Goal: Task Accomplishment & Management: Complete application form

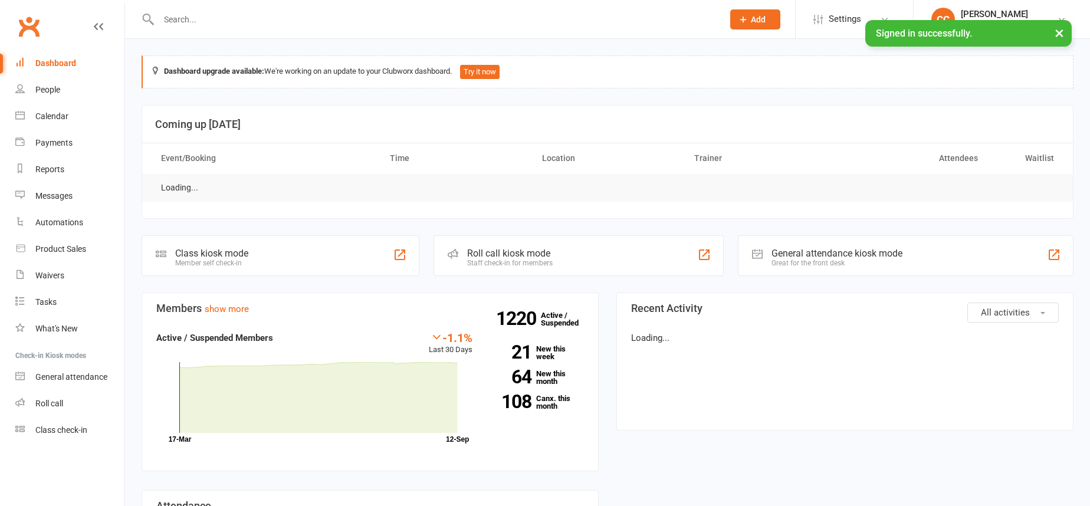
click at [239, 22] on input "text" at bounding box center [435, 19] width 560 height 17
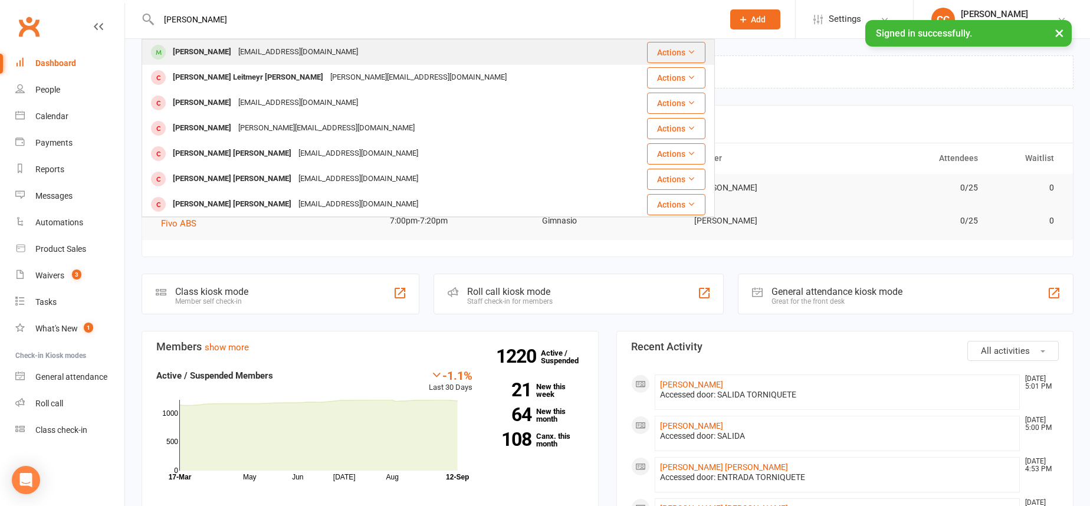
type input "[PERSON_NAME]"
click at [288, 55] on div "[EMAIL_ADDRESS][DOMAIN_NAME]" at bounding box center [298, 52] width 127 height 17
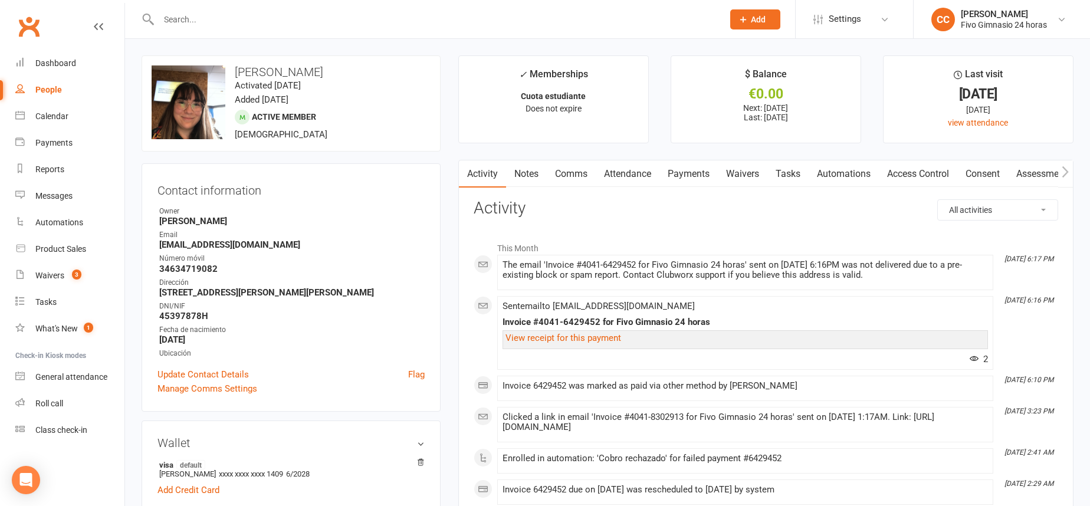
click at [689, 172] on link "Payments" at bounding box center [688, 173] width 58 height 27
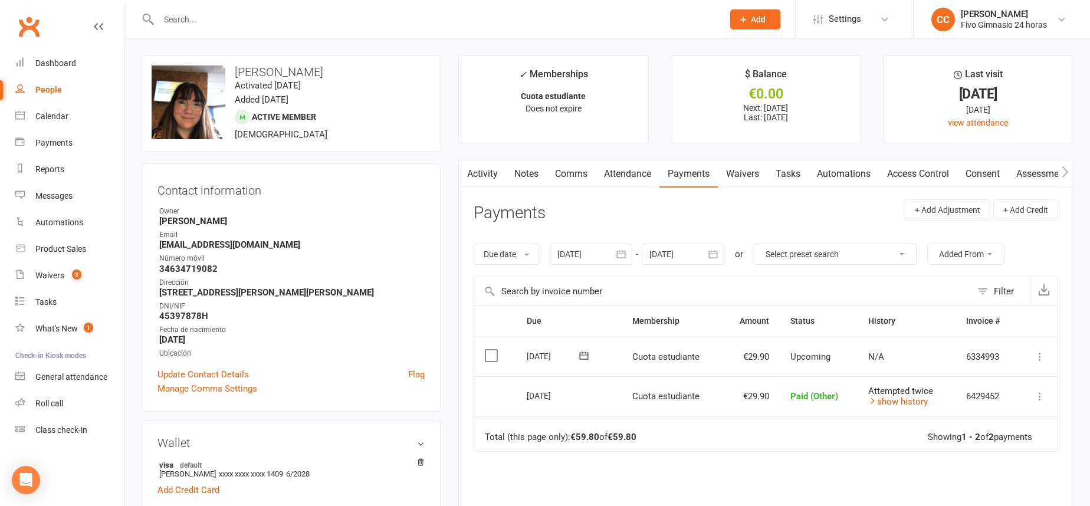
click at [917, 165] on link "Access Control" at bounding box center [918, 173] width 78 height 27
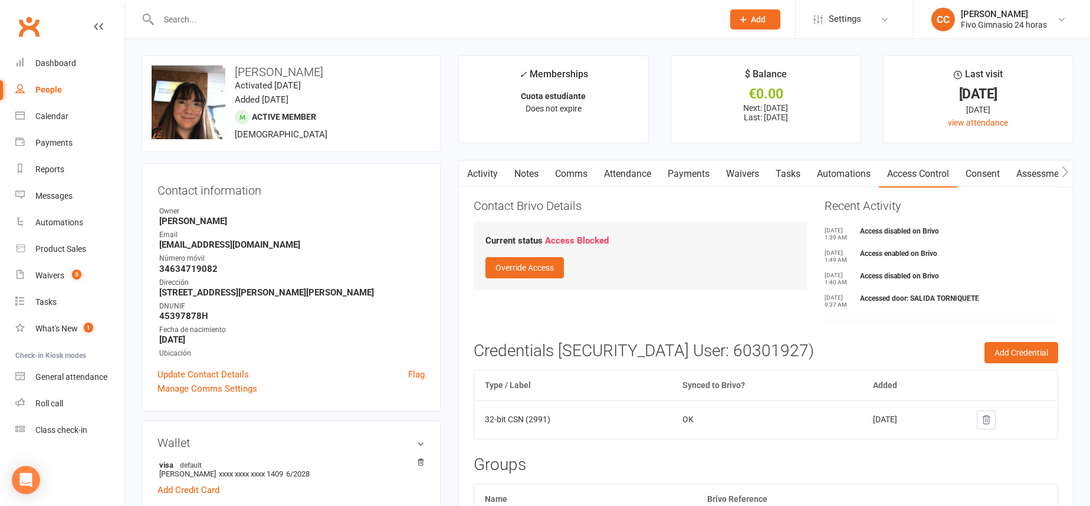
click at [487, 168] on link "Activity" at bounding box center [482, 173] width 47 height 27
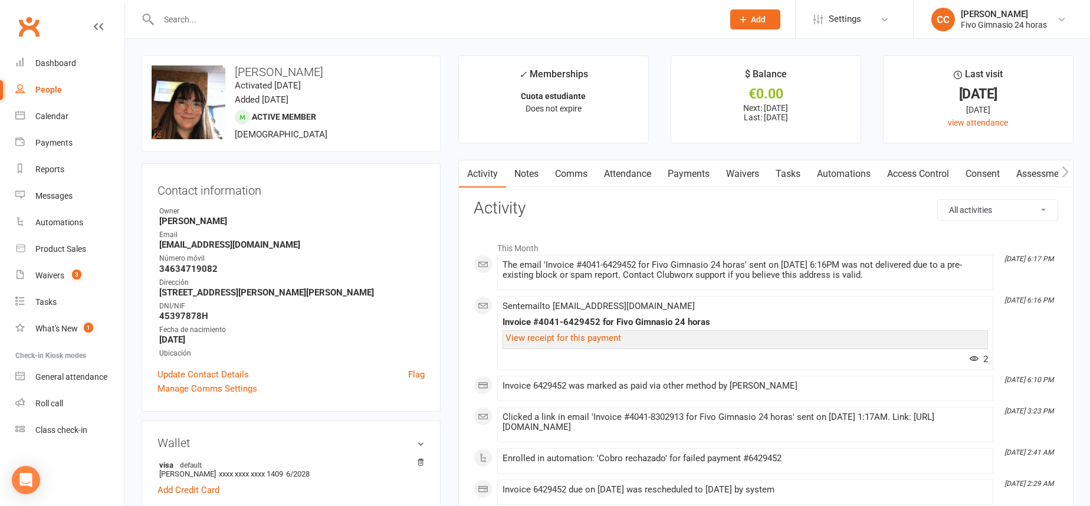
click at [691, 180] on link "Payments" at bounding box center [688, 173] width 58 height 27
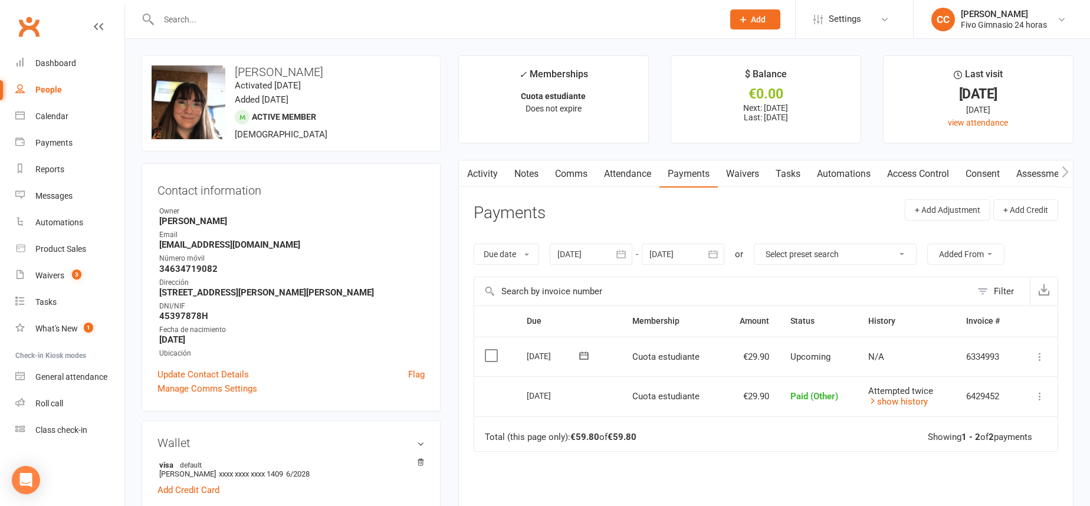
click at [625, 252] on icon "button" at bounding box center [621, 254] width 9 height 8
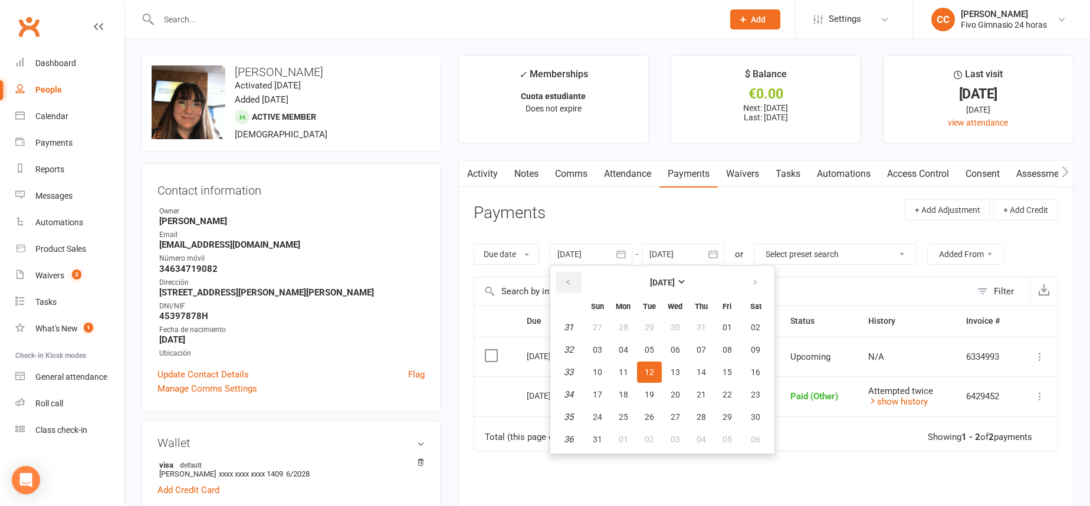
click at [572, 277] on button "button" at bounding box center [568, 282] width 25 height 21
click at [691, 356] on button "08" at bounding box center [701, 349] width 25 height 21
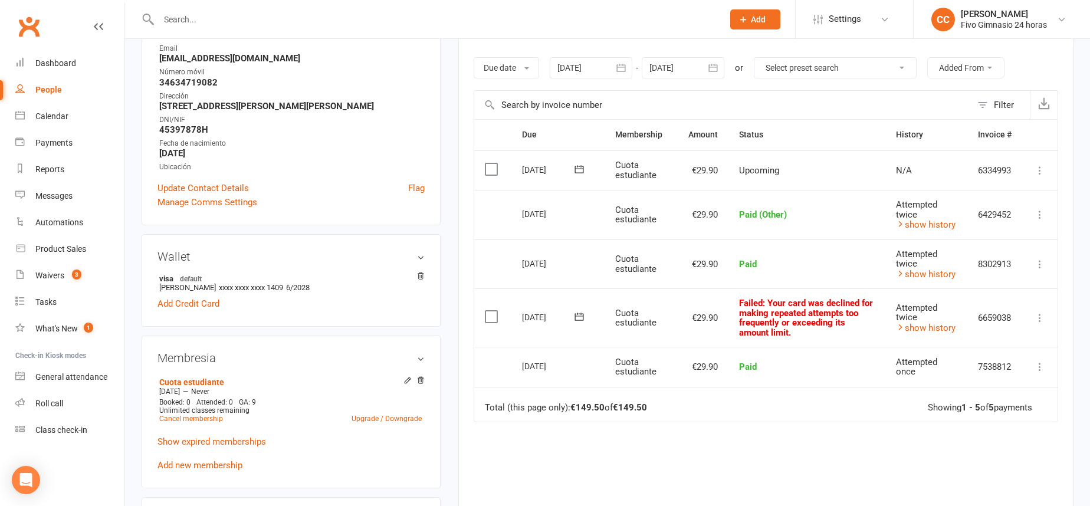
scroll to position [174, 0]
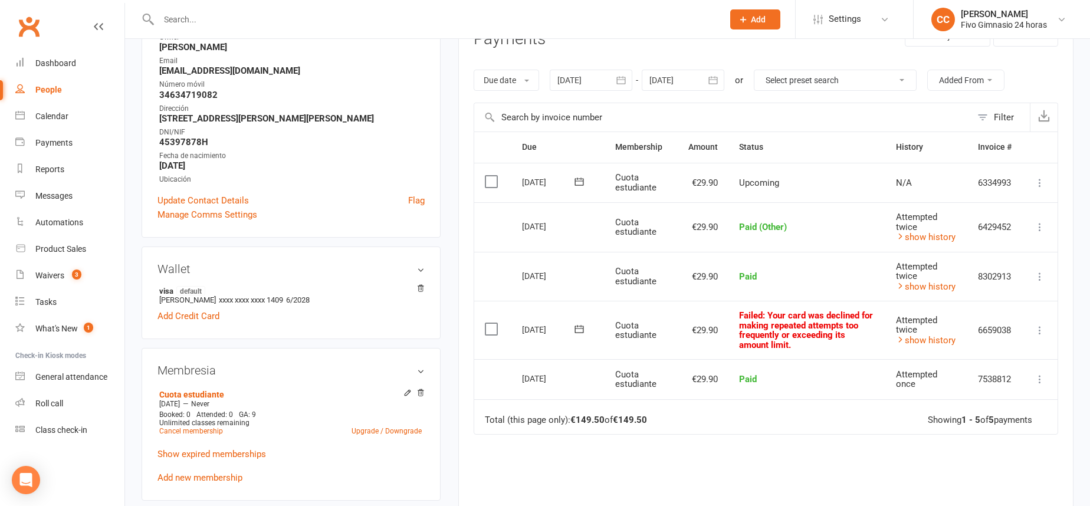
click at [622, 78] on icon "button" at bounding box center [621, 80] width 12 height 12
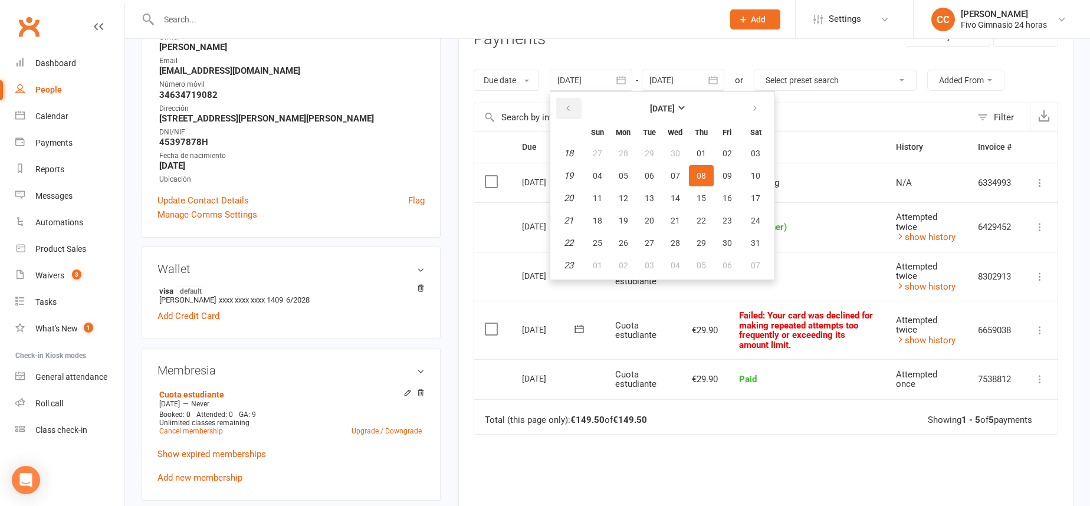
click at [568, 102] on button "button" at bounding box center [568, 108] width 25 height 21
click at [685, 189] on button "12" at bounding box center [675, 198] width 25 height 21
type input "[DATE]"
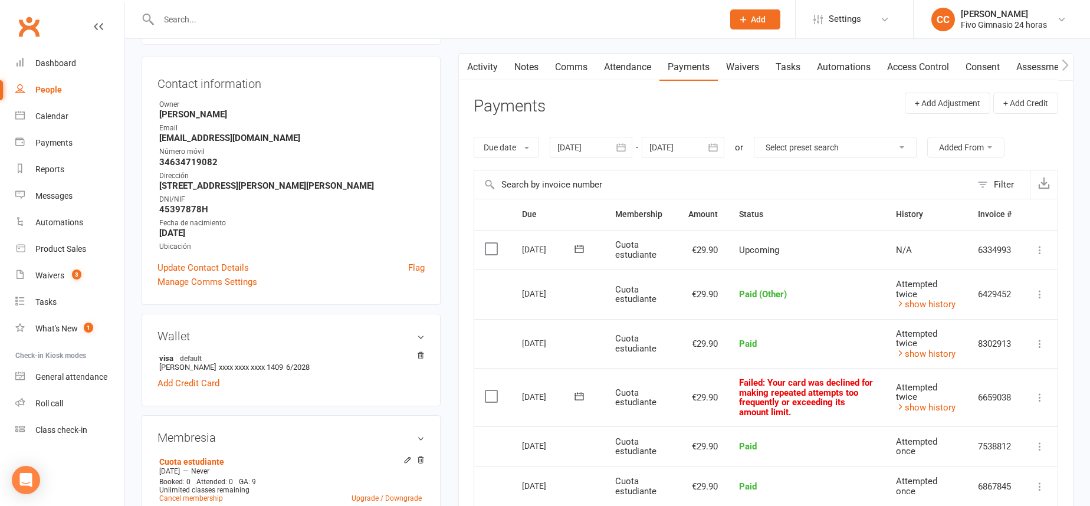
scroll to position [85, 0]
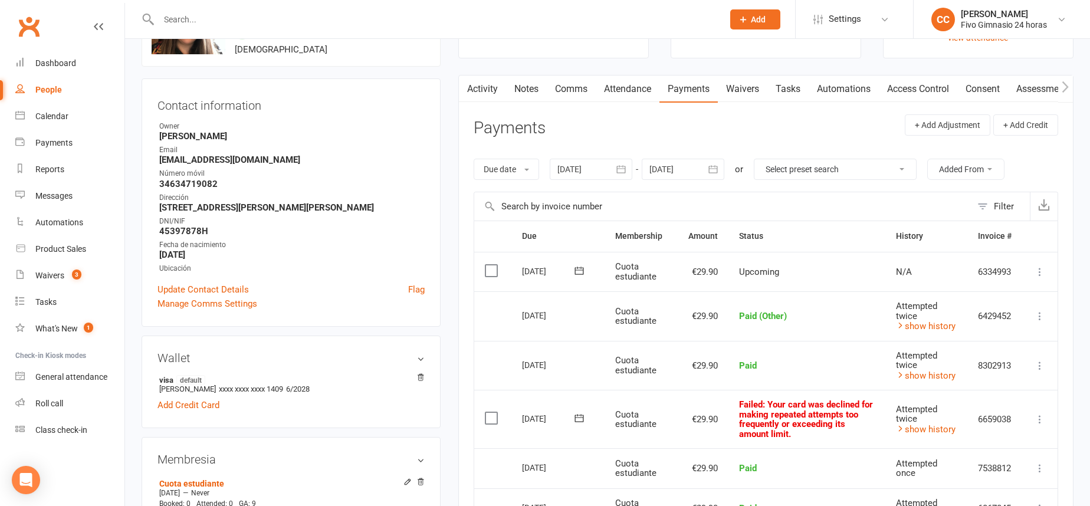
click at [896, 93] on link "Access Control" at bounding box center [918, 88] width 78 height 27
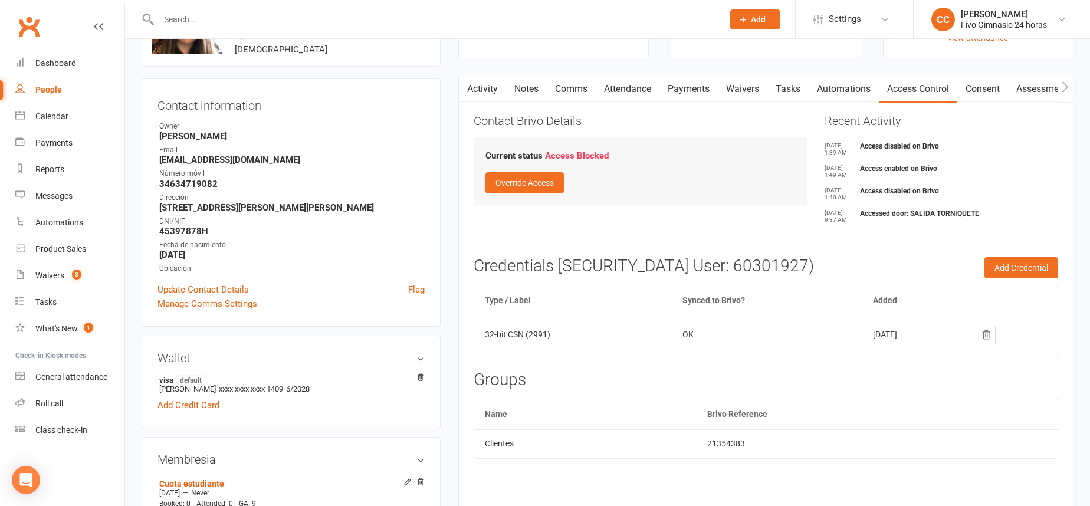
click at [676, 88] on link "Payments" at bounding box center [688, 88] width 58 height 27
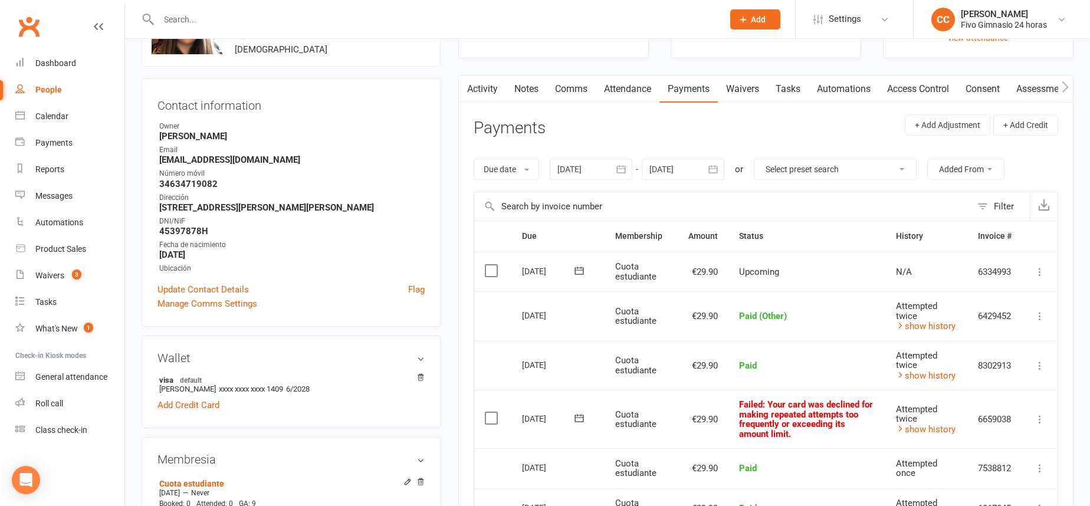
click at [1043, 423] on icon at bounding box center [1040, 419] width 12 height 12
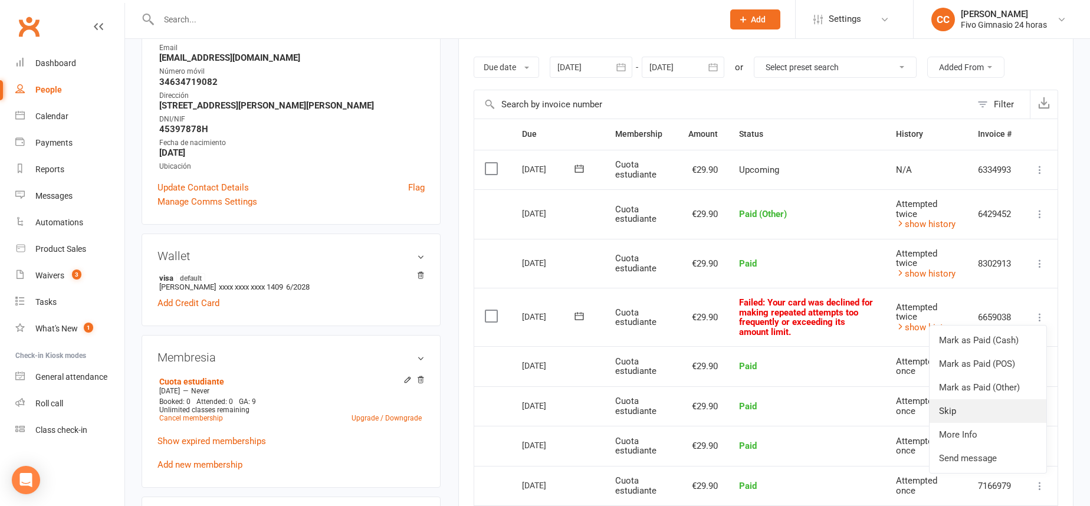
scroll to position [189, 0]
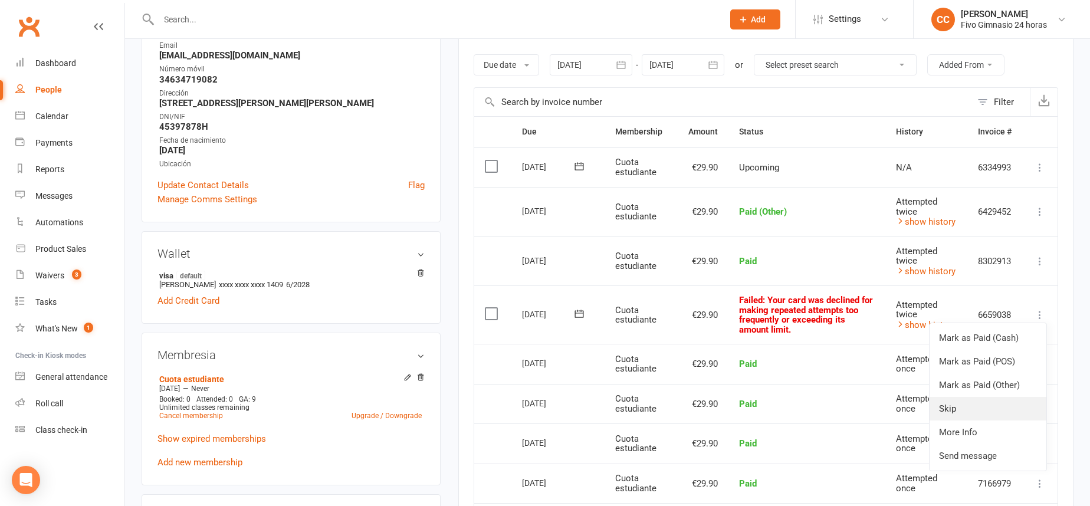
click at [948, 408] on link "Skip" at bounding box center [987, 409] width 117 height 24
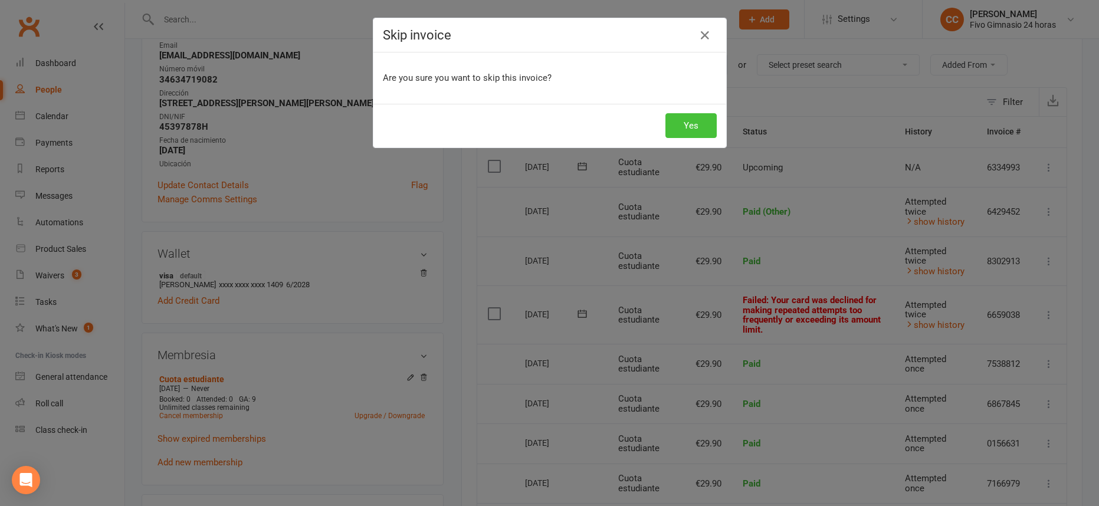
click at [676, 117] on button "Yes" at bounding box center [690, 125] width 51 height 25
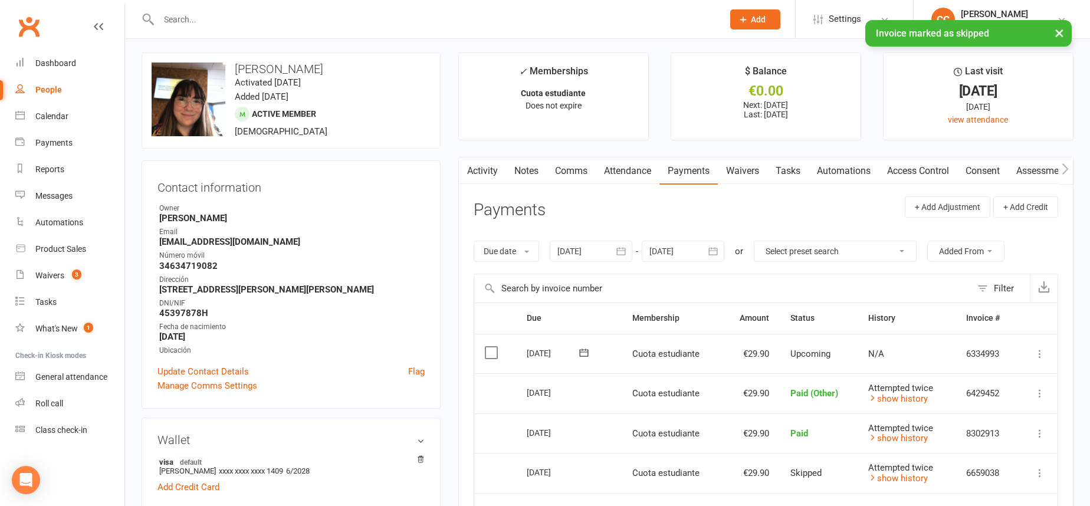
scroll to position [0, 0]
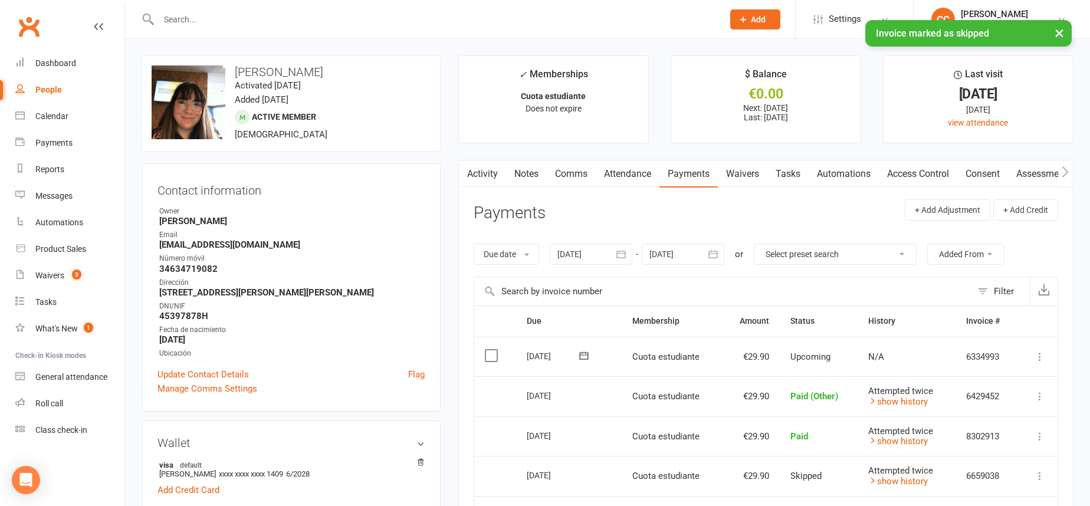
click at [911, 173] on link "Access Control" at bounding box center [918, 173] width 78 height 27
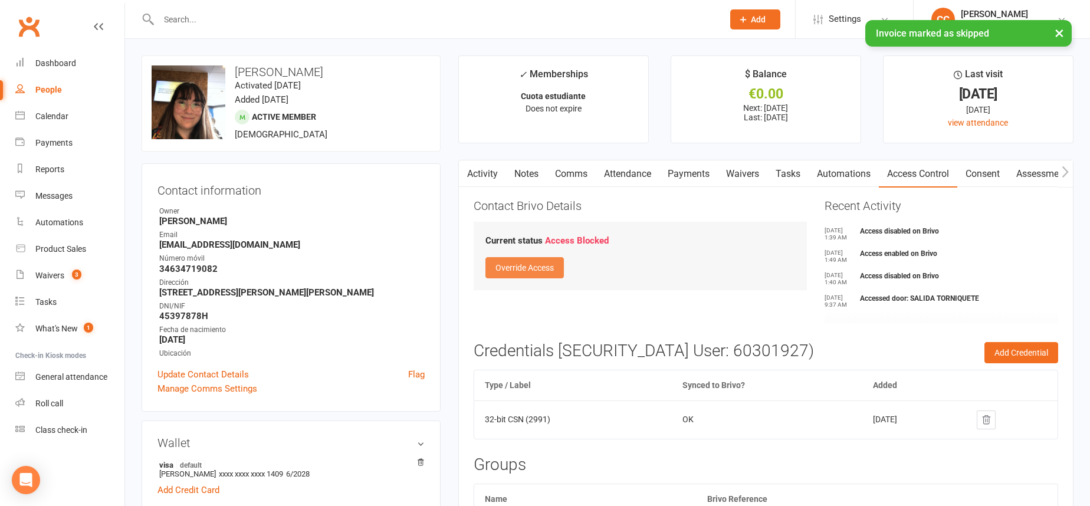
click at [557, 272] on button "Override Access" at bounding box center [524, 267] width 78 height 21
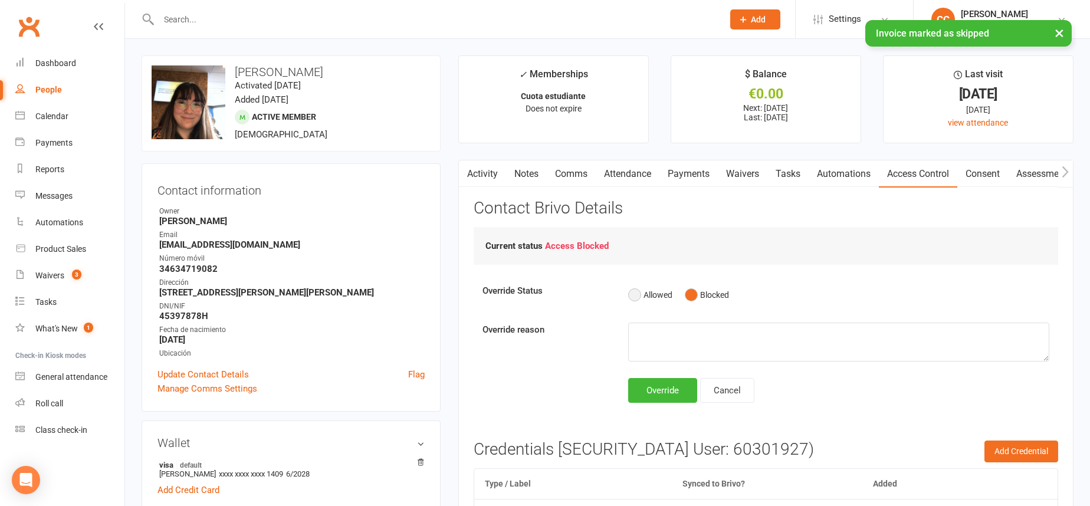
click at [639, 297] on button "Allowed" at bounding box center [650, 295] width 44 height 22
click at [671, 384] on div "Override" at bounding box center [662, 390] width 69 height 25
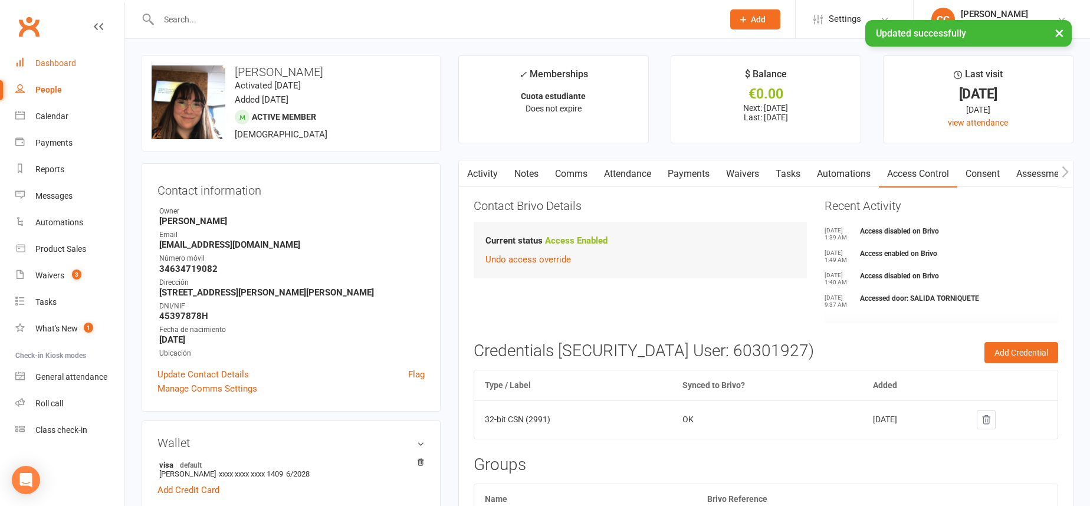
click at [76, 60] on link "Dashboard" at bounding box center [69, 63] width 109 height 27
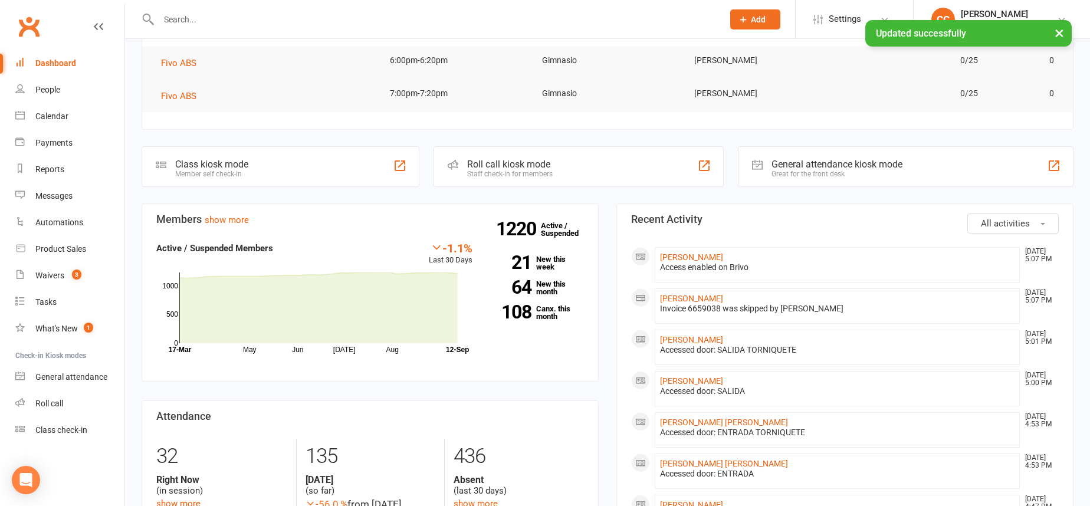
scroll to position [194, 0]
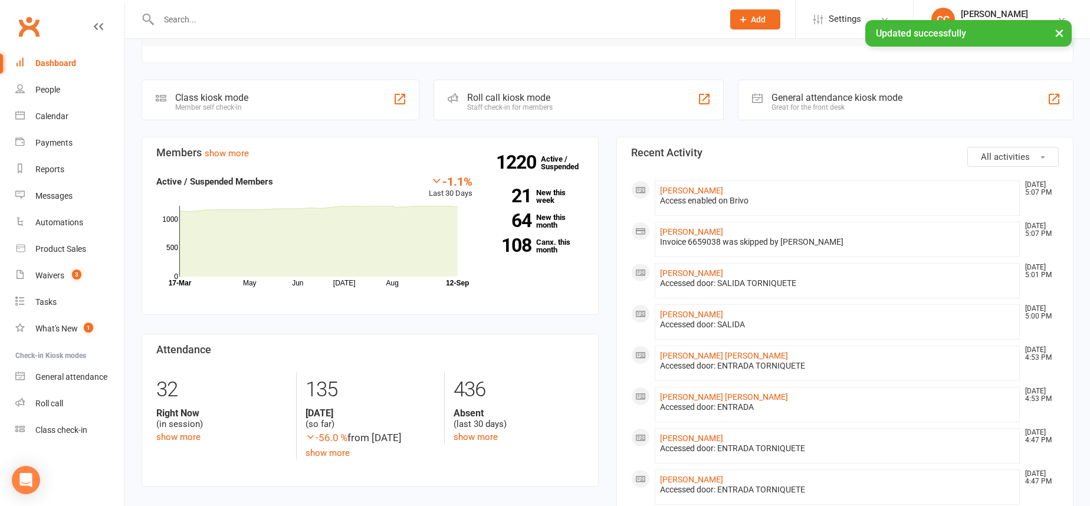
click at [229, 18] on input "text" at bounding box center [435, 19] width 560 height 17
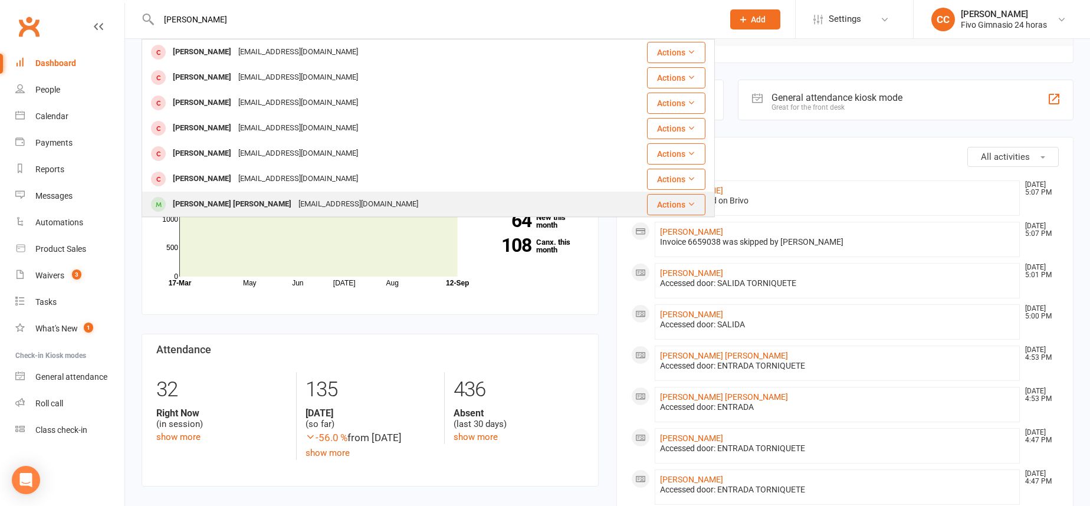
type input "[PERSON_NAME]"
click at [323, 202] on div "[EMAIL_ADDRESS][DOMAIN_NAME]" at bounding box center [358, 204] width 127 height 17
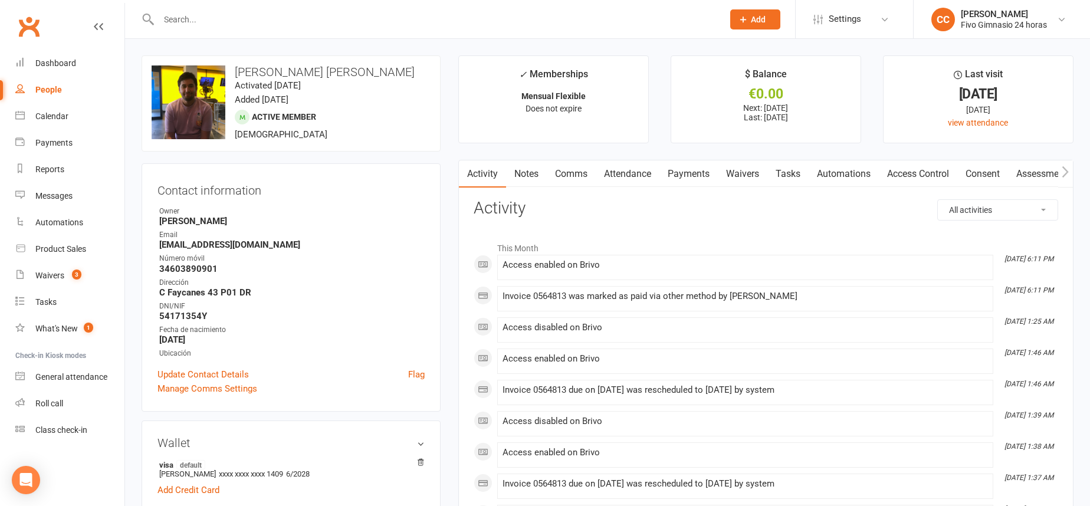
click at [700, 181] on link "Payments" at bounding box center [688, 173] width 58 height 27
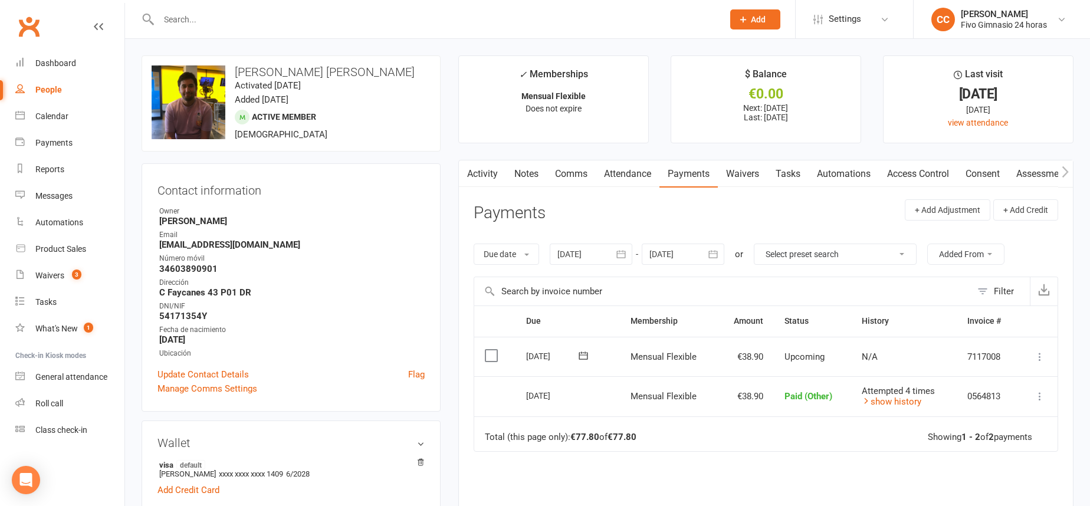
click at [630, 255] on button "button" at bounding box center [621, 254] width 21 height 21
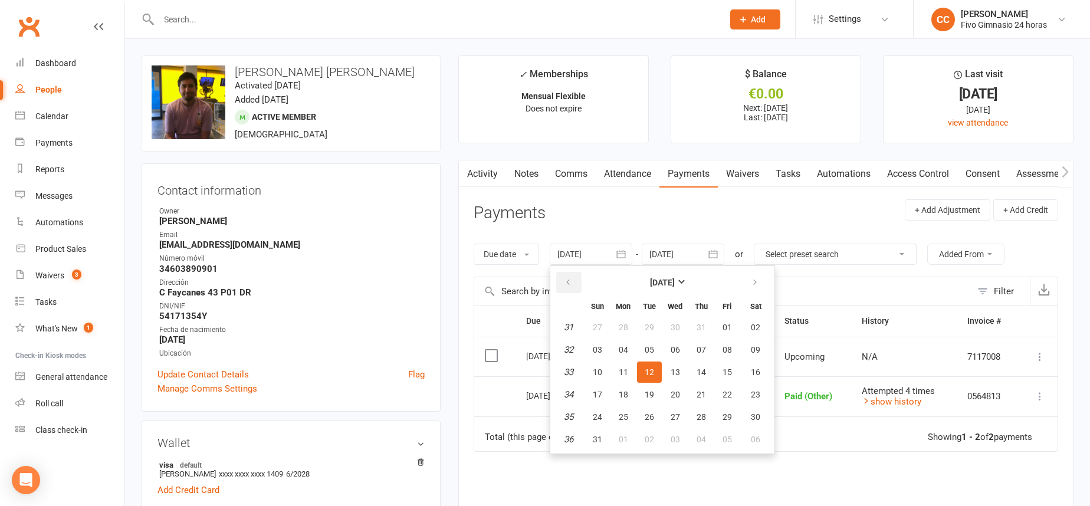
click at [568, 282] on icon "button" at bounding box center [568, 282] width 8 height 9
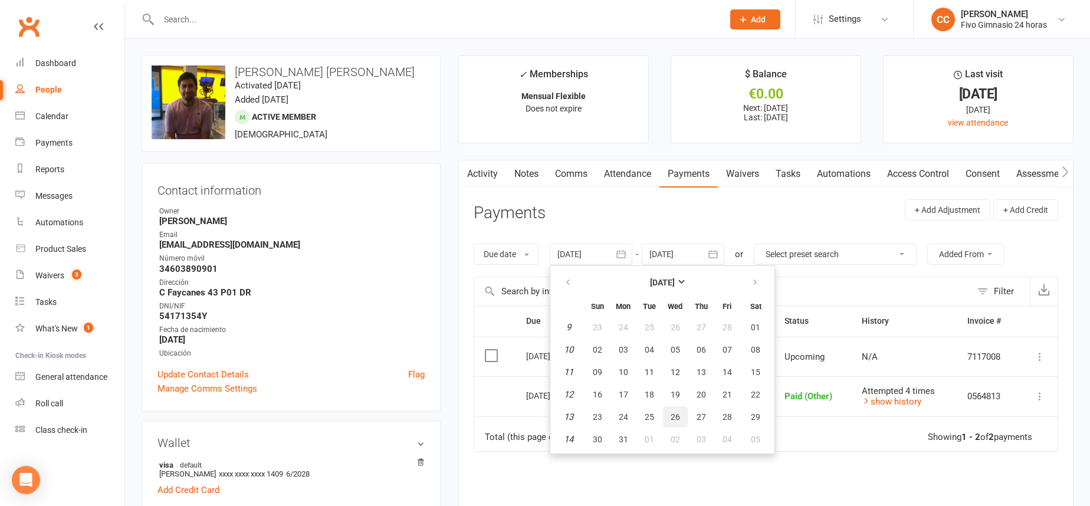
click at [687, 410] on button "26" at bounding box center [675, 416] width 25 height 21
type input "[DATE]"
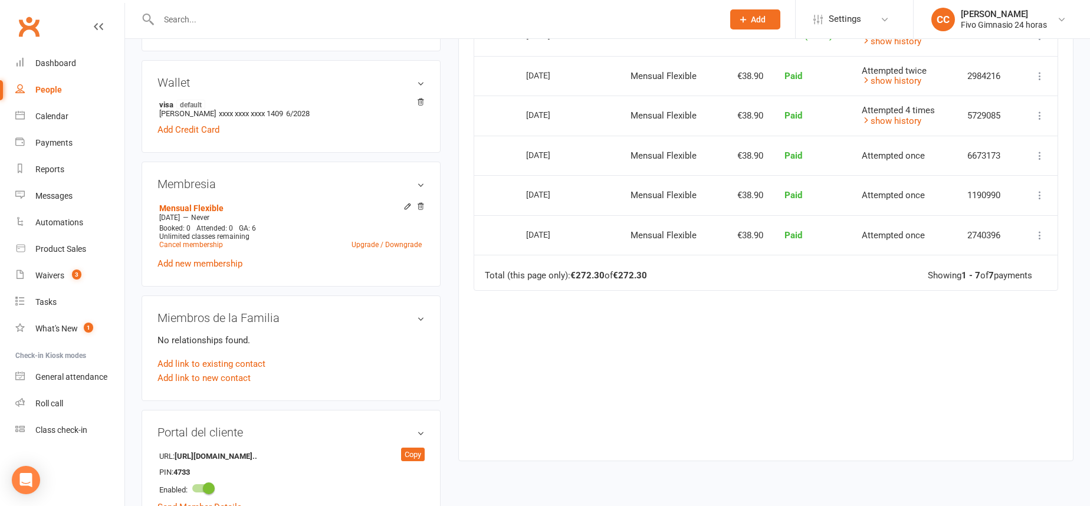
scroll to position [382, 0]
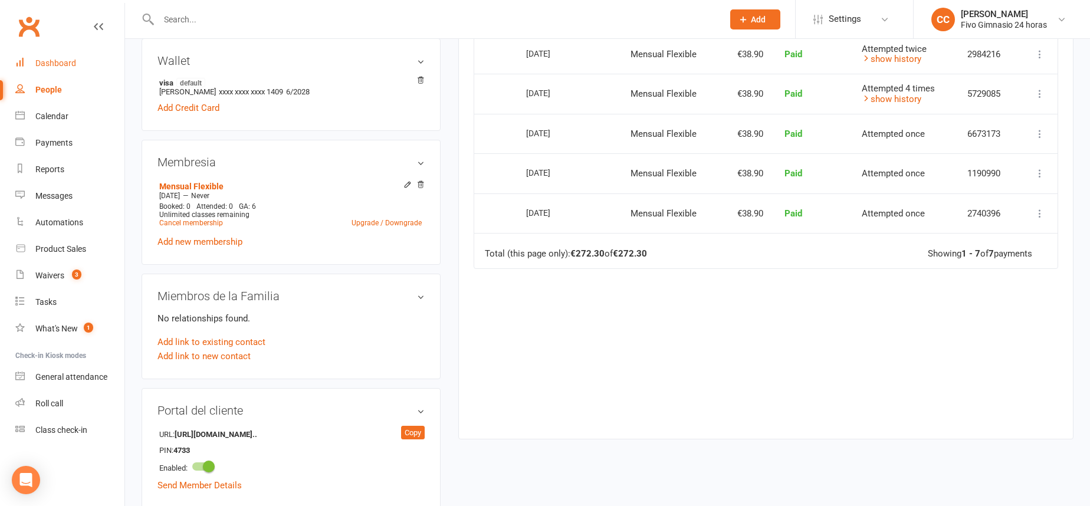
click at [74, 63] on div "Dashboard" at bounding box center [55, 62] width 41 height 9
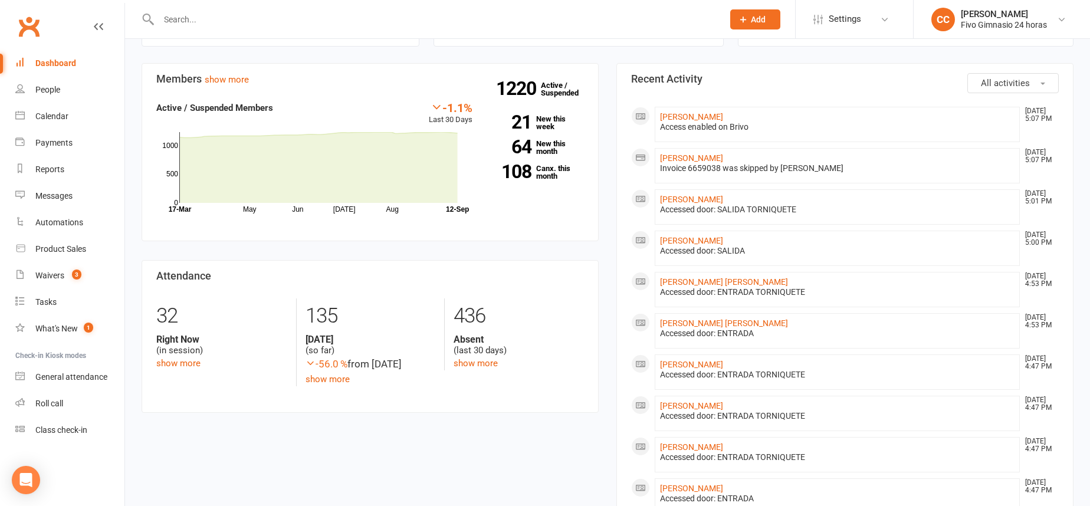
scroll to position [416, 0]
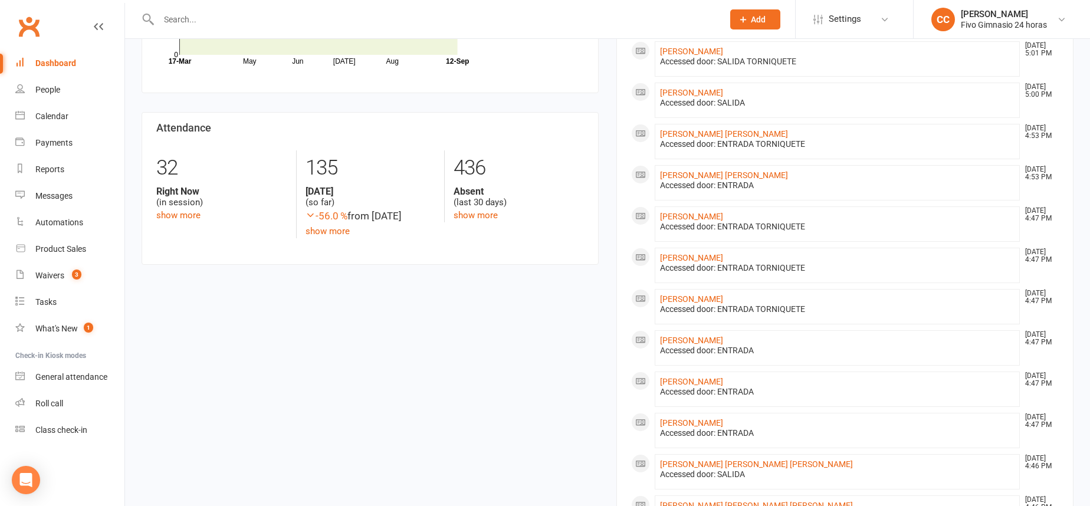
click at [70, 76] on link "Dashboard" at bounding box center [69, 63] width 109 height 27
click at [208, 14] on input "text" at bounding box center [435, 19] width 560 height 17
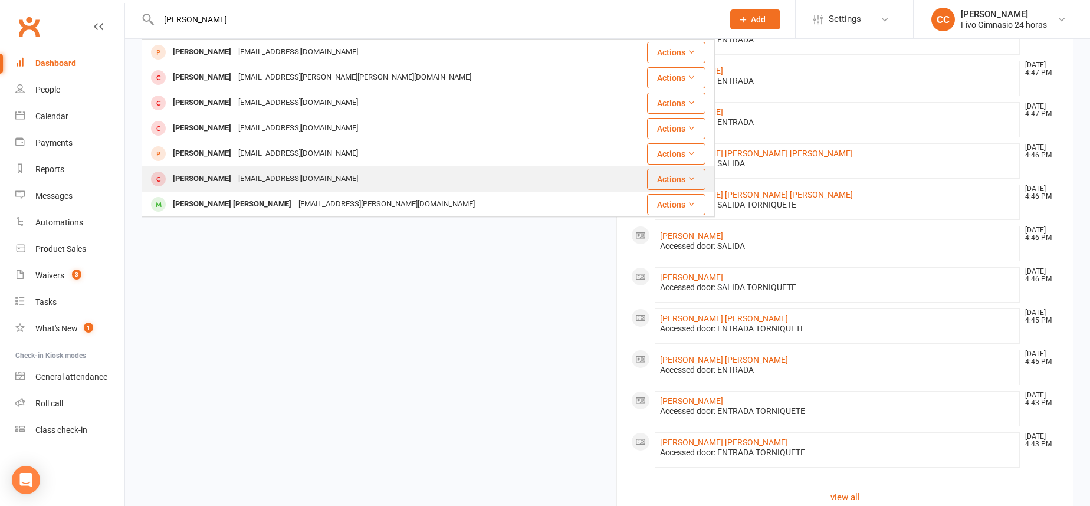
scroll to position [783, 0]
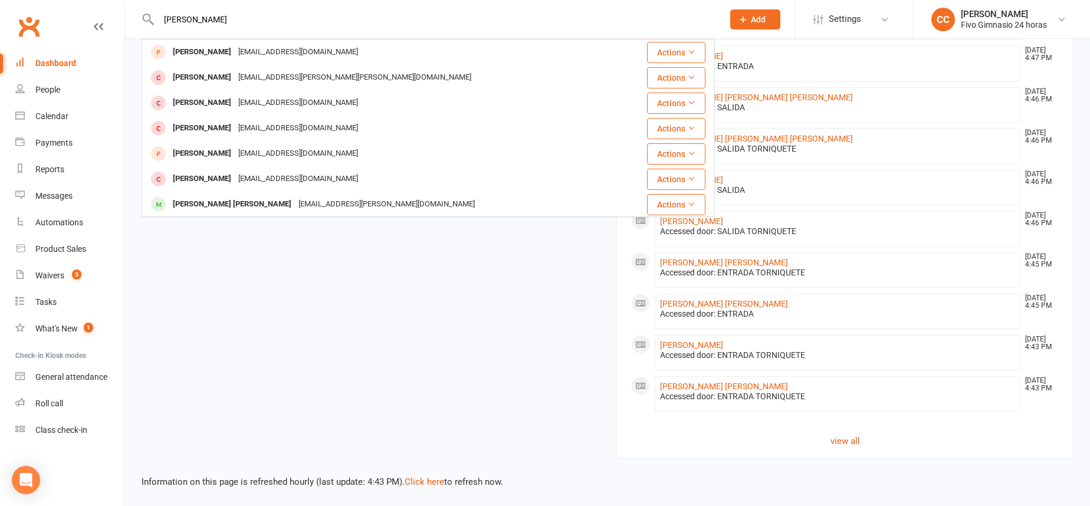
click at [162, 21] on input "[PERSON_NAME]" at bounding box center [435, 19] width 560 height 17
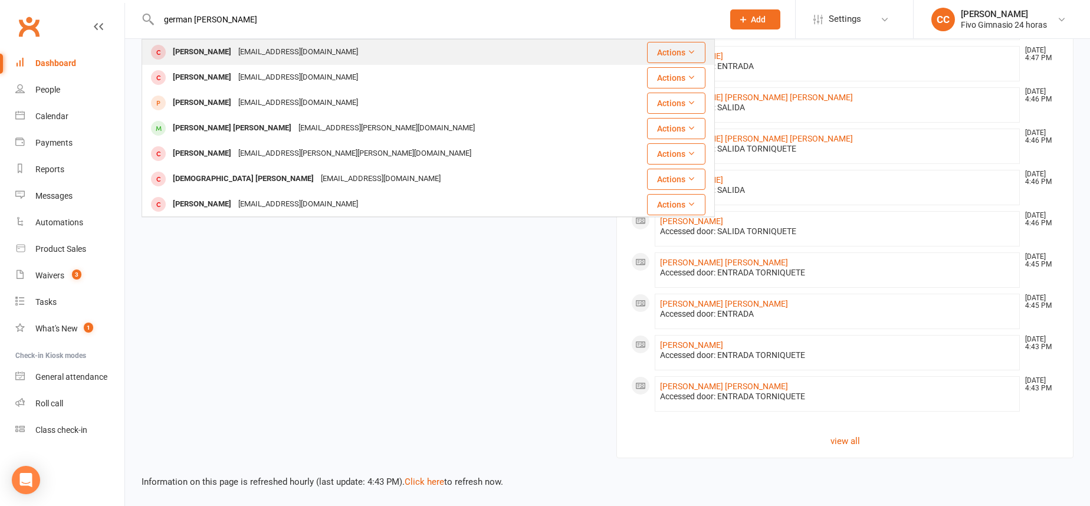
type input "german [PERSON_NAME]"
click at [315, 55] on div "[EMAIL_ADDRESS][DOMAIN_NAME]" at bounding box center [298, 52] width 127 height 17
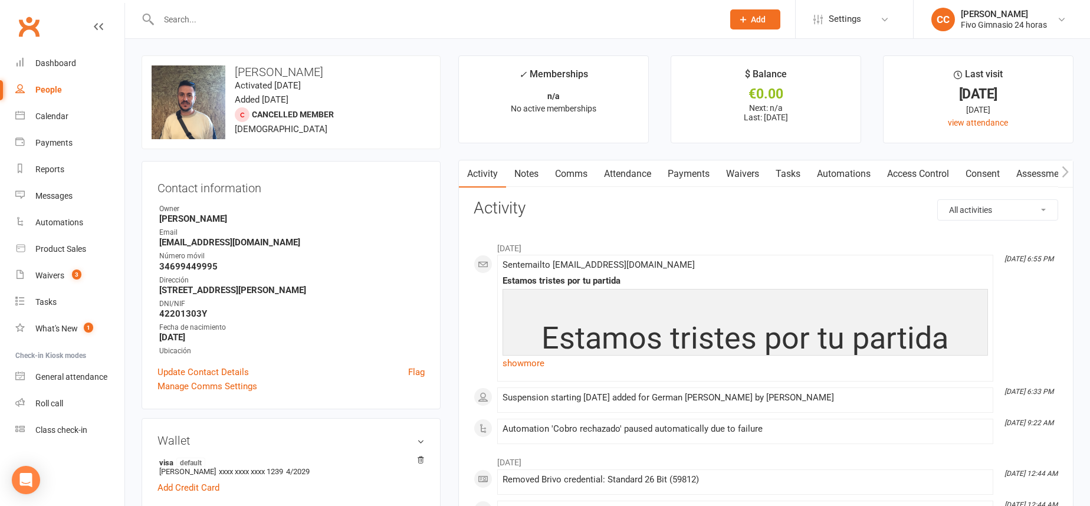
scroll to position [2, 0]
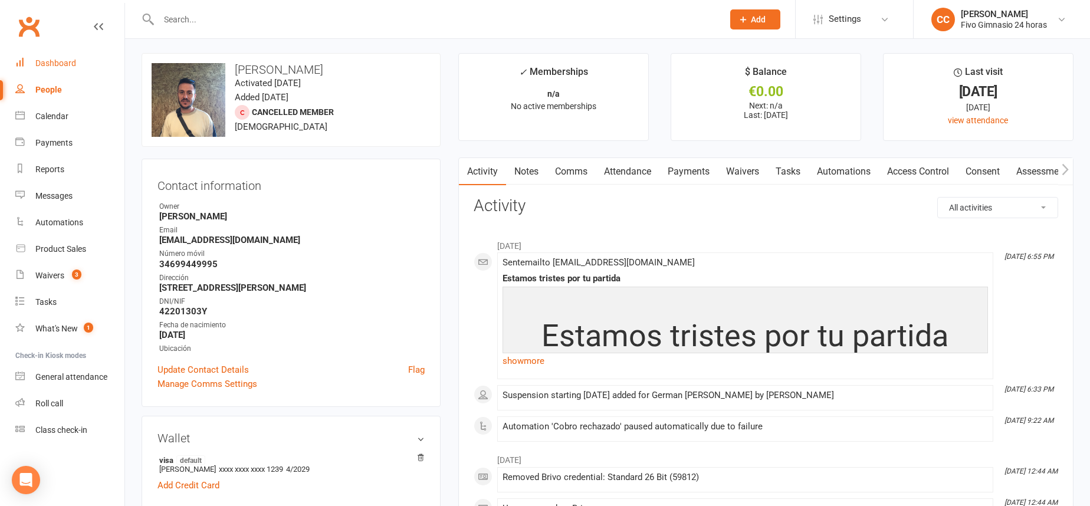
click at [68, 63] on div "Dashboard" at bounding box center [55, 62] width 41 height 9
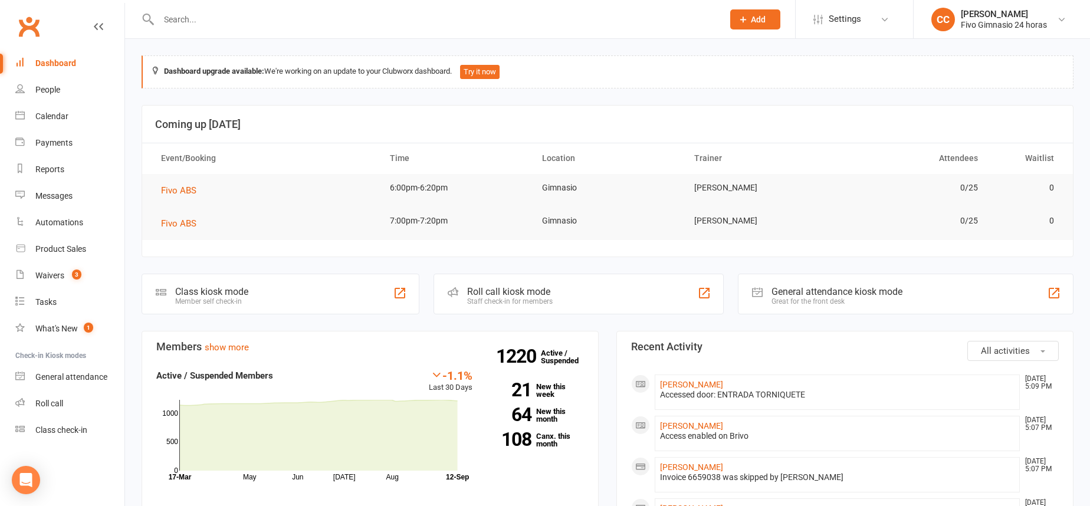
paste input "[PHONE_NUMBER]"
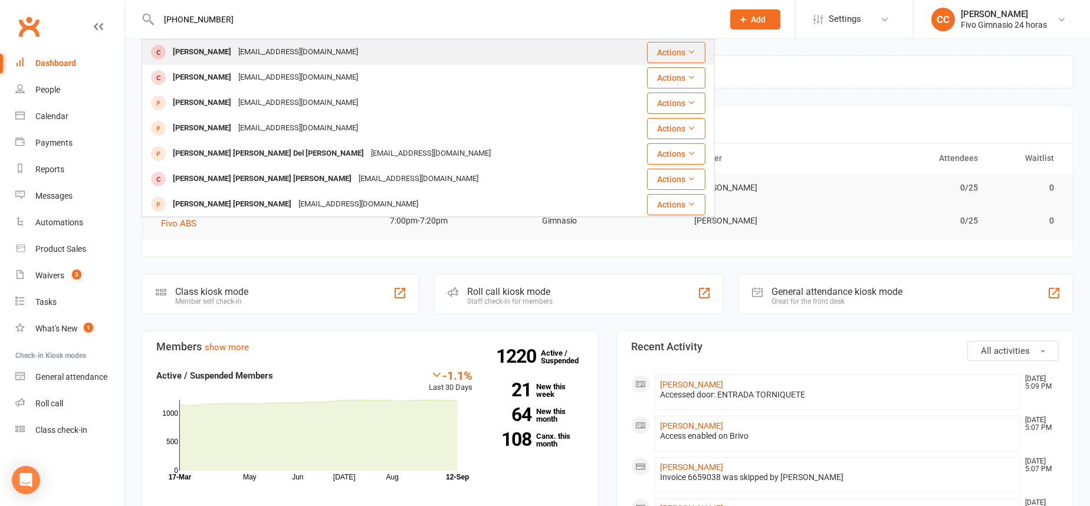
type input "[PHONE_NUMBER]"
click at [235, 58] on div "[PERSON_NAME]" at bounding box center [201, 52] width 65 height 17
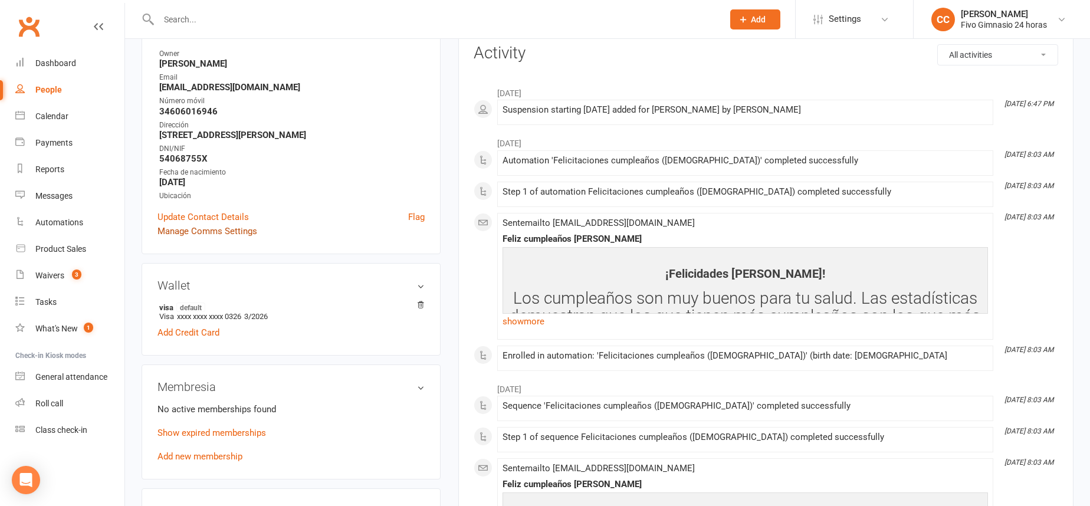
scroll to position [175, 0]
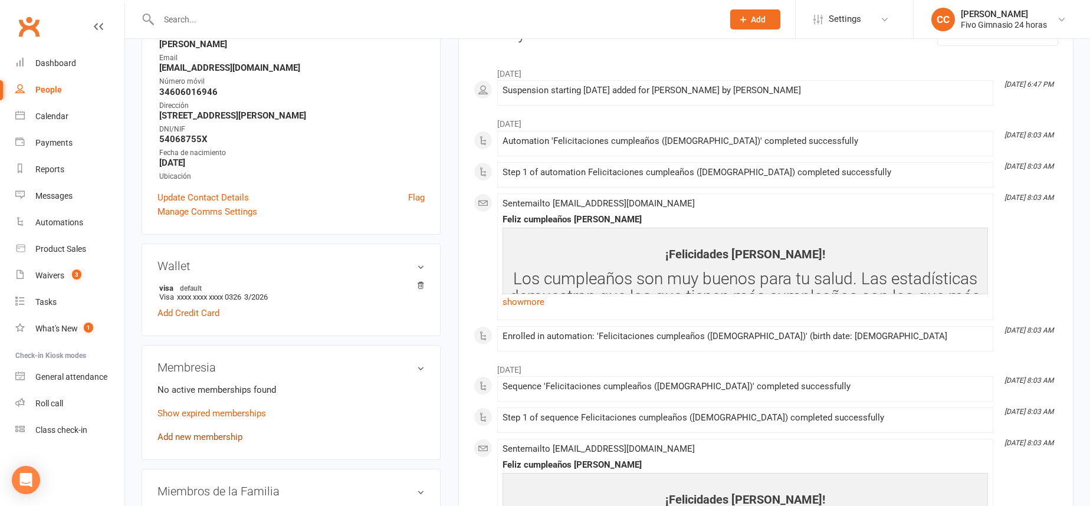
click at [198, 432] on link "Add new membership" at bounding box center [199, 437] width 85 height 11
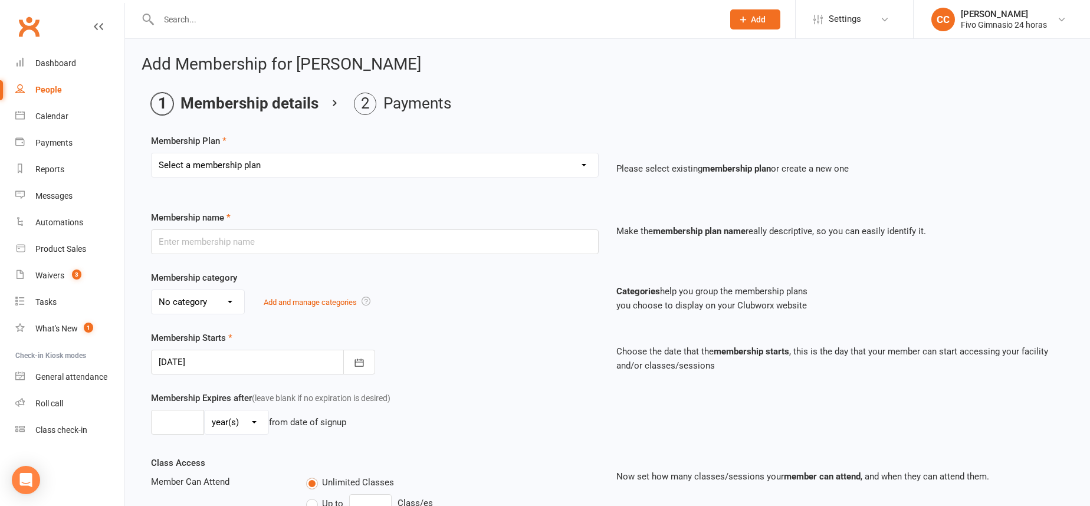
click at [240, 162] on select "Select a membership plan Cuota familiar Cuota estudiante 10 pases full Anual Se…" at bounding box center [375, 165] width 446 height 24
select select "22"
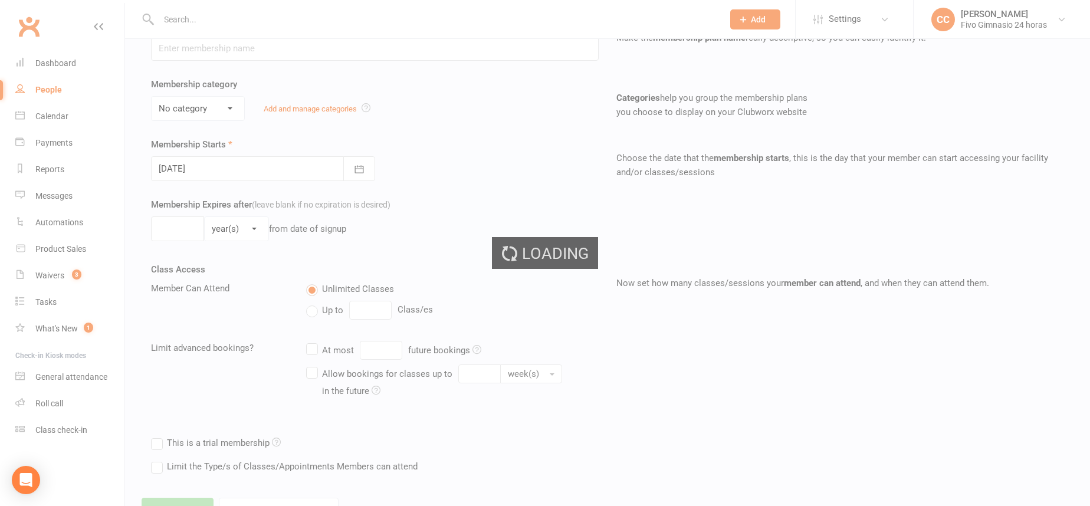
scroll to position [244, 0]
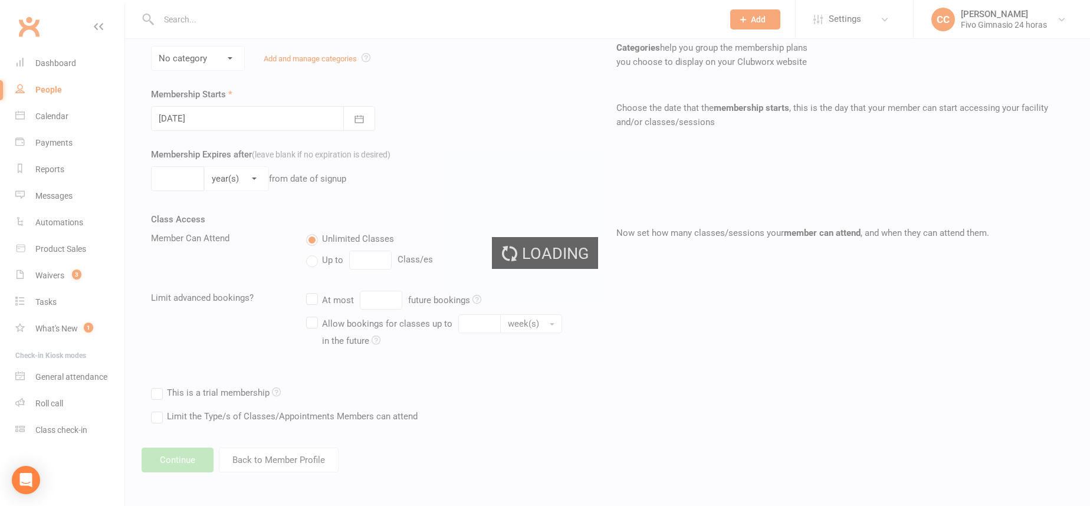
type input "Promo 19,90€ + 38,90€"
select select "4"
type input "0"
select select "2"
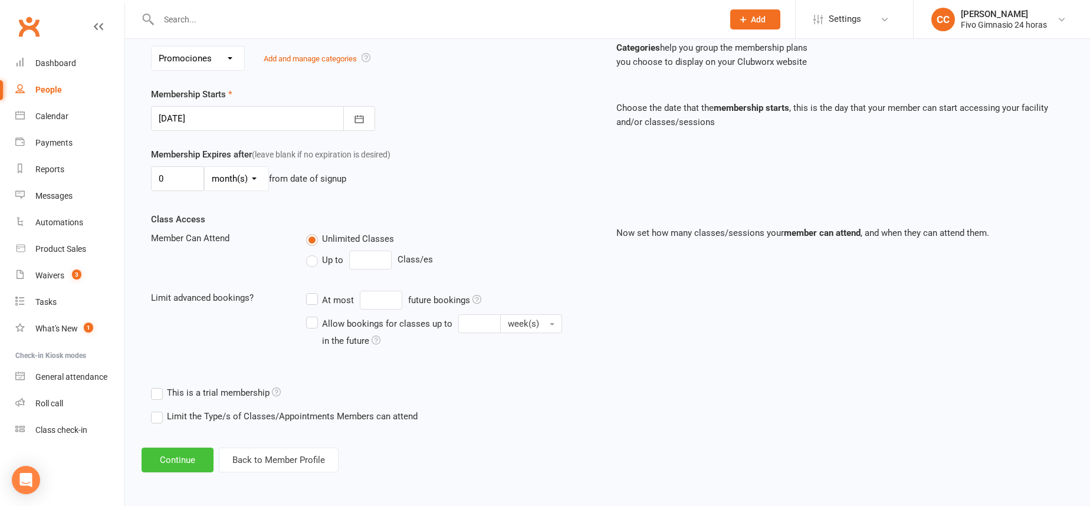
click at [170, 457] on button "Continue" at bounding box center [178, 460] width 72 height 25
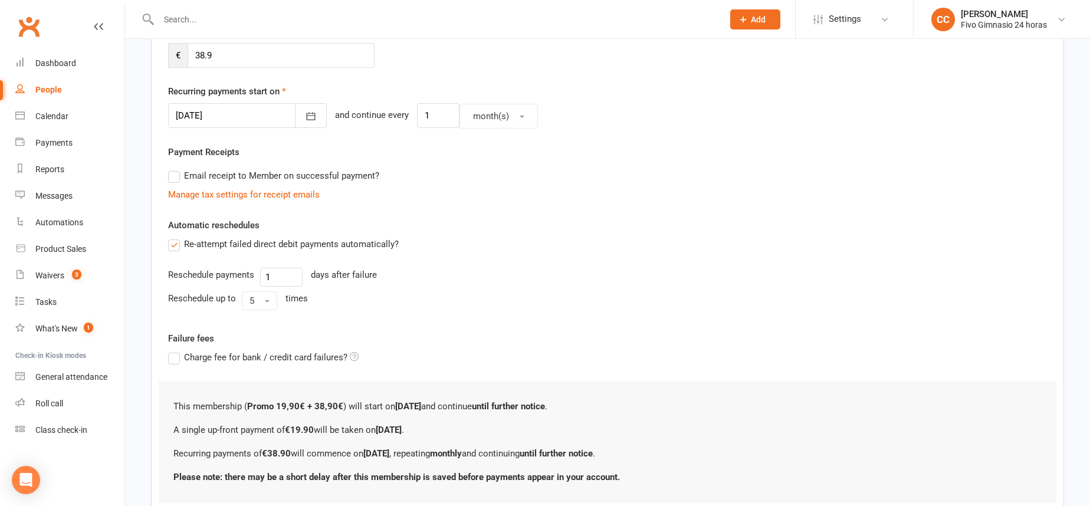
scroll to position [0, 0]
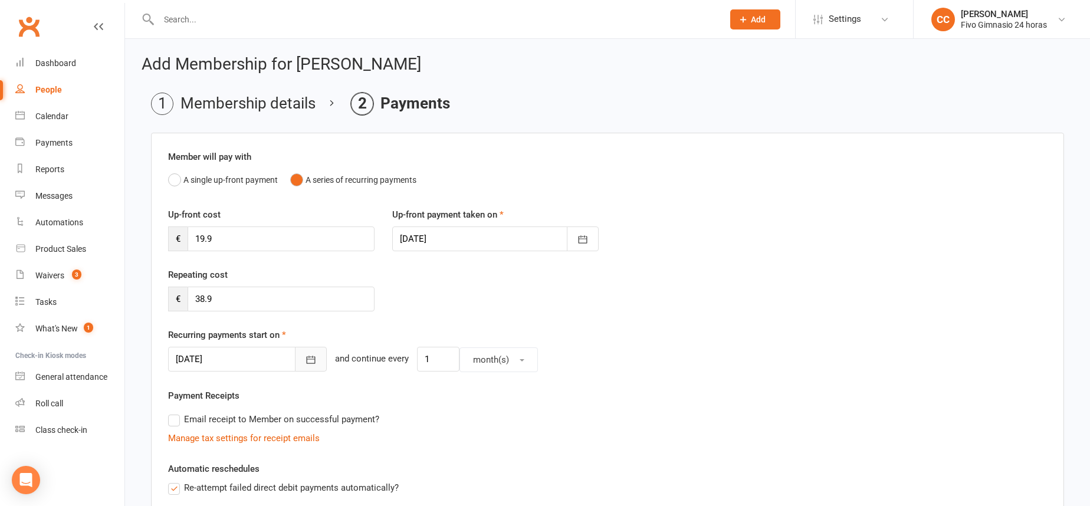
click at [305, 360] on icon "button" at bounding box center [311, 360] width 12 height 12
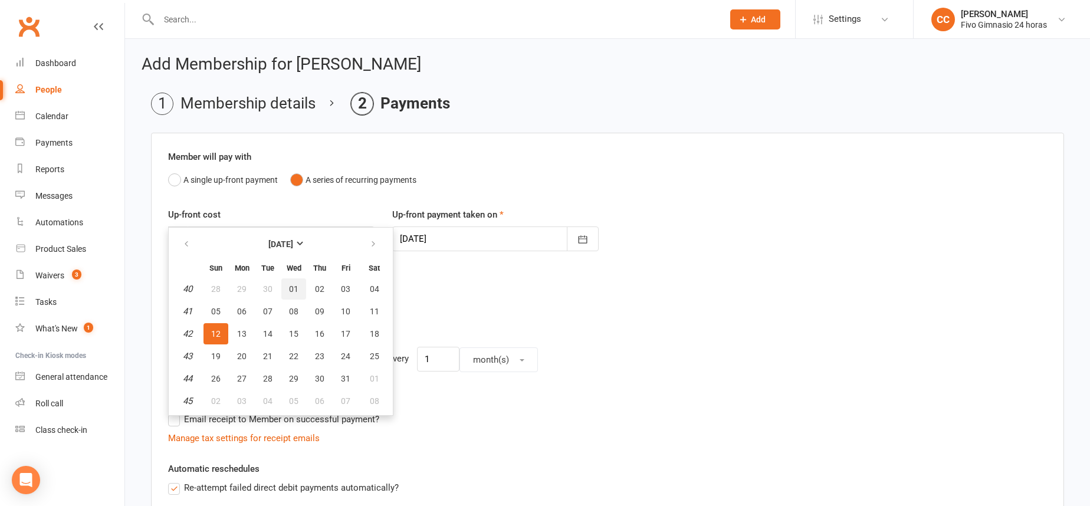
click at [284, 284] on button "01" at bounding box center [293, 288] width 25 height 21
type input "[DATE]"
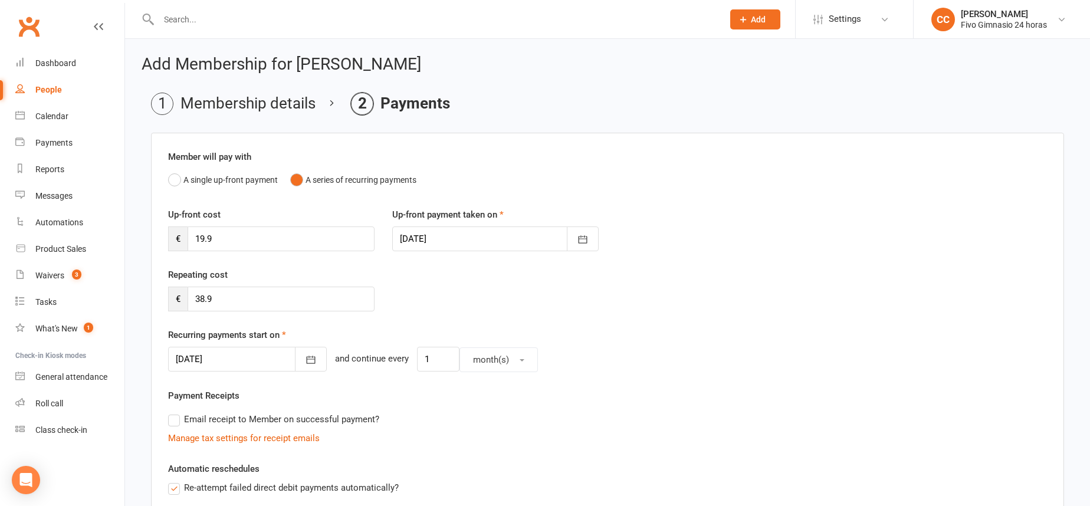
scroll to position [328, 0]
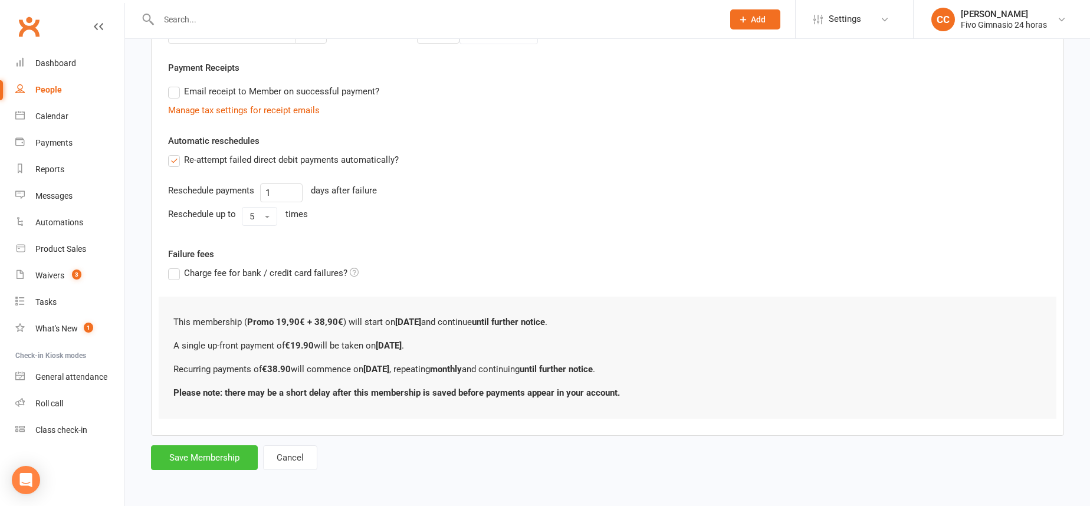
click at [217, 463] on button "Save Membership" at bounding box center [204, 457] width 107 height 25
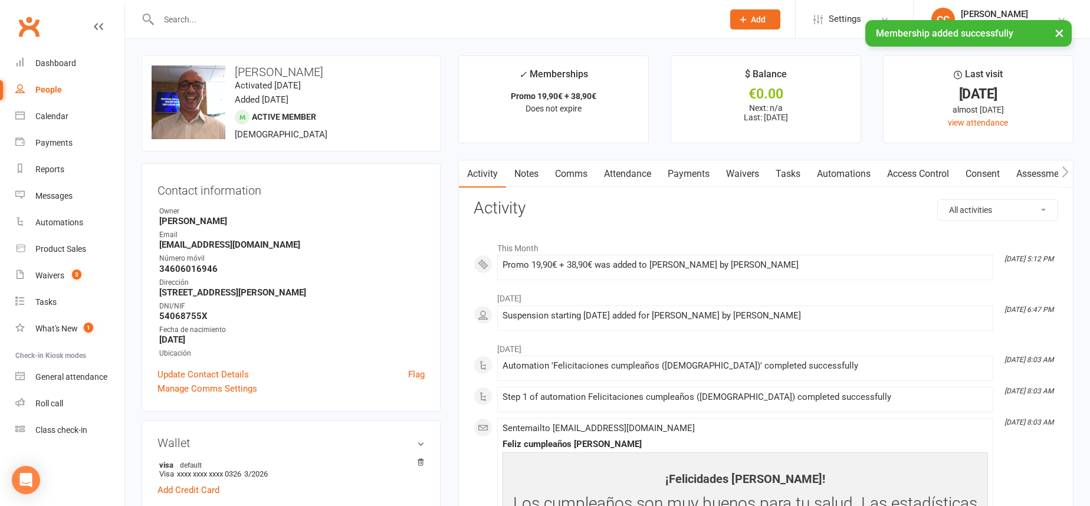
click at [902, 174] on link "Access Control" at bounding box center [918, 173] width 78 height 27
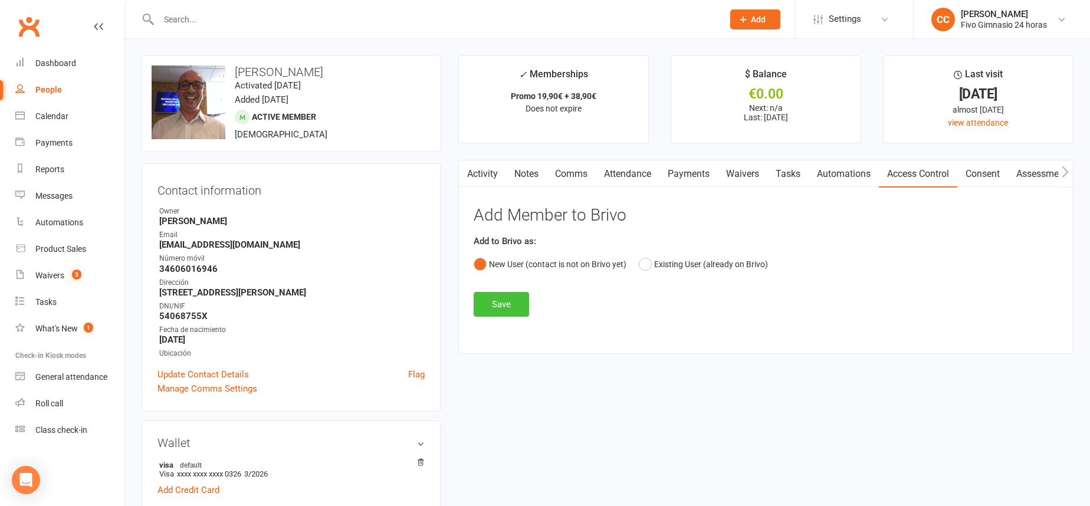
click at [512, 311] on button "Save" at bounding box center [501, 304] width 55 height 25
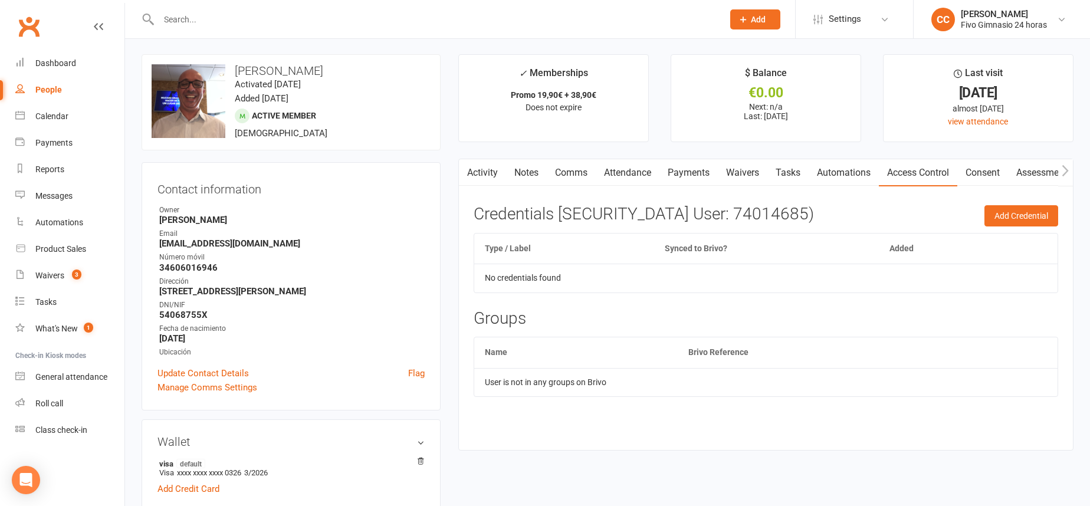
scroll to position [2, 0]
click at [1043, 221] on button "Add Credential" at bounding box center [1021, 214] width 74 height 21
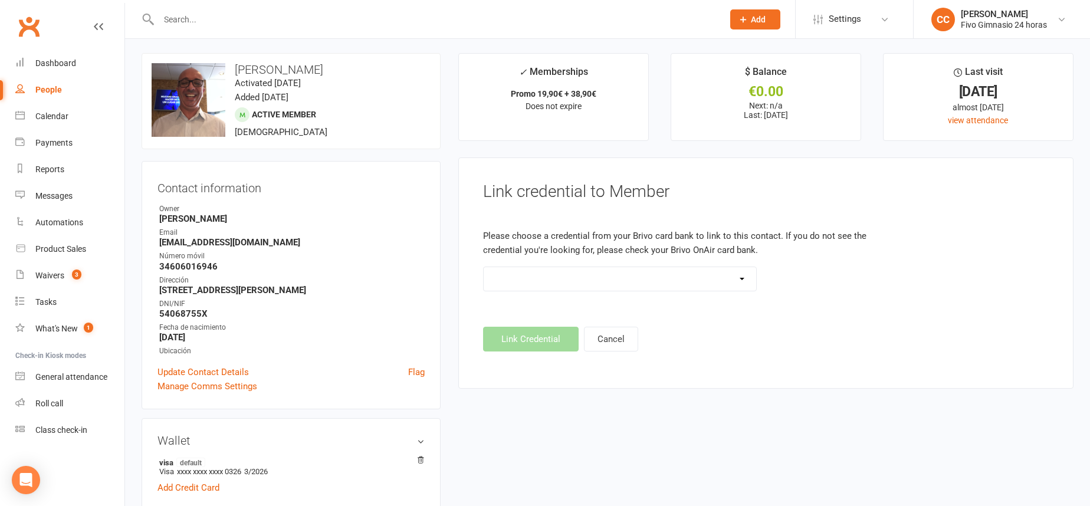
click at [589, 287] on select "Standard 26 Bit (54268) Standard 26 Bit (54269) Standard 26 Bit (54270) Standar…" at bounding box center [620, 279] width 273 height 24
select select "8747"
click at [517, 338] on button "Link Credential" at bounding box center [531, 339] width 96 height 25
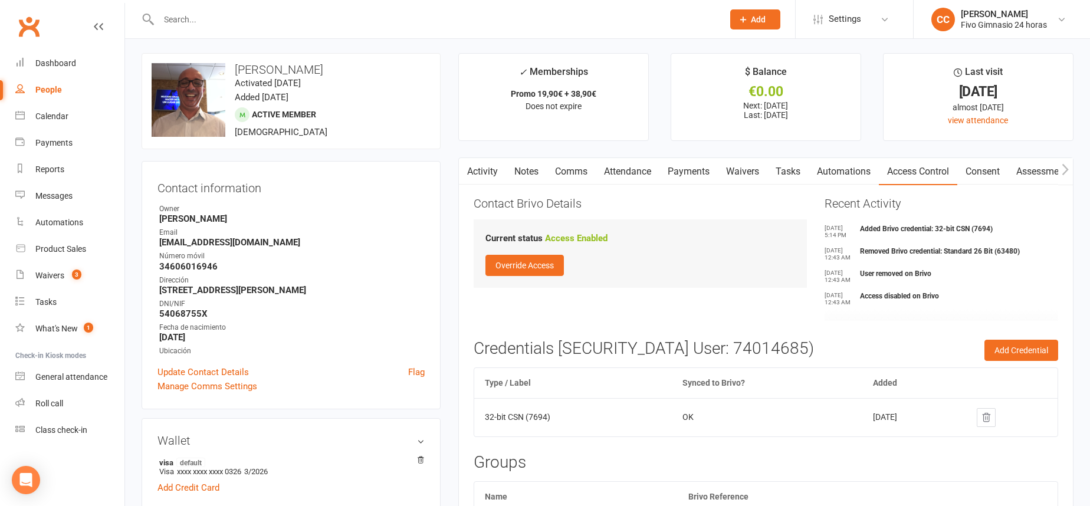
click at [696, 170] on link "Payments" at bounding box center [688, 171] width 58 height 27
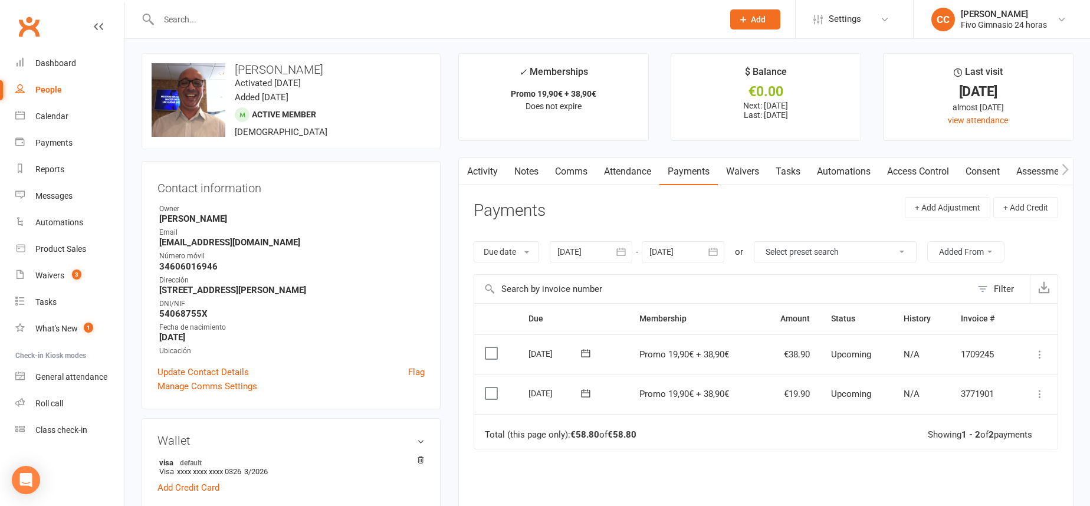
click at [1039, 397] on icon at bounding box center [1040, 394] width 12 height 12
click at [1024, 460] on link "Mark as Paid (Other)" at bounding box center [987, 464] width 117 height 24
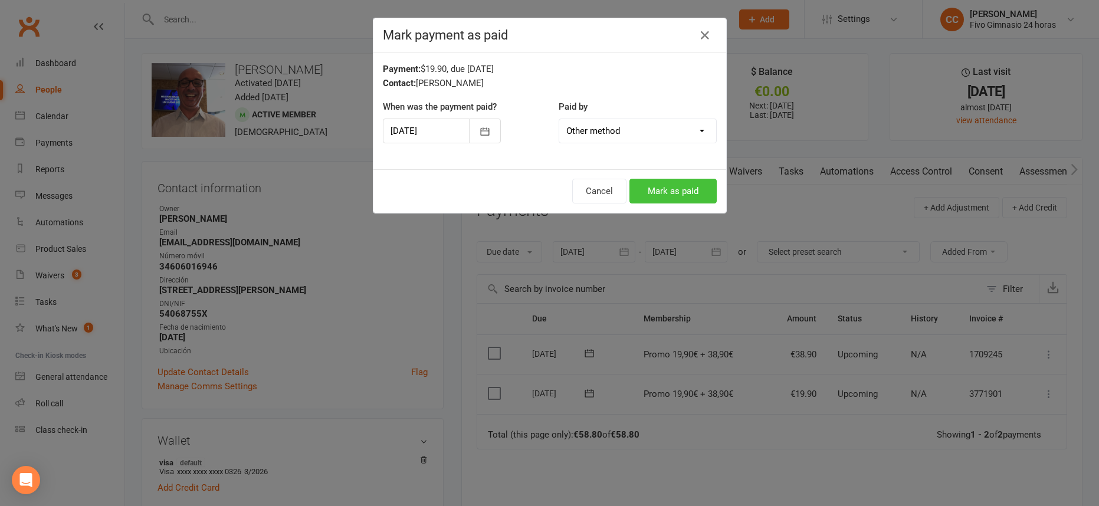
click at [687, 182] on button "Mark as paid" at bounding box center [672, 191] width 87 height 25
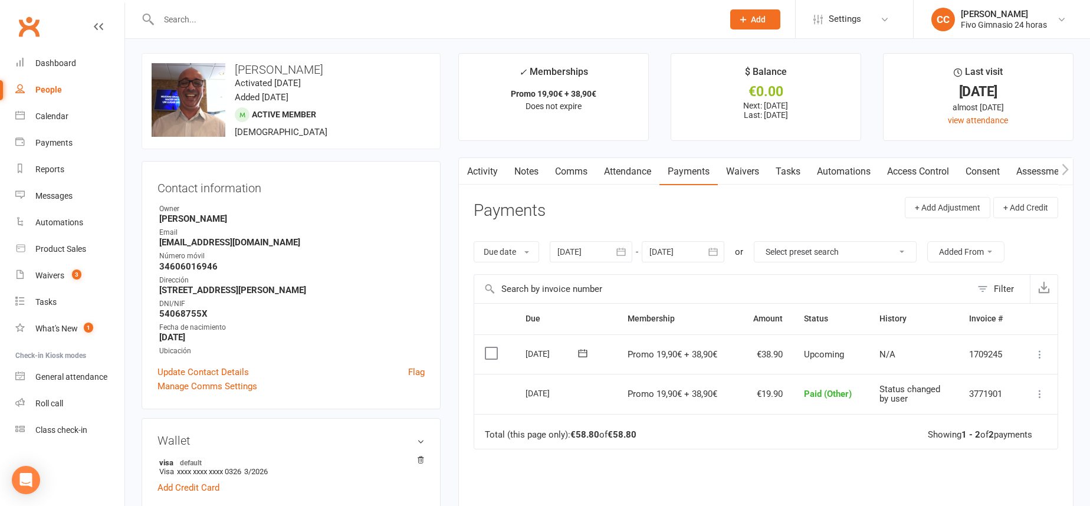
drag, startPoint x: 156, startPoint y: 243, endPoint x: 310, endPoint y: 242, distance: 153.9
click at [310, 242] on div "Contact information Owner [PERSON_NAME] Email [EMAIL_ADDRESS][DOMAIN_NAME] Núme…" at bounding box center [291, 285] width 299 height 248
copy strong "[EMAIL_ADDRESS][DOMAIN_NAME]"
click at [52, 55] on link "Dashboard" at bounding box center [69, 63] width 109 height 27
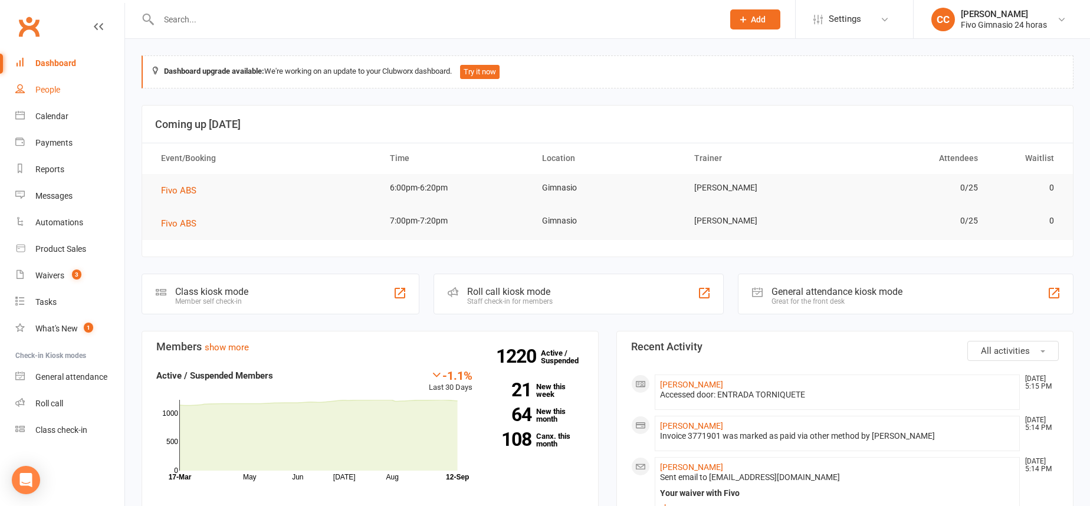
click at [63, 77] on link "People" at bounding box center [69, 90] width 109 height 27
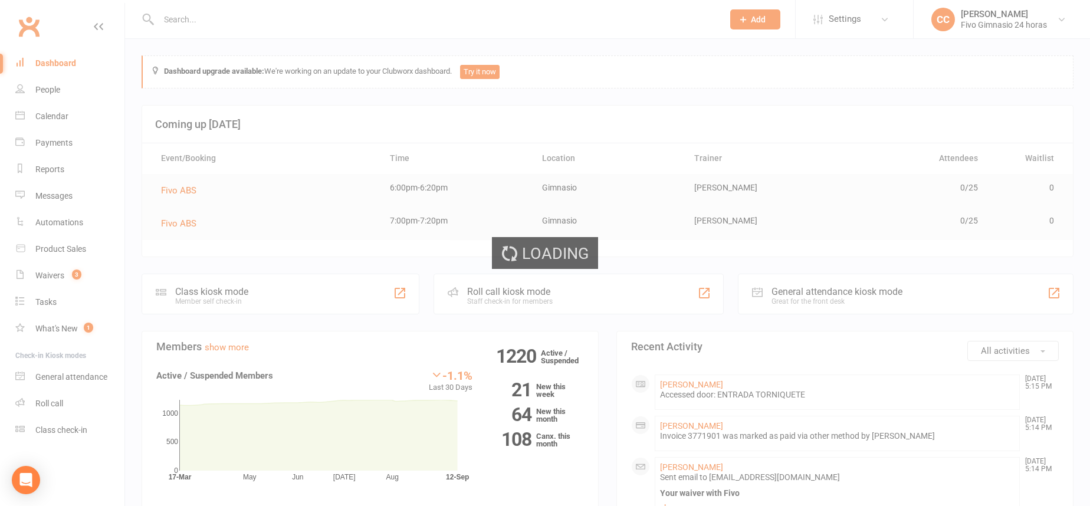
select select "100"
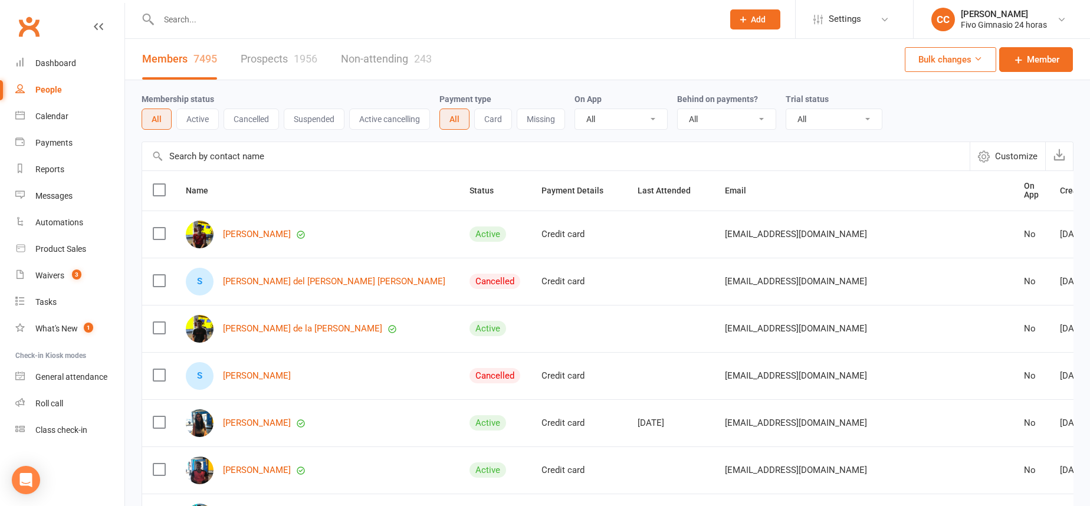
click at [763, 26] on button "Add" at bounding box center [755, 19] width 50 height 20
click at [718, 83] on link "Member" at bounding box center [742, 80] width 105 height 27
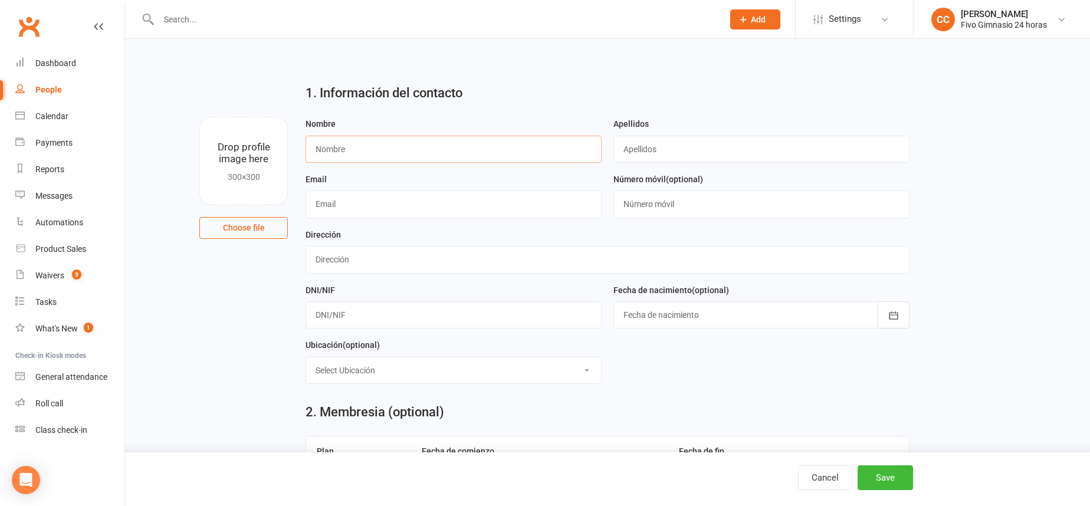
click at [350, 152] on input "text" at bounding box center [453, 149] width 296 height 27
type input "[PERSON_NAME][DEMOGRAPHIC_DATA]"
type input "[PERSON_NAME]"
click at [345, 264] on input "text" at bounding box center [606, 259] width 603 height 27
click at [382, 261] on input "C [PERSON_NAME] 71" at bounding box center [606, 259] width 603 height 27
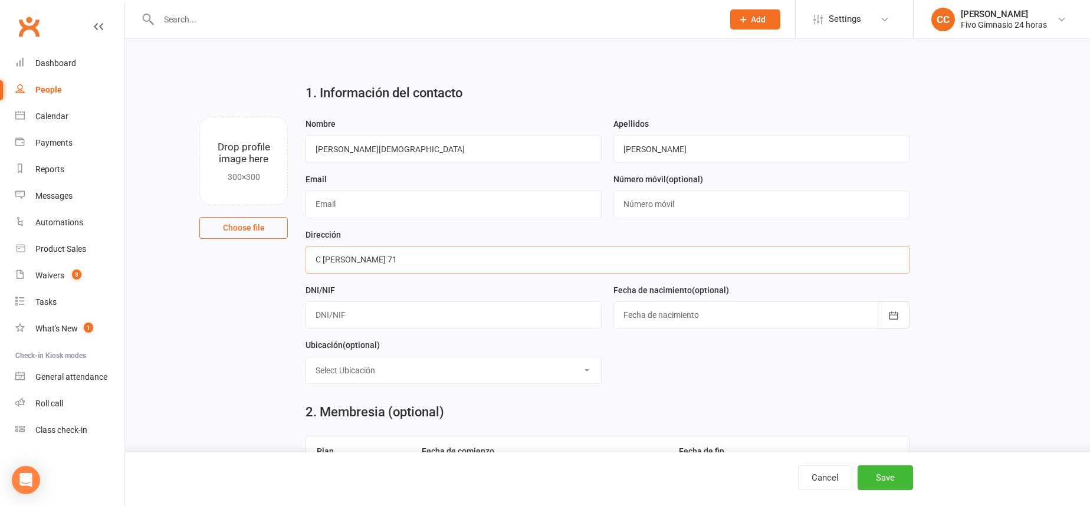
type input "C [PERSON_NAME] 71"
click at [357, 317] on input "text" at bounding box center [453, 314] width 296 height 27
type input "54162030C"
click at [630, 316] on div at bounding box center [761, 314] width 296 height 27
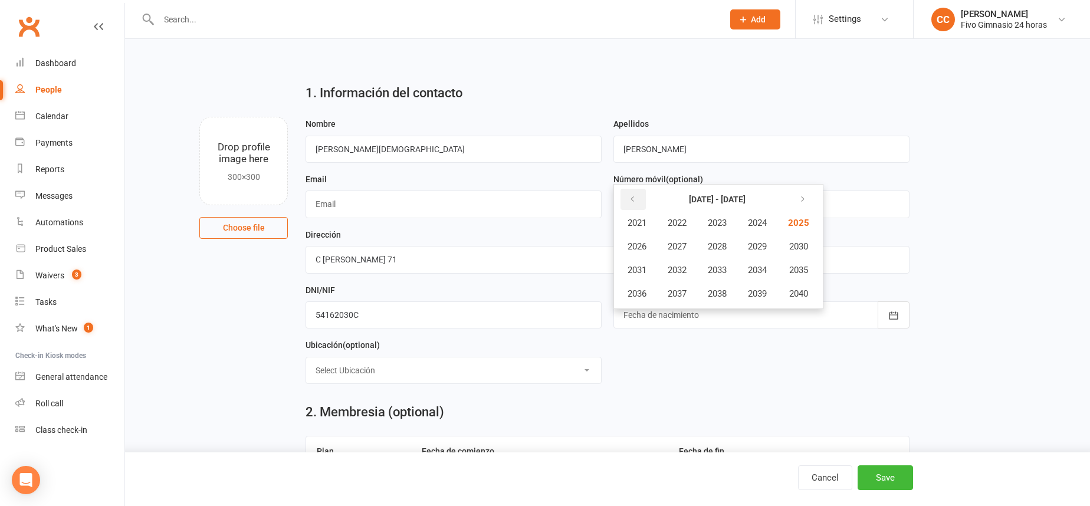
click at [628, 199] on icon "button" at bounding box center [632, 199] width 8 height 9
click at [797, 268] on span "1995" at bounding box center [797, 270] width 19 height 11
click at [757, 220] on span "March" at bounding box center [763, 223] width 25 height 11
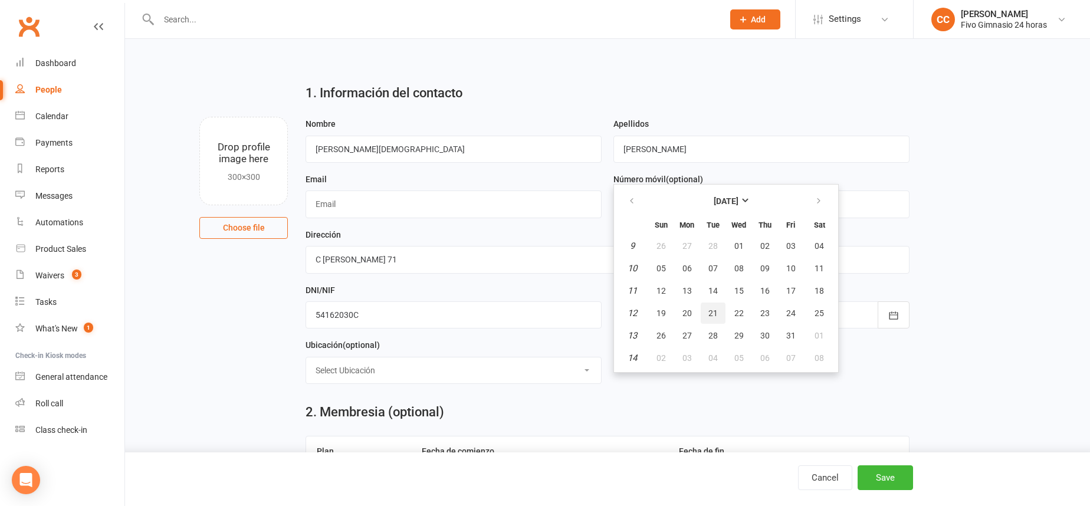
click at [704, 310] on button "21" at bounding box center [713, 313] width 25 height 21
type input "[DATE]"
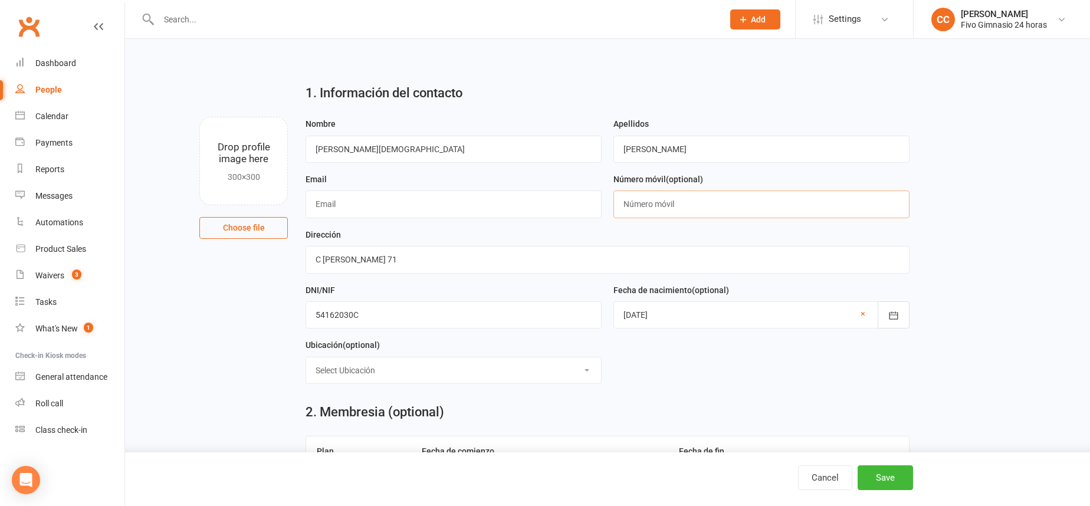
click at [646, 199] on input "text" at bounding box center [761, 203] width 296 height 27
type input "34674305043"
click at [425, 209] on input "text" at bounding box center [453, 203] width 296 height 27
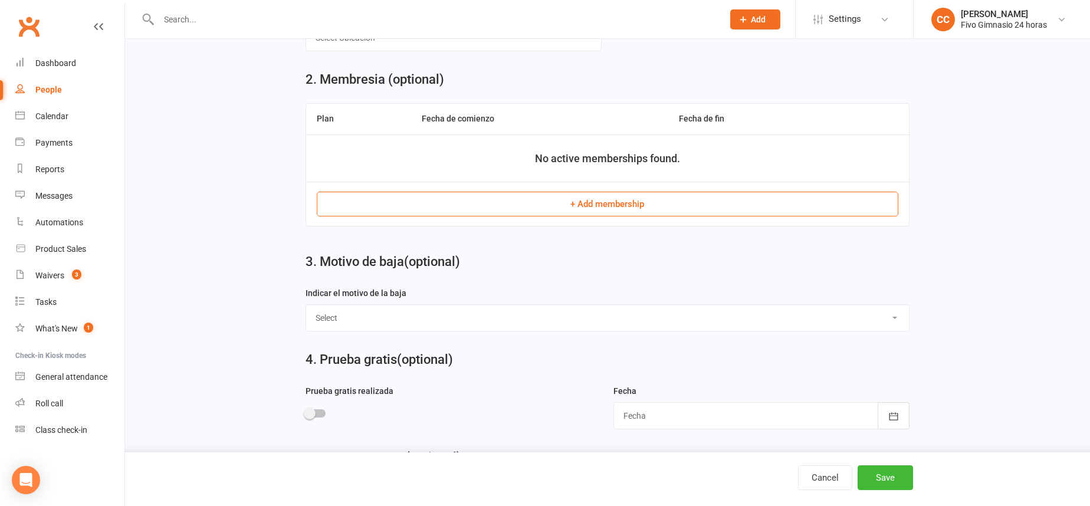
scroll to position [506, 0]
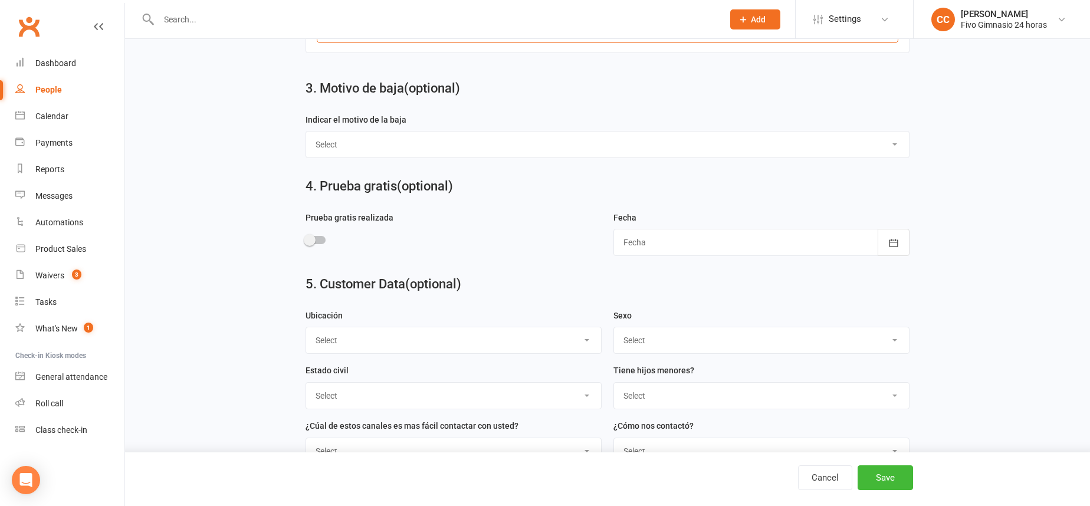
type input "[EMAIL_ADDRESS][DOMAIN_NAME]"
click at [630, 340] on select "Select Masculino Femenino" at bounding box center [761, 340] width 295 height 26
select select "Masculino"
click at [895, 468] on button "Save" at bounding box center [884, 477] width 55 height 25
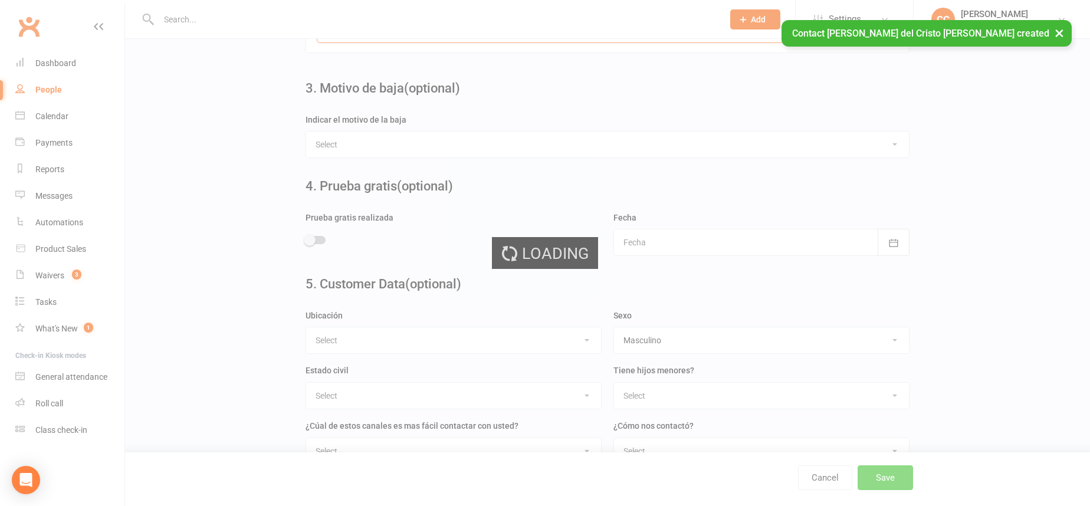
scroll to position [0, 0]
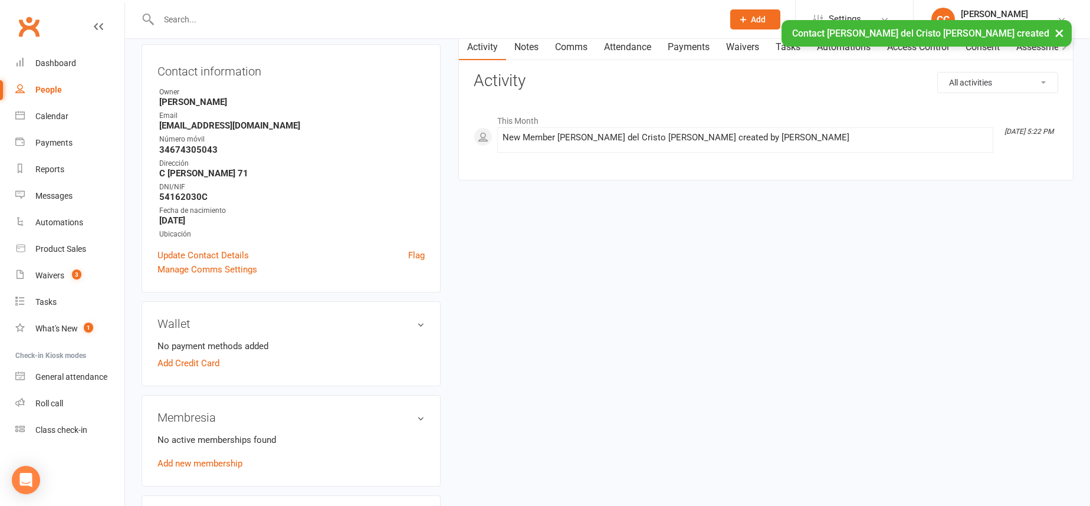
scroll to position [349, 0]
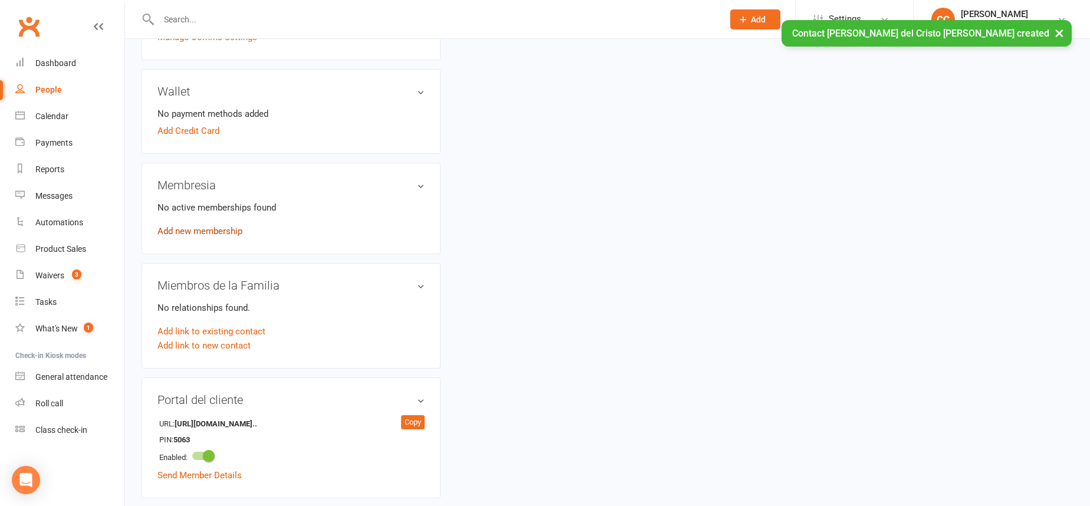
click at [212, 231] on link "Add new membership" at bounding box center [199, 231] width 85 height 11
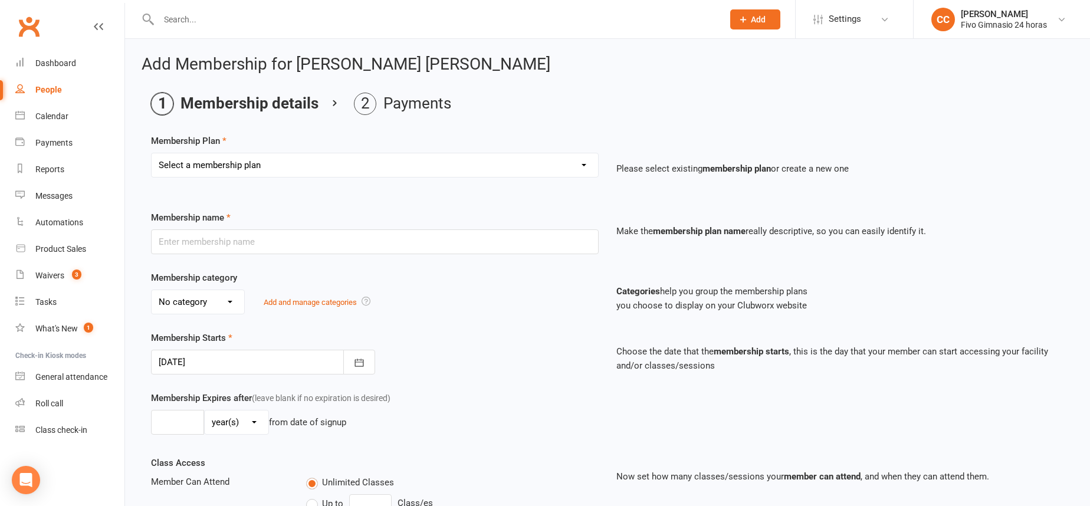
click at [248, 170] on select "Select a membership plan Cuota familiar Cuota estudiante 10 pases full Anual Se…" at bounding box center [375, 165] width 446 height 24
select select "22"
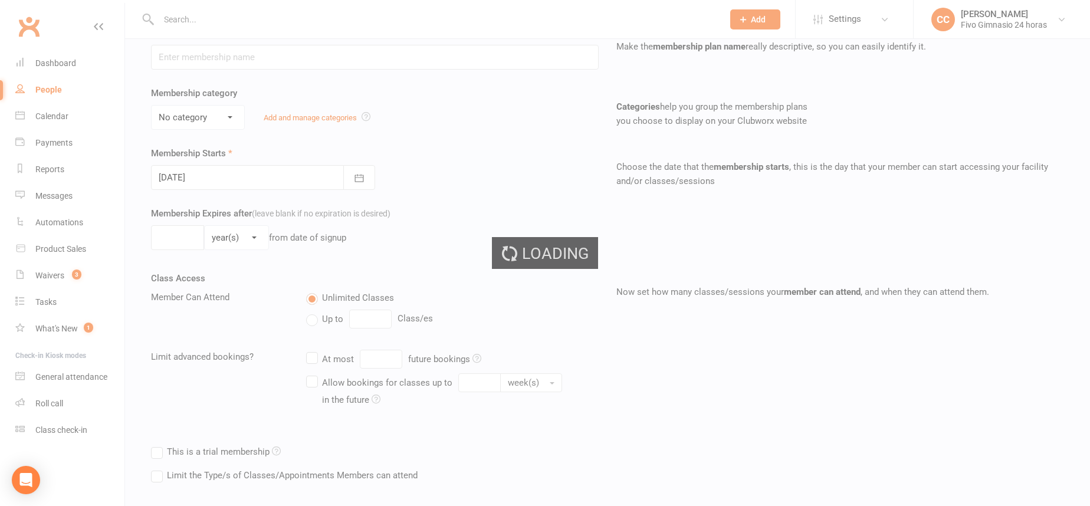
scroll to position [244, 0]
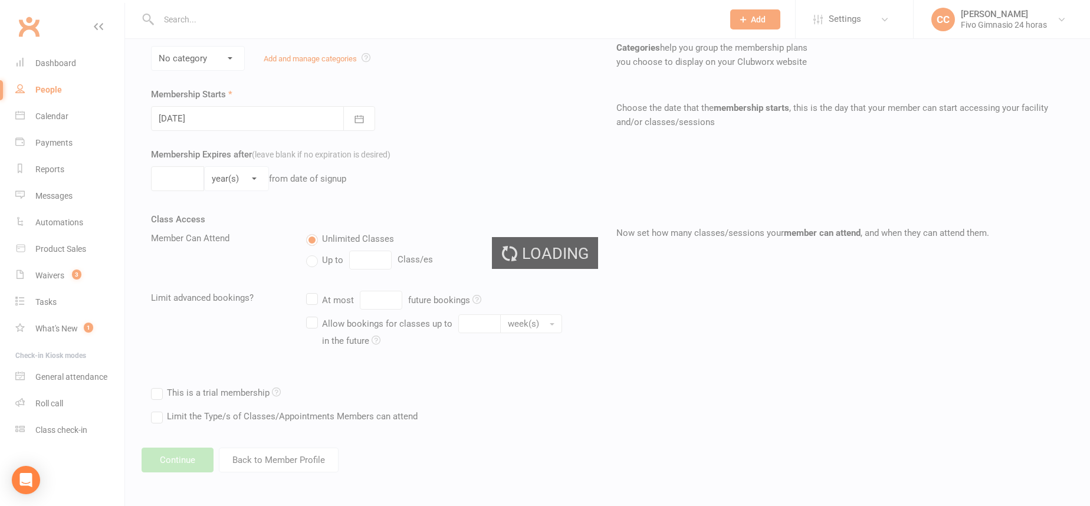
type input "Promo 19,90€ + 38,90€"
select select "4"
type input "0"
select select "2"
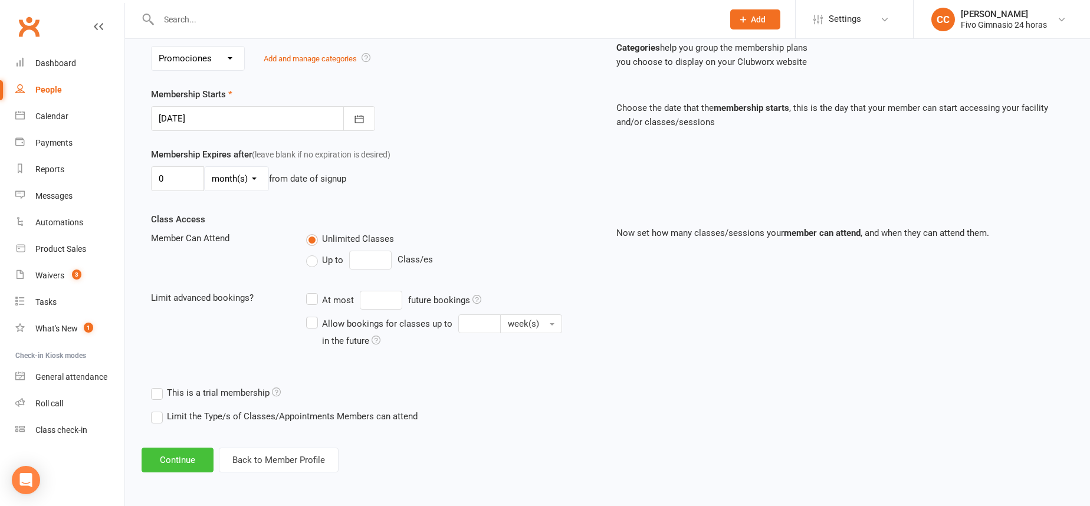
click at [172, 468] on button "Continue" at bounding box center [178, 460] width 72 height 25
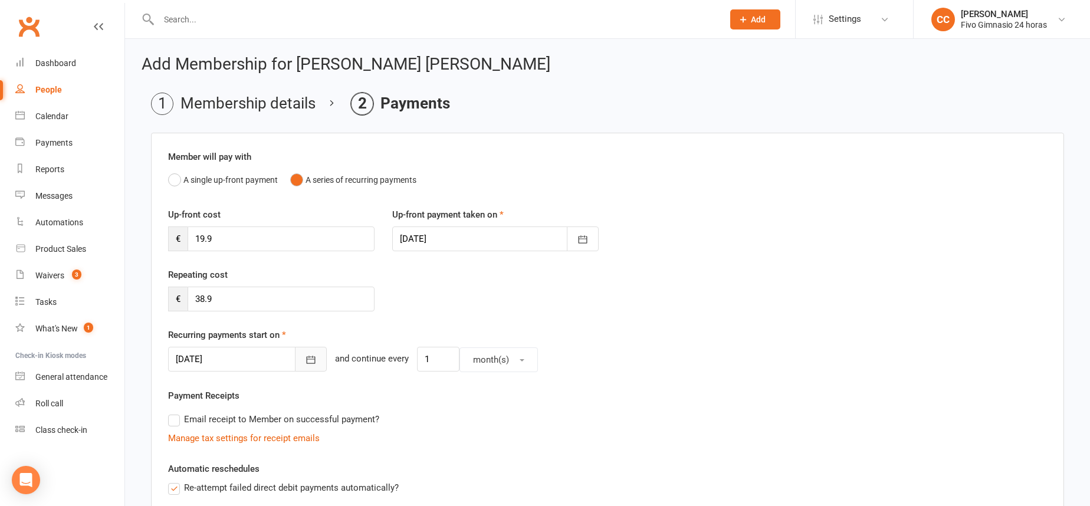
click at [298, 360] on button "button" at bounding box center [311, 359] width 32 height 25
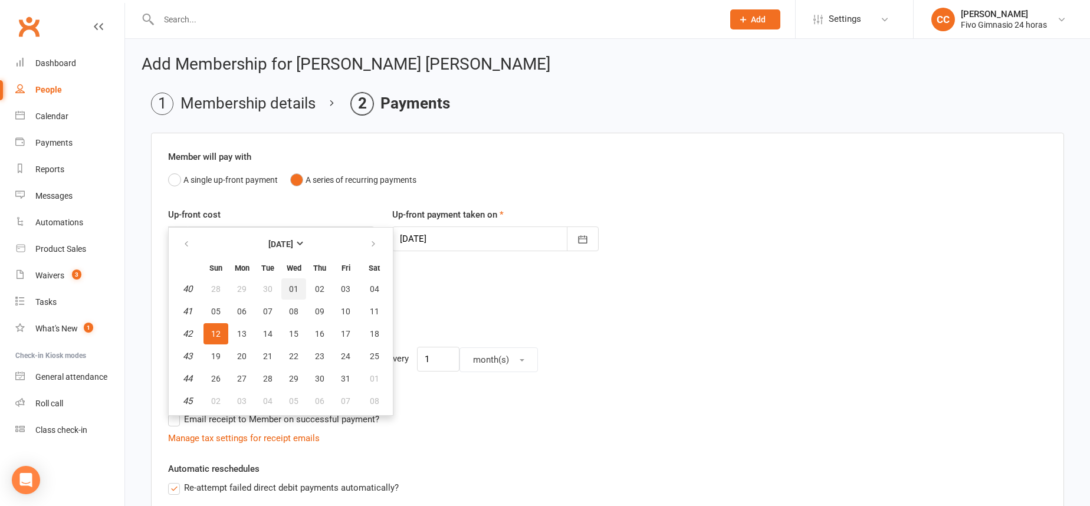
click at [290, 288] on span "01" at bounding box center [293, 288] width 9 height 9
type input "[DATE]"
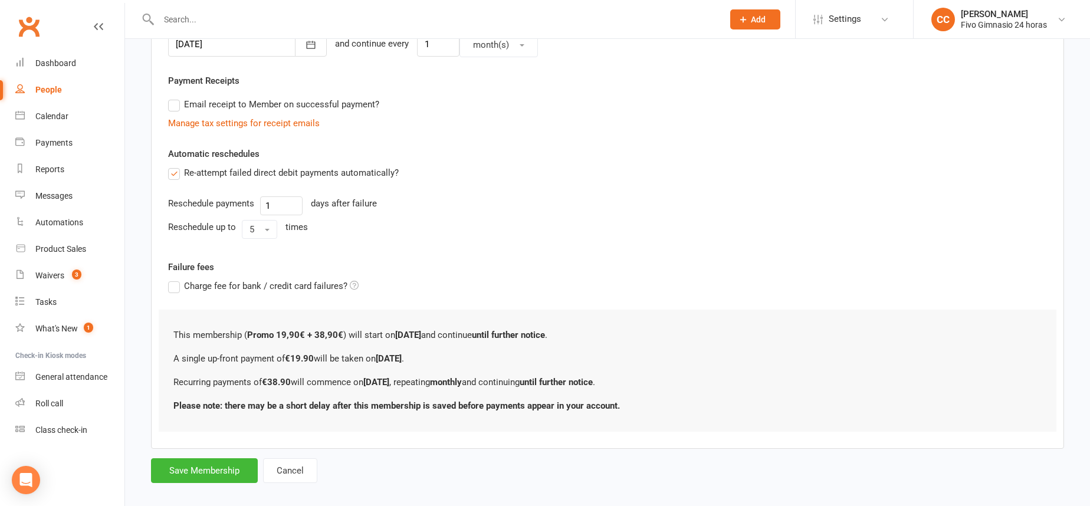
scroll to position [328, 0]
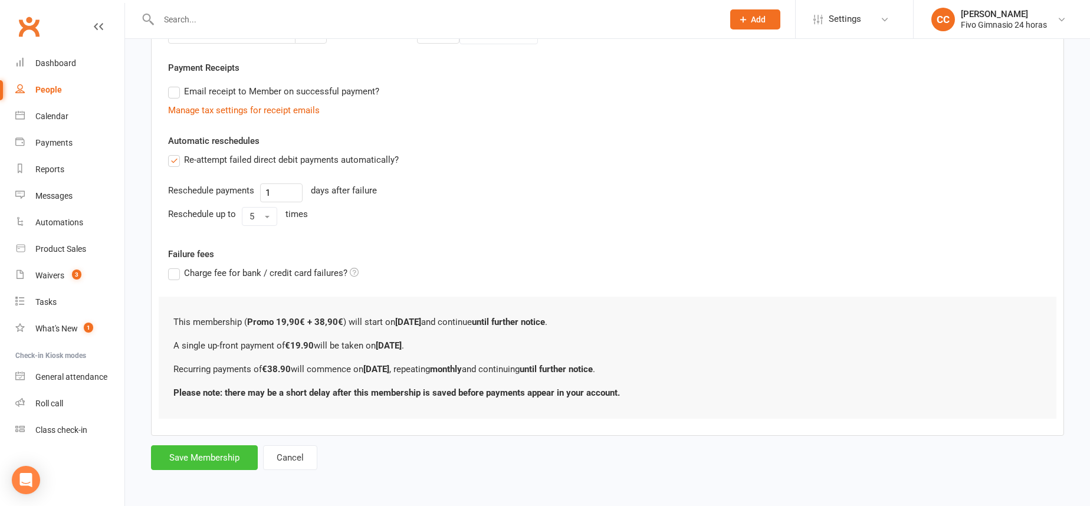
click at [224, 448] on button "Save Membership" at bounding box center [204, 457] width 107 height 25
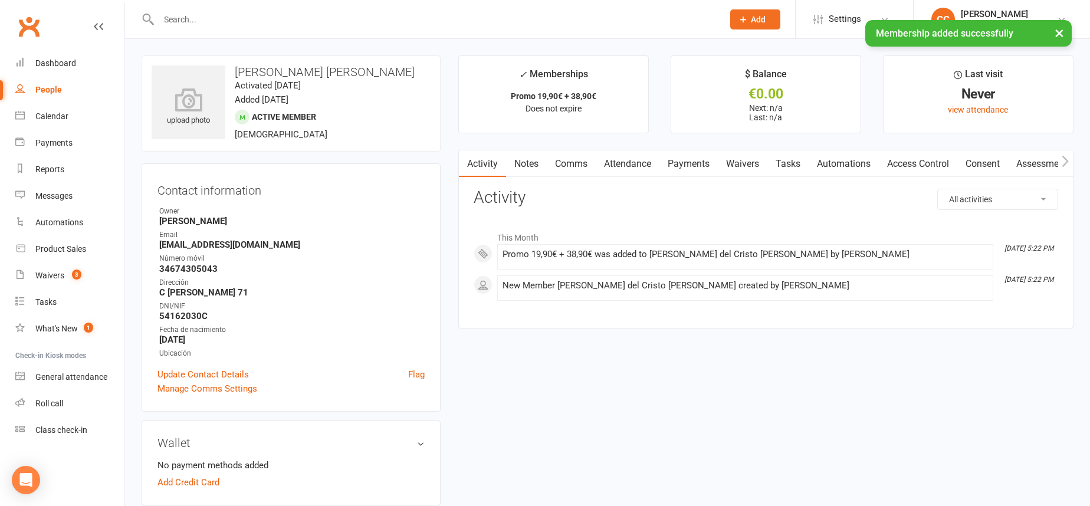
click at [924, 159] on link "Access Control" at bounding box center [918, 163] width 78 height 27
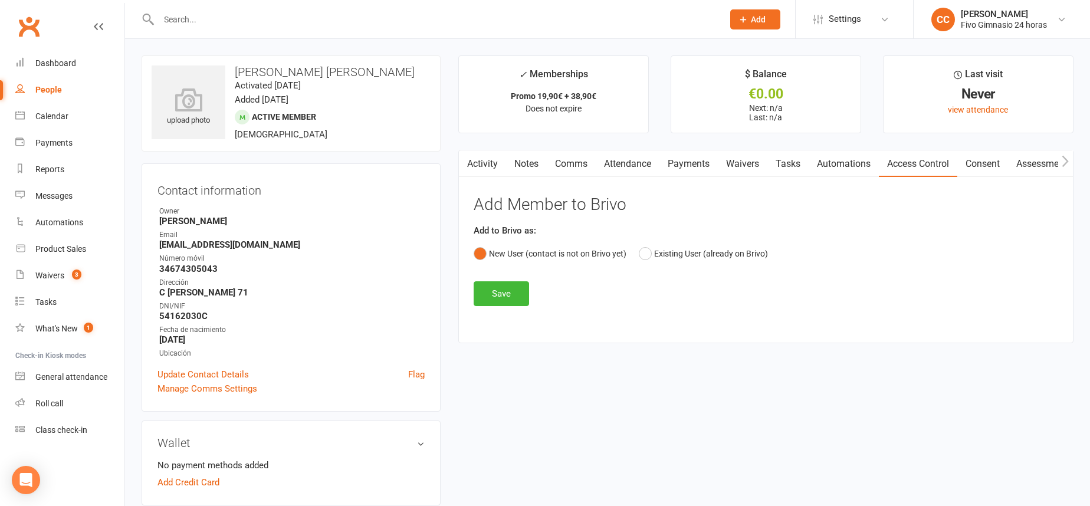
click at [508, 278] on div "Add Member to Brivo Add to Brivo as: New User (contact is not on Brivo yet) Exi…" at bounding box center [766, 251] width 584 height 110
click at [516, 290] on button "Save" at bounding box center [501, 293] width 55 height 25
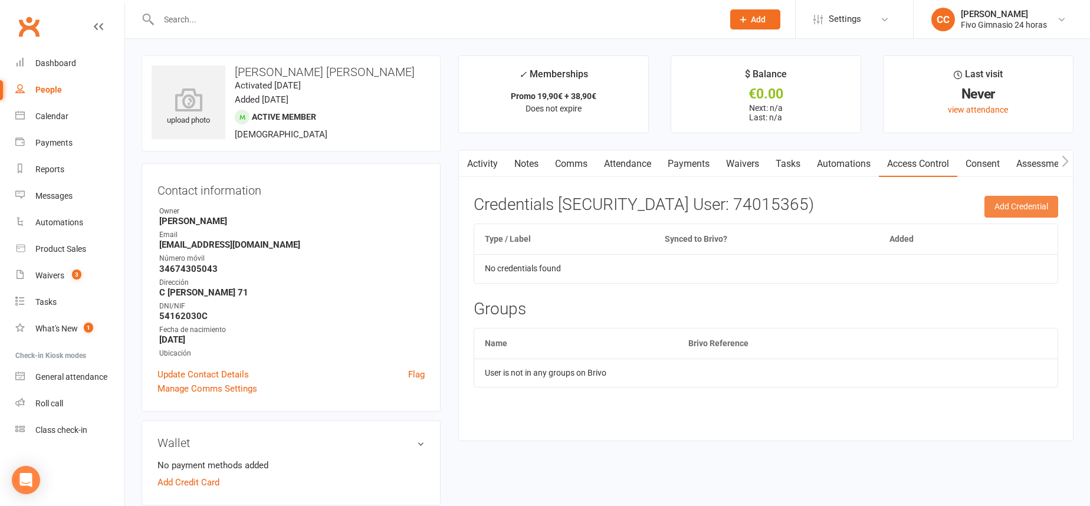
click at [1014, 203] on button "Add Credential" at bounding box center [1021, 206] width 74 height 21
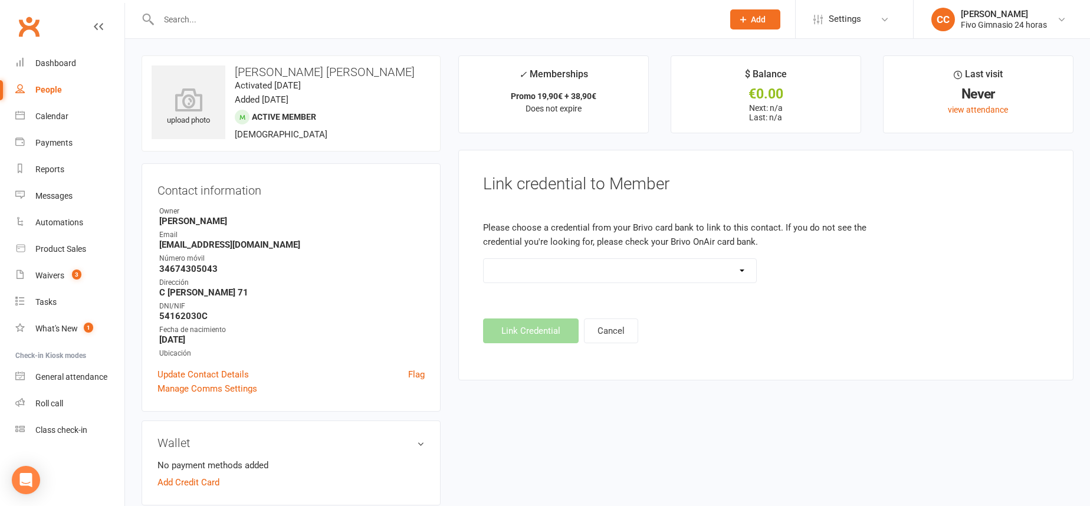
click at [654, 271] on select "Standard 26 Bit (54268) Standard 26 Bit (54269) Standard 26 Bit (54270) Standar…" at bounding box center [620, 271] width 273 height 24
select select "8727"
drag, startPoint x: 522, startPoint y: 324, endPoint x: 527, endPoint y: 314, distance: 10.8
click at [522, 325] on button "Link Credential" at bounding box center [531, 330] width 96 height 25
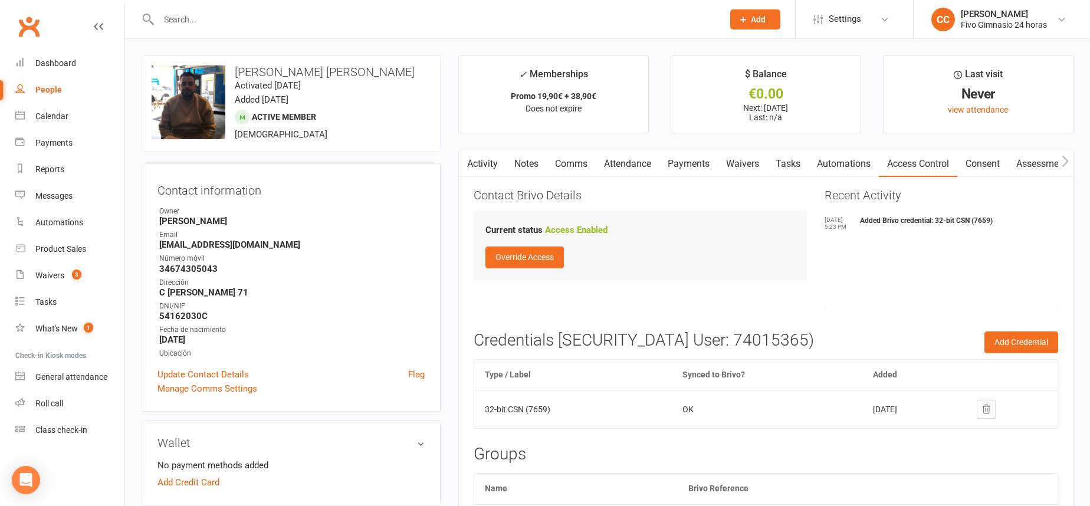
click at [527, 159] on link "Notes" at bounding box center [526, 163] width 41 height 27
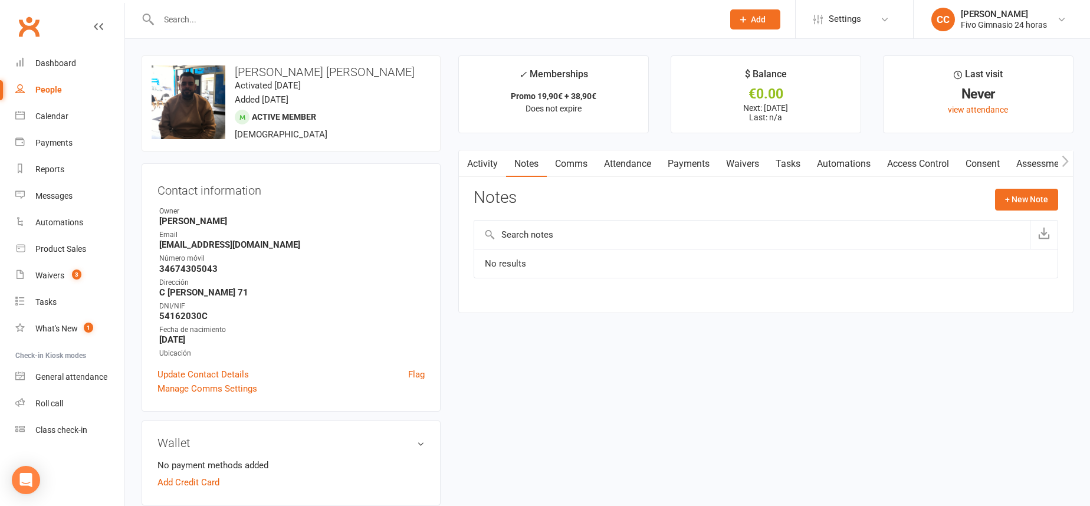
click at [571, 157] on link "Comms" at bounding box center [571, 163] width 49 height 27
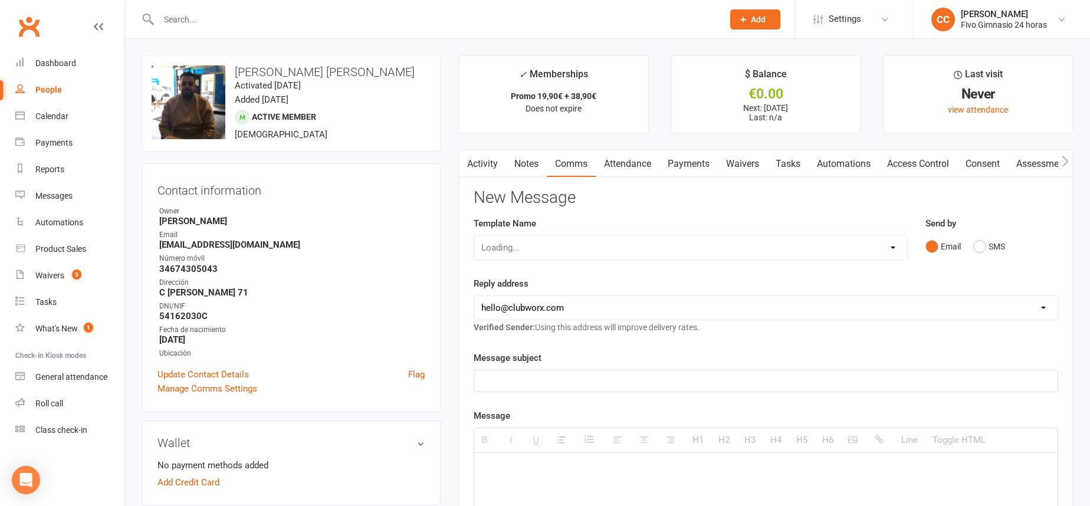
click at [472, 160] on button "button" at bounding box center [466, 163] width 15 height 27
click at [490, 162] on link "Activity" at bounding box center [482, 163] width 47 height 27
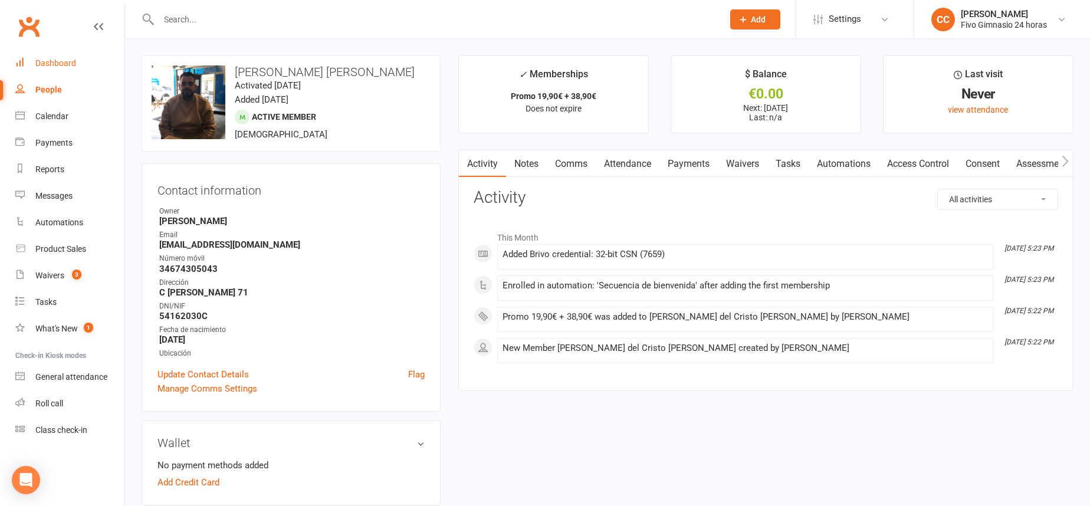
click at [60, 64] on div "Dashboard" at bounding box center [55, 62] width 41 height 9
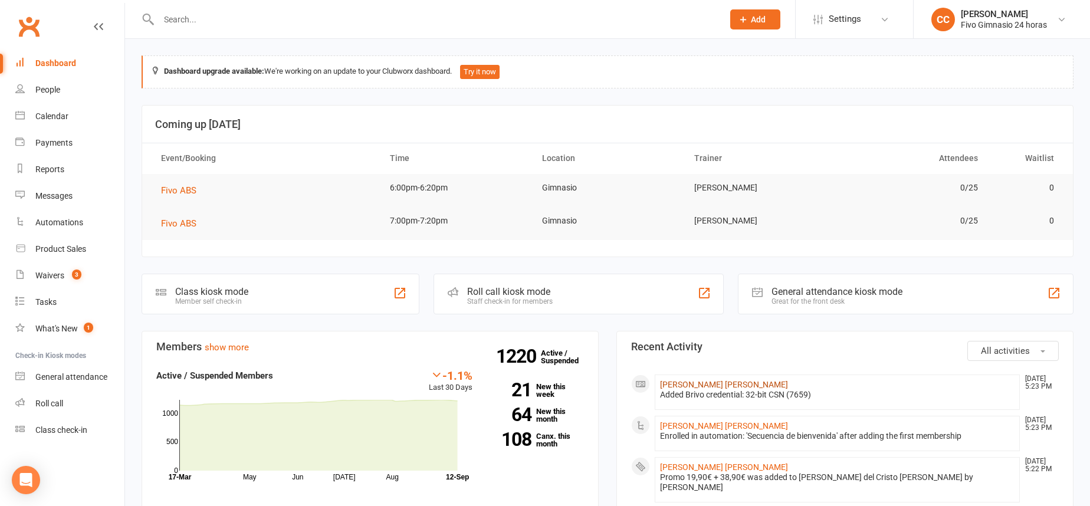
click at [744, 387] on link "[PERSON_NAME] [PERSON_NAME]" at bounding box center [724, 384] width 128 height 9
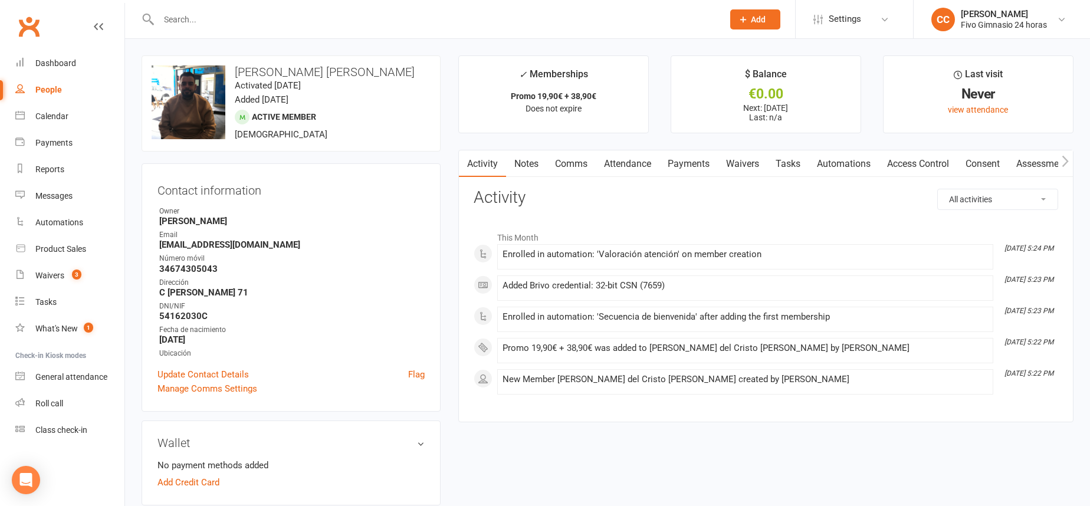
click at [700, 162] on link "Payments" at bounding box center [688, 163] width 58 height 27
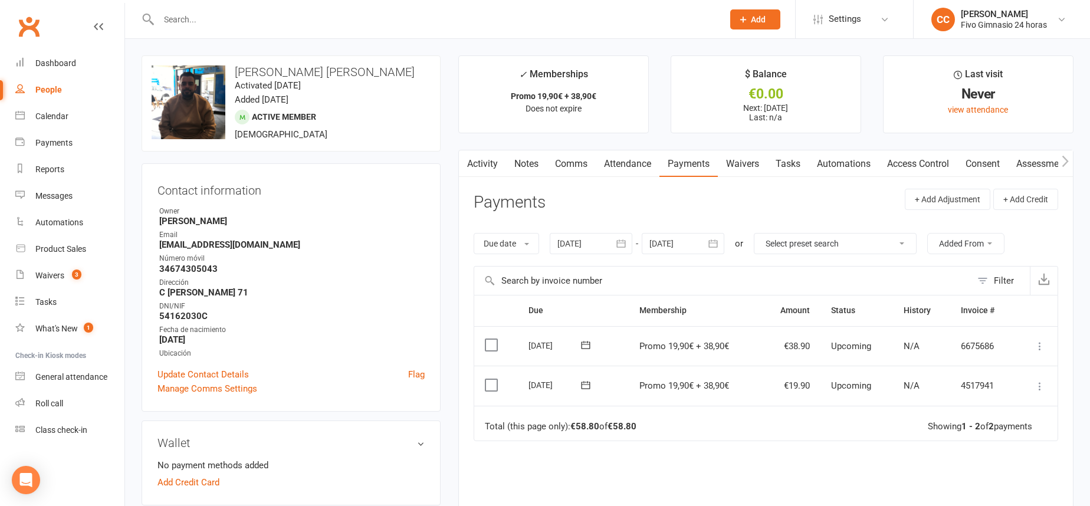
click at [1046, 388] on button at bounding box center [1040, 386] width 14 height 14
click at [1020, 458] on link "Mark as Paid (Other)" at bounding box center [987, 457] width 117 height 24
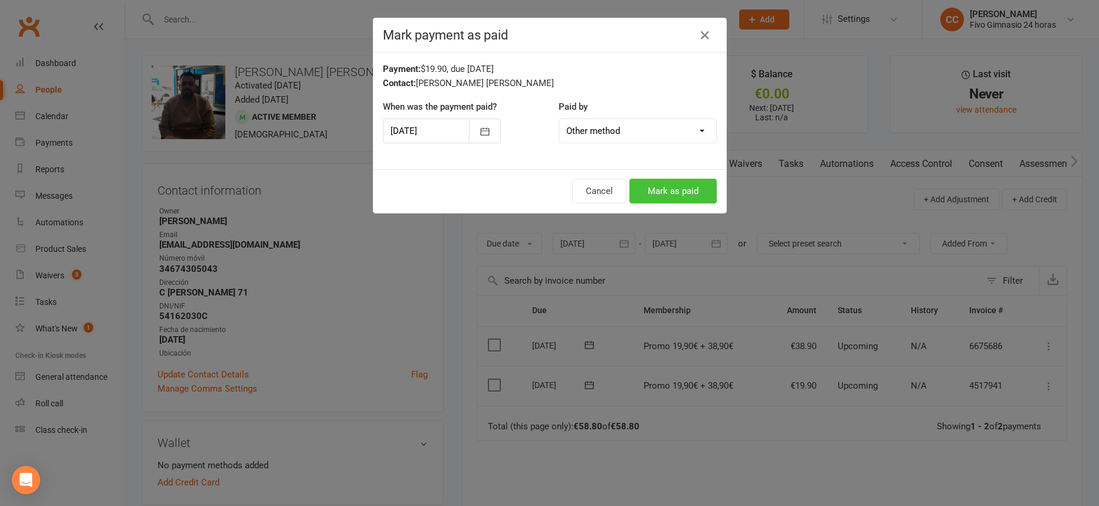
click at [676, 193] on button "Mark as paid" at bounding box center [672, 191] width 87 height 25
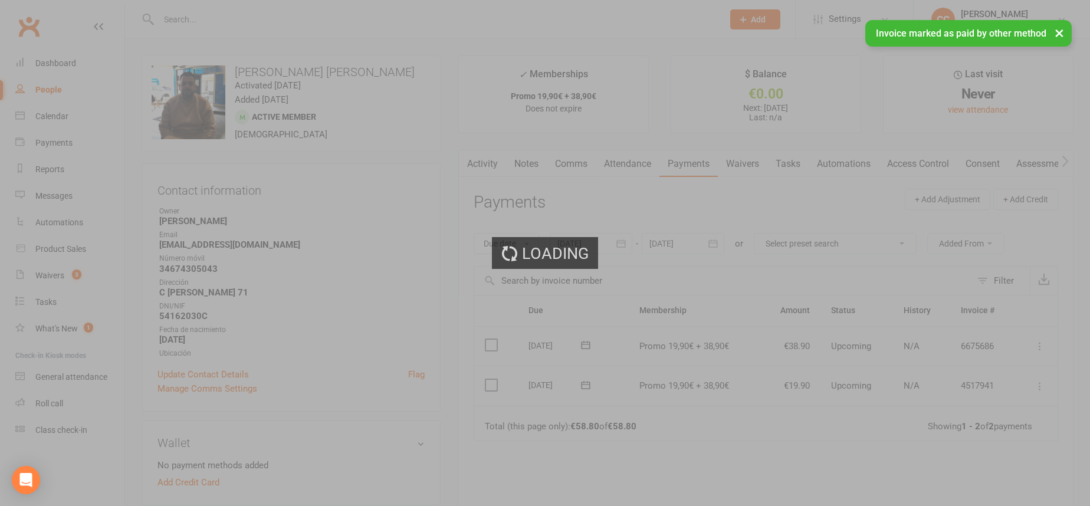
click at [916, 159] on div at bounding box center [545, 253] width 1090 height 506
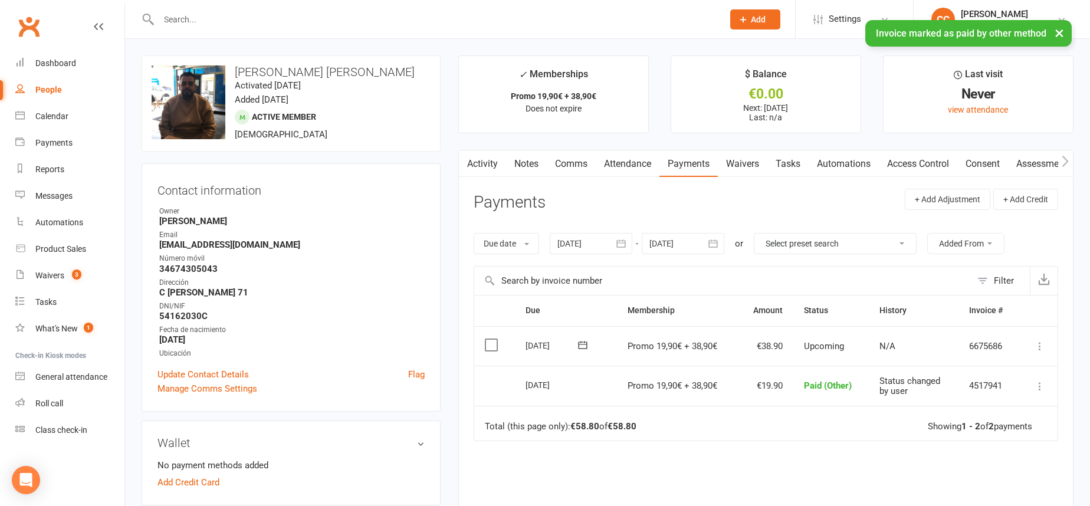
click at [918, 167] on link "Access Control" at bounding box center [918, 163] width 78 height 27
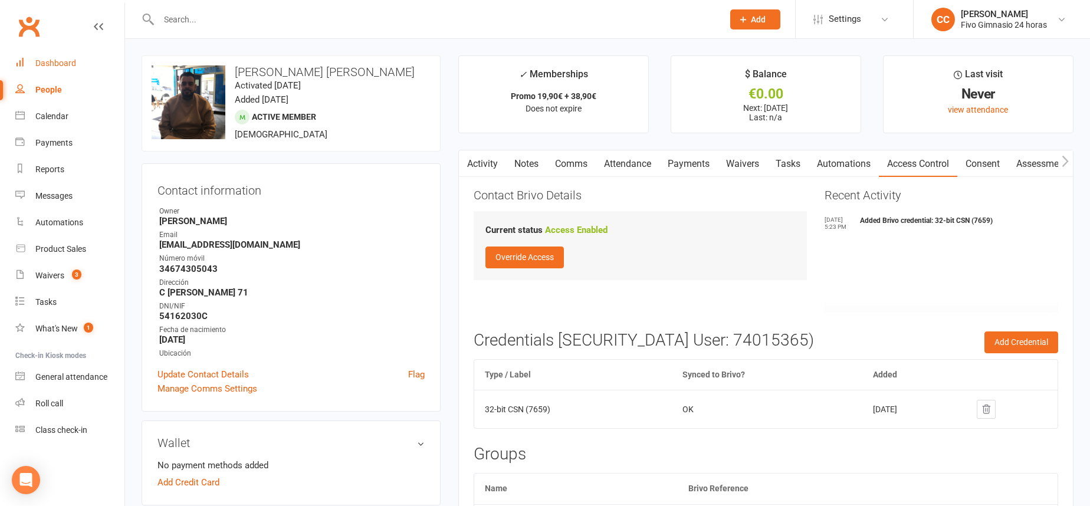
click at [64, 55] on link "Dashboard" at bounding box center [69, 63] width 109 height 27
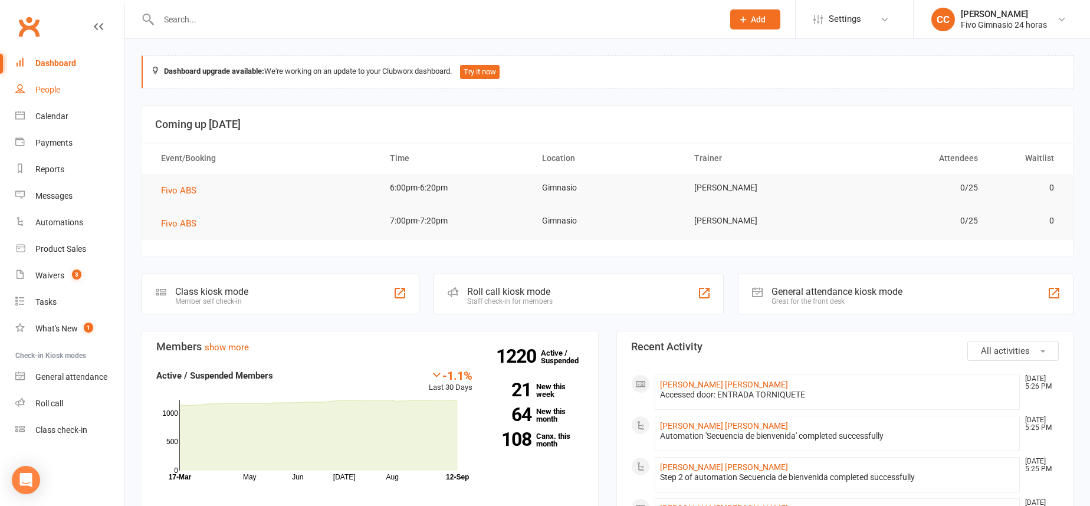
click at [74, 87] on link "People" at bounding box center [69, 90] width 109 height 27
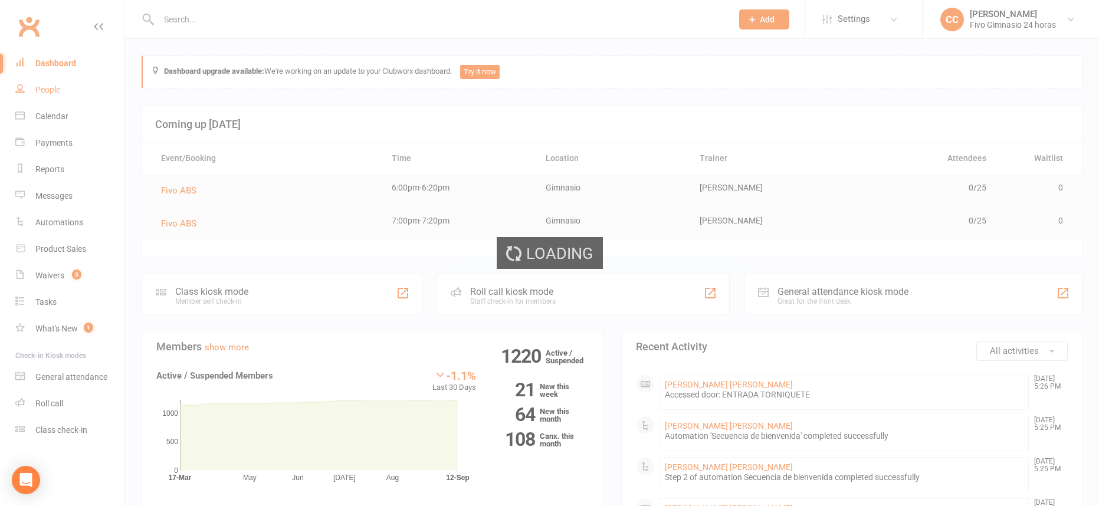
select select "100"
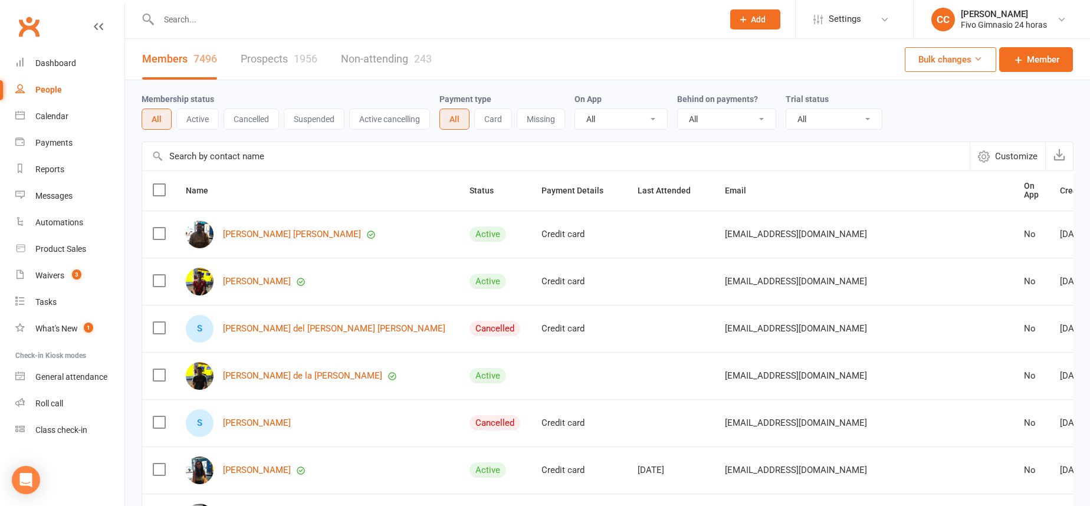
click at [201, 15] on input "text" at bounding box center [435, 19] width 560 height 17
click at [54, 60] on div "Dashboard" at bounding box center [55, 62] width 41 height 9
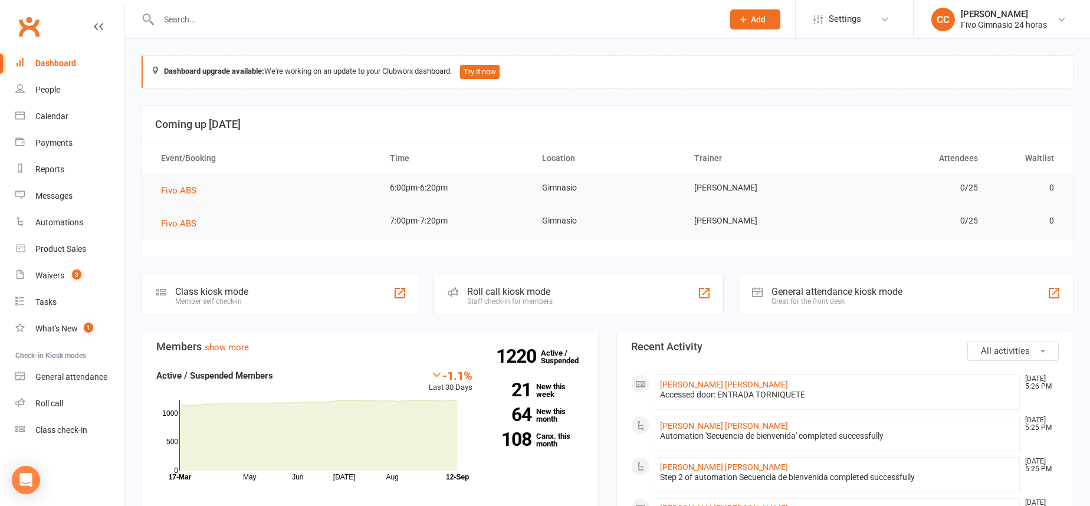
click at [65, 74] on link "Dashboard" at bounding box center [69, 63] width 109 height 27
click at [67, 80] on link "People" at bounding box center [69, 90] width 109 height 27
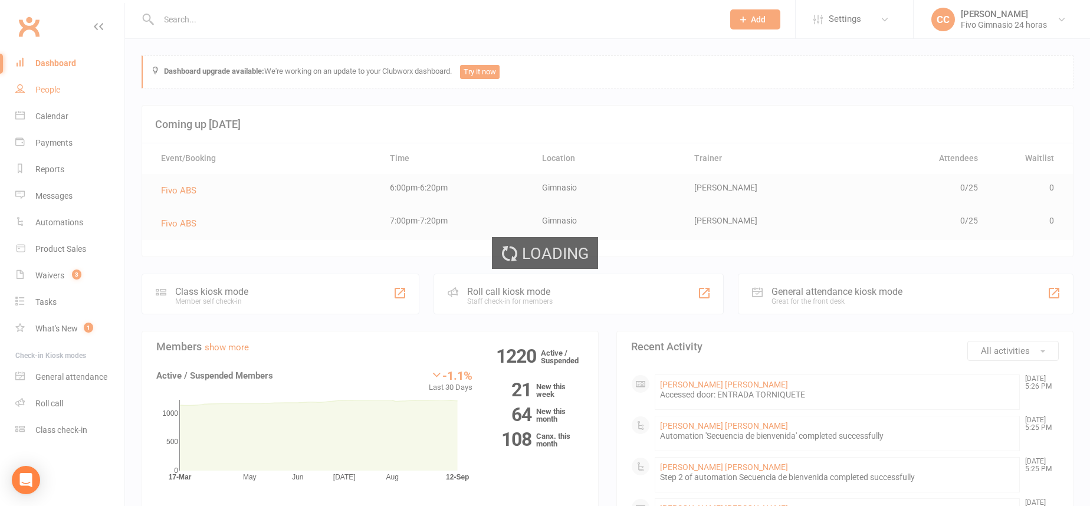
select select "100"
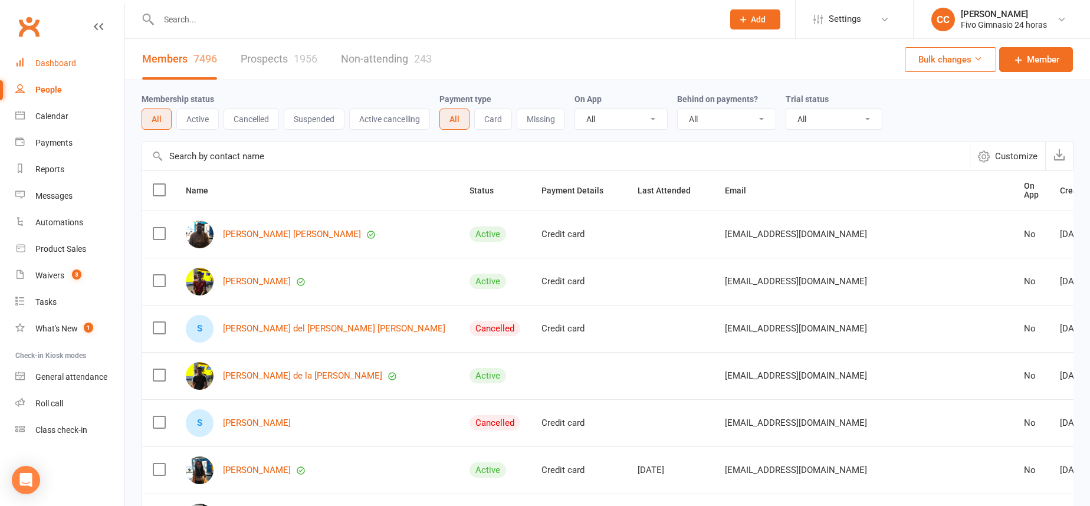
click at [45, 68] on link "Dashboard" at bounding box center [69, 63] width 109 height 27
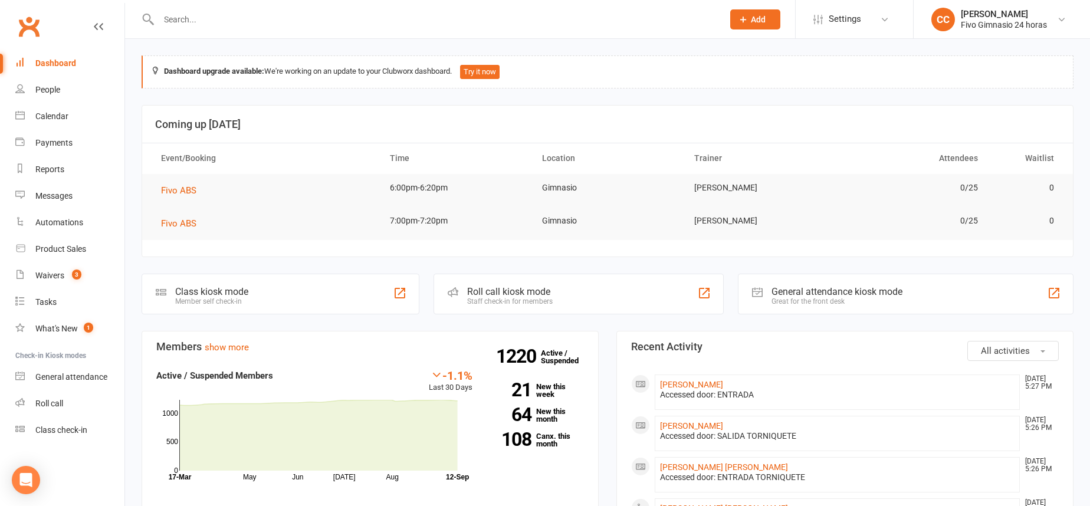
click at [61, 58] on div "Dashboard" at bounding box center [55, 62] width 41 height 9
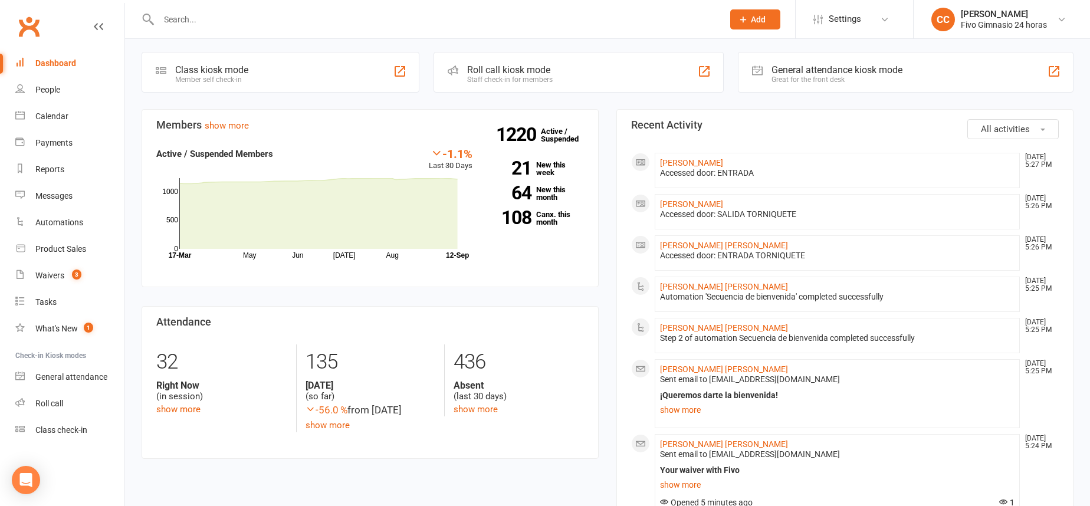
scroll to position [224, 0]
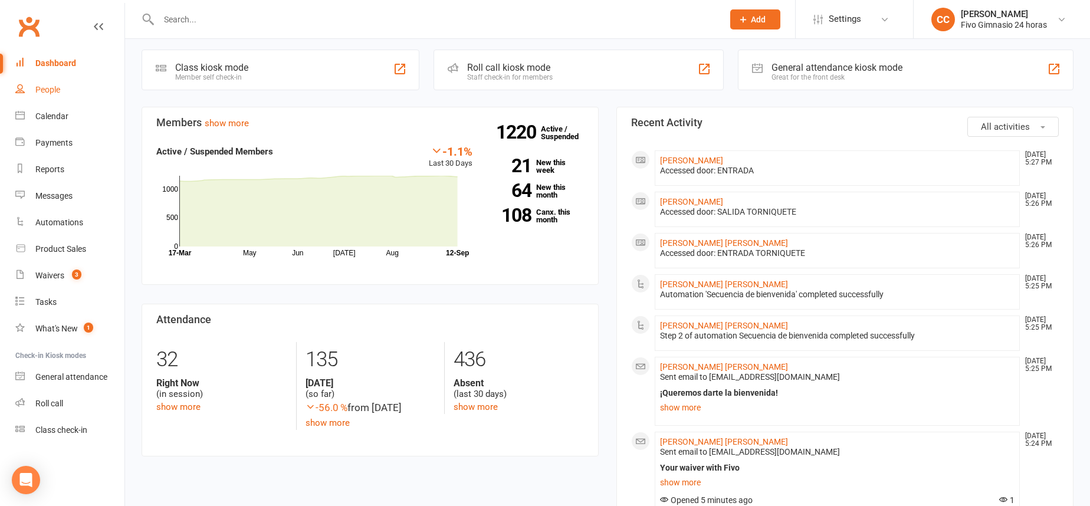
click at [75, 95] on link "People" at bounding box center [69, 90] width 109 height 27
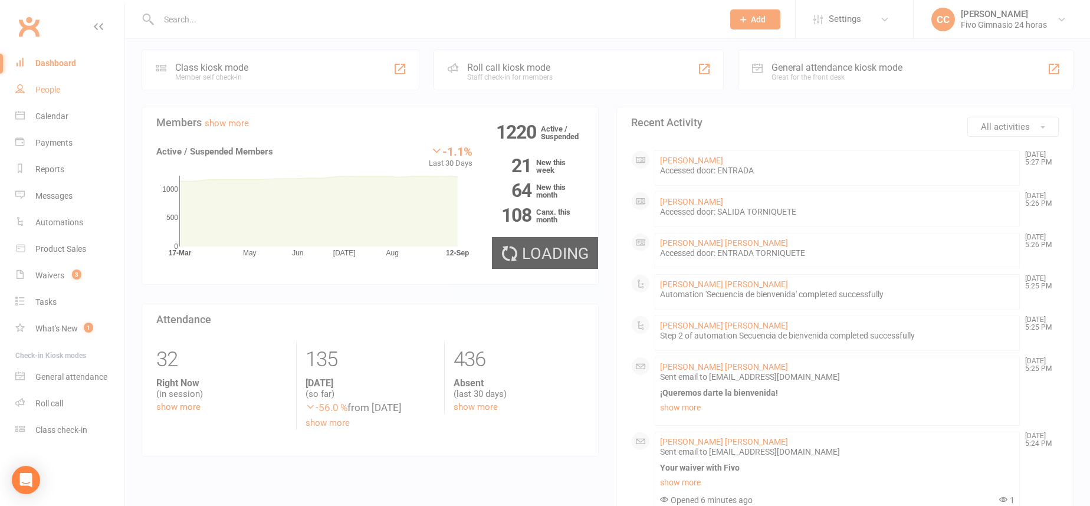
select select "100"
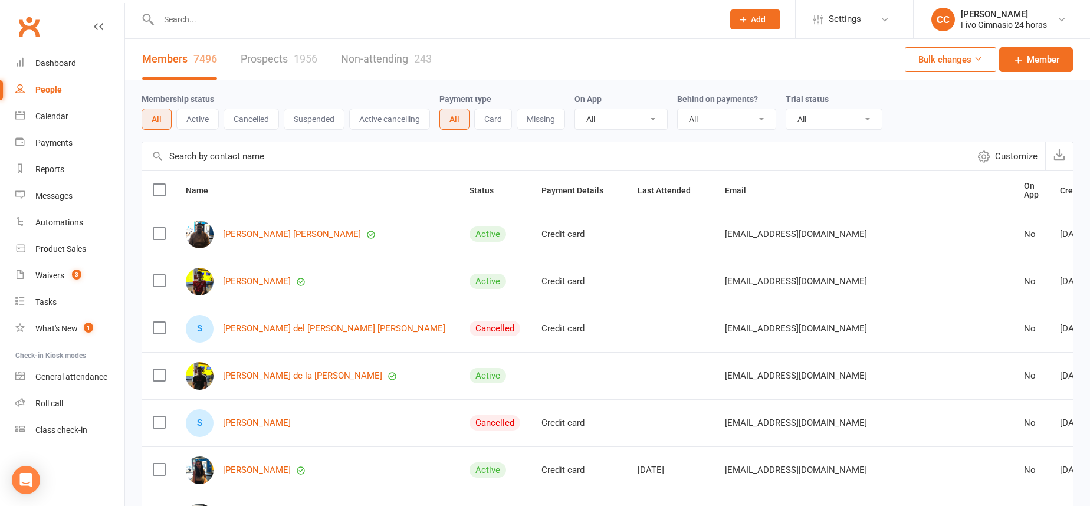
click at [754, 12] on button "Add" at bounding box center [755, 19] width 50 height 20
click at [720, 65] on link "Prospect" at bounding box center [742, 52] width 105 height 27
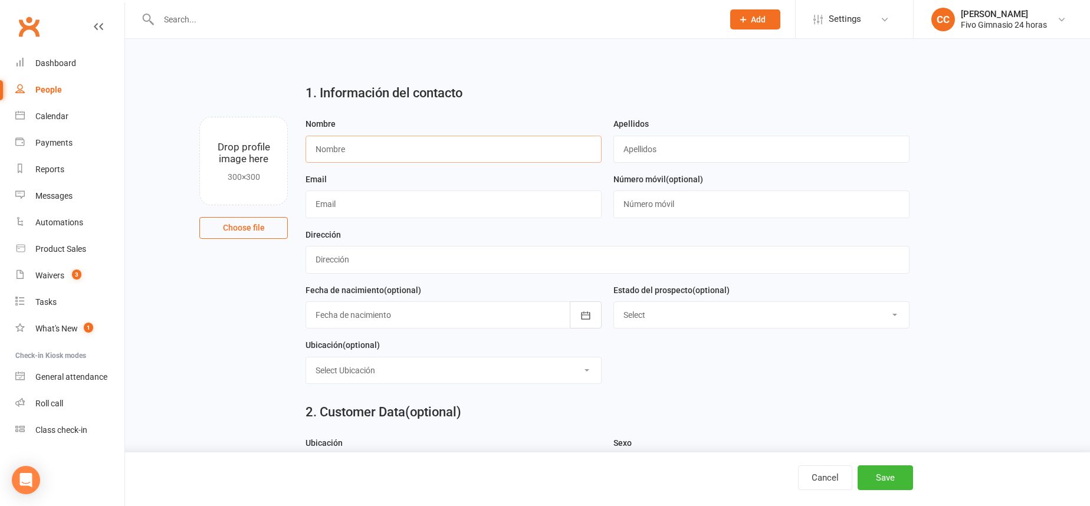
click at [531, 155] on input "text" at bounding box center [453, 149] width 296 height 27
type input "[PERSON_NAME] del [PERSON_NAME]"
type input "[PERSON_NAME]"
click at [376, 267] on input "text" at bounding box center [606, 259] width 603 height 27
type input "C Solapon [PERSON_NAME] 6 A P01 2"
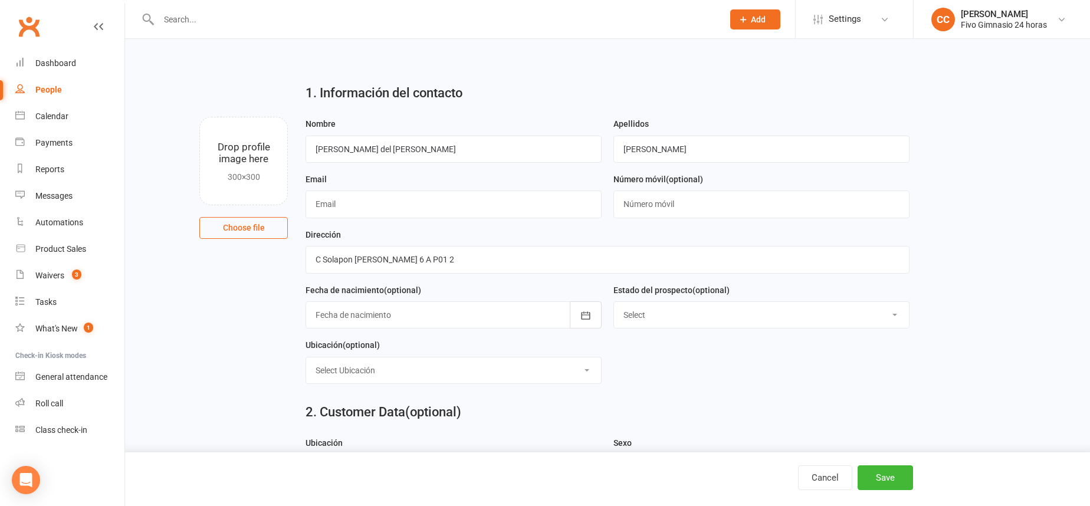
click at [415, 308] on div at bounding box center [453, 314] width 296 height 27
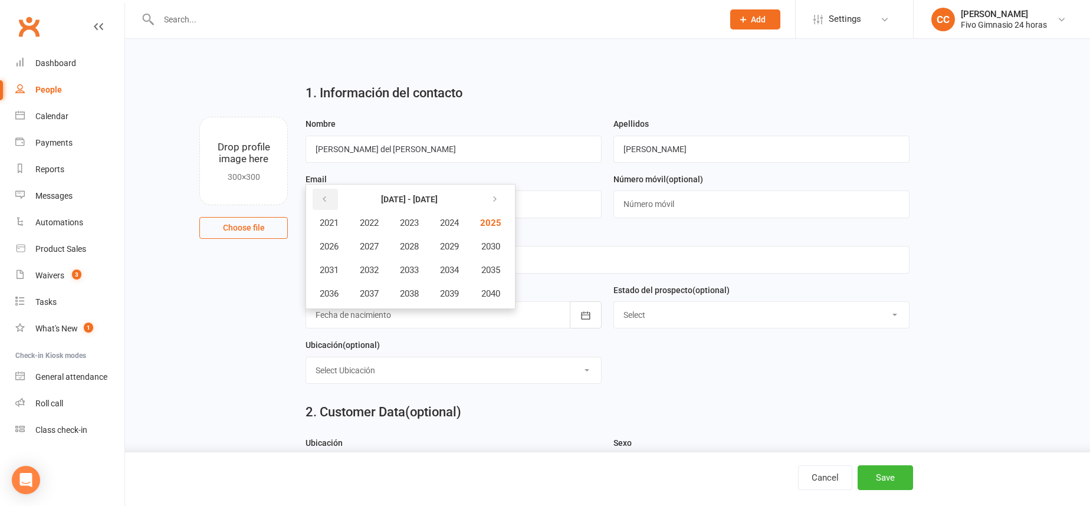
click at [316, 191] on button "button" at bounding box center [325, 199] width 25 height 21
click at [369, 218] on span "2002" at bounding box center [369, 223] width 19 height 11
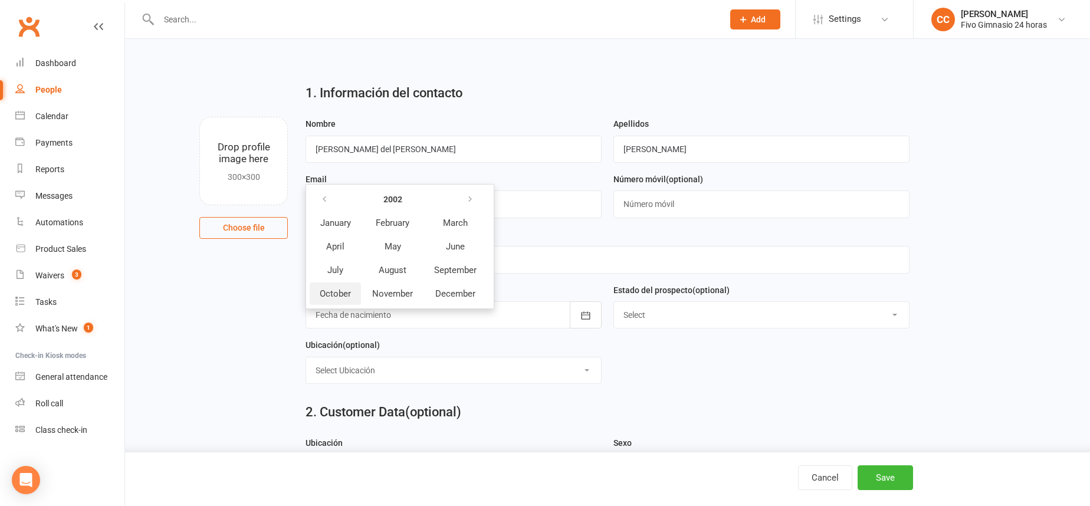
click at [343, 295] on span "October" at bounding box center [335, 293] width 31 height 11
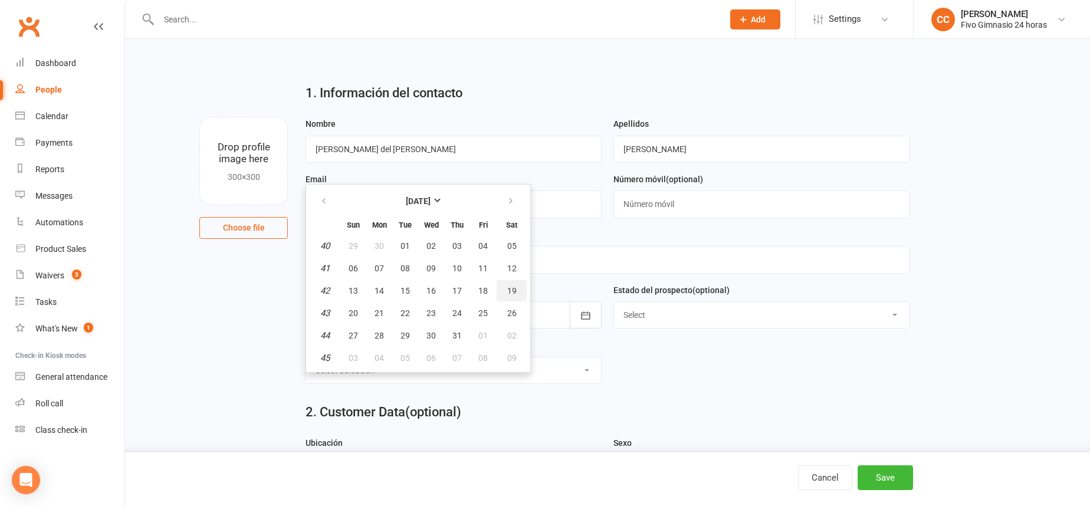
click at [502, 291] on button "19" at bounding box center [512, 290] width 30 height 21
type input "[DATE]"
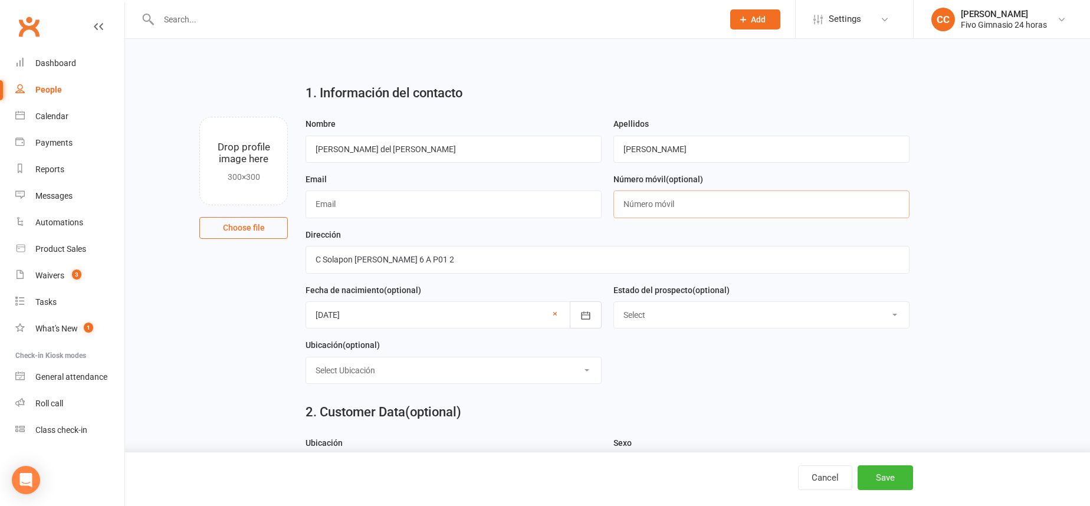
click at [668, 208] on input "text" at bounding box center [761, 203] width 296 height 27
type input "34642152919"
click at [440, 208] on input "text" at bounding box center [453, 203] width 296 height 27
click at [392, 208] on input "[EMAIL_ADDRESS][DOMAIN_NAME]" at bounding box center [453, 203] width 296 height 27
click at [399, 207] on input "[EMAIL_ADDRESS][DOMAIN_NAME]" at bounding box center [453, 203] width 296 height 27
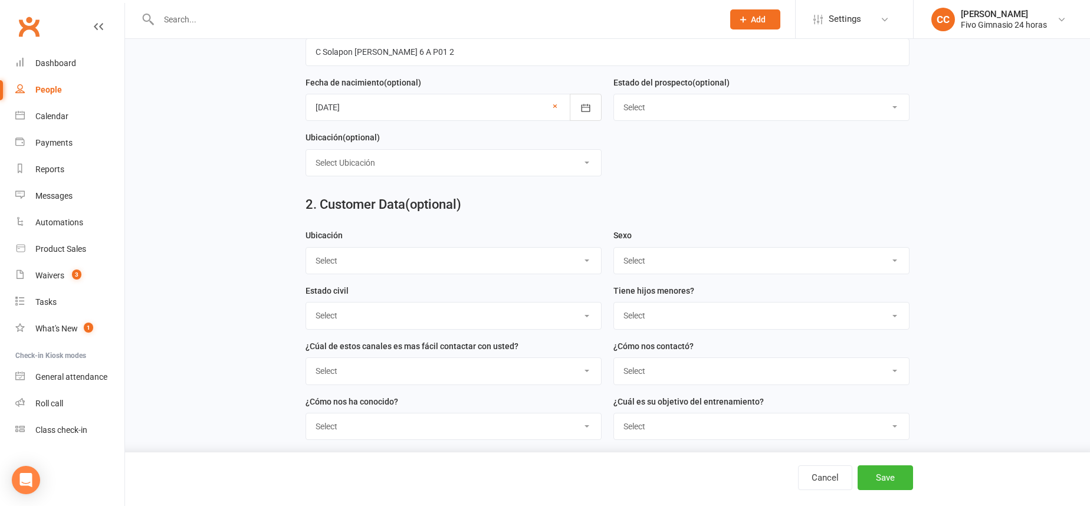
scroll to position [173, 0]
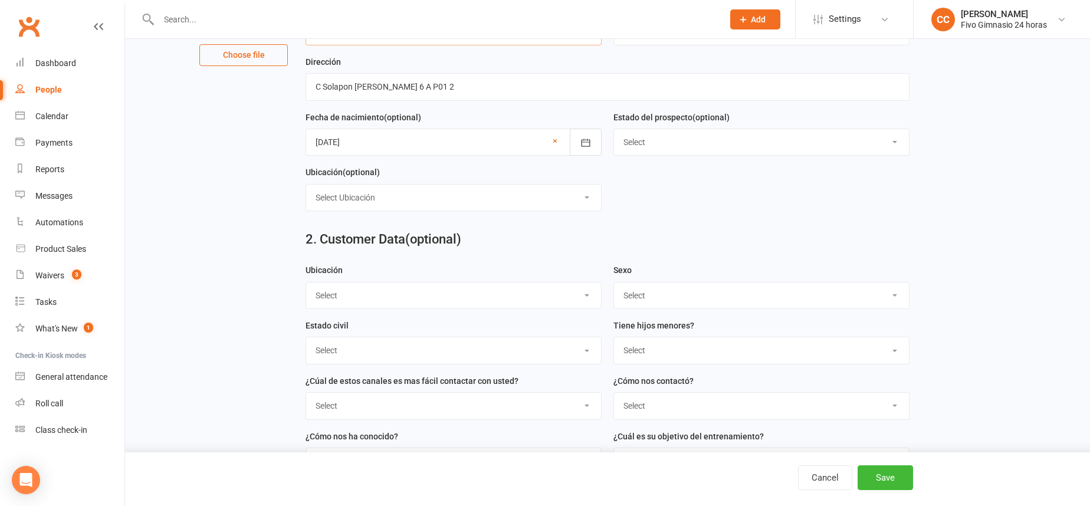
type input "[EMAIL_ADDRESS][DOMAIN_NAME]"
click at [645, 300] on select "Select Masculino Femenino" at bounding box center [761, 295] width 295 height 26
select select "Femenino"
click at [879, 474] on button "Save" at bounding box center [884, 477] width 55 height 25
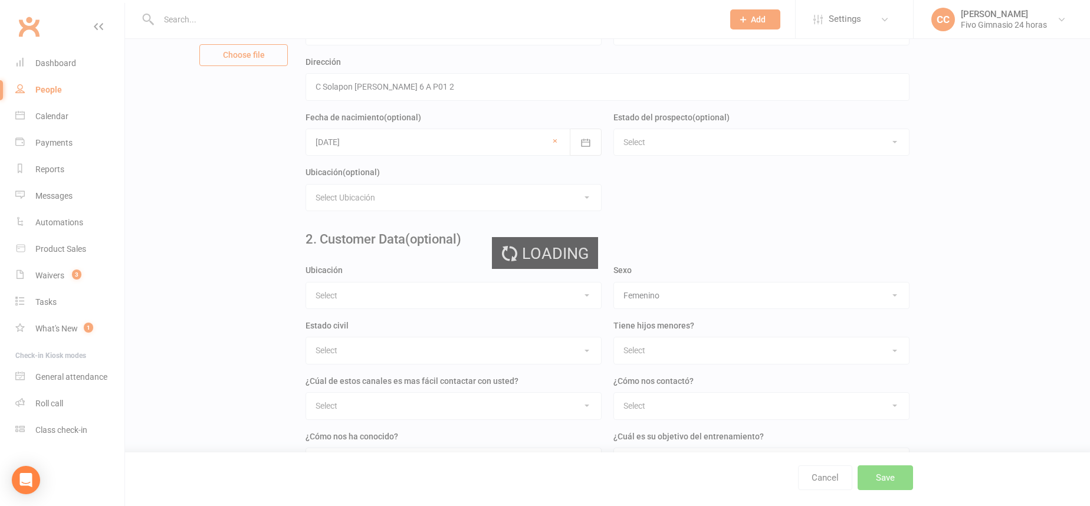
scroll to position [0, 0]
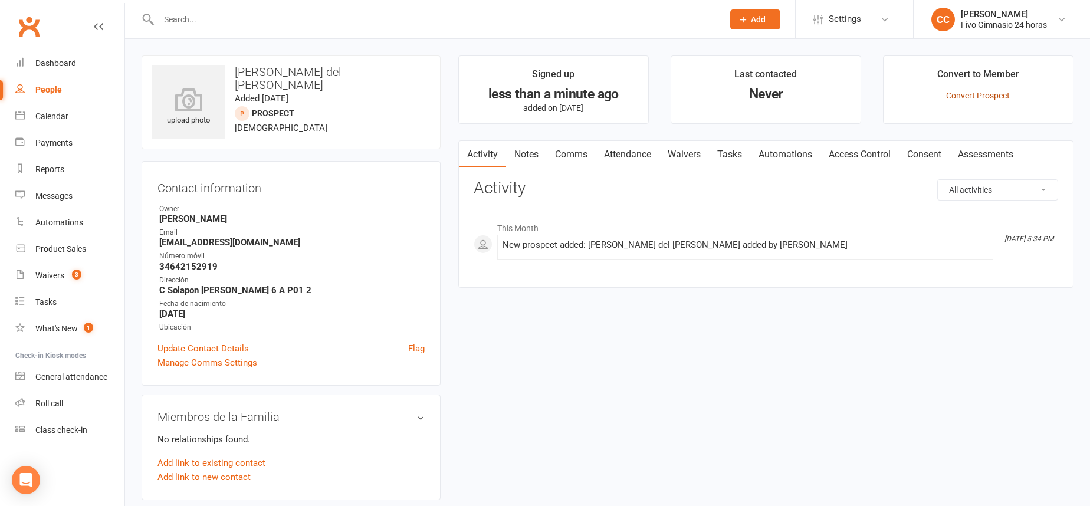
click at [987, 96] on link "Convert Prospect" at bounding box center [978, 95] width 64 height 9
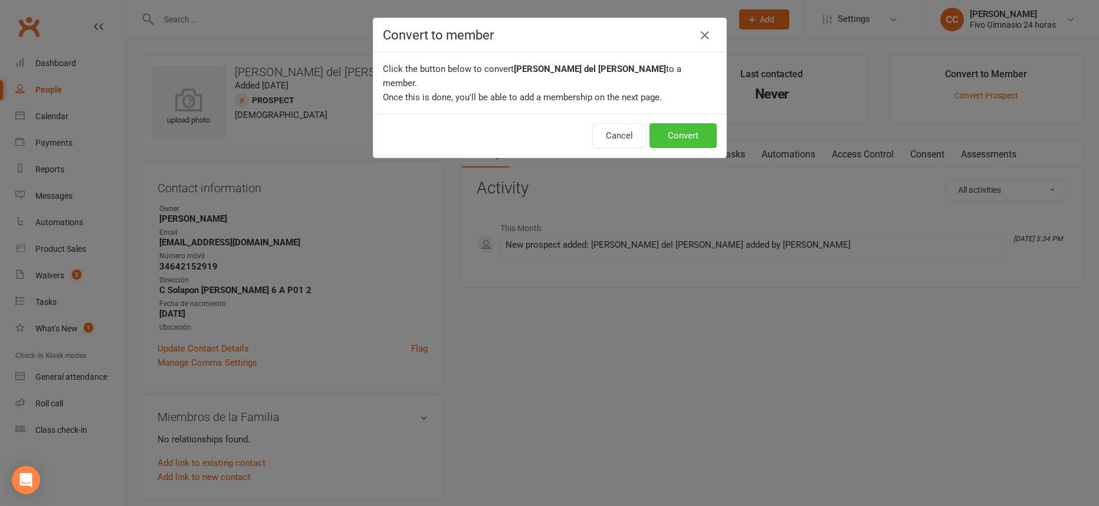
drag, startPoint x: 675, startPoint y: 119, endPoint x: 602, endPoint y: 139, distance: 75.8
click at [675, 123] on button "Convert" at bounding box center [682, 135] width 67 height 25
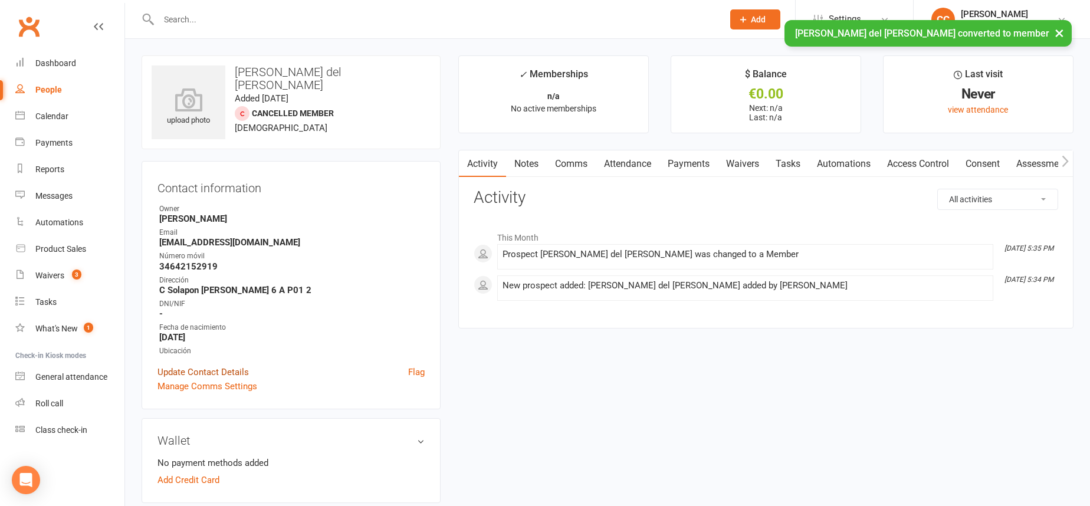
click at [193, 369] on link "Update Contact Details" at bounding box center [202, 372] width 91 height 14
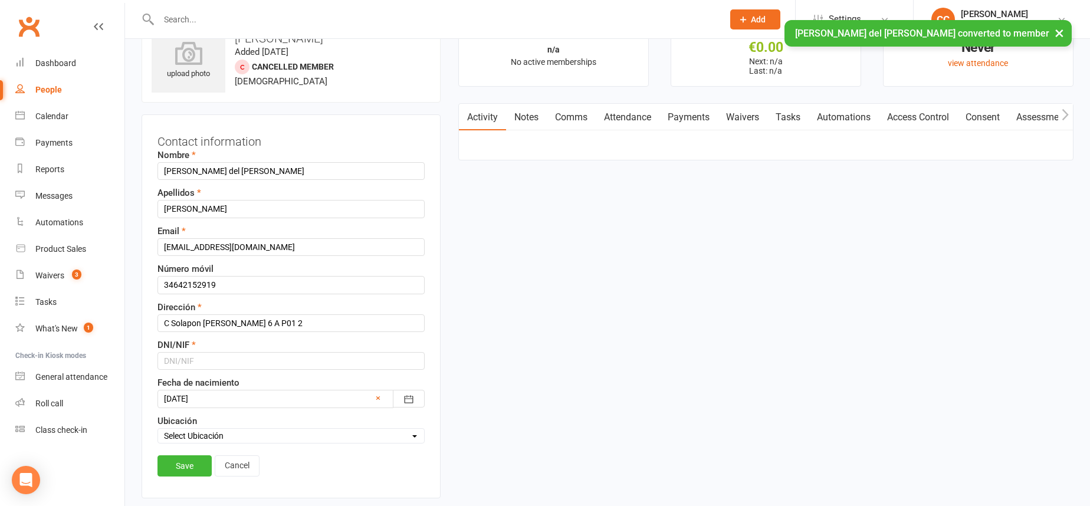
scroll to position [55, 0]
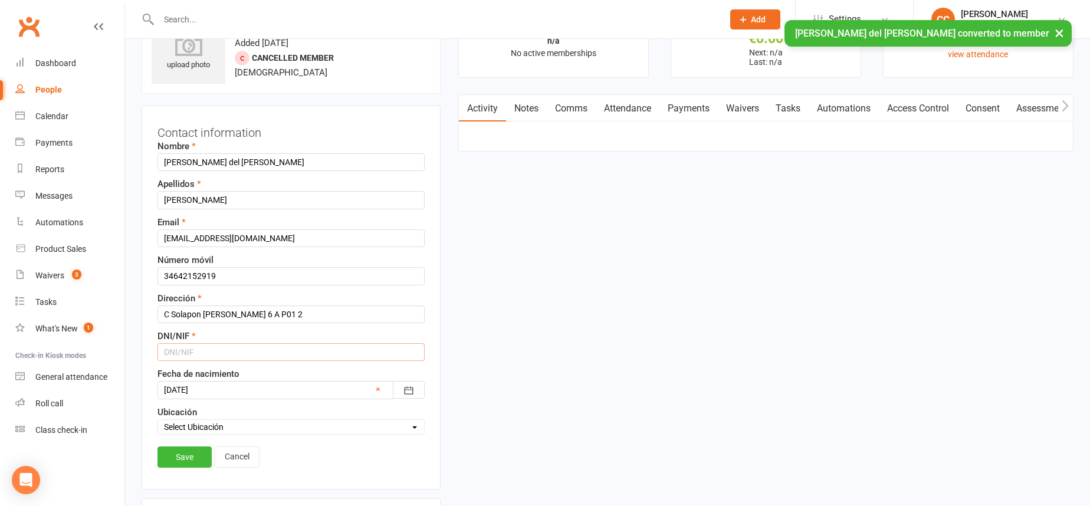
click at [203, 354] on input "text" at bounding box center [290, 352] width 267 height 18
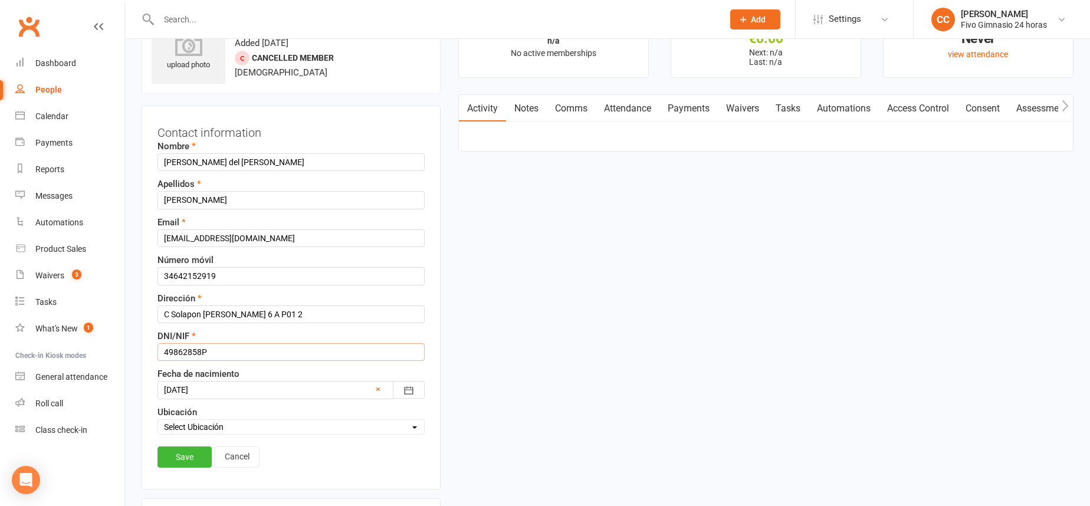
type input "49862858P"
click at [182, 465] on link "Save" at bounding box center [184, 456] width 54 height 21
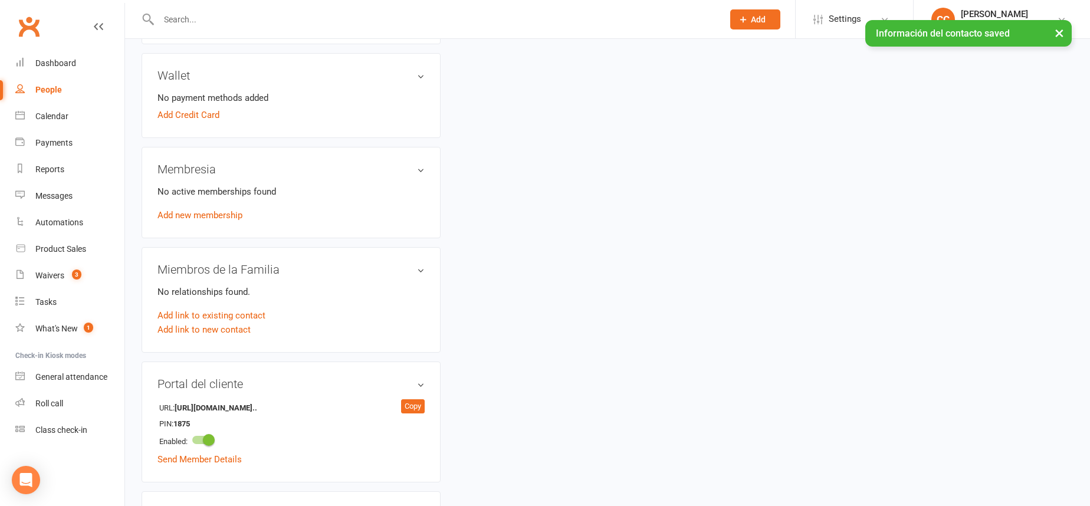
scroll to position [278, 0]
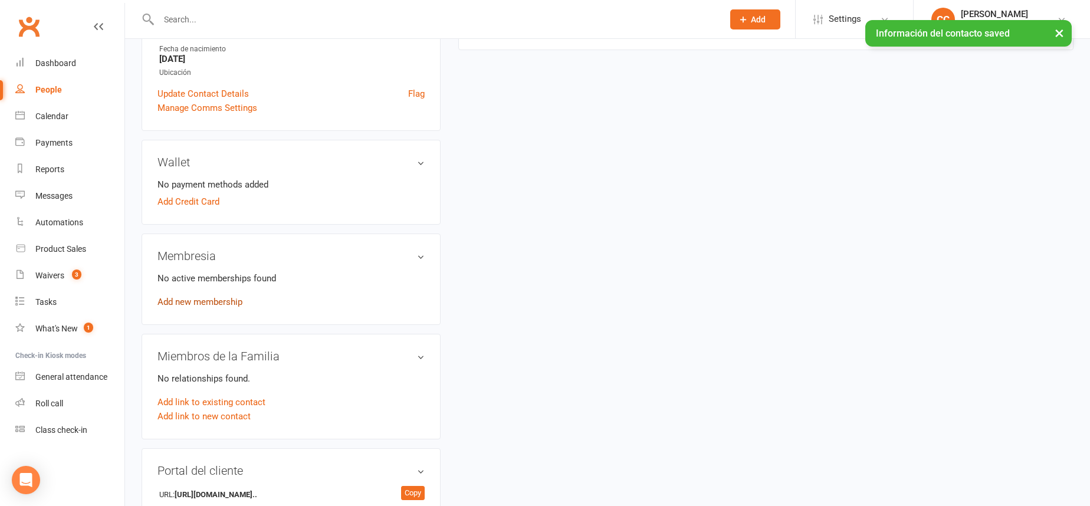
click at [186, 301] on link "Add new membership" at bounding box center [199, 302] width 85 height 11
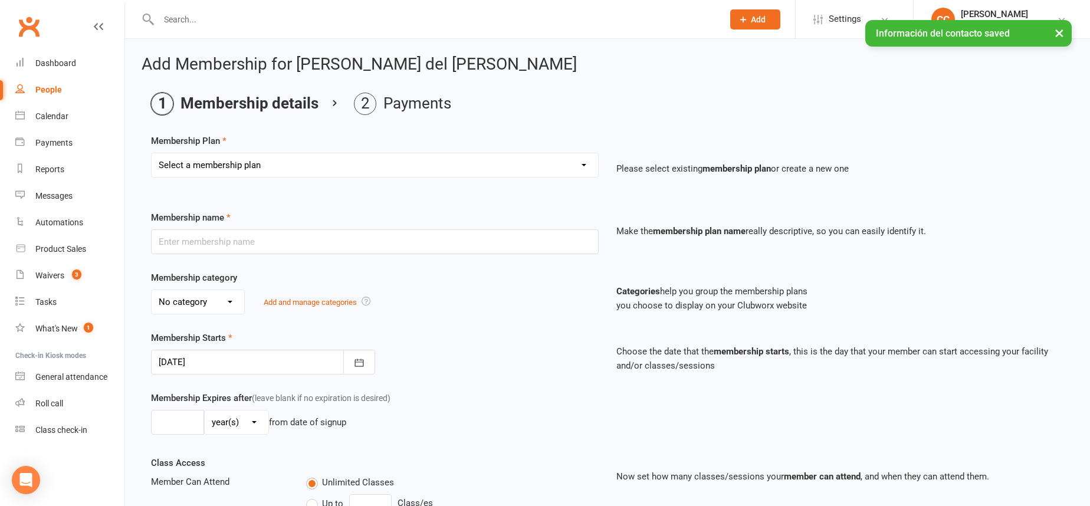
click at [403, 166] on select "Select a membership plan Cuota familiar Cuota estudiante 10 pases full Anual Se…" at bounding box center [375, 165] width 446 height 24
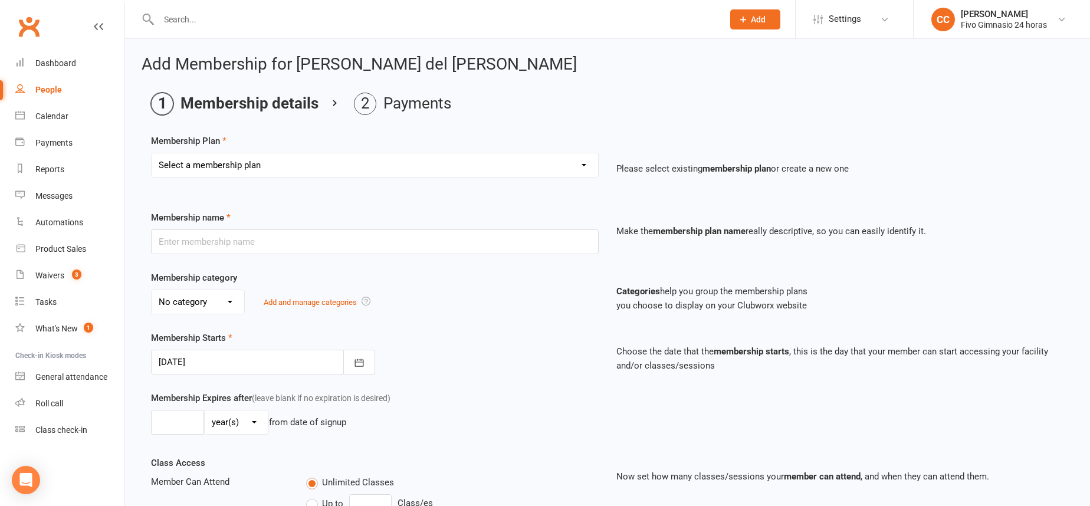
select select "22"
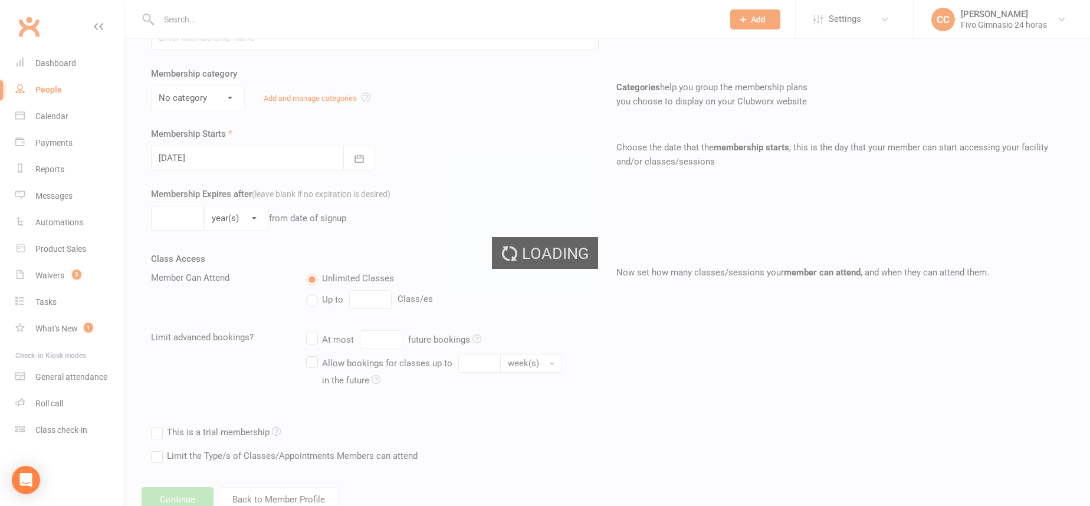
scroll to position [210, 0]
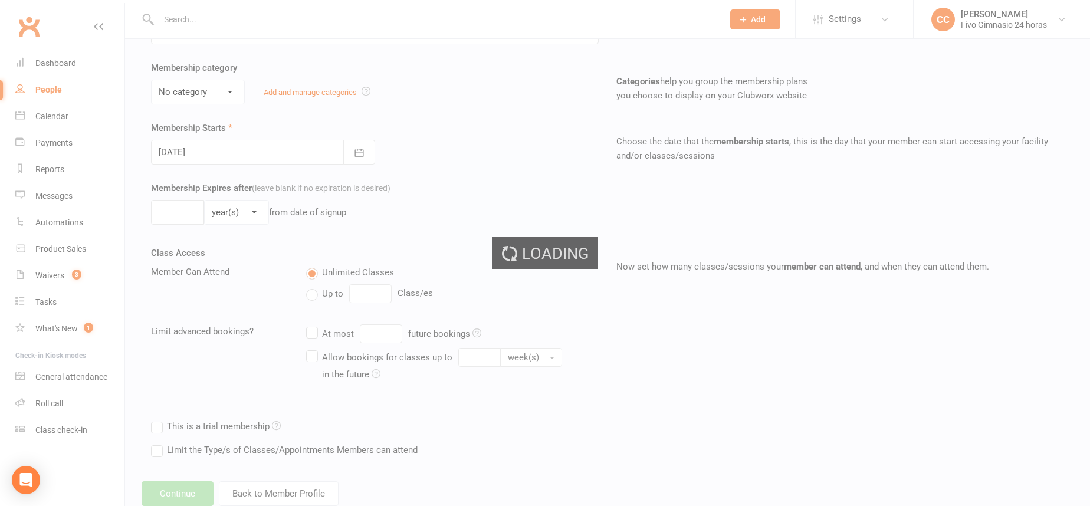
type input "Promo 19,90€ + 38,90€"
select select "4"
type input "0"
select select "2"
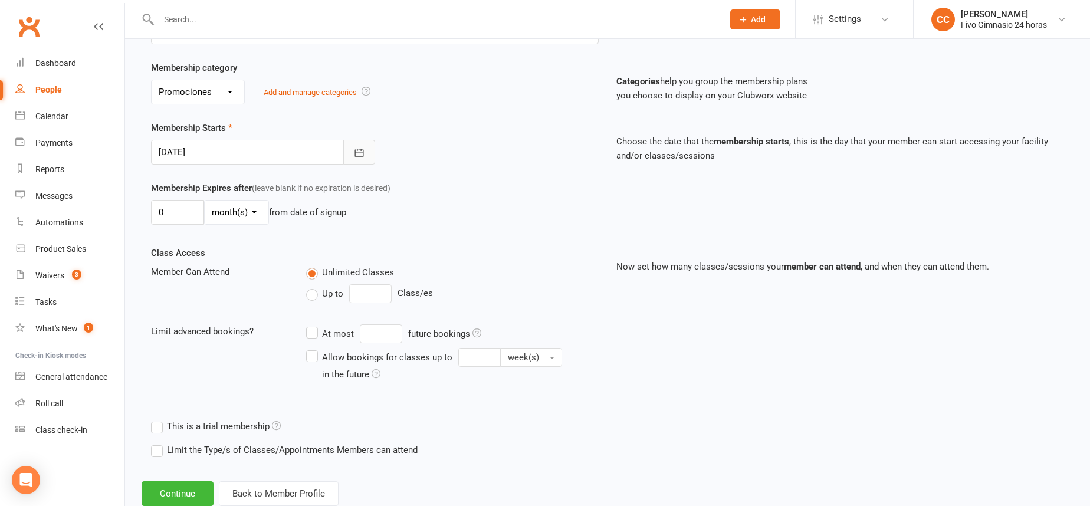
drag, startPoint x: 362, startPoint y: 145, endPoint x: 376, endPoint y: 166, distance: 24.7
click at [362, 146] on button "button" at bounding box center [359, 152] width 32 height 25
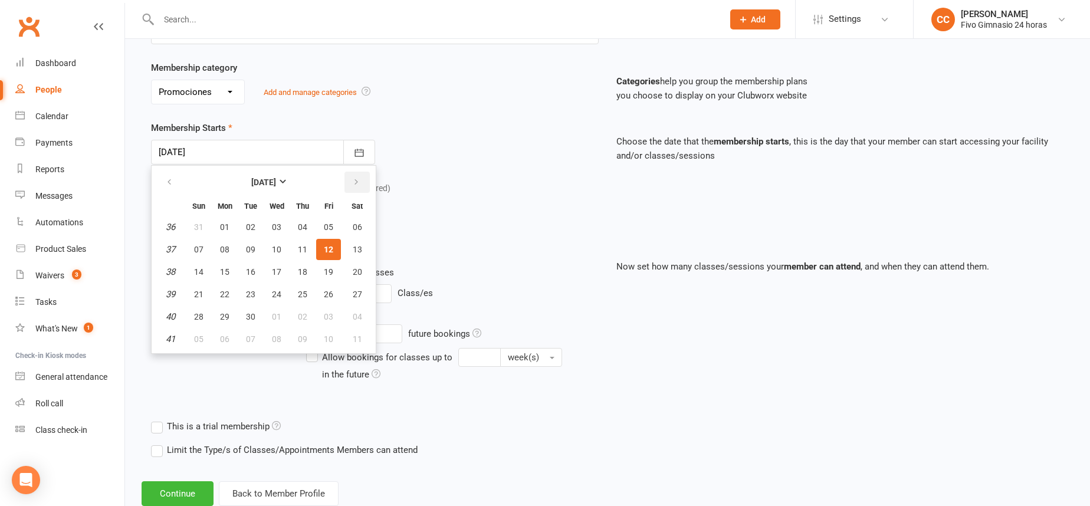
click at [359, 175] on button "button" at bounding box center [356, 182] width 25 height 21
click at [526, 168] on div "Membership Starts [DATE] [DATE] Sun Mon Tue Wed Thu Fri Sat 40 28 29 30 01 02 0…" at bounding box center [607, 151] width 931 height 60
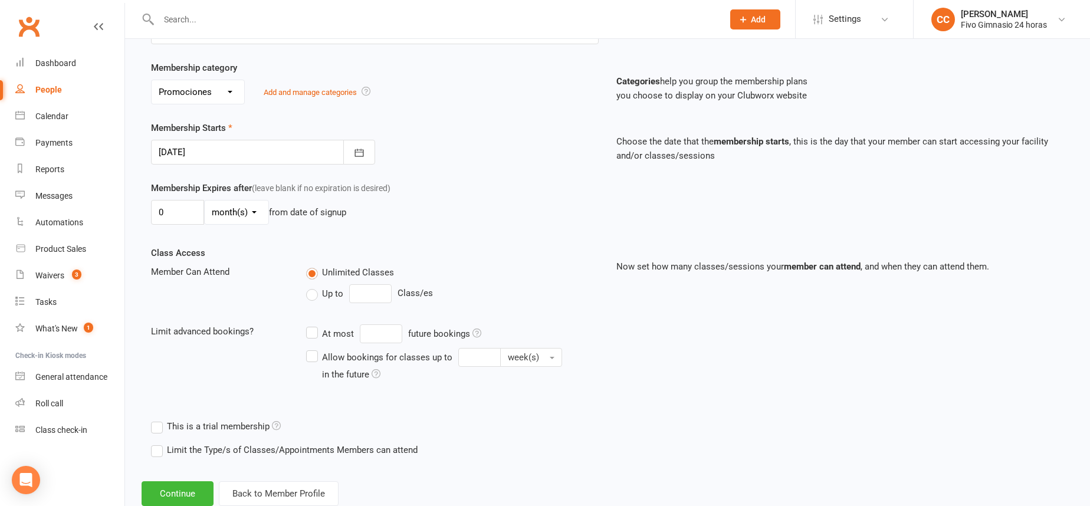
click at [176, 478] on div "Add Membership for [PERSON_NAME] del [PERSON_NAME] Membership details Payments …" at bounding box center [607, 176] width 965 height 694
click at [178, 499] on button "Continue" at bounding box center [178, 493] width 72 height 25
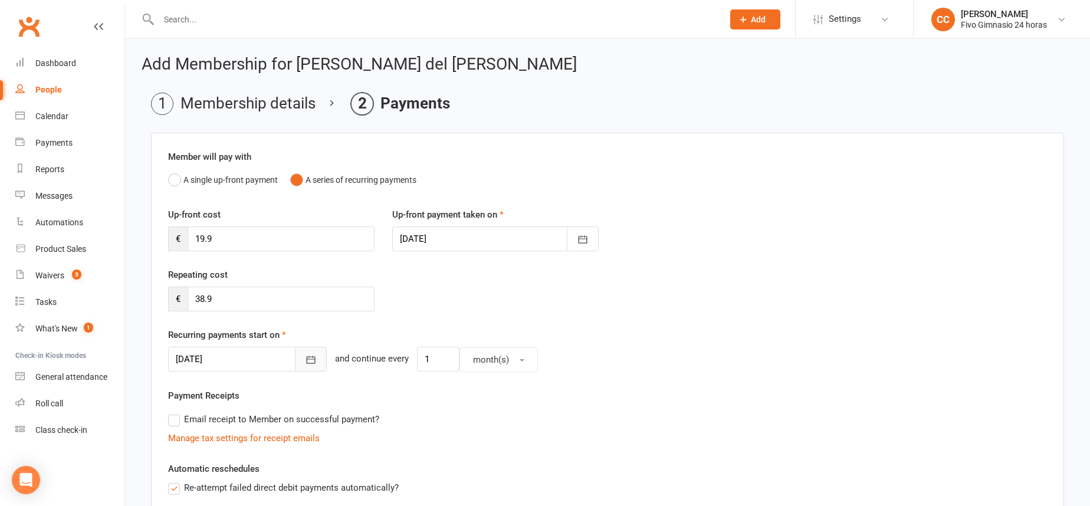
click at [305, 358] on icon "button" at bounding box center [311, 360] width 12 height 12
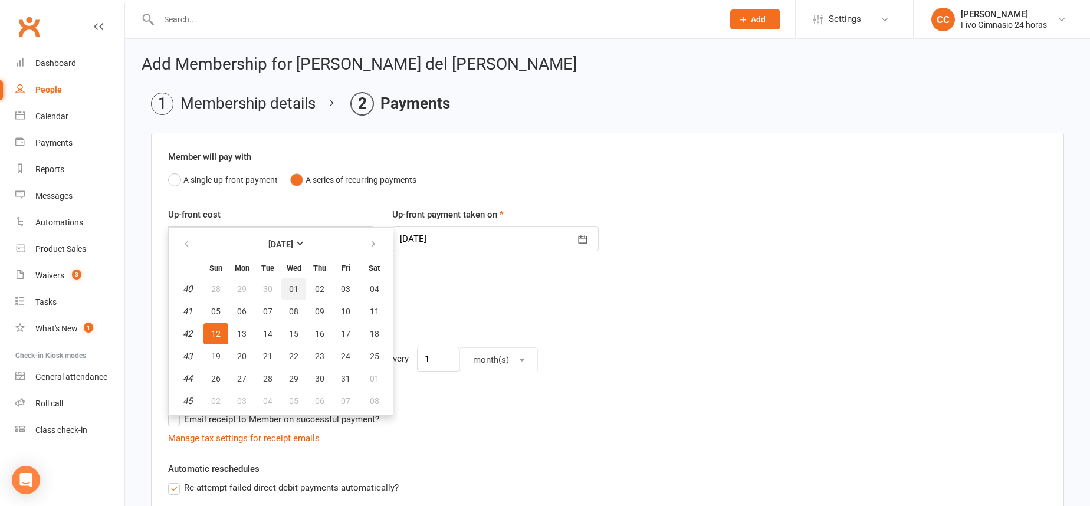
click at [281, 287] on button "01" at bounding box center [293, 288] width 25 height 21
type input "[DATE]"
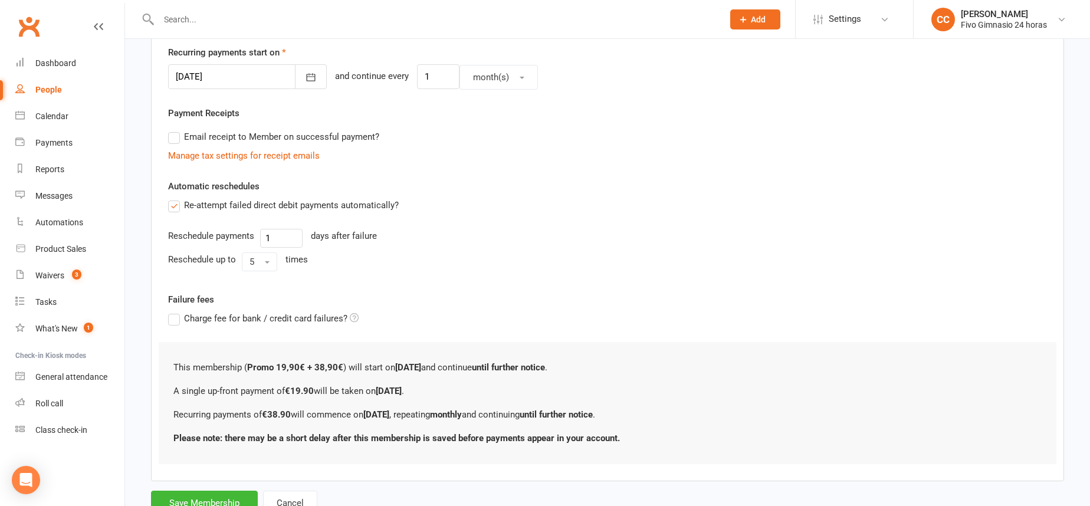
scroll to position [328, 0]
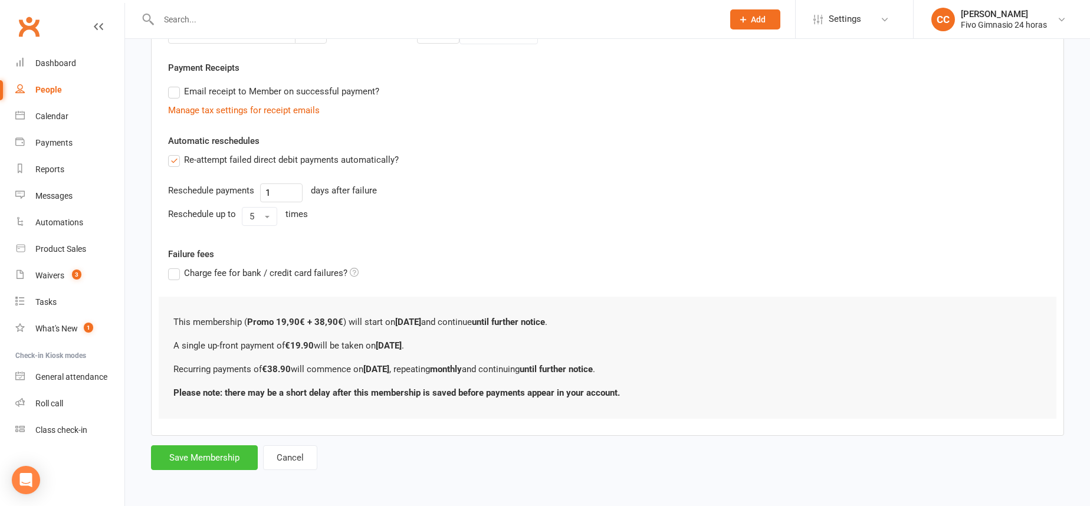
drag, startPoint x: 211, startPoint y: 461, endPoint x: 231, endPoint y: 311, distance: 150.5
click at [211, 461] on button "Save Membership" at bounding box center [204, 457] width 107 height 25
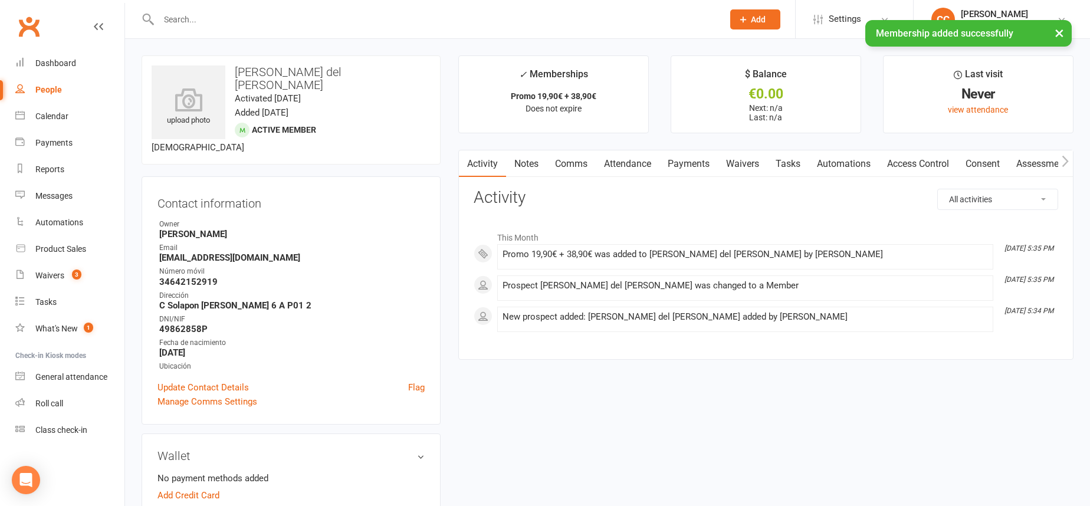
click at [932, 164] on link "Access Control" at bounding box center [918, 163] width 78 height 27
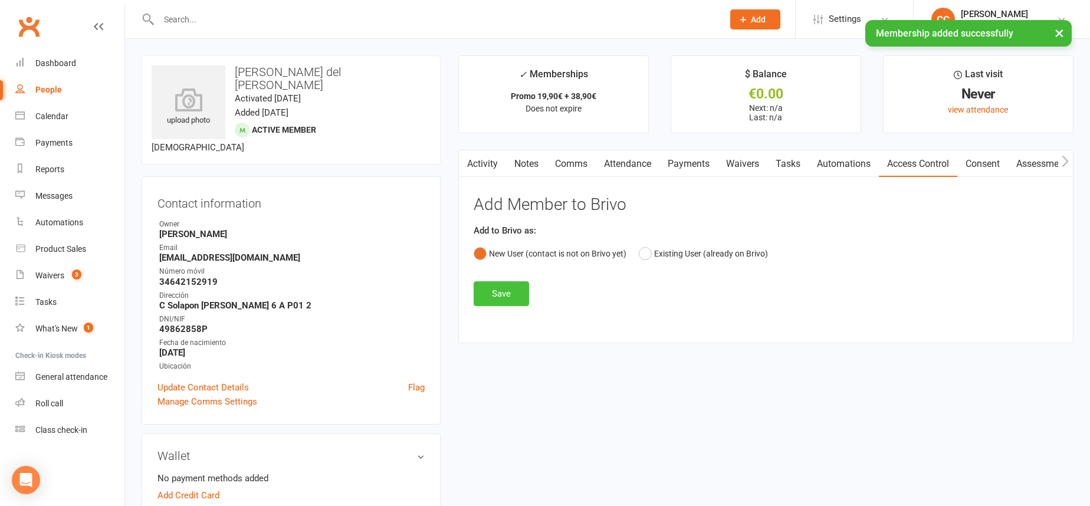
click at [488, 285] on button "Save" at bounding box center [501, 293] width 55 height 25
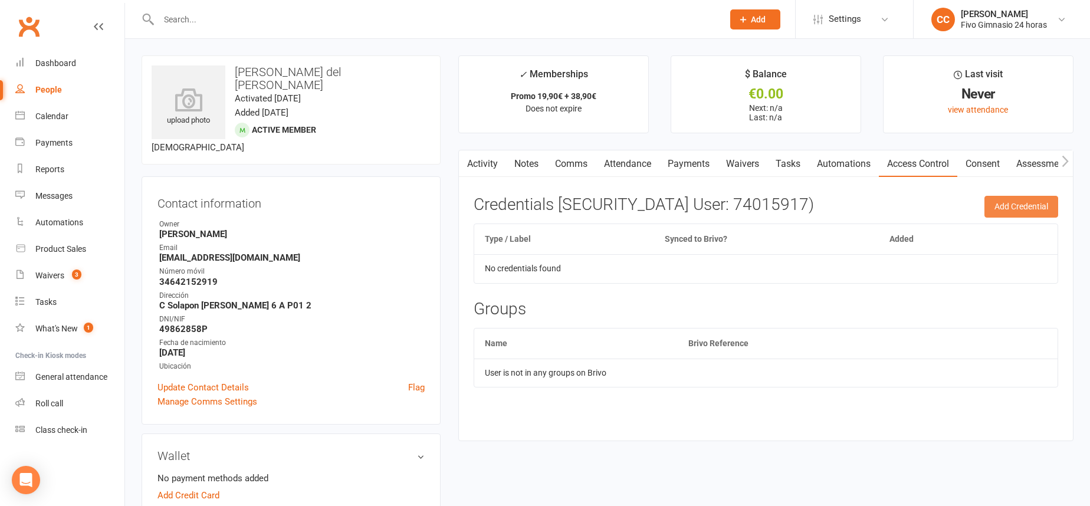
click at [1001, 209] on button "Add Credential" at bounding box center [1021, 206] width 74 height 21
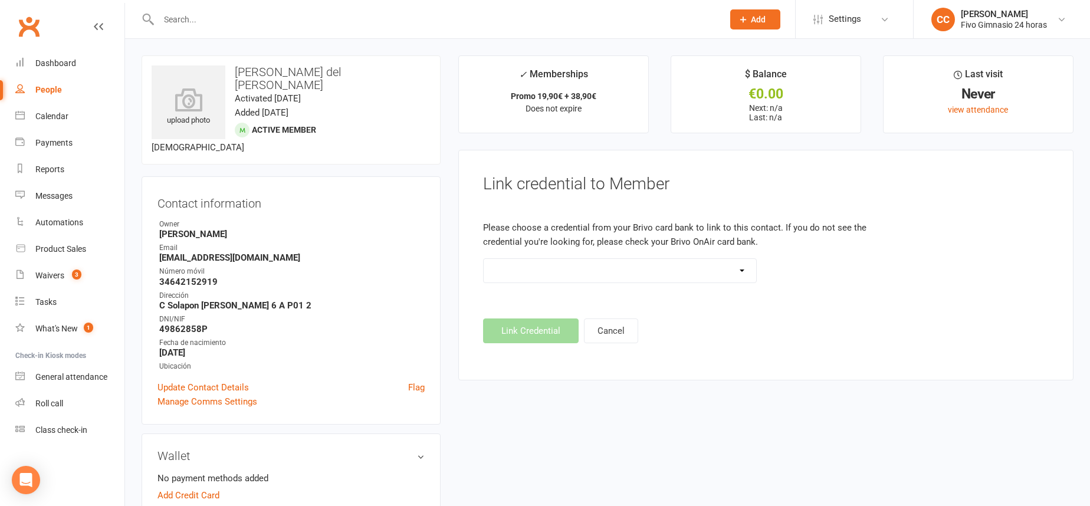
click at [688, 267] on select "Standard 26 Bit (54268) Standard 26 Bit (54269) Standard 26 Bit (54270) Standar…" at bounding box center [620, 271] width 273 height 24
select select "8728"
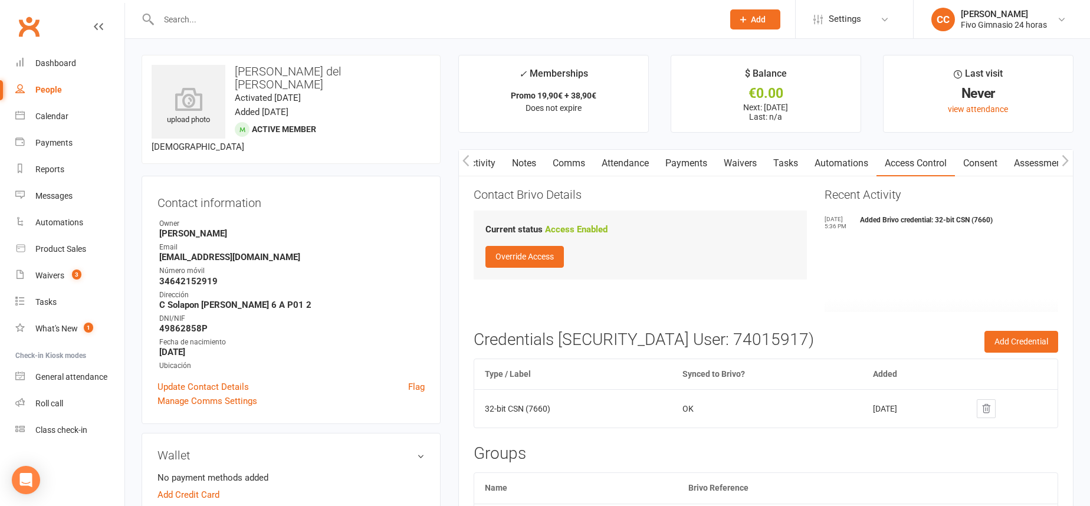
scroll to position [2, 0]
click at [681, 165] on link "Payments" at bounding box center [686, 161] width 58 height 27
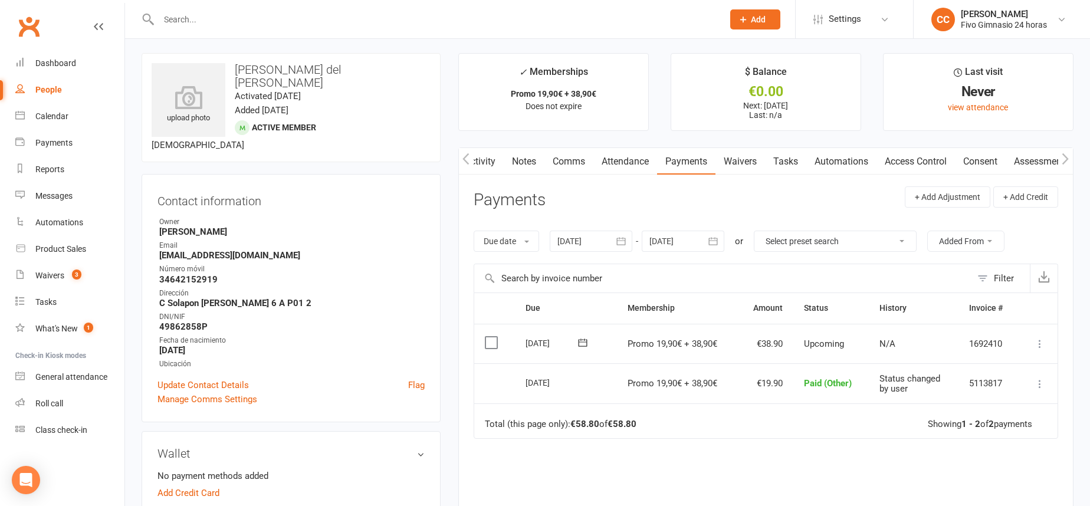
click at [681, 165] on link "Payments" at bounding box center [686, 161] width 58 height 27
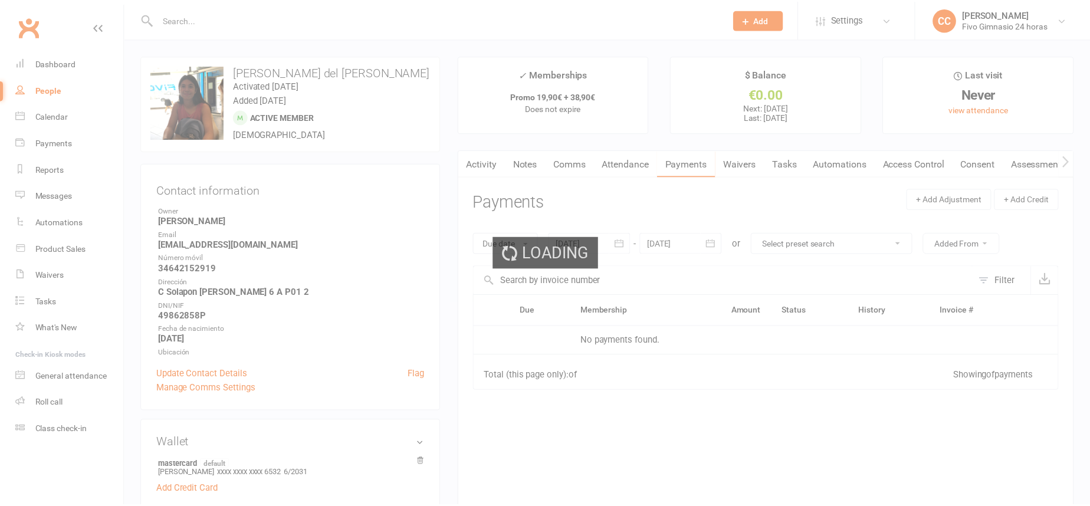
scroll to position [2, 0]
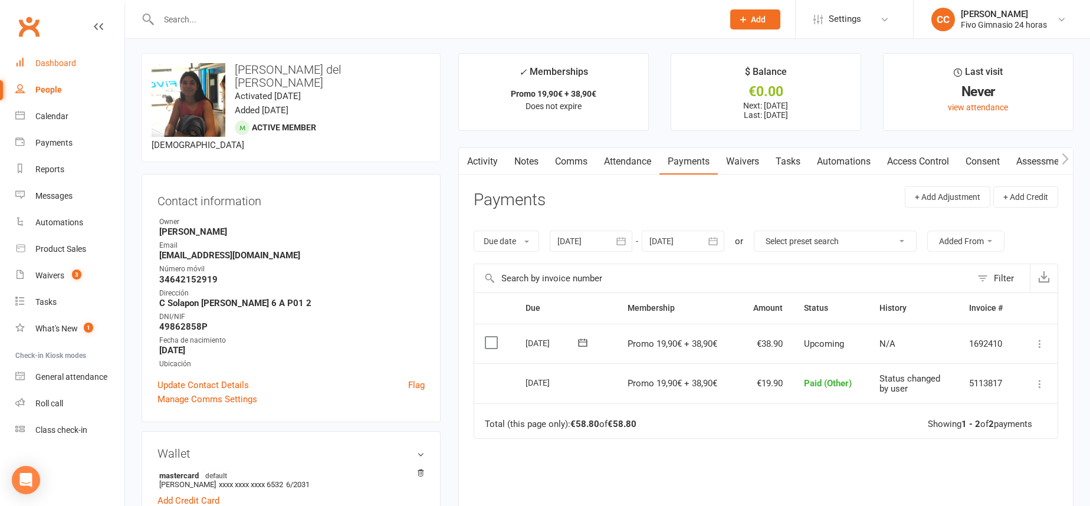
click at [40, 64] on div "Dashboard" at bounding box center [55, 62] width 41 height 9
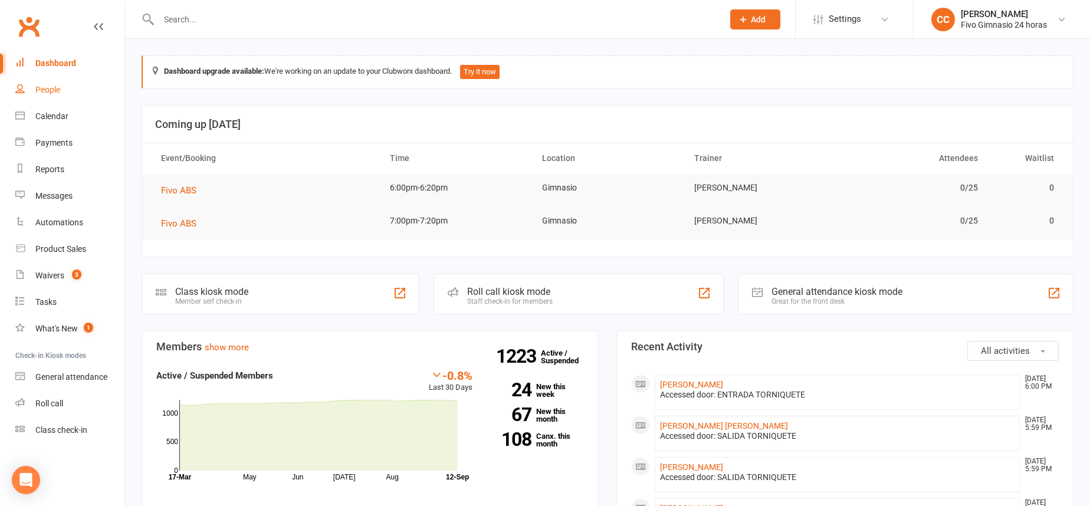
click at [70, 92] on link "People" at bounding box center [69, 90] width 109 height 27
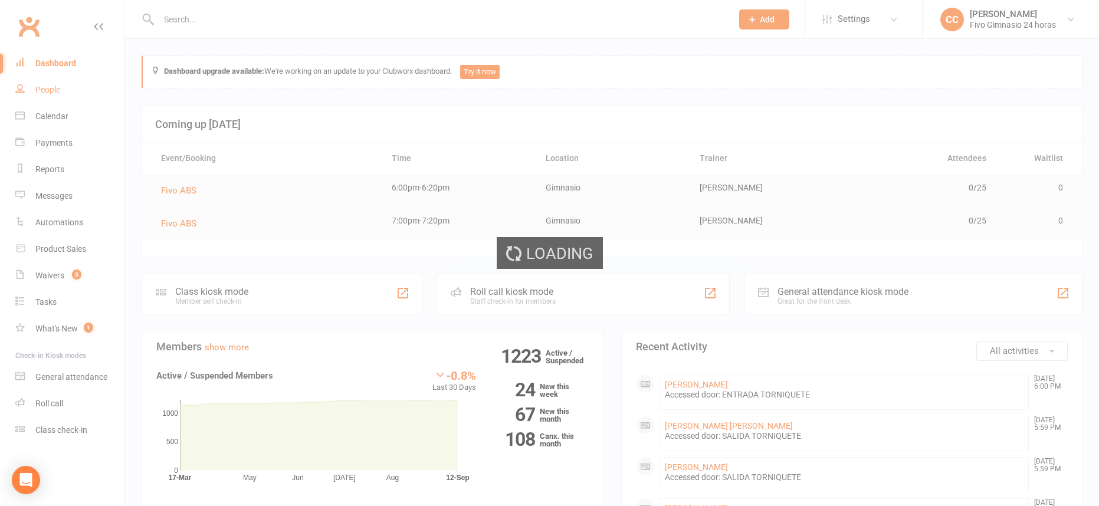
select select "100"
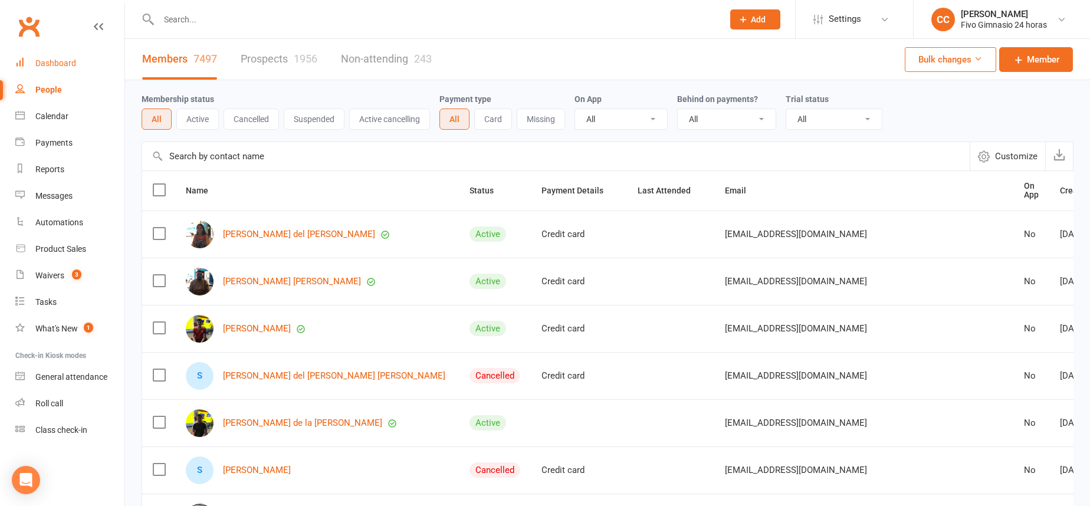
click at [46, 60] on div "Dashboard" at bounding box center [55, 62] width 41 height 9
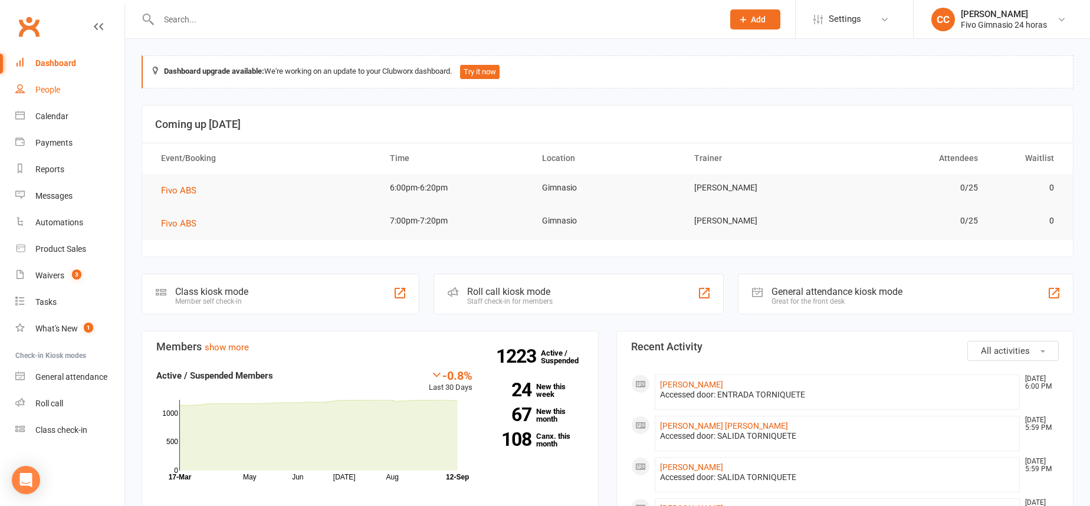
click at [40, 90] on div "People" at bounding box center [47, 89] width 25 height 9
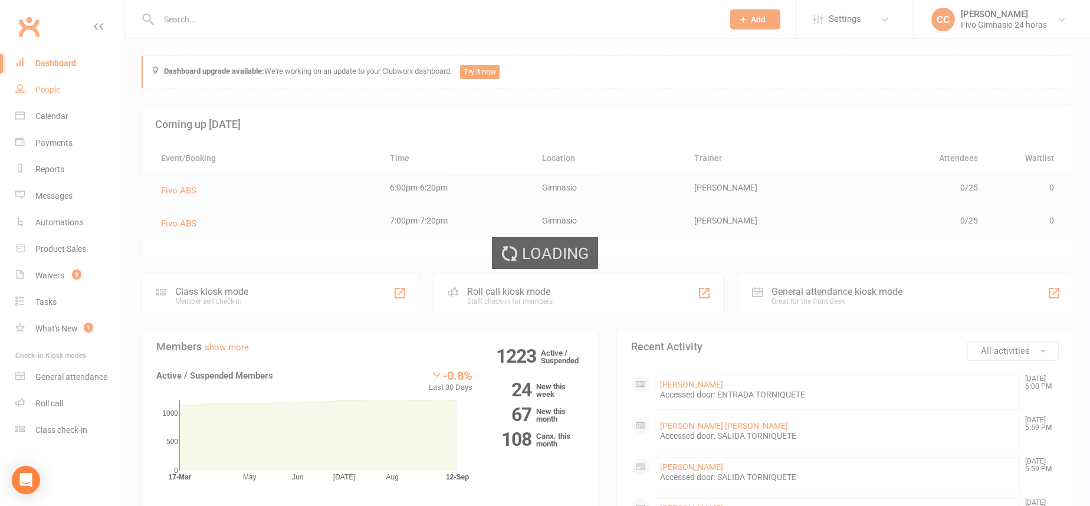
select select "100"
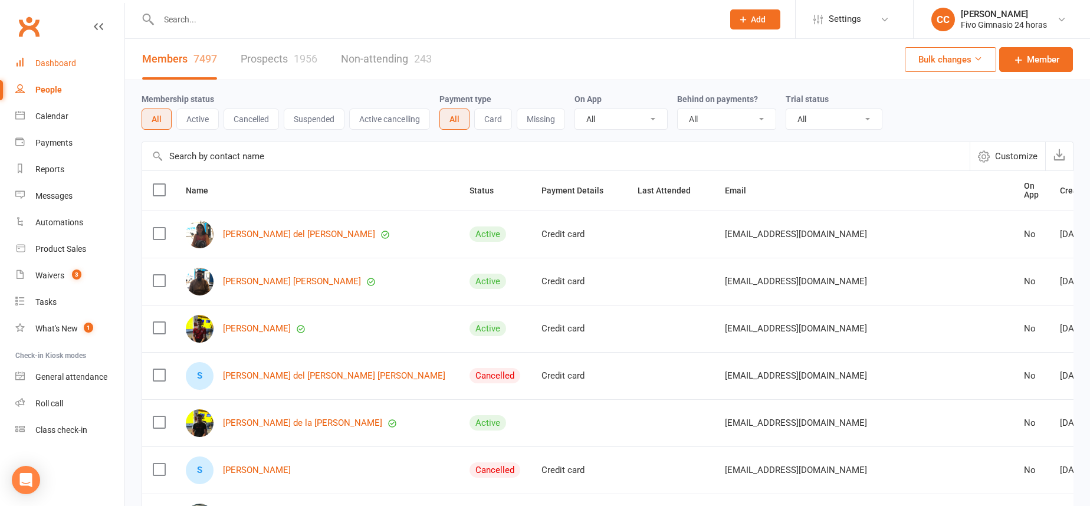
click at [50, 66] on div "Dashboard" at bounding box center [55, 62] width 41 height 9
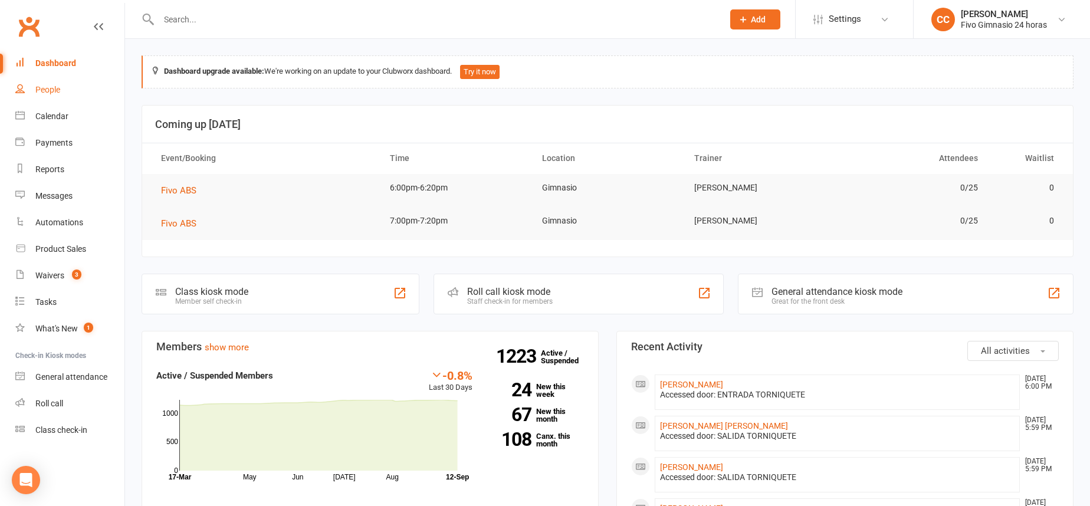
click at [57, 86] on div "People" at bounding box center [47, 89] width 25 height 9
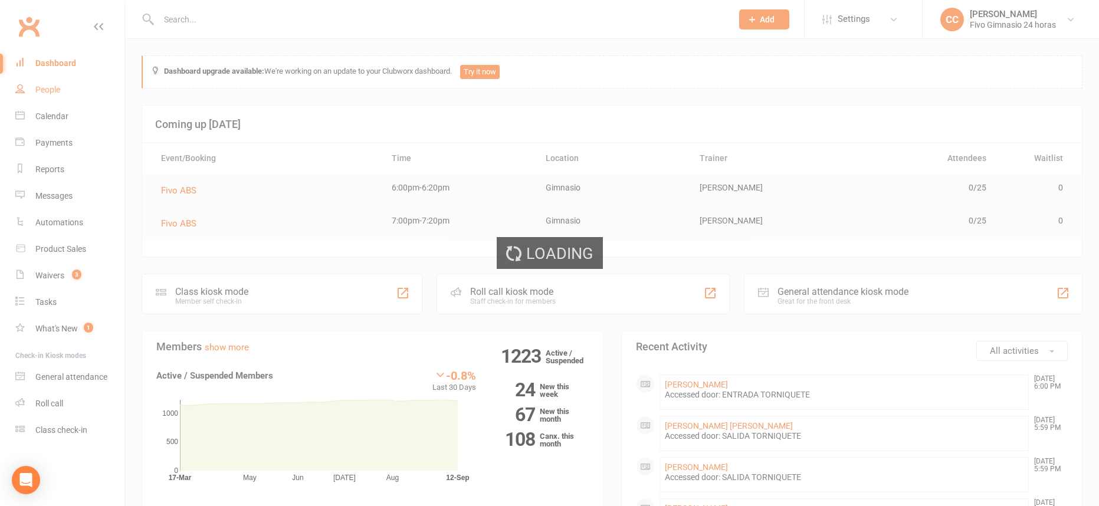
select select "100"
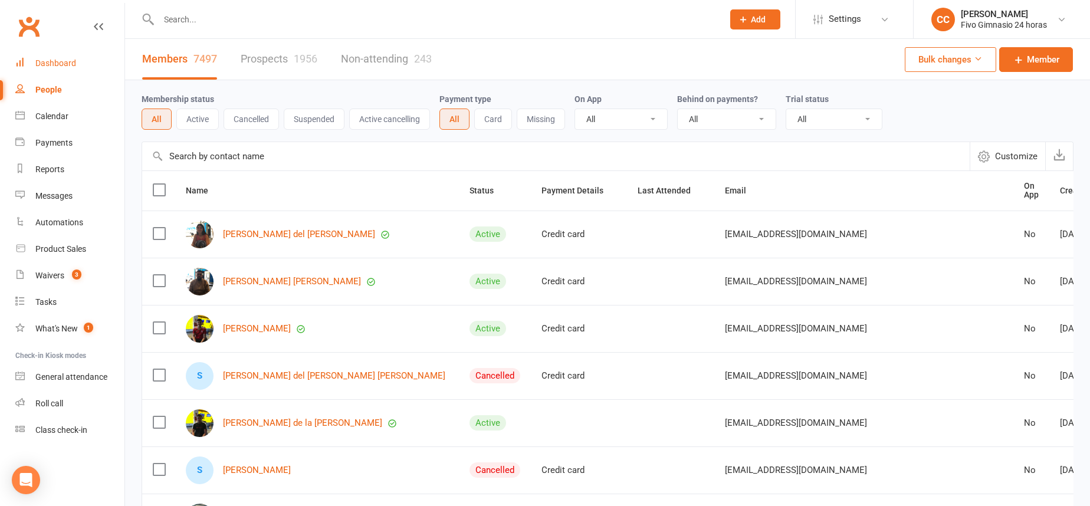
click at [69, 63] on div "Dashboard" at bounding box center [55, 62] width 41 height 9
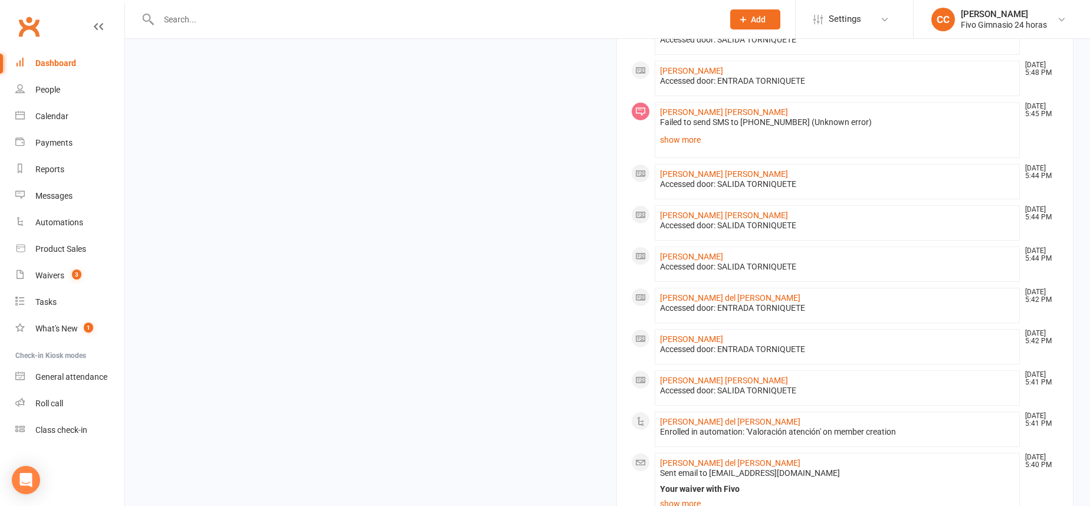
scroll to position [857, 0]
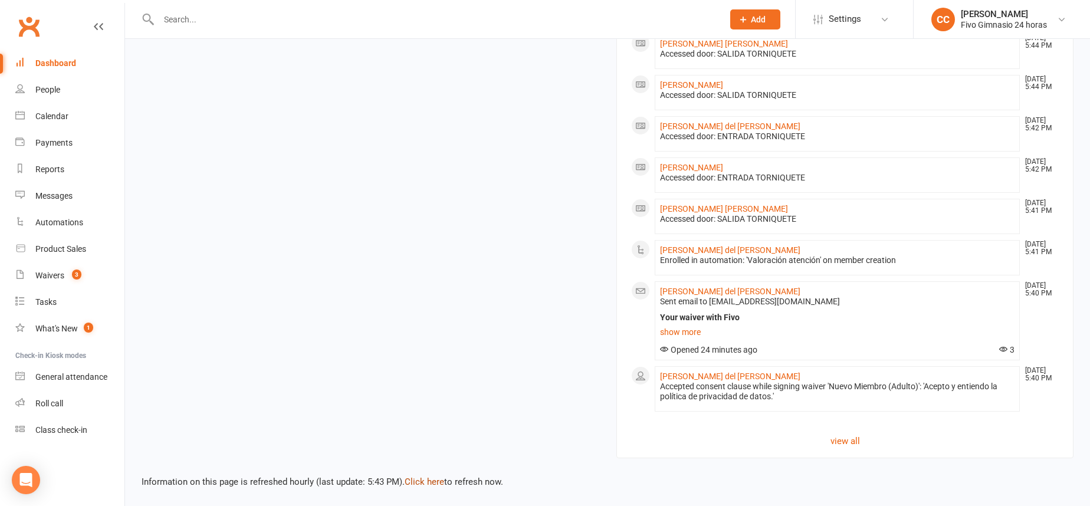
click at [438, 481] on link "Click here" at bounding box center [425, 481] width 40 height 11
click at [68, 97] on link "People" at bounding box center [69, 90] width 109 height 27
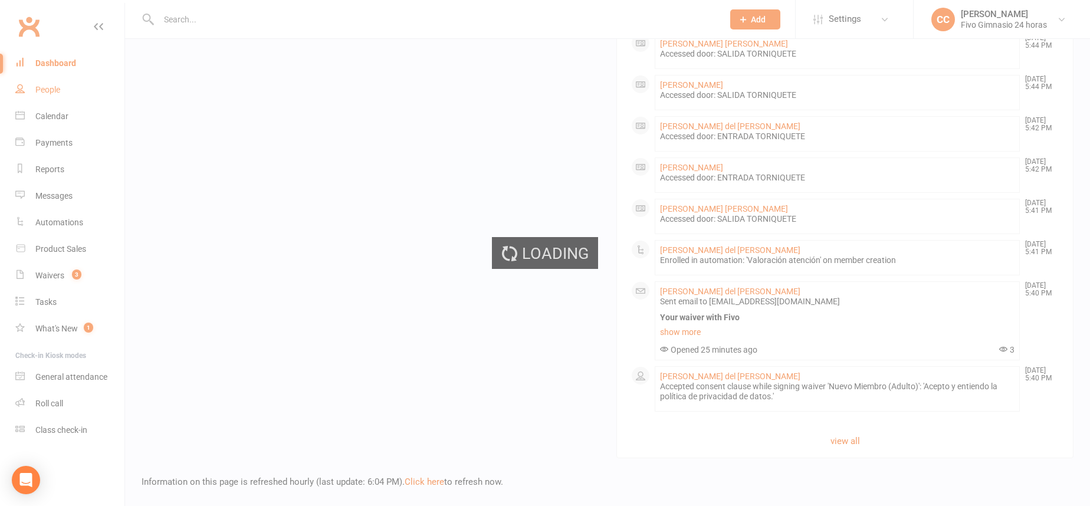
select select "100"
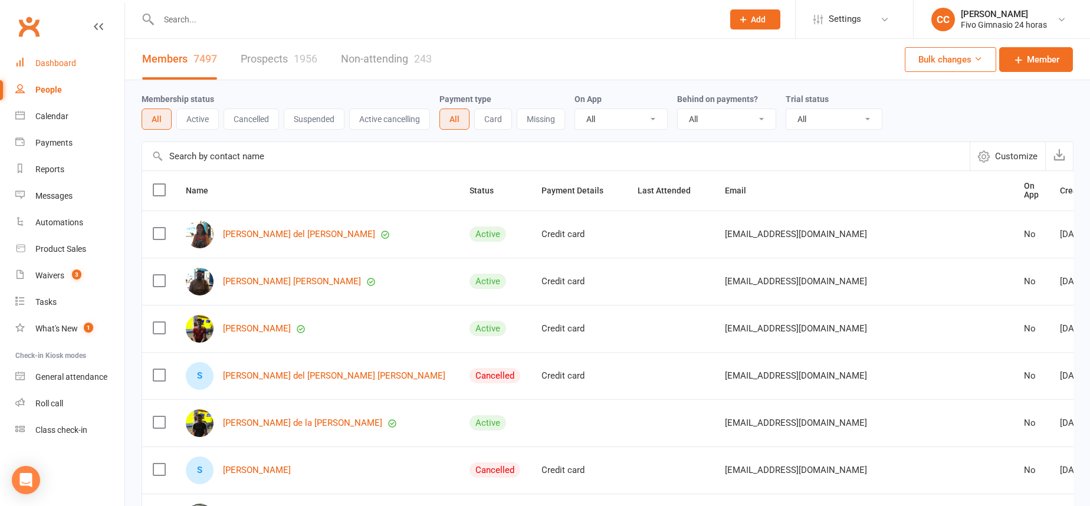
click at [75, 64] on link "Dashboard" at bounding box center [69, 63] width 109 height 27
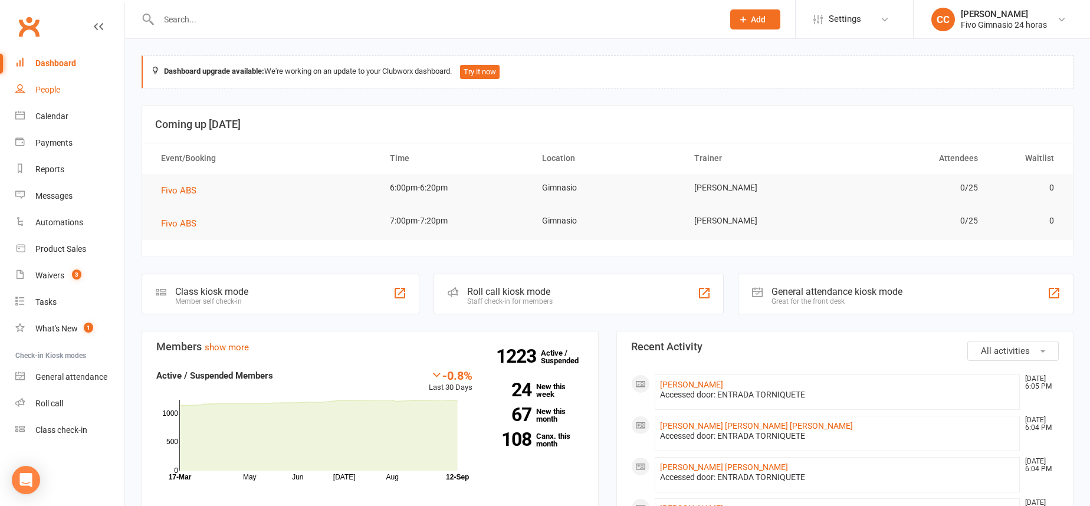
click at [47, 88] on div "People" at bounding box center [47, 89] width 25 height 9
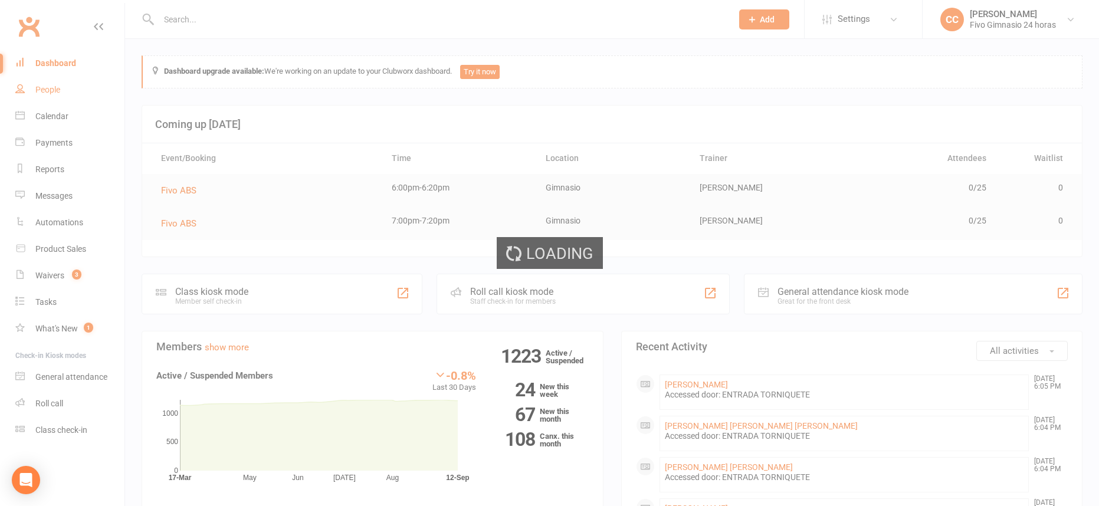
select select "100"
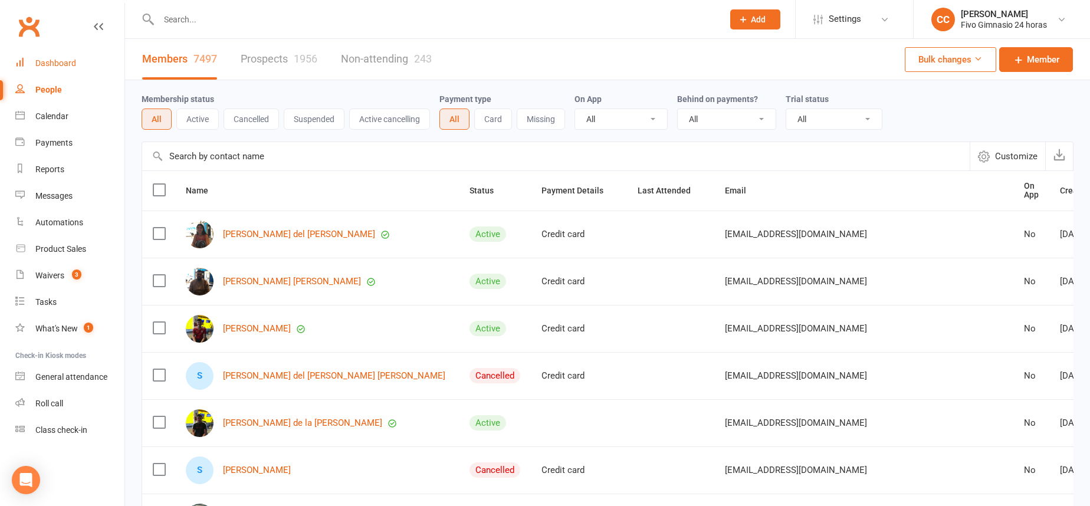
click at [67, 66] on div "Dashboard" at bounding box center [55, 62] width 41 height 9
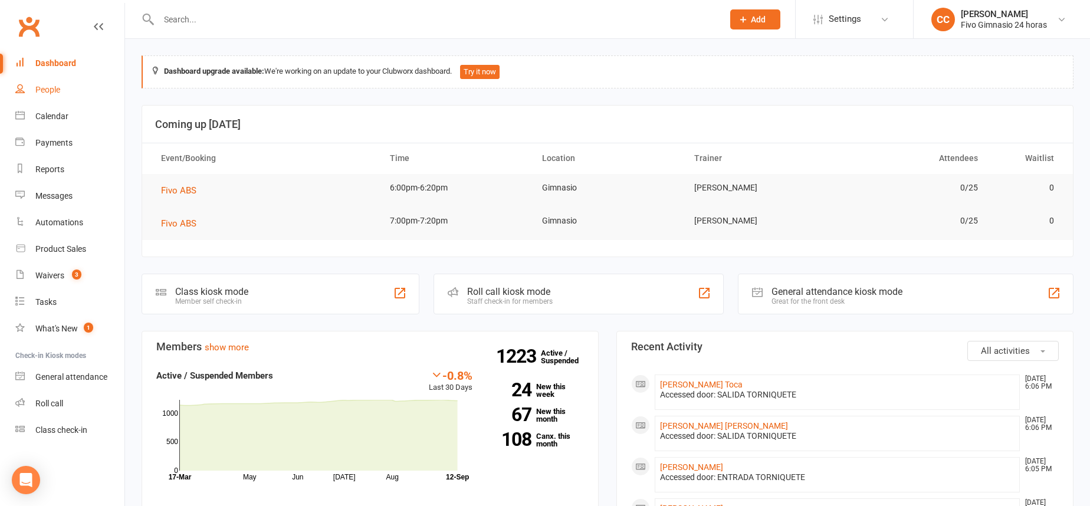
click at [52, 93] on div "People" at bounding box center [47, 89] width 25 height 9
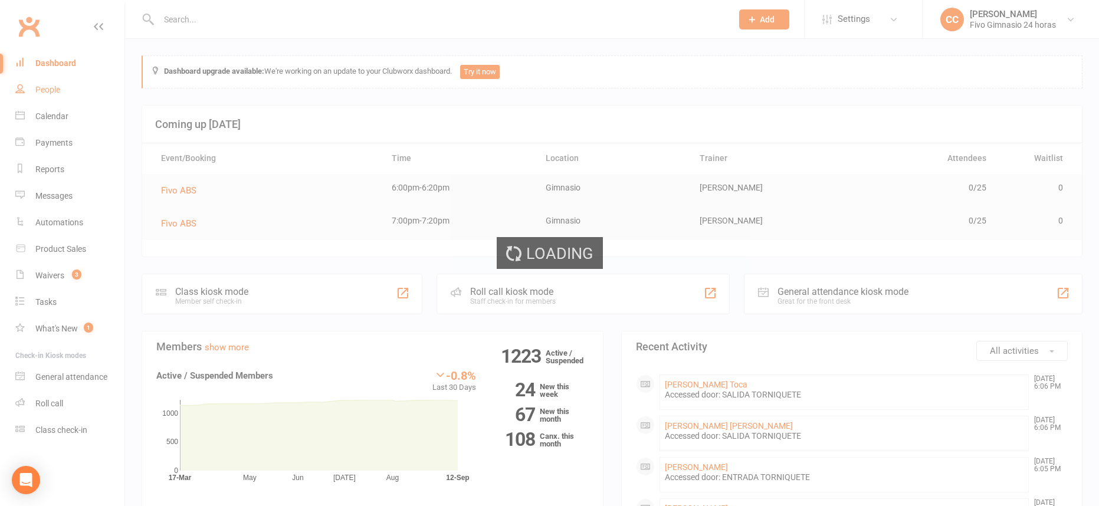
select select "100"
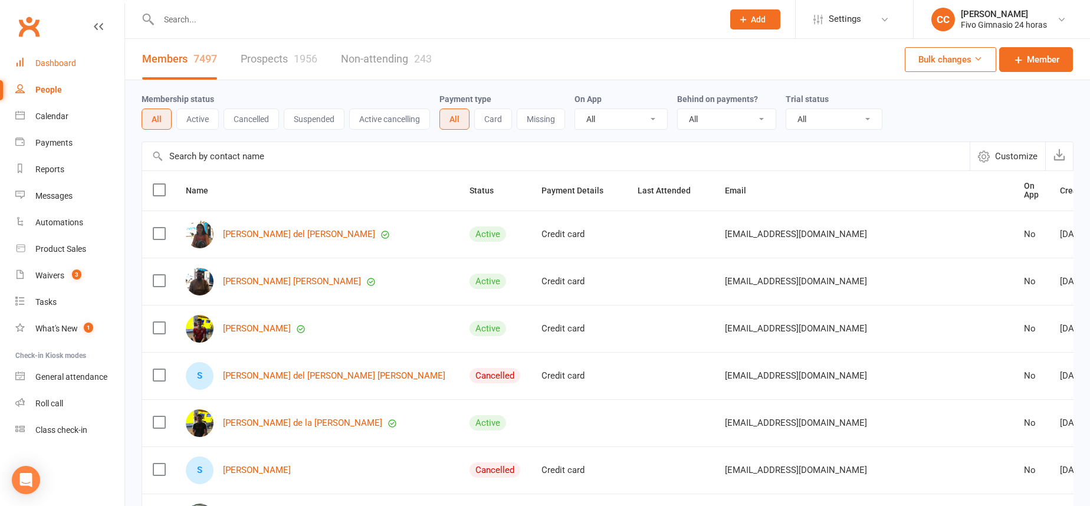
click at [73, 52] on link "Dashboard" at bounding box center [69, 63] width 109 height 27
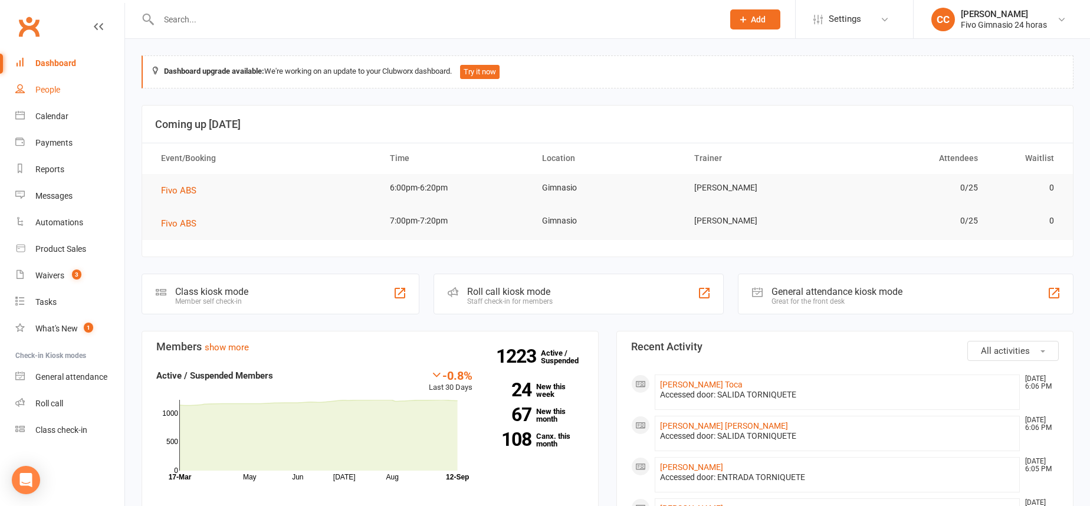
click at [48, 83] on link "People" at bounding box center [69, 90] width 109 height 27
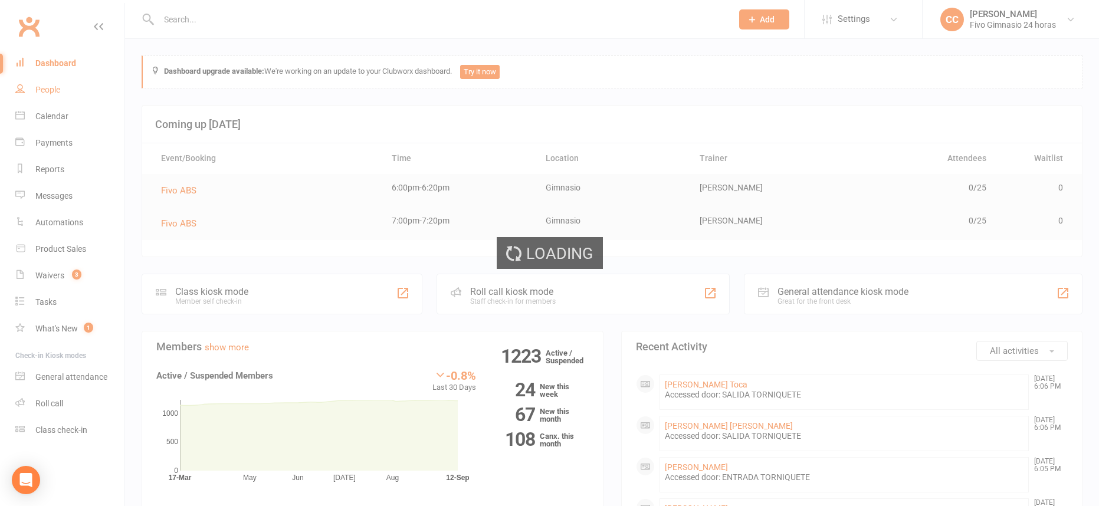
select select "100"
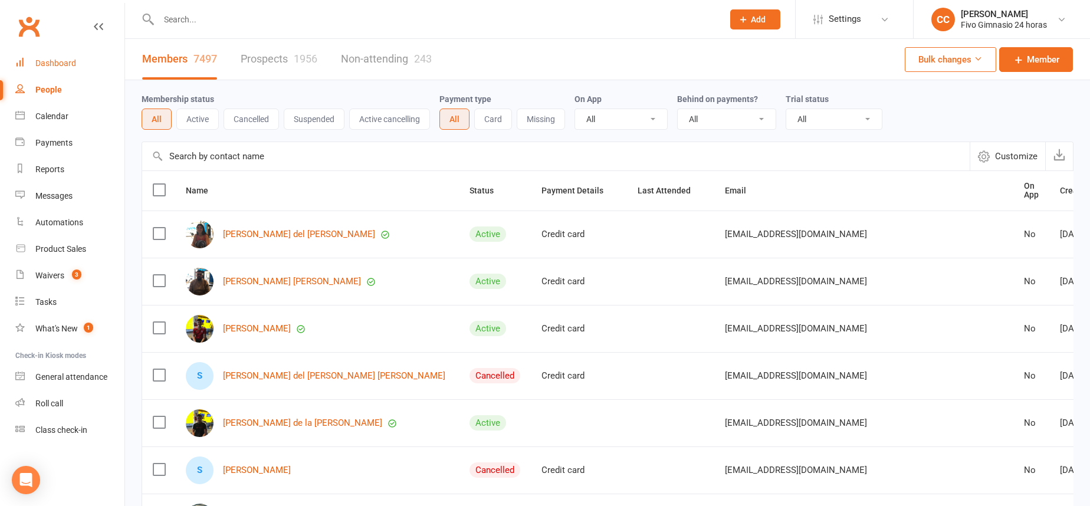
click at [47, 50] on link "Dashboard" at bounding box center [69, 63] width 109 height 27
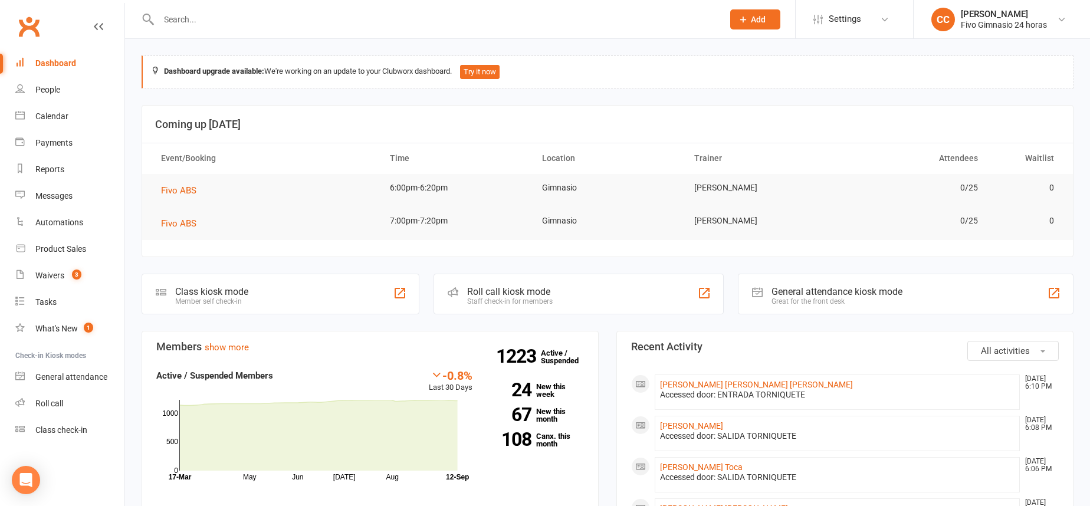
paste input "+34675489215"
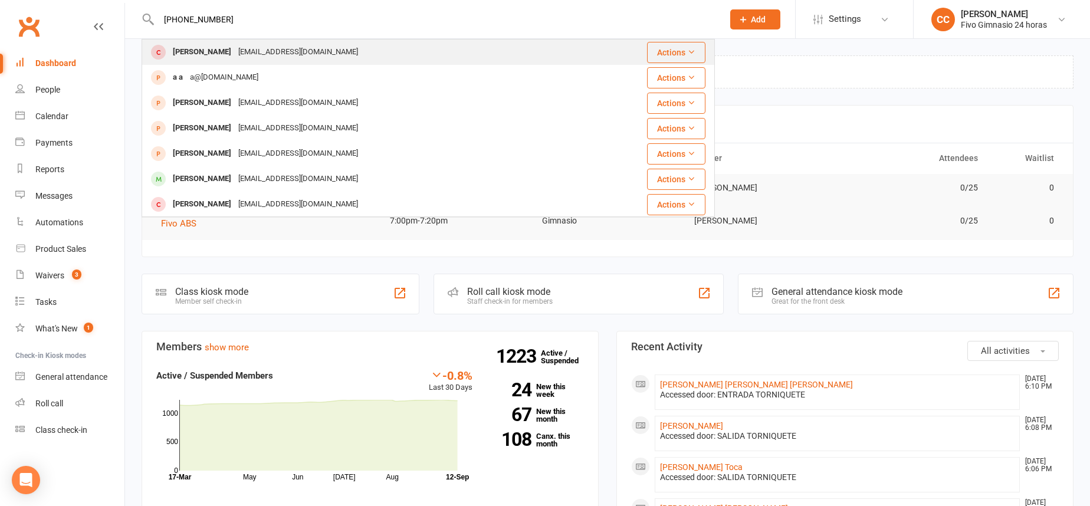
type input "+34675489215"
click at [325, 52] on div "paularivero659@gmail.com" at bounding box center [298, 52] width 127 height 17
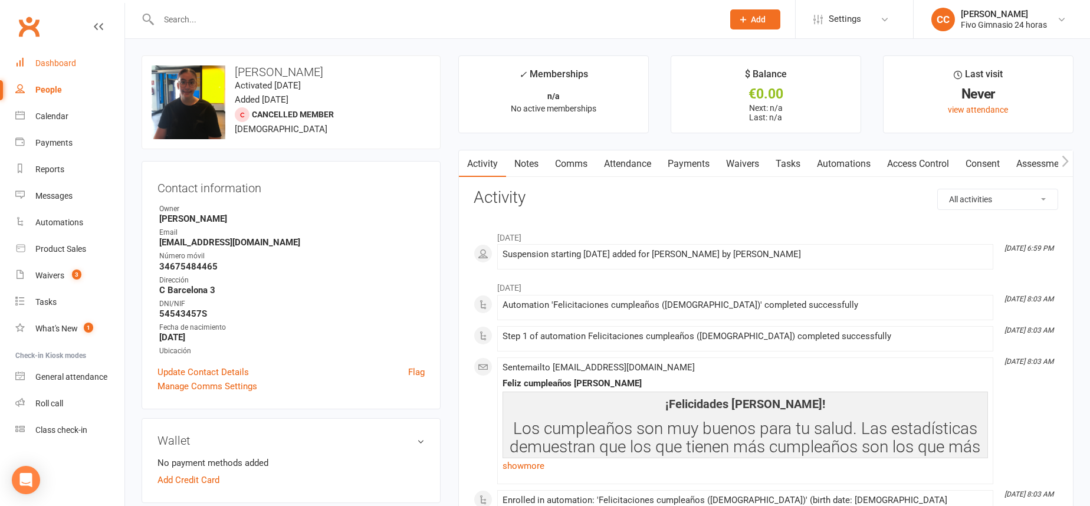
click at [71, 67] on div "Dashboard" at bounding box center [55, 62] width 41 height 9
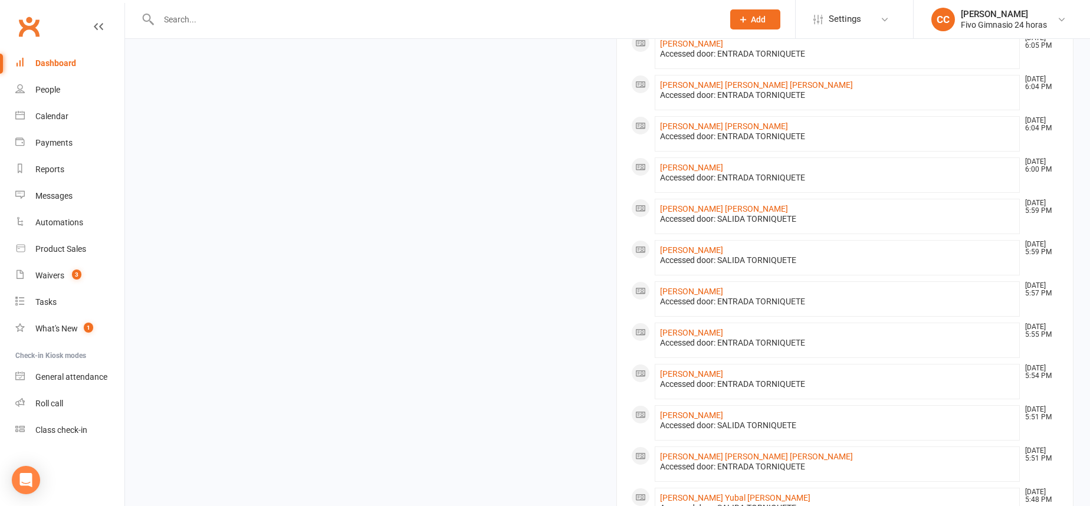
scroll to position [748, 0]
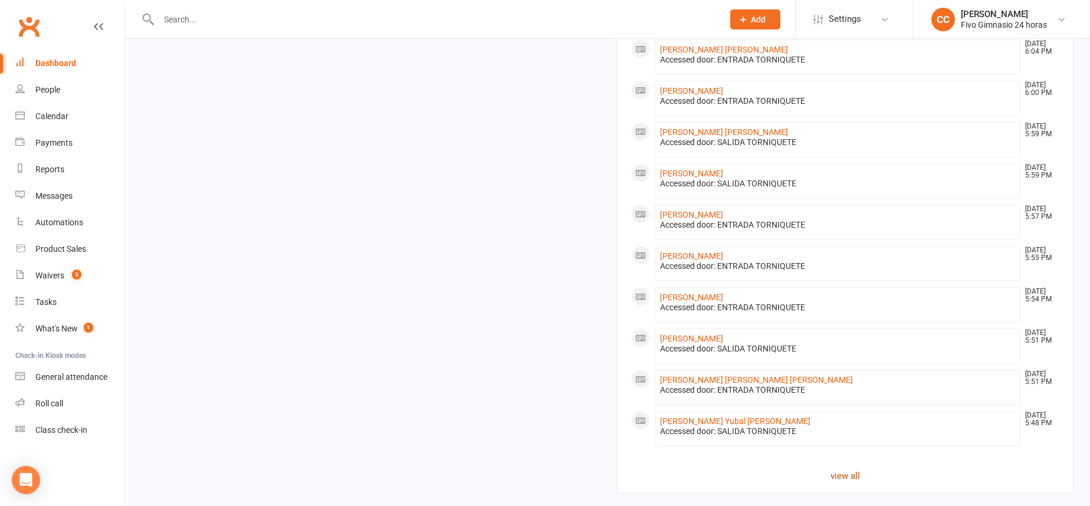
click at [827, 472] on link "view all" at bounding box center [845, 476] width 428 height 14
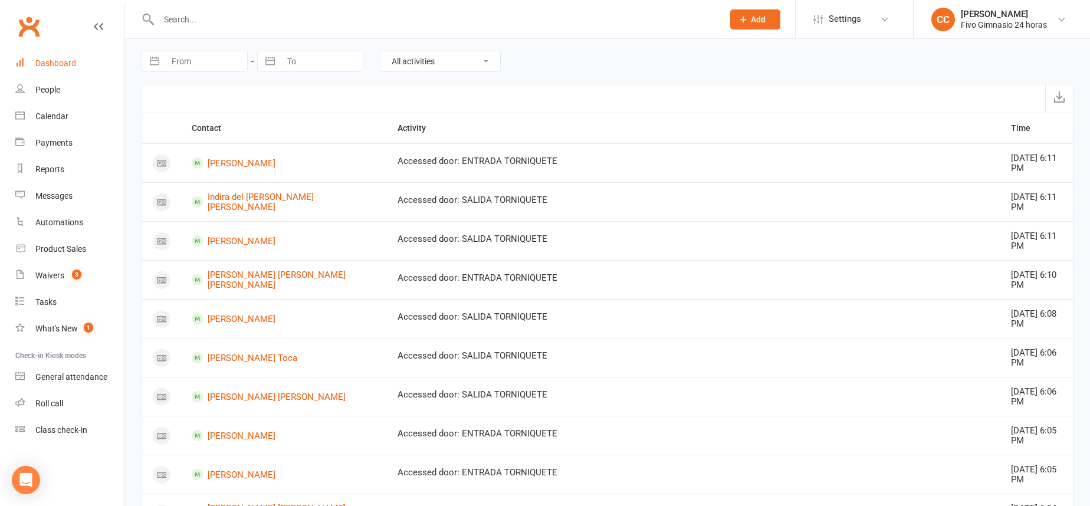
click at [55, 72] on link "Dashboard" at bounding box center [69, 63] width 109 height 27
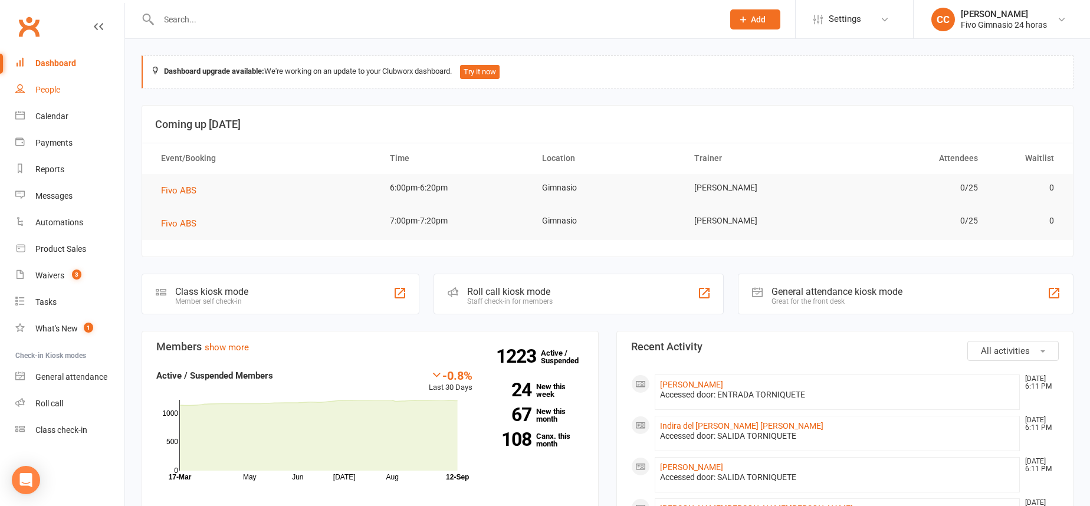
click at [56, 85] on div "People" at bounding box center [47, 89] width 25 height 9
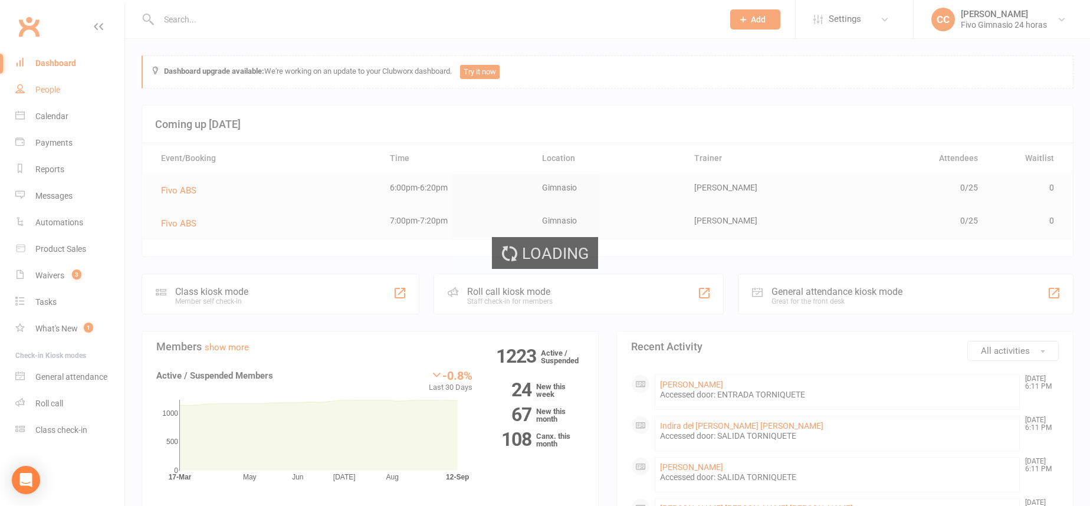
select select "100"
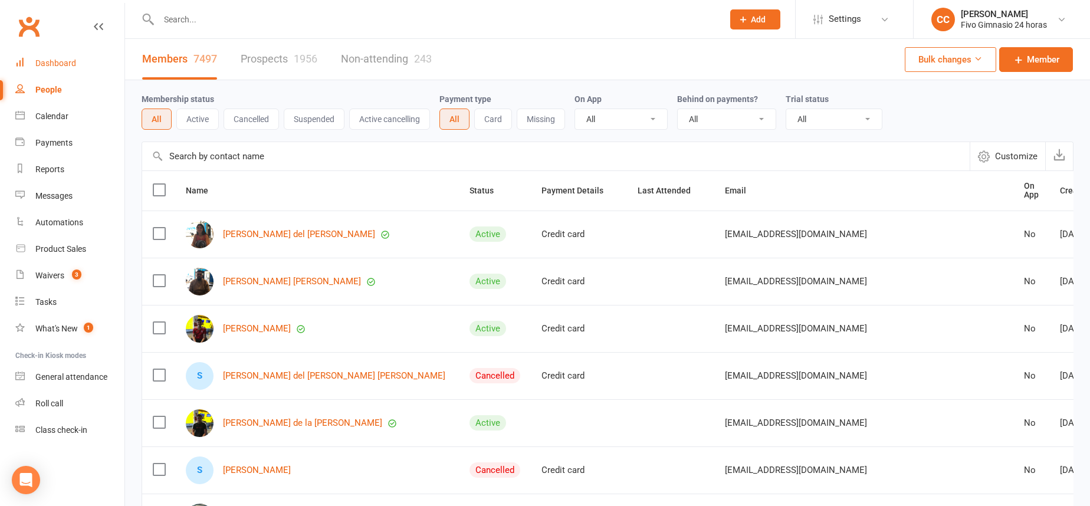
click at [51, 56] on link "Dashboard" at bounding box center [69, 63] width 109 height 27
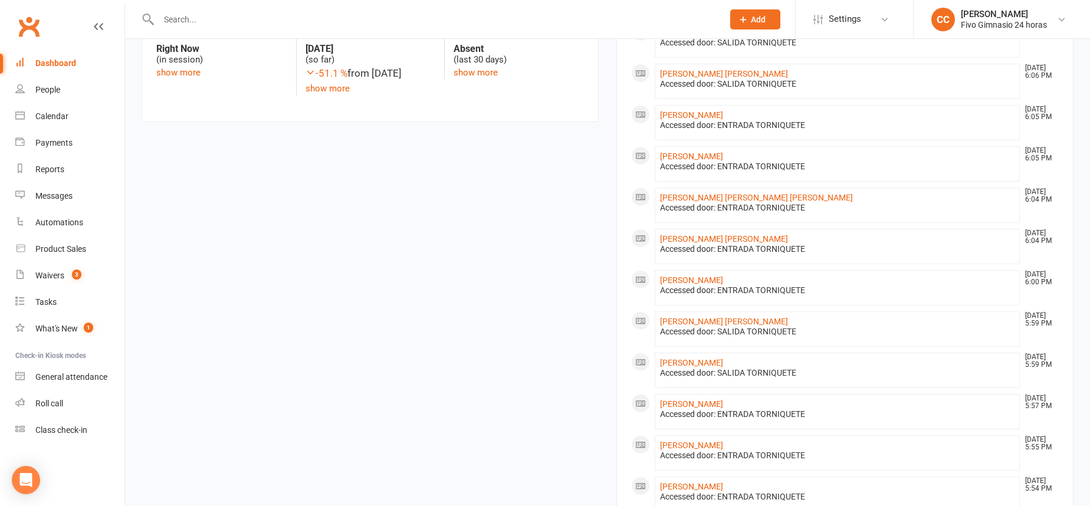
scroll to position [783, 0]
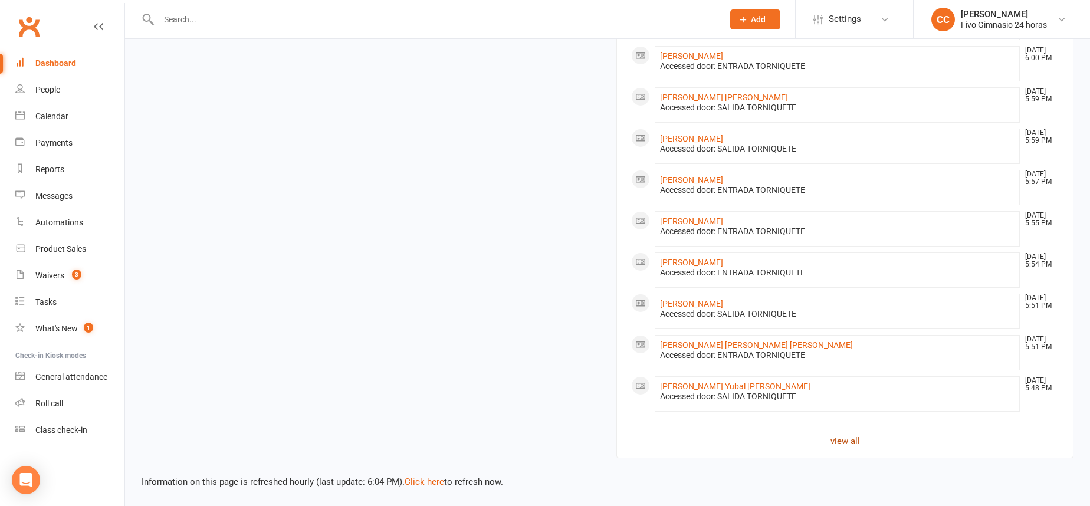
click at [843, 443] on link "view all" at bounding box center [845, 441] width 428 height 14
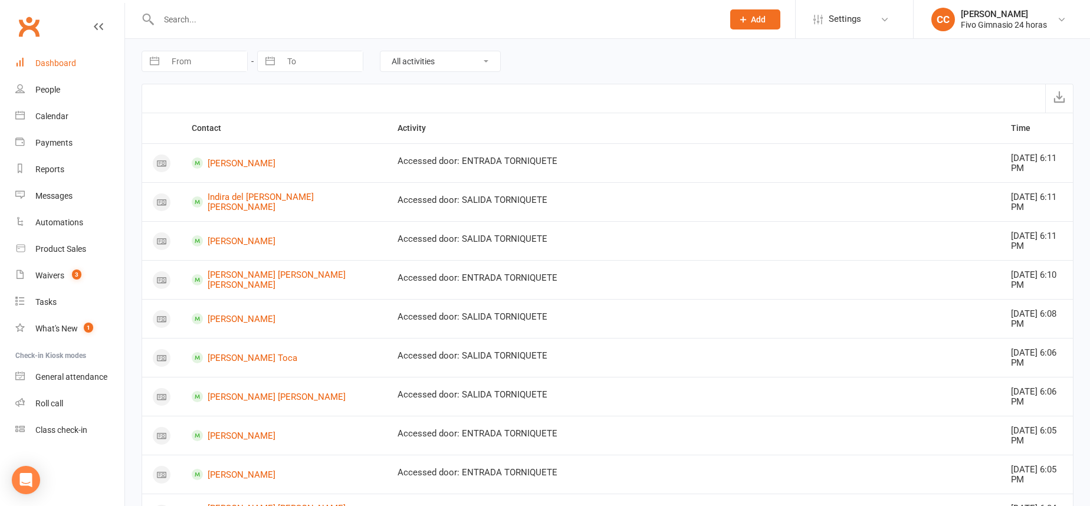
click at [44, 58] on div "Dashboard" at bounding box center [55, 62] width 41 height 9
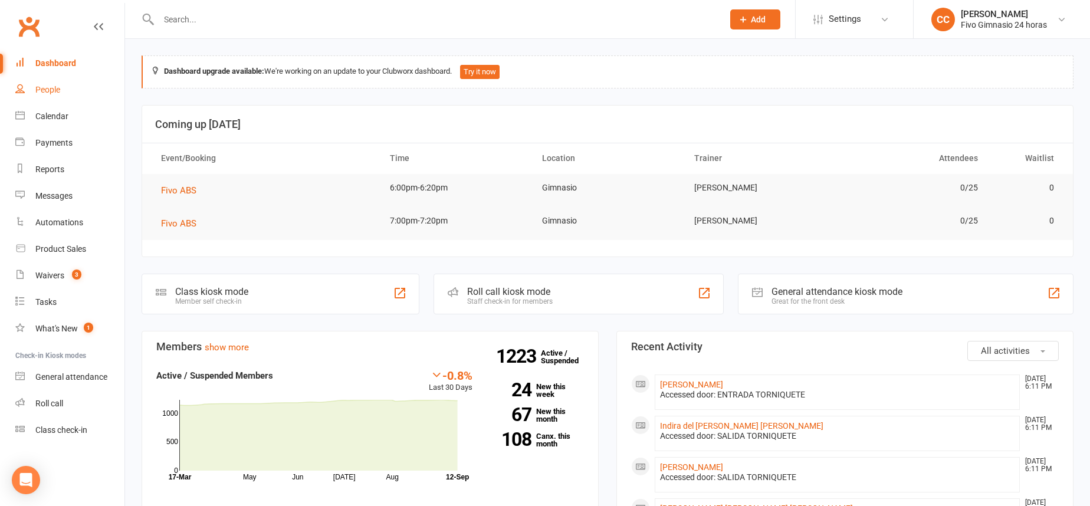
click at [79, 77] on link "People" at bounding box center [69, 90] width 109 height 27
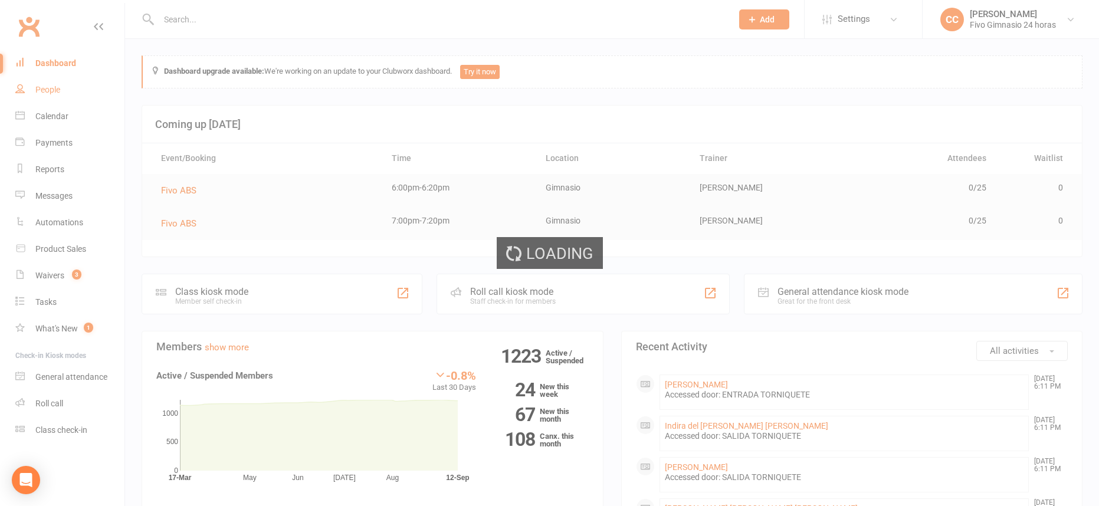
select select "100"
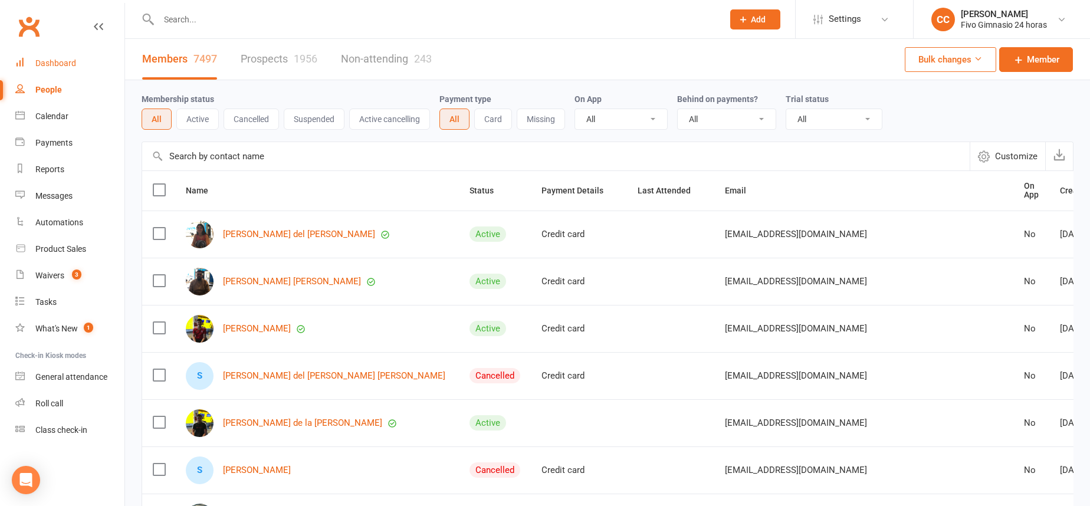
click at [67, 57] on link "Dashboard" at bounding box center [69, 63] width 109 height 27
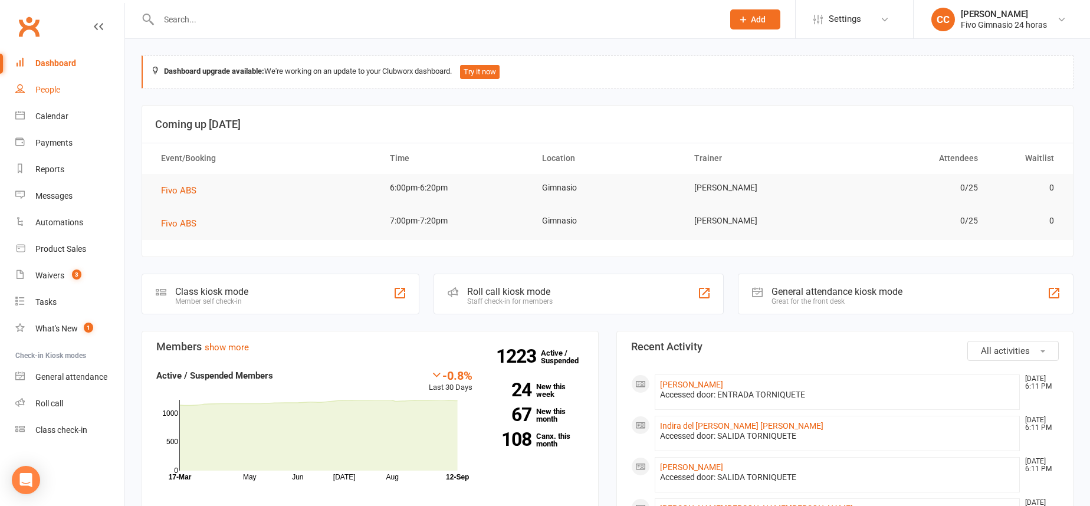
click at [34, 97] on link "People" at bounding box center [69, 90] width 109 height 27
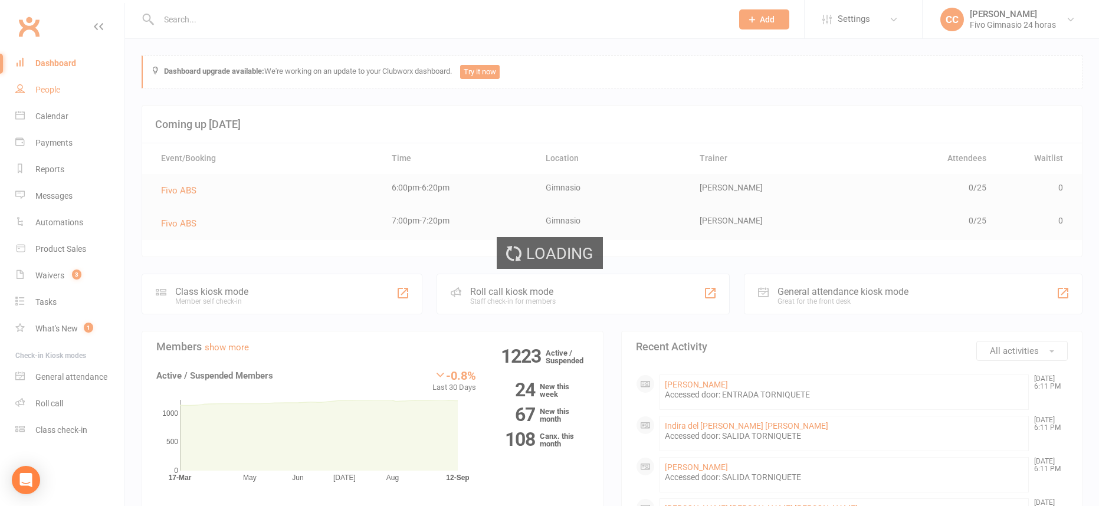
select select "100"
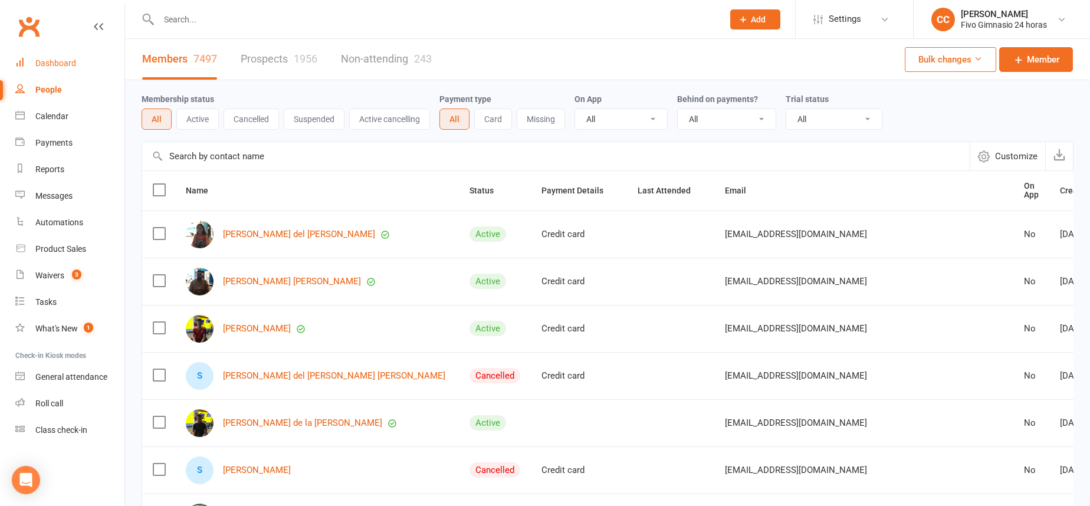
click at [71, 66] on div "Dashboard" at bounding box center [55, 62] width 41 height 9
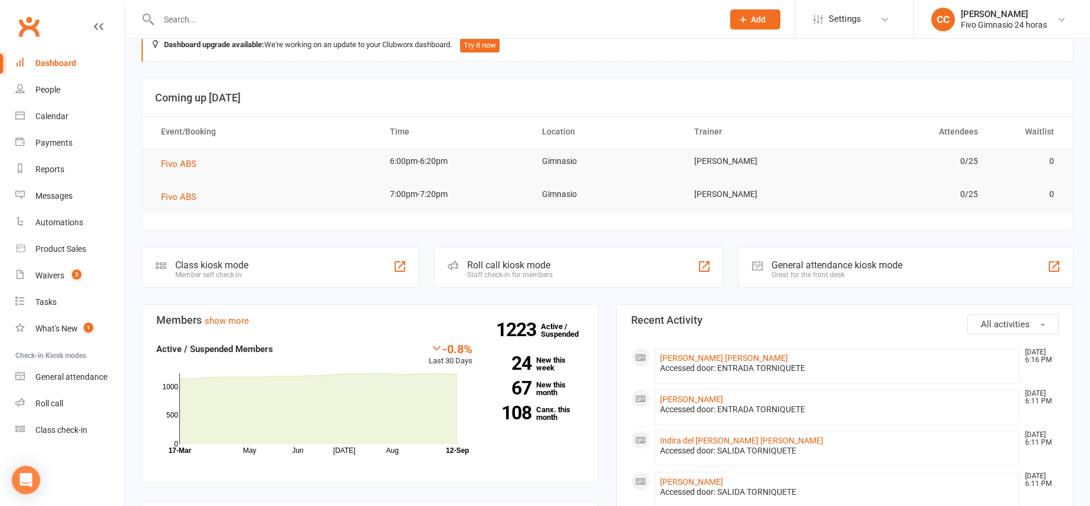
scroll to position [38, 0]
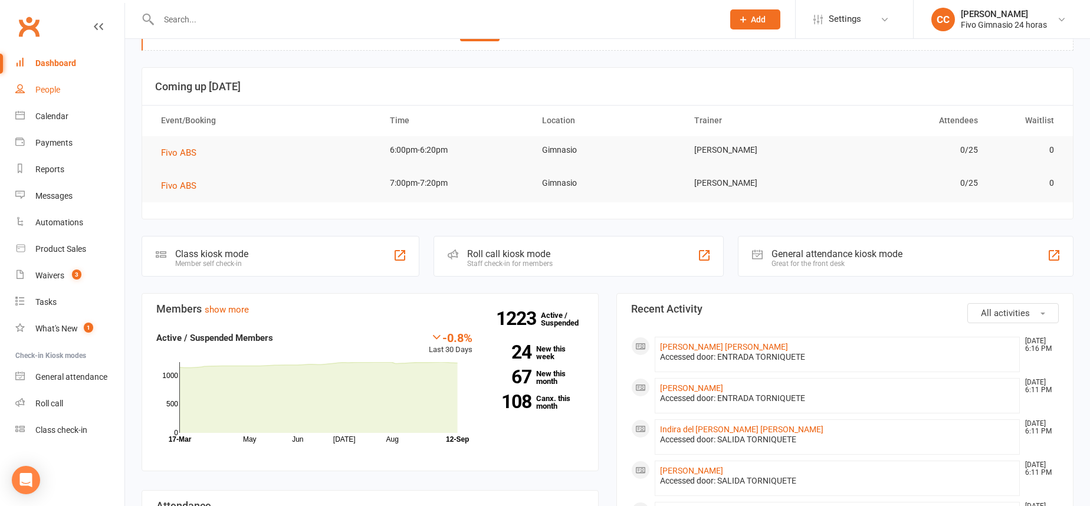
click at [60, 95] on link "People" at bounding box center [69, 90] width 109 height 27
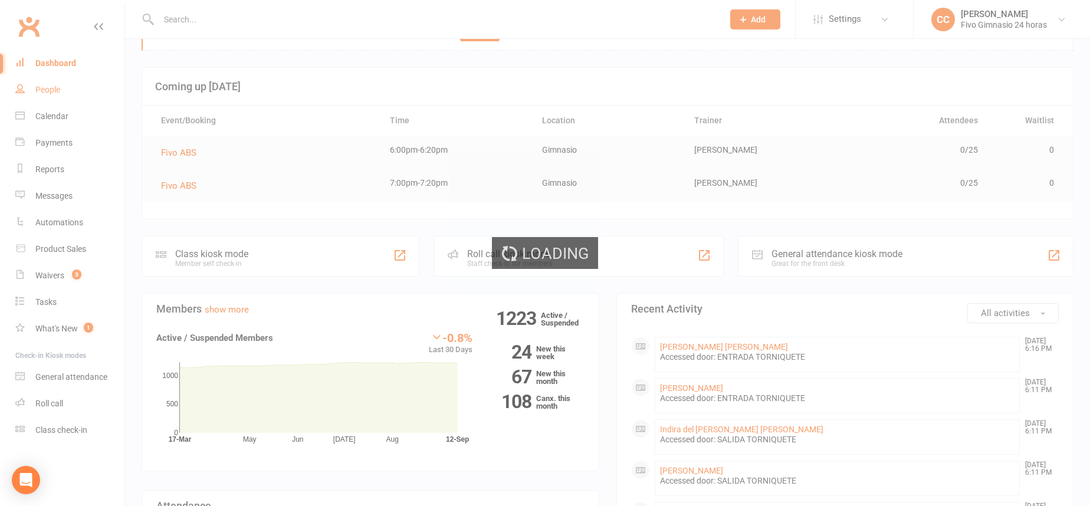
select select "100"
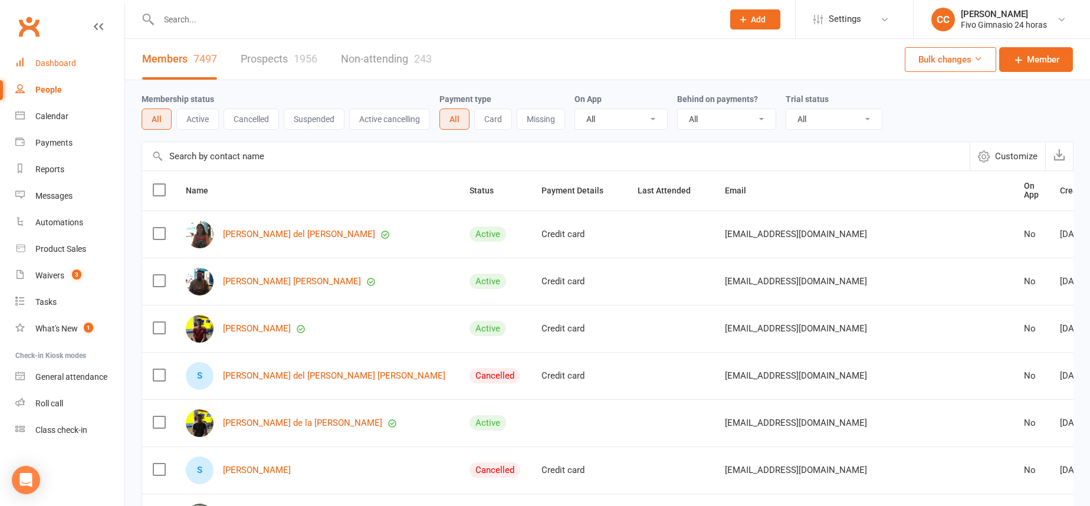
click at [78, 51] on link "Dashboard" at bounding box center [69, 63] width 109 height 27
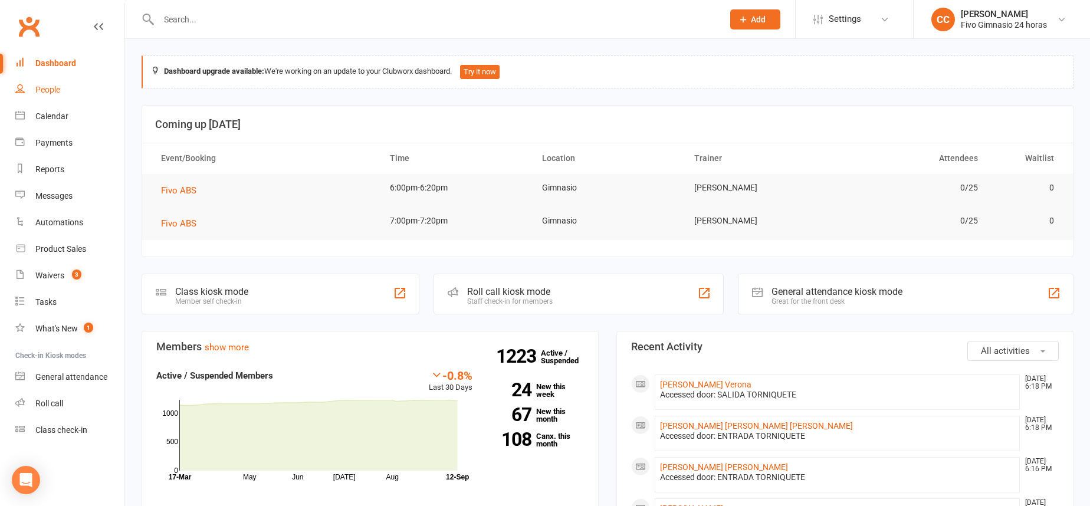
click at [41, 84] on link "People" at bounding box center [69, 90] width 109 height 27
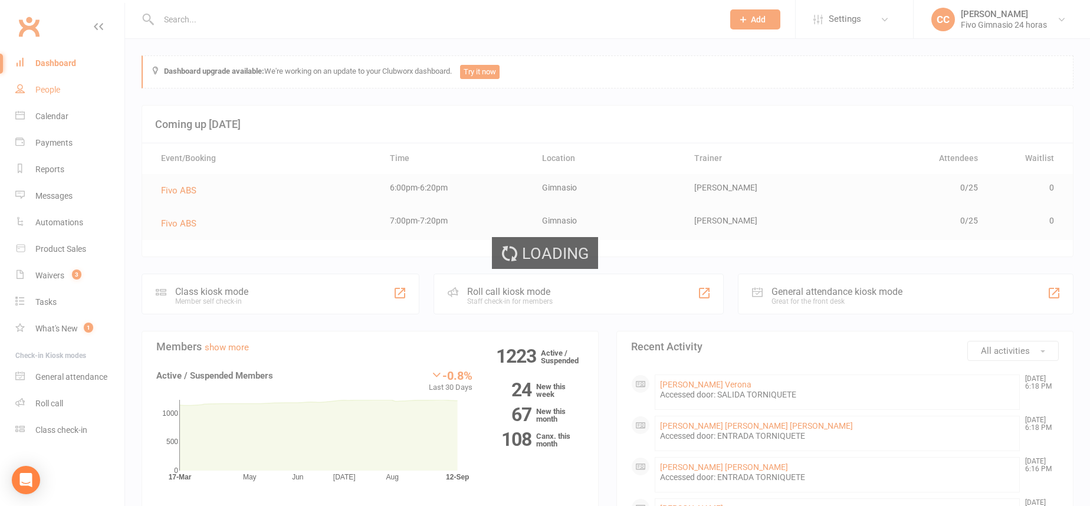
select select "100"
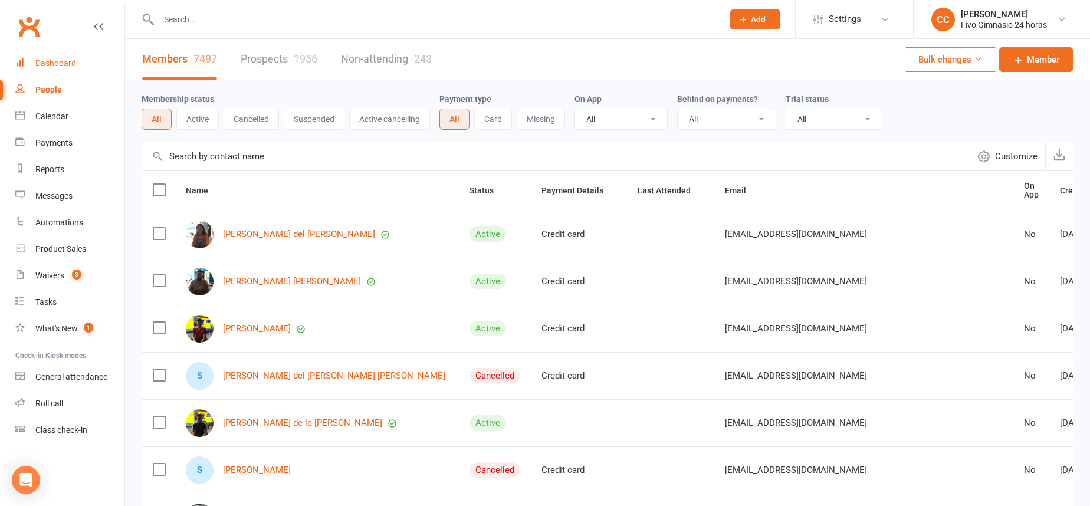
click at [77, 63] on link "Dashboard" at bounding box center [69, 63] width 109 height 27
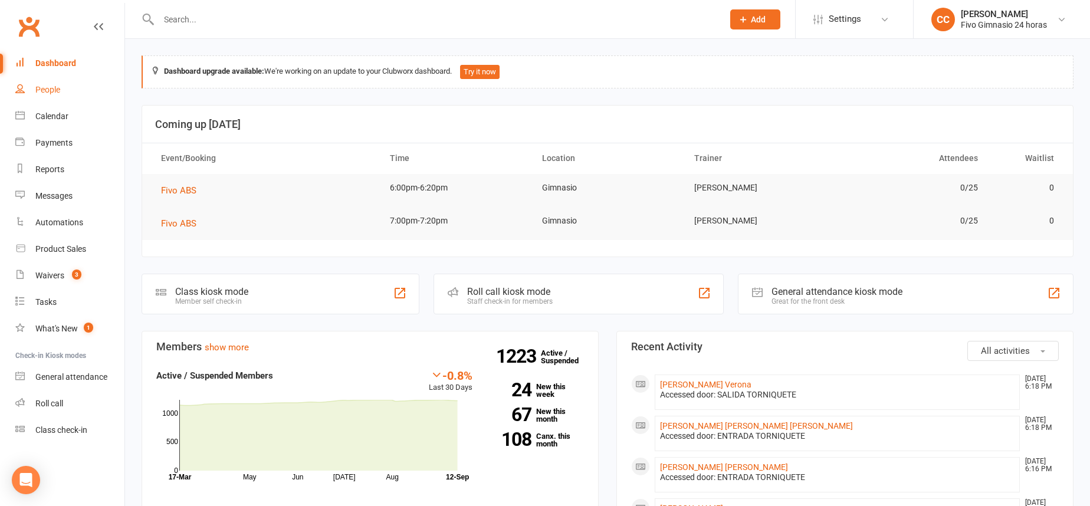
click at [42, 87] on div "People" at bounding box center [47, 89] width 25 height 9
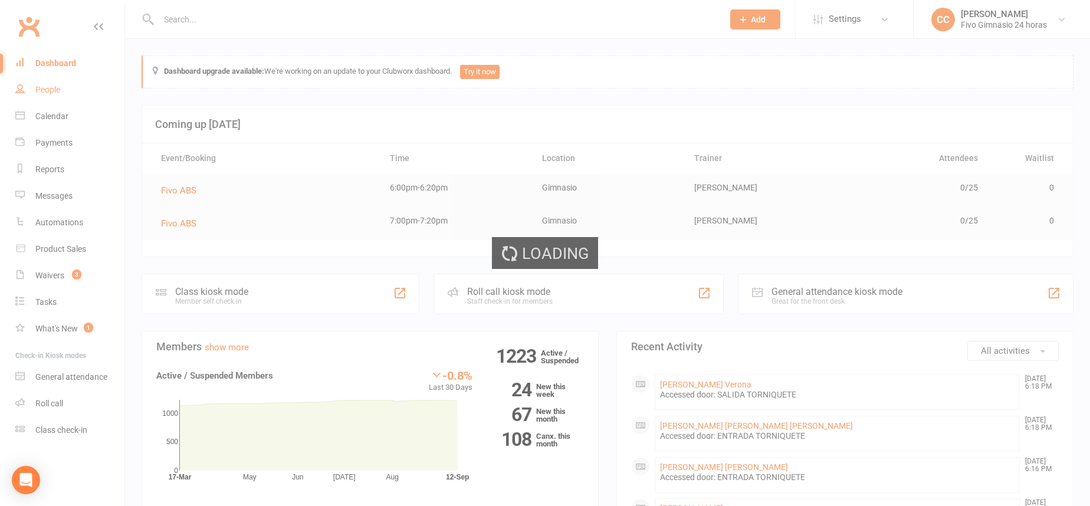
select select "100"
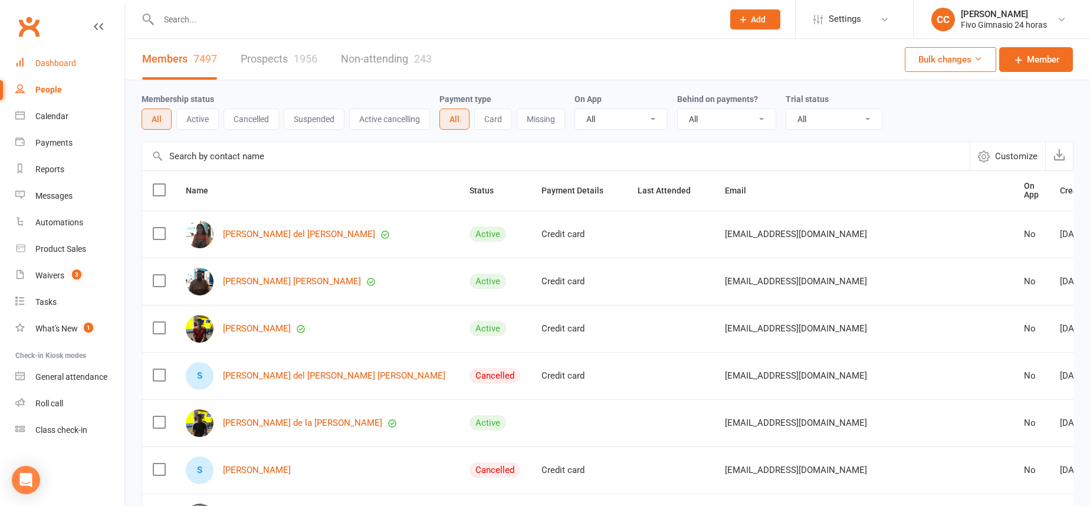
click at [88, 57] on link "Dashboard" at bounding box center [69, 63] width 109 height 27
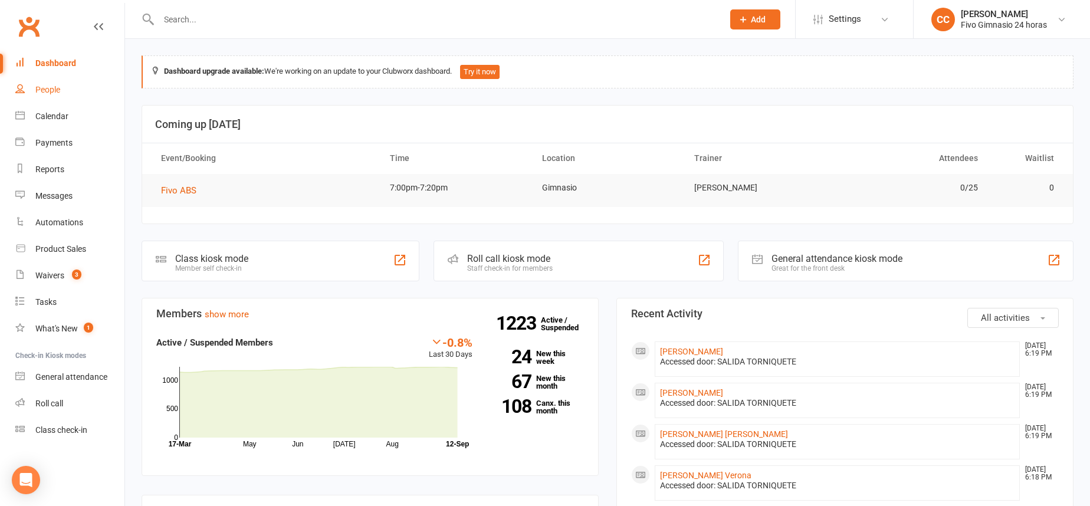
click at [61, 91] on link "People" at bounding box center [69, 90] width 109 height 27
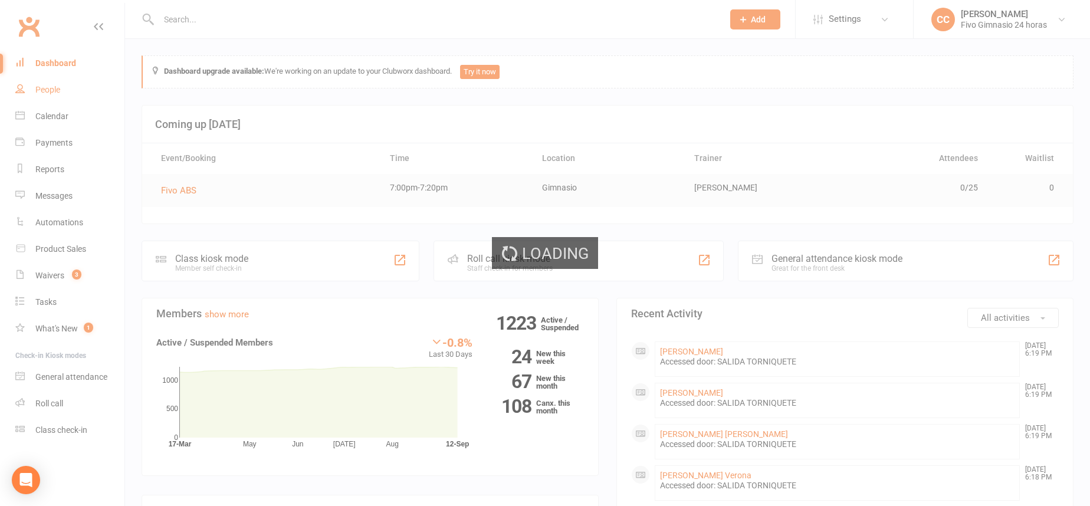
select select "100"
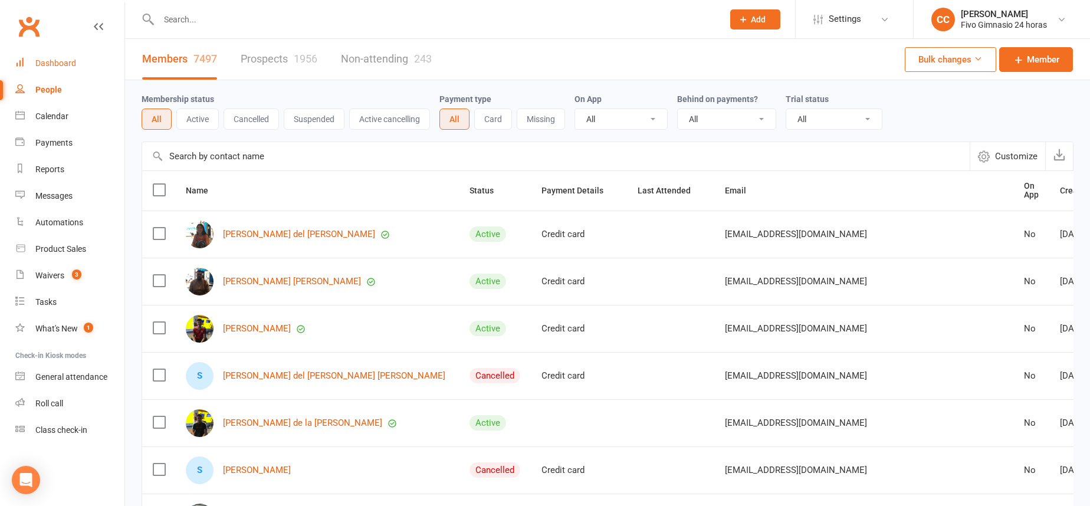
click at [65, 65] on div "Dashboard" at bounding box center [55, 62] width 41 height 9
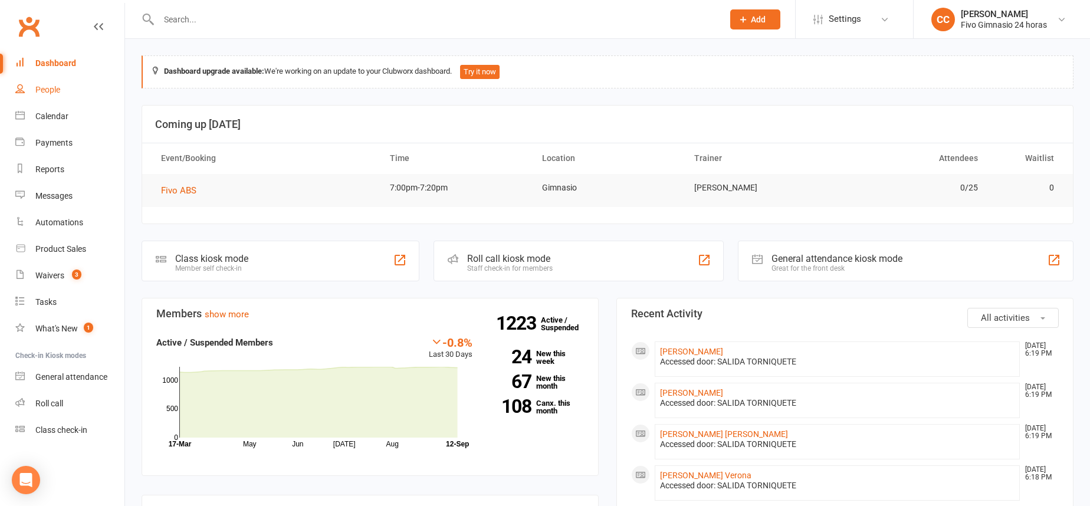
click at [45, 87] on div "People" at bounding box center [47, 89] width 25 height 9
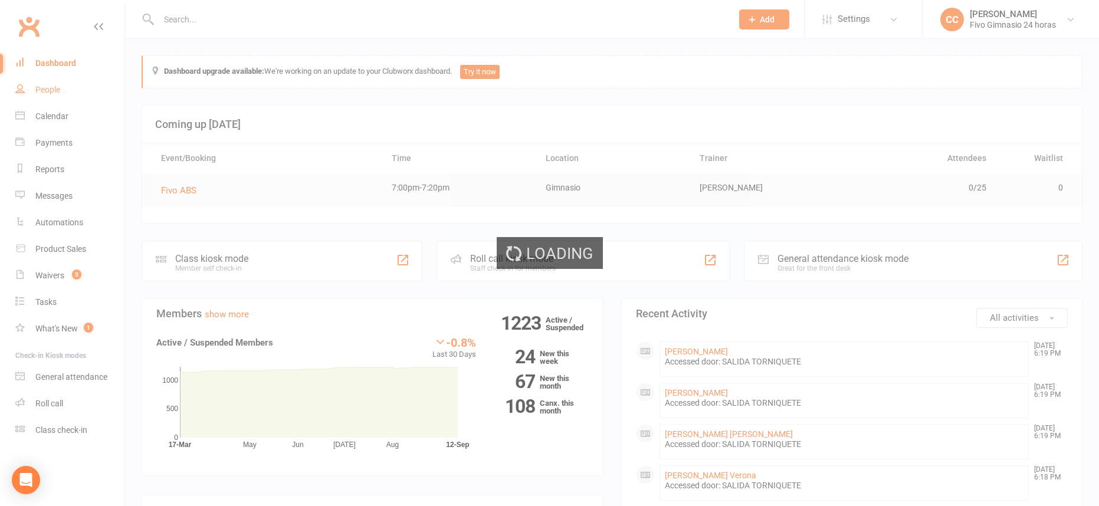
select select "100"
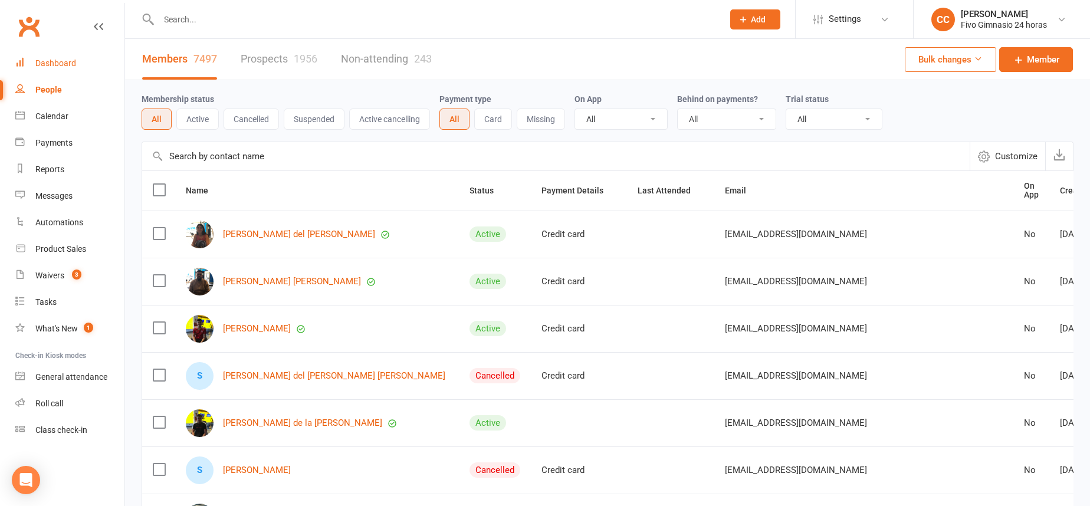
click at [68, 68] on link "Dashboard" at bounding box center [69, 63] width 109 height 27
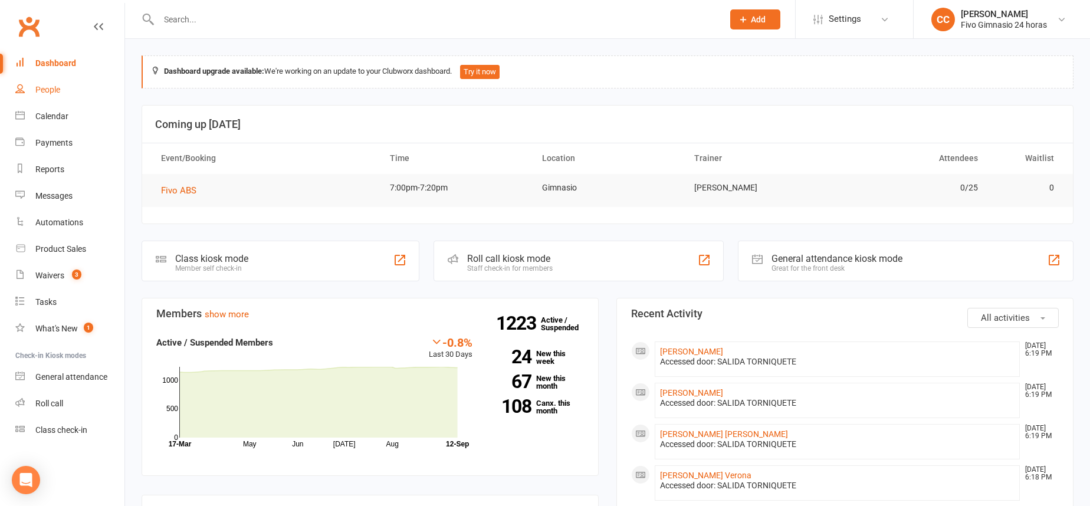
click at [64, 88] on link "People" at bounding box center [69, 90] width 109 height 27
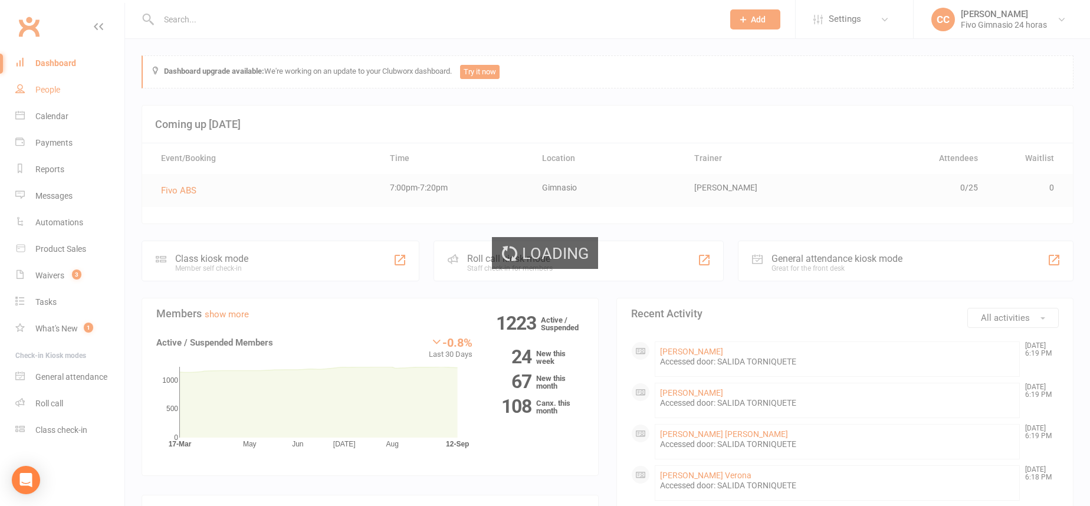
select select "100"
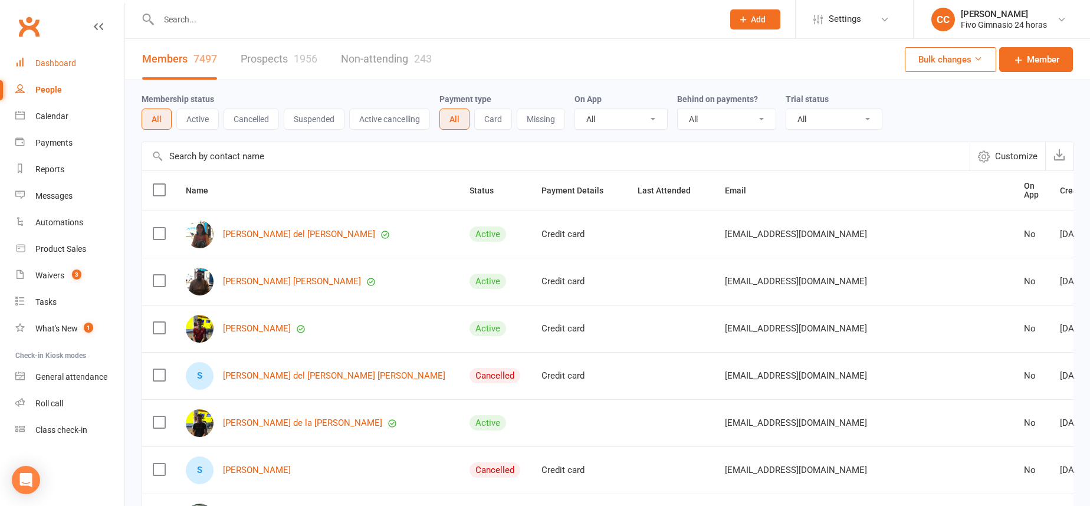
click at [44, 67] on div "Dashboard" at bounding box center [55, 62] width 41 height 9
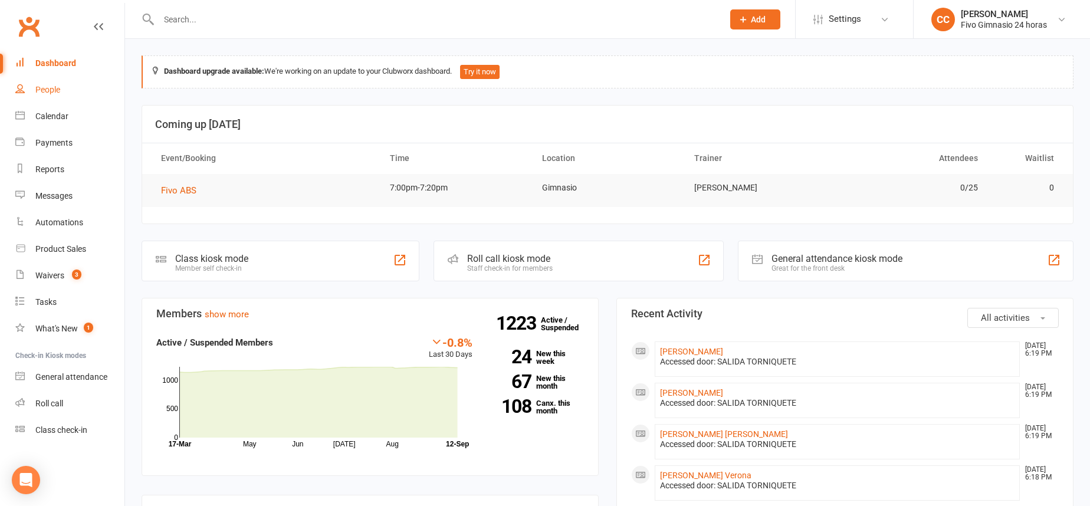
click at [48, 83] on link "People" at bounding box center [69, 90] width 109 height 27
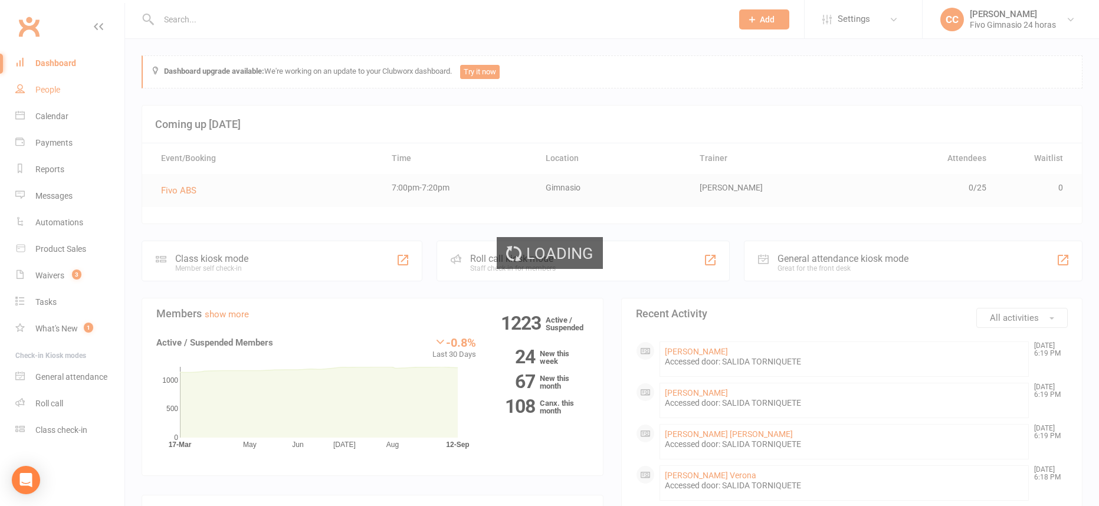
select select "100"
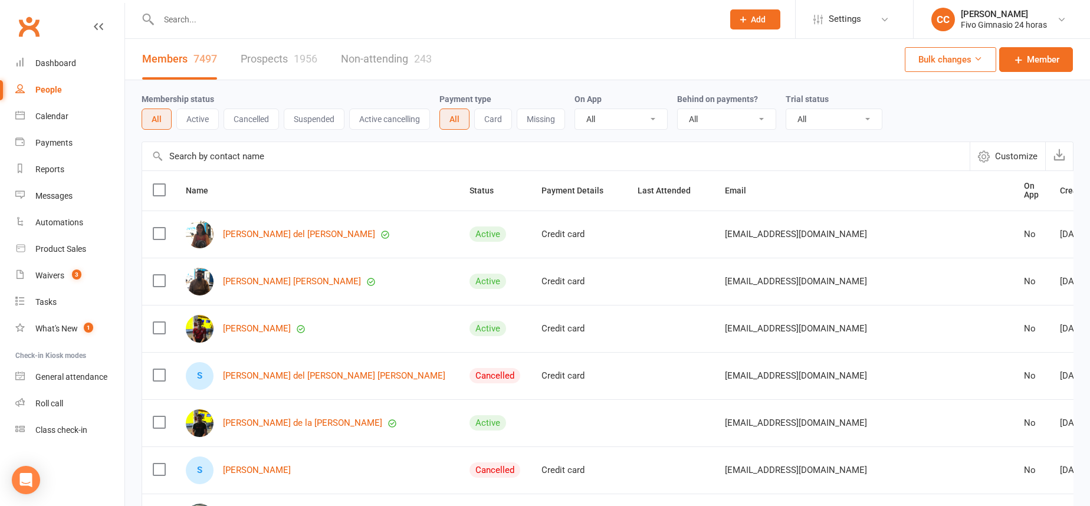
click at [192, 22] on input "text" at bounding box center [435, 19] width 560 height 17
type input "j"
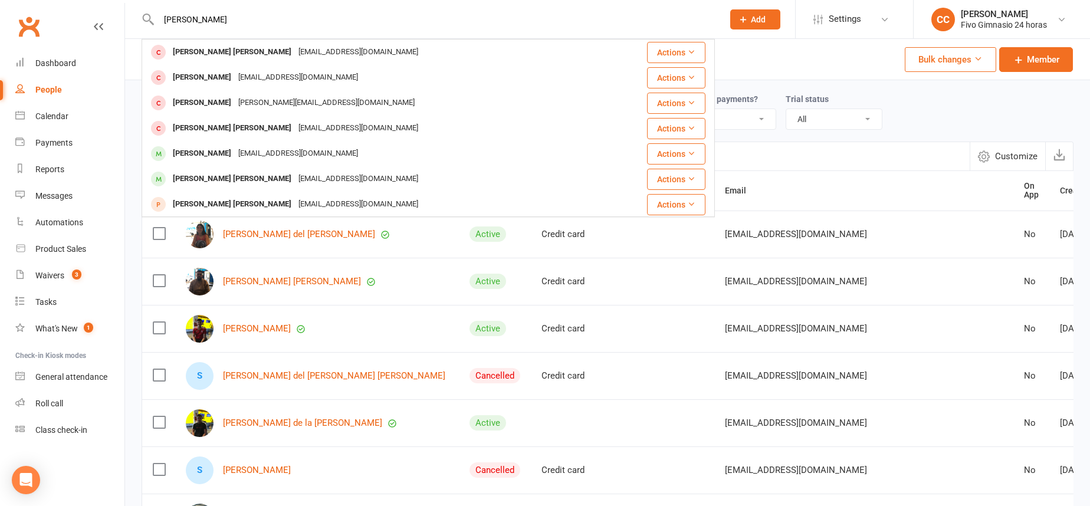
type input "morales ramirez"
click at [259, 50] on div "[PERSON_NAME] [PERSON_NAME]" at bounding box center [232, 52] width 126 height 17
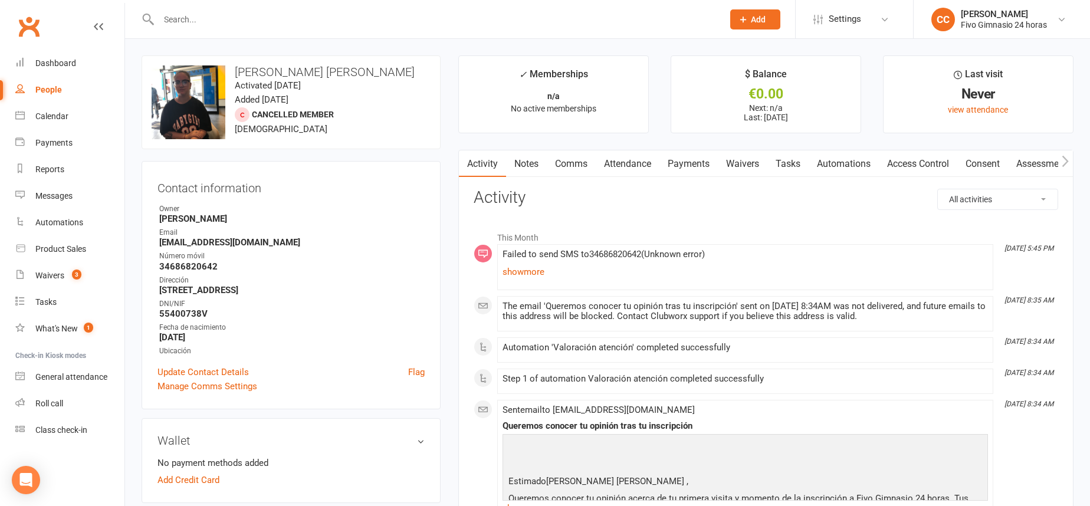
drag, startPoint x: 940, startPoint y: 160, endPoint x: 939, endPoint y: 147, distance: 13.0
click at [940, 160] on link "Access Control" at bounding box center [918, 163] width 78 height 27
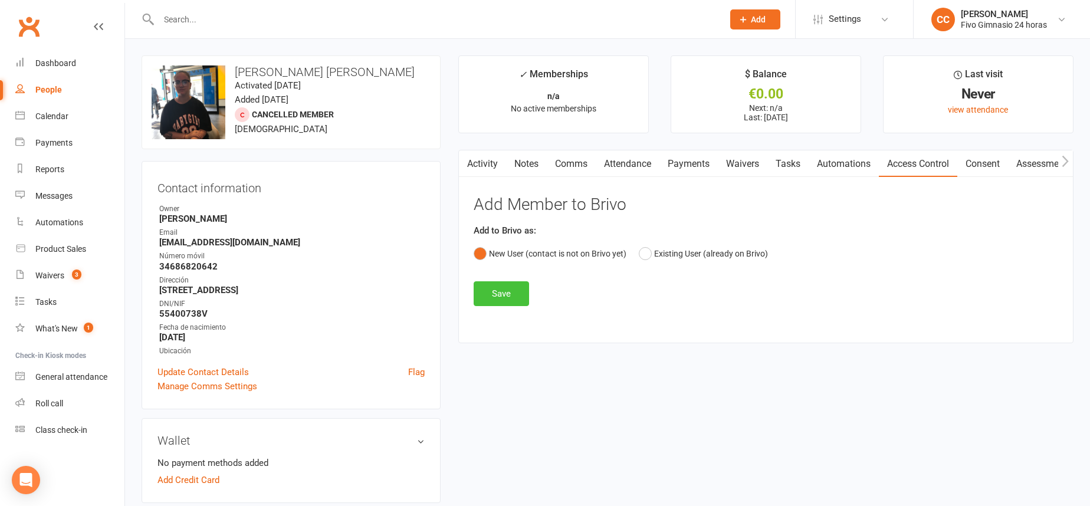
click at [503, 288] on button "Save" at bounding box center [501, 293] width 55 height 25
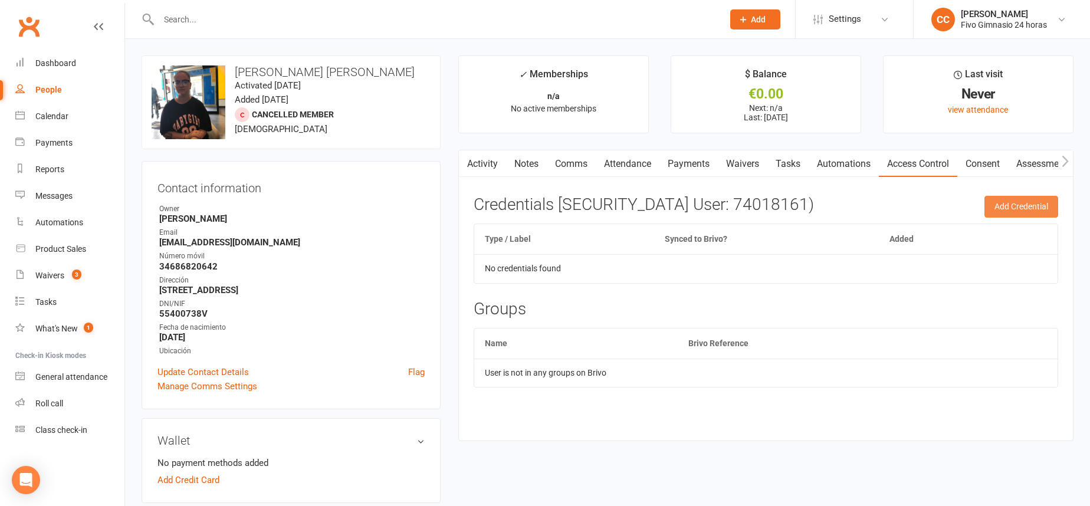
click at [994, 208] on button "Add Credential" at bounding box center [1021, 206] width 74 height 21
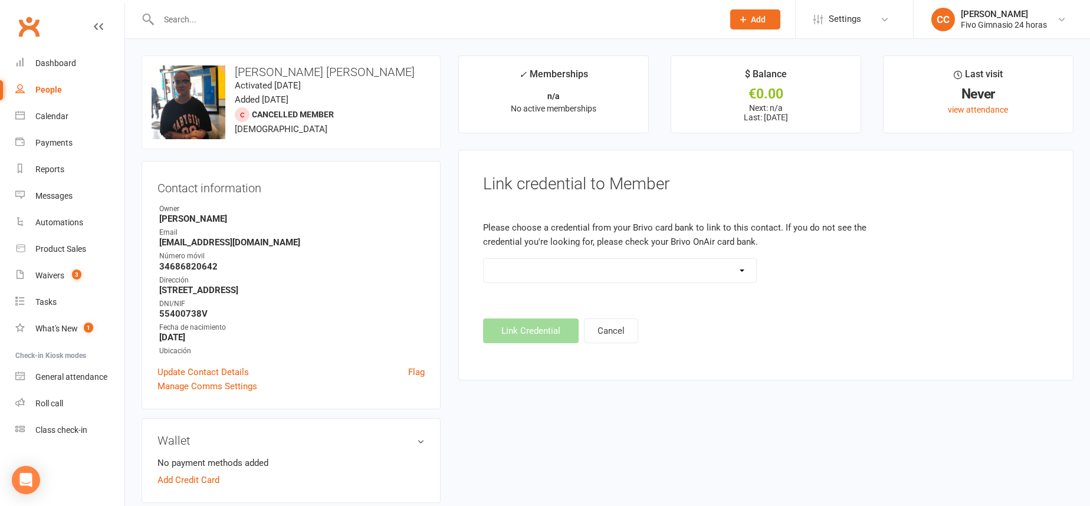
click at [541, 277] on select "Standard 26 Bit (54268) Standard 26 Bit (54269) Standard 26 Bit (54270) Standar…" at bounding box center [620, 271] width 273 height 24
click at [567, 268] on select "Standard 26 Bit (54268) Standard 26 Bit (54269) Standard 26 Bit (54270) Standar…" at bounding box center [620, 271] width 273 height 24
select select "8754"
click at [532, 335] on button "Link Credential" at bounding box center [531, 330] width 96 height 25
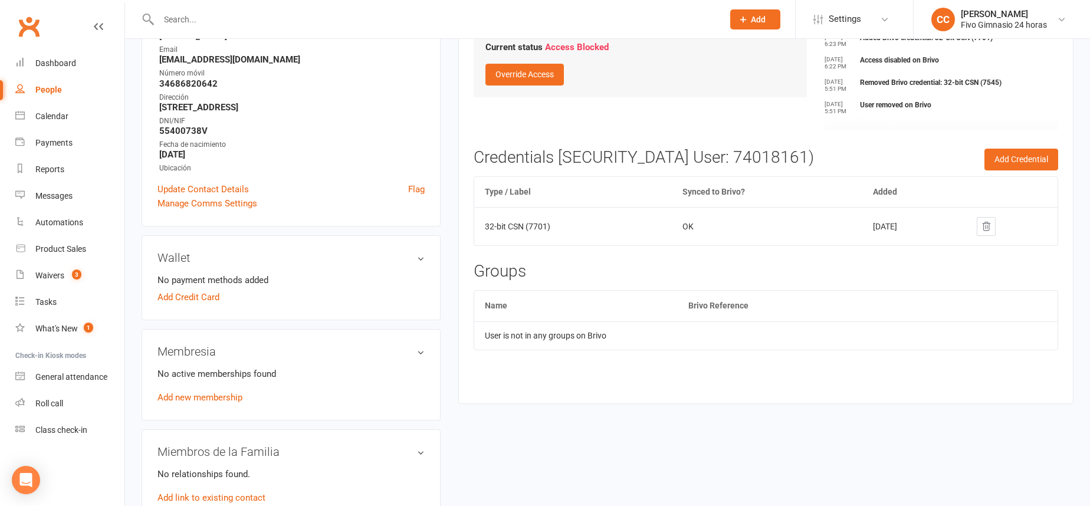
scroll to position [460, 0]
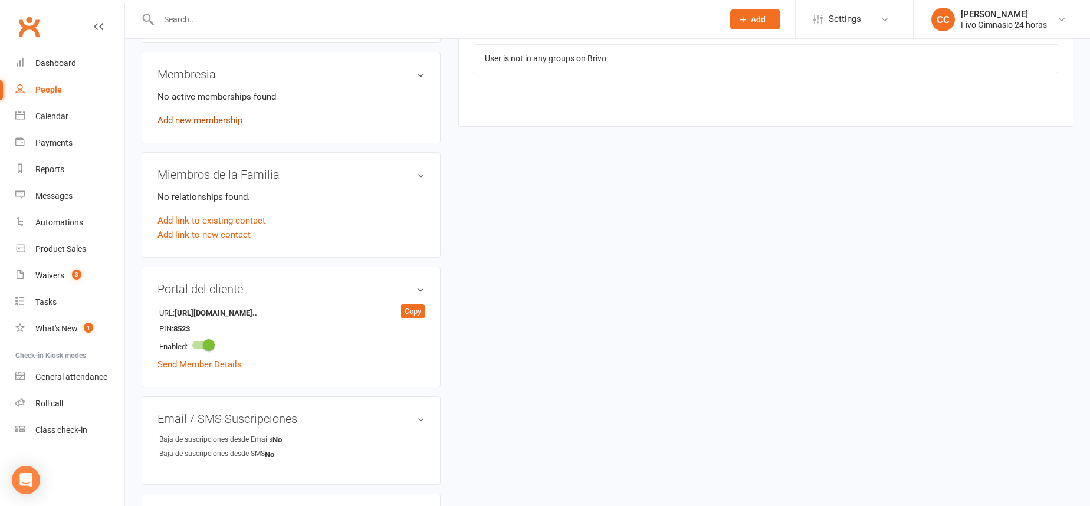
click at [211, 120] on link "Add new membership" at bounding box center [199, 120] width 85 height 11
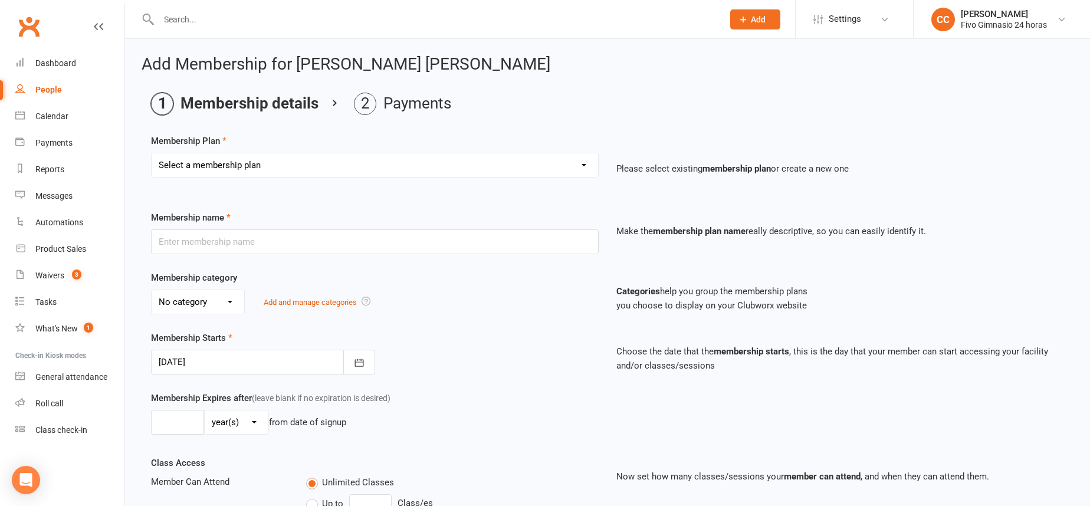
click at [241, 165] on select "Select a membership plan Cuota familiar Cuota estudiante 10 pases full Anual Se…" at bounding box center [375, 165] width 446 height 24
select select "22"
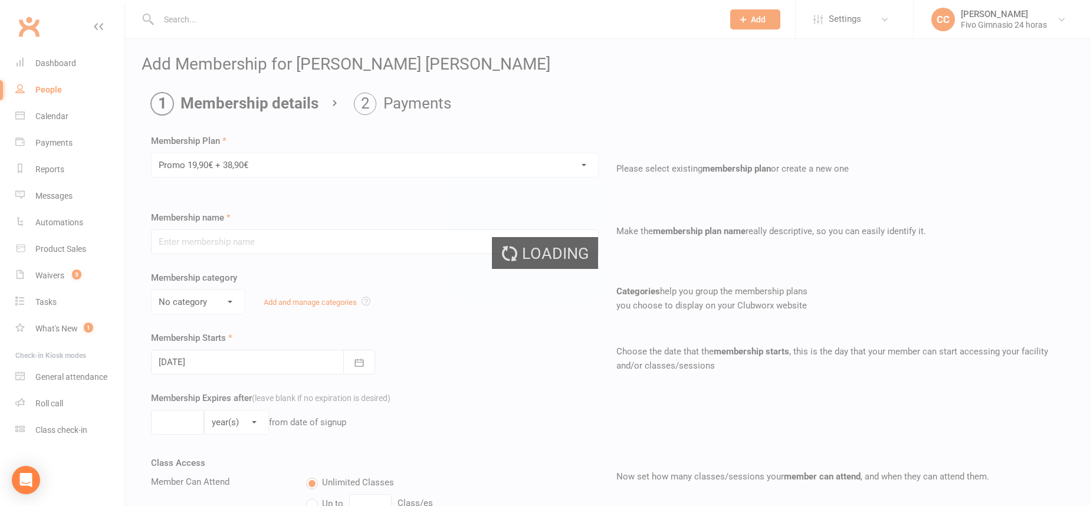
type input "Promo 19,90€ + 38,90€"
select select "4"
type input "0"
select select "2"
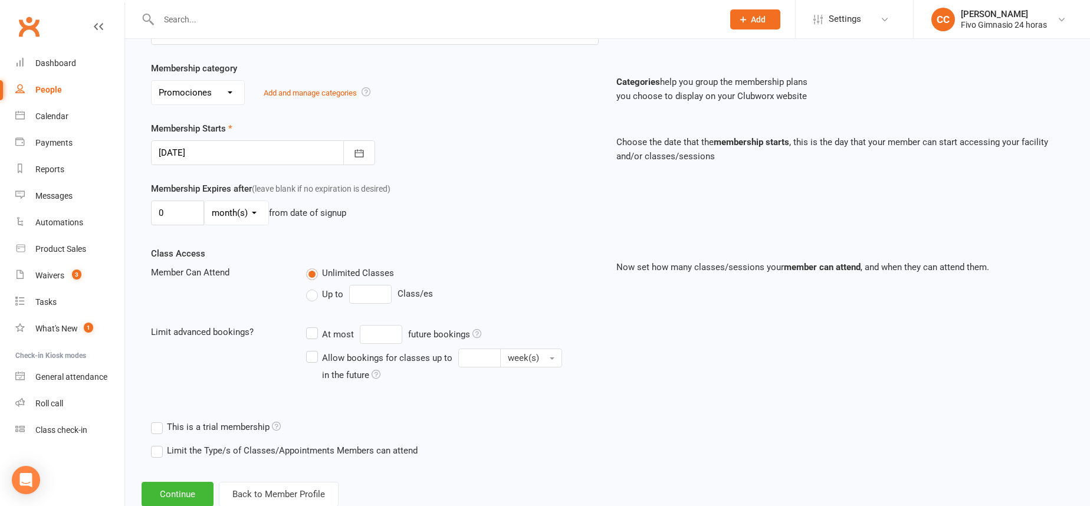
scroll to position [244, 0]
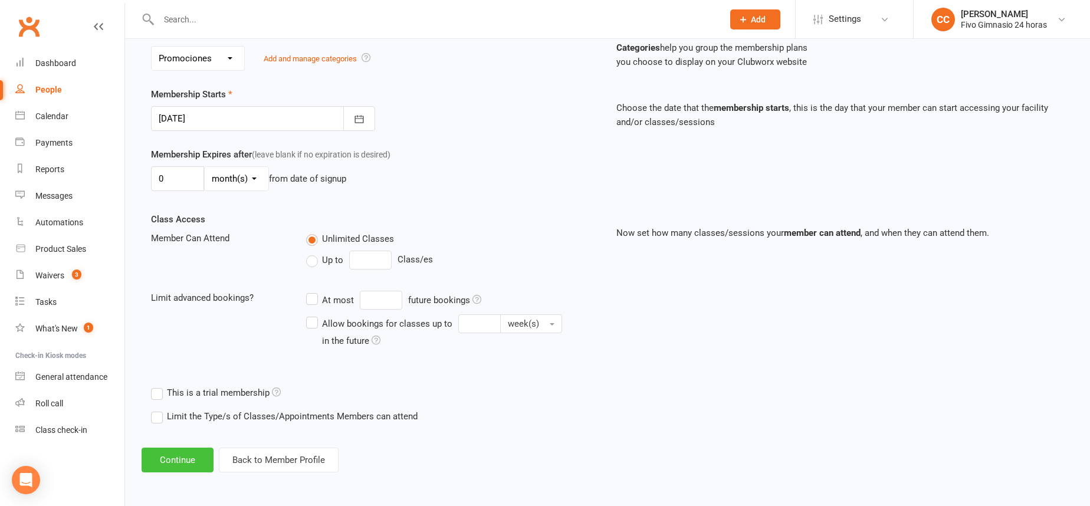
click at [186, 458] on button "Continue" at bounding box center [178, 460] width 72 height 25
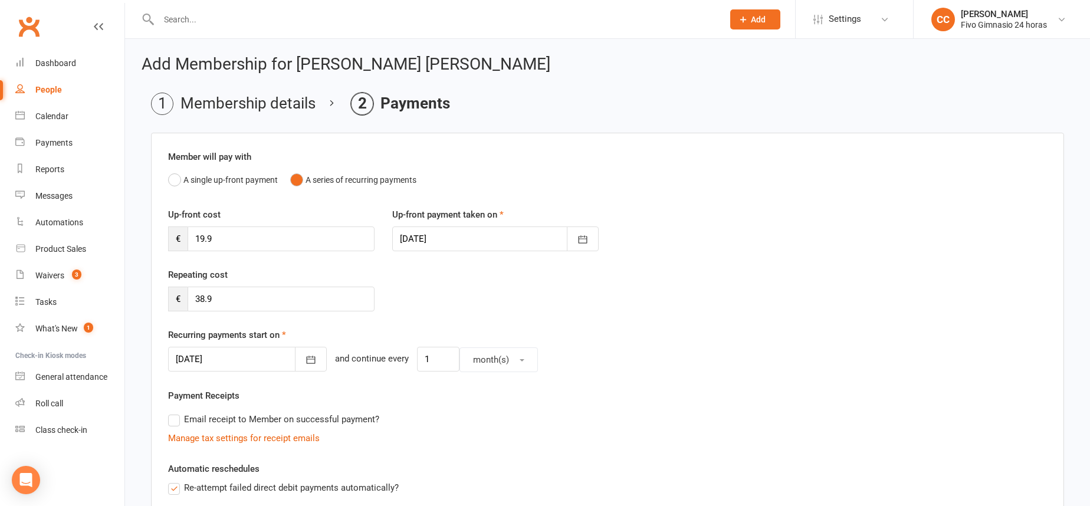
scroll to position [2, 0]
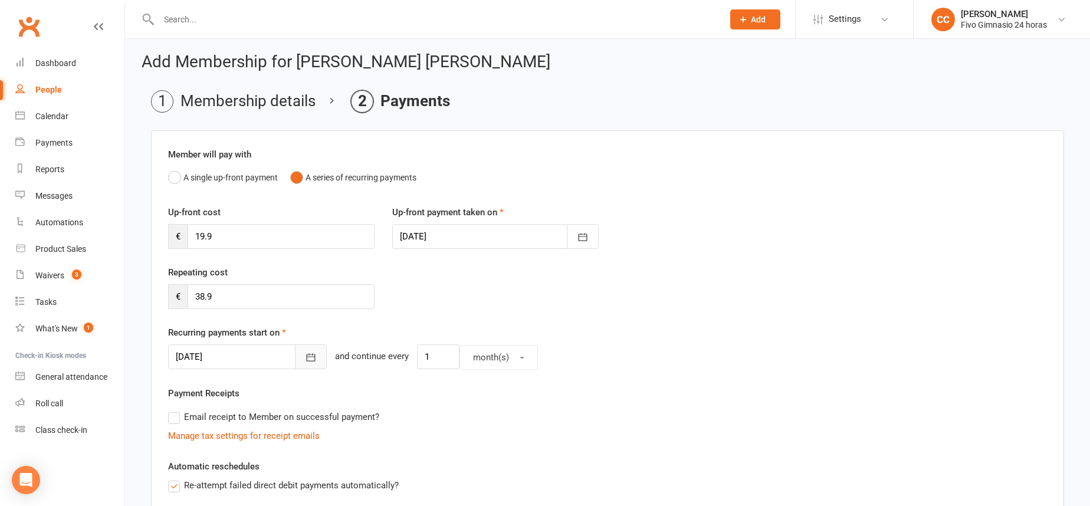
click at [305, 356] on icon "button" at bounding box center [311, 357] width 12 height 12
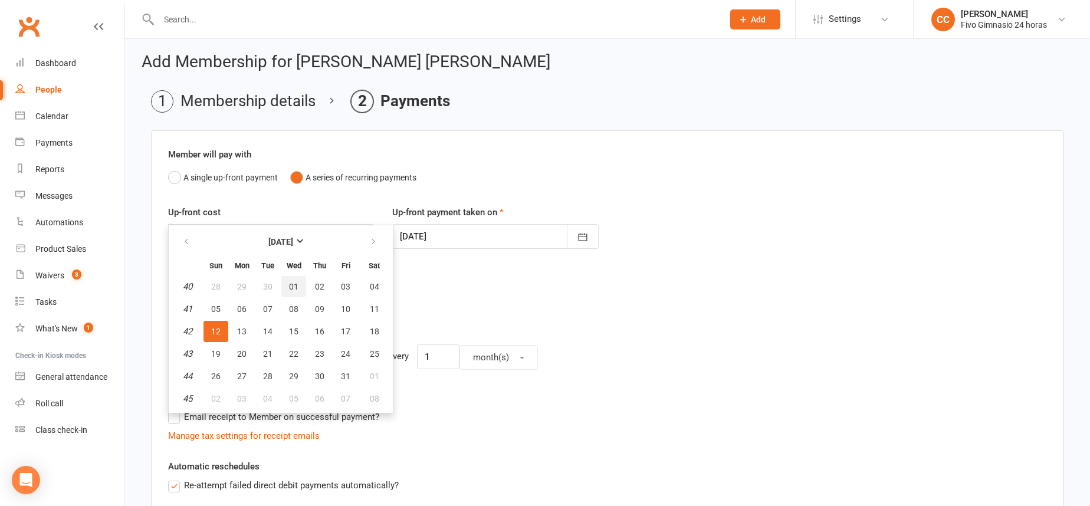
click at [289, 289] on span "01" at bounding box center [293, 286] width 9 height 9
type input "[DATE]"
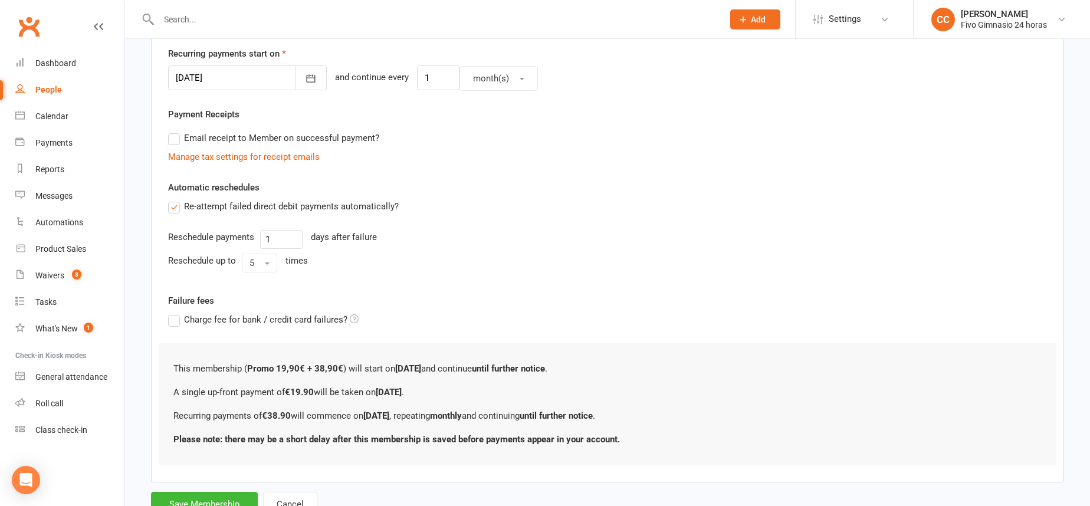
scroll to position [328, 0]
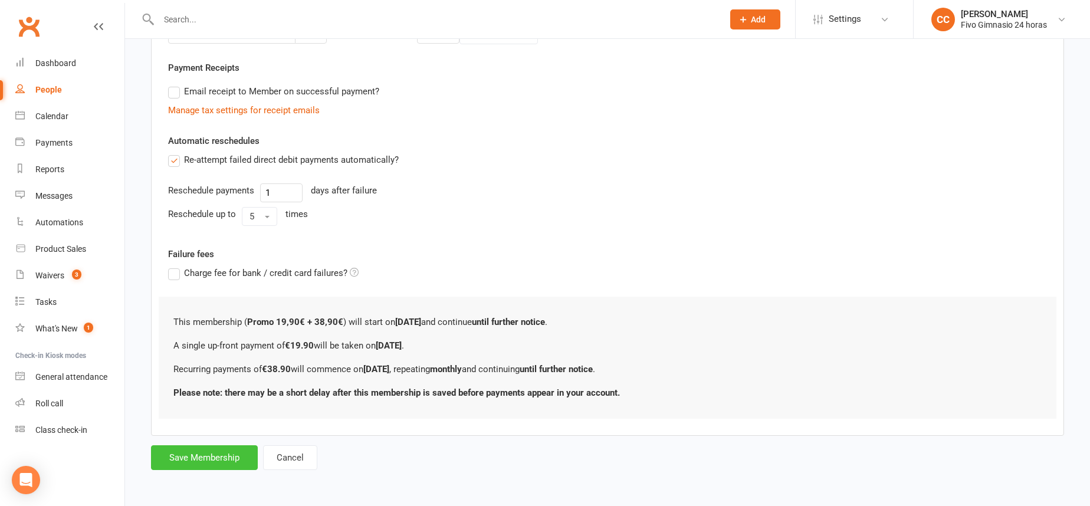
click at [218, 456] on button "Save Membership" at bounding box center [204, 457] width 107 height 25
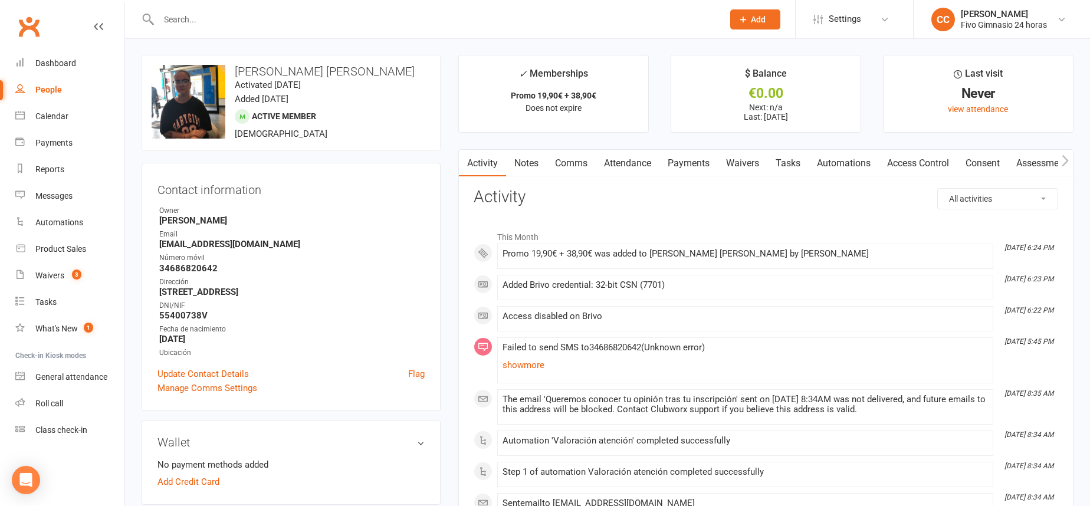
scroll to position [2, 0]
drag, startPoint x: 912, startPoint y: 166, endPoint x: 836, endPoint y: 165, distance: 76.1
click at [912, 166] on link "Access Control" at bounding box center [918, 161] width 78 height 27
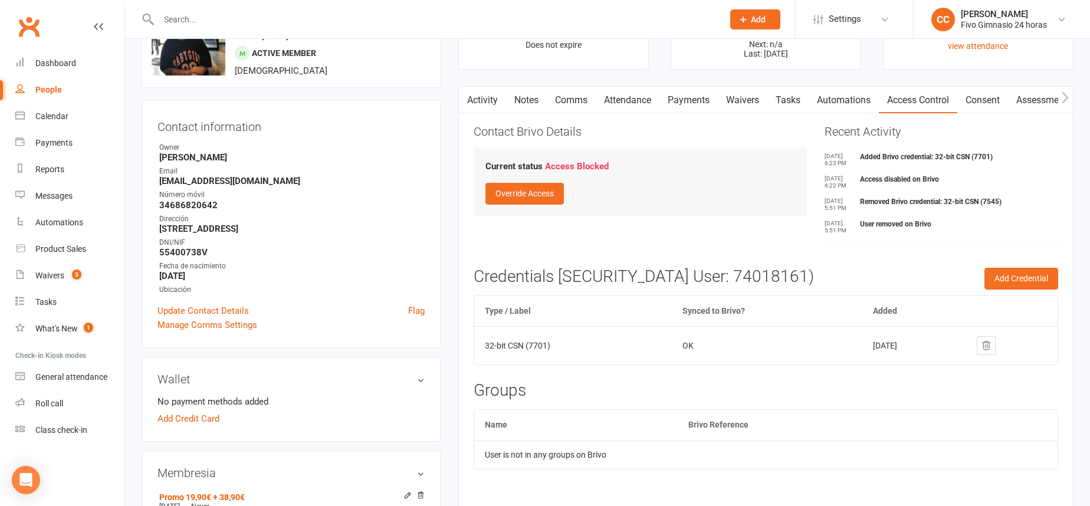
scroll to position [23, 0]
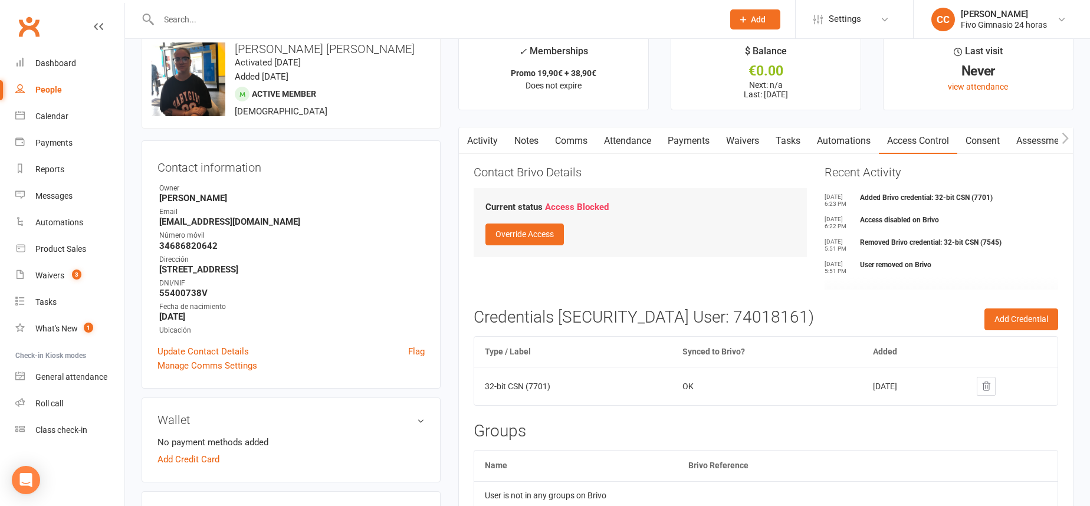
click at [691, 135] on link "Payments" at bounding box center [688, 140] width 58 height 27
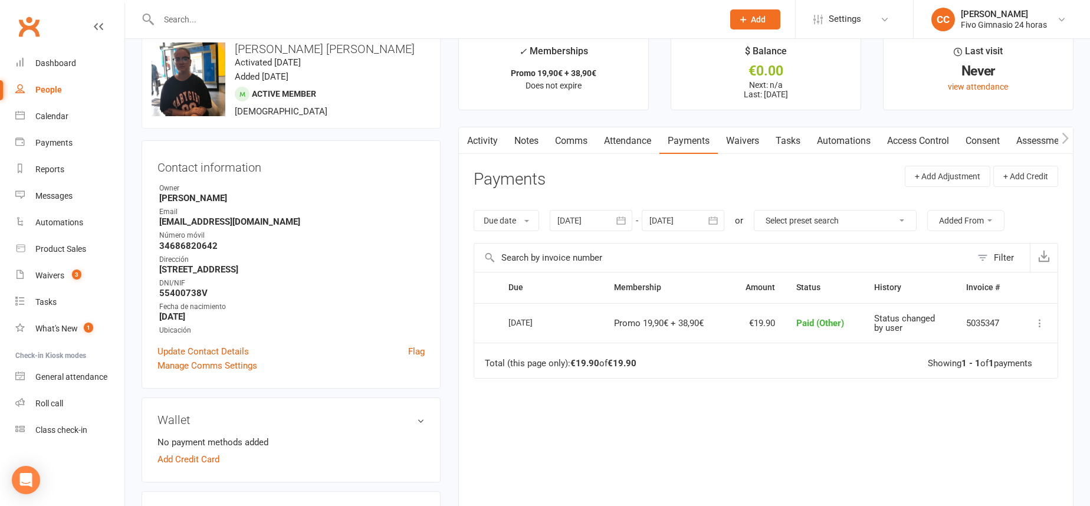
click at [1037, 324] on icon at bounding box center [1040, 323] width 12 height 12
click at [997, 347] on link "Change to upcoming" at bounding box center [987, 346] width 117 height 24
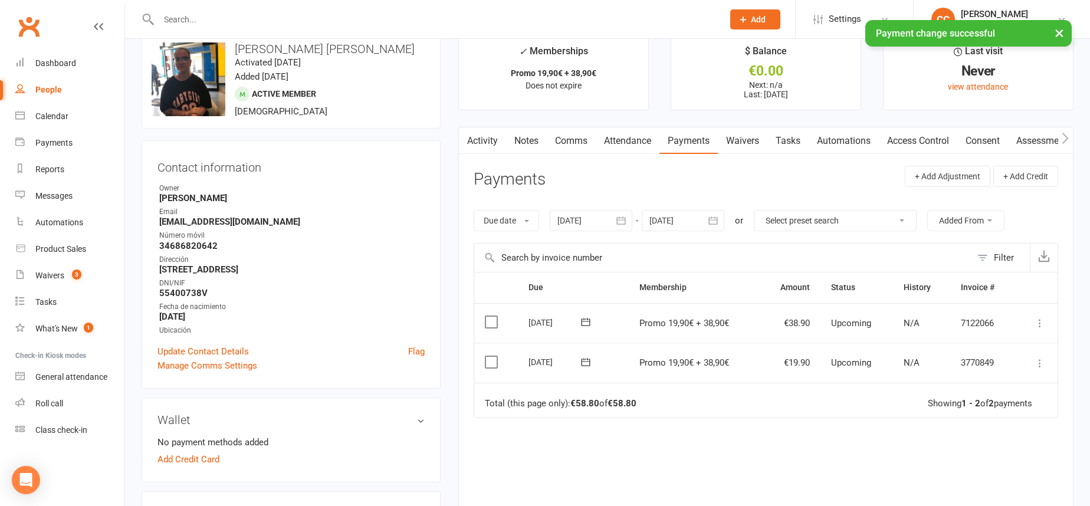
click at [1039, 368] on icon at bounding box center [1040, 363] width 12 height 12
click at [1000, 395] on link "Mark as Paid (Cash)" at bounding box center [987, 386] width 117 height 24
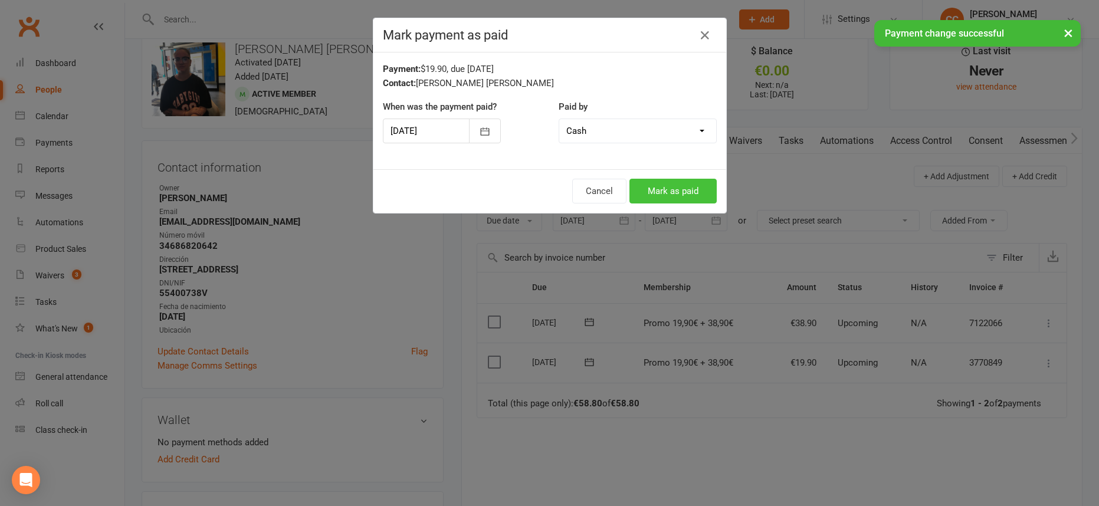
click at [689, 193] on button "Mark as paid" at bounding box center [672, 191] width 87 height 25
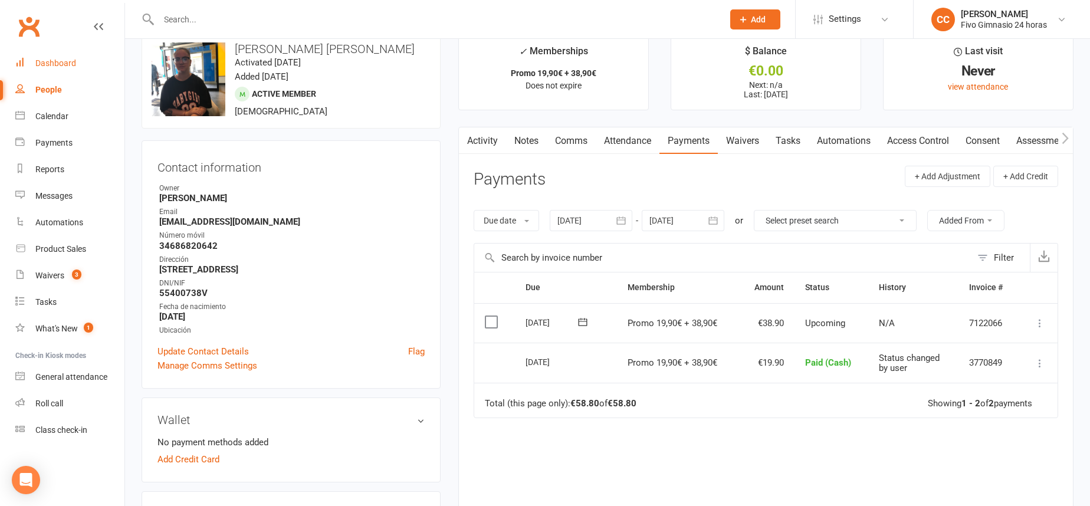
click at [74, 65] on div "Dashboard" at bounding box center [55, 62] width 41 height 9
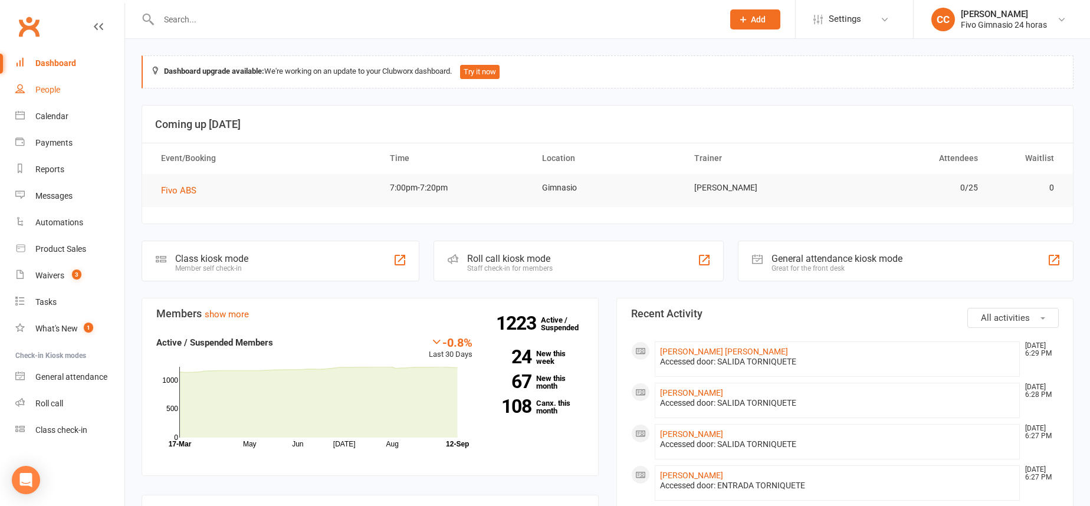
click at [52, 83] on link "People" at bounding box center [69, 90] width 109 height 27
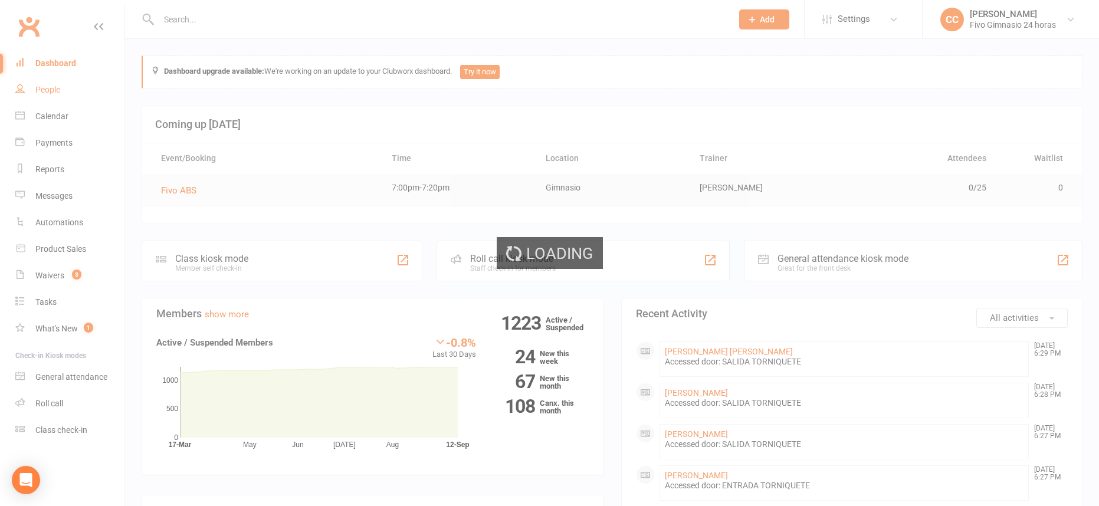
select select "100"
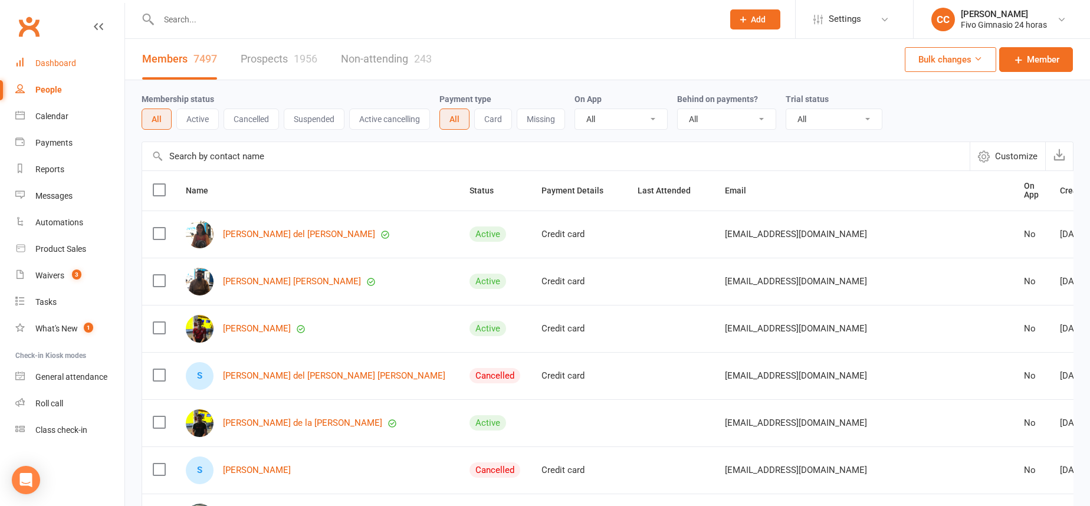
click at [45, 67] on div "Dashboard" at bounding box center [55, 62] width 41 height 9
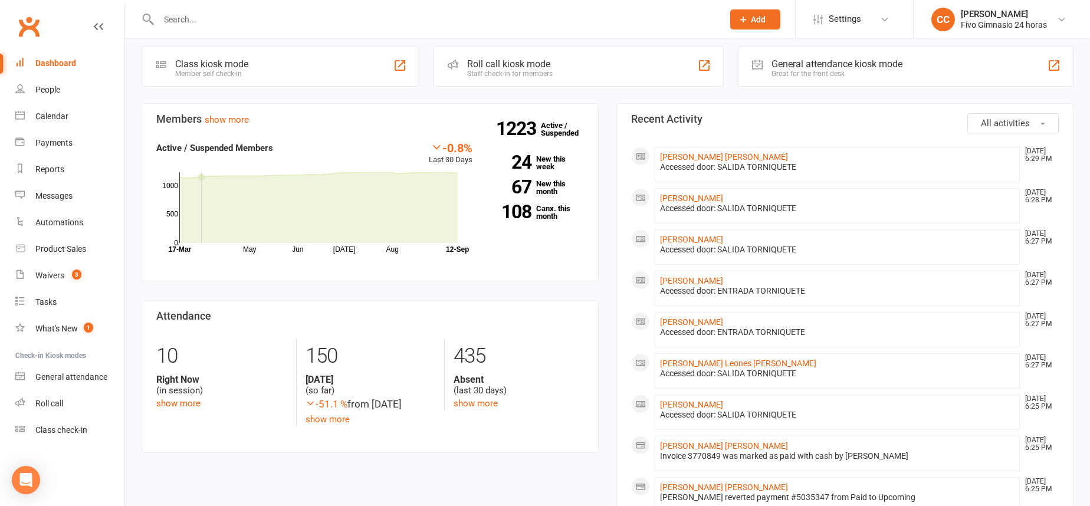
scroll to position [409, 0]
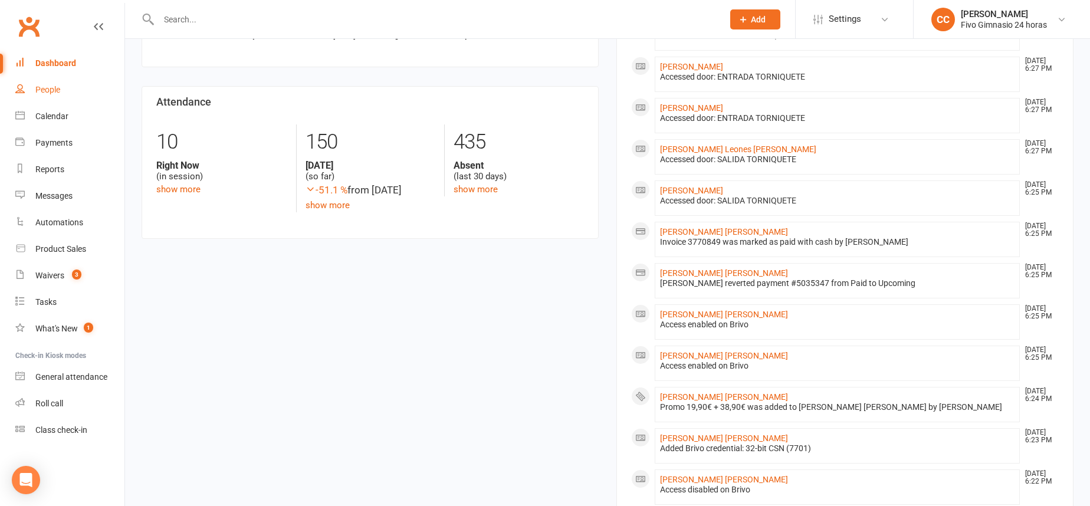
click at [68, 84] on link "People" at bounding box center [69, 90] width 109 height 27
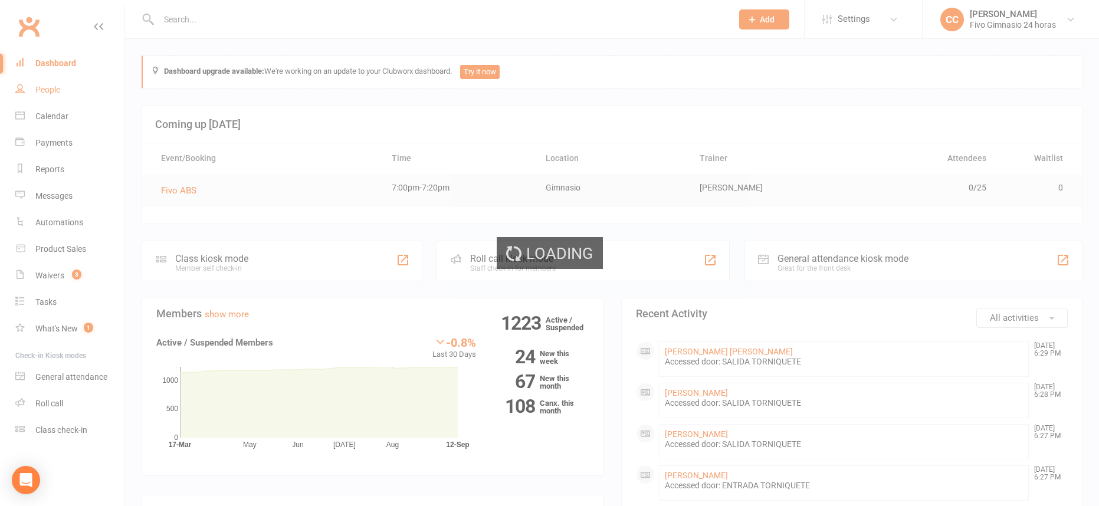
select select "100"
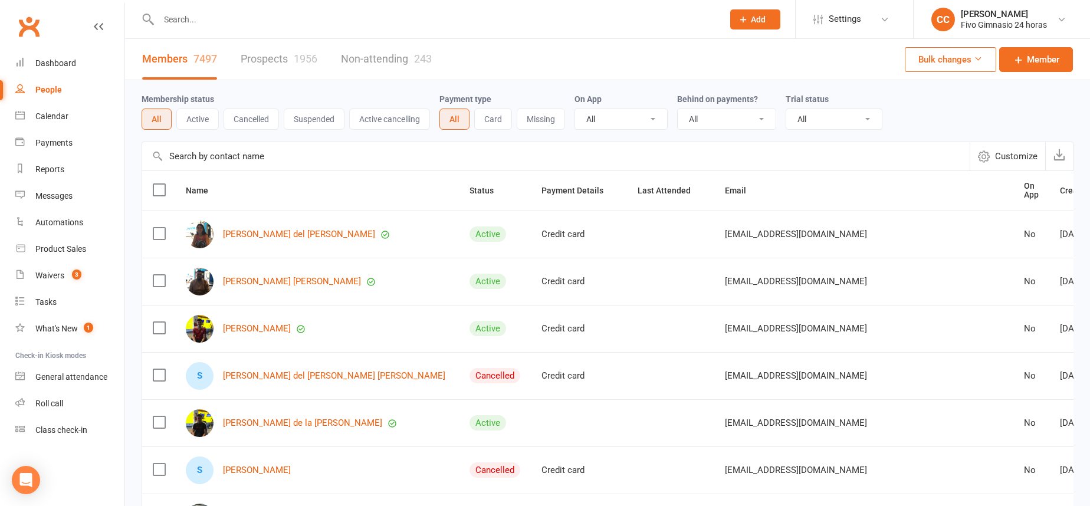
click at [50, 77] on link "People" at bounding box center [69, 90] width 109 height 27
click at [47, 68] on link "Dashboard" at bounding box center [69, 63] width 109 height 27
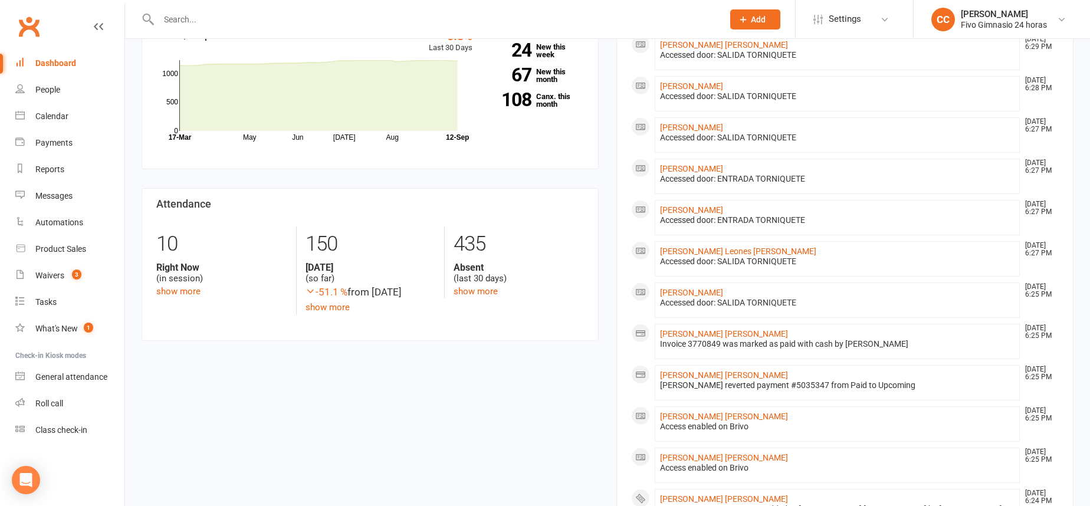
scroll to position [535, 0]
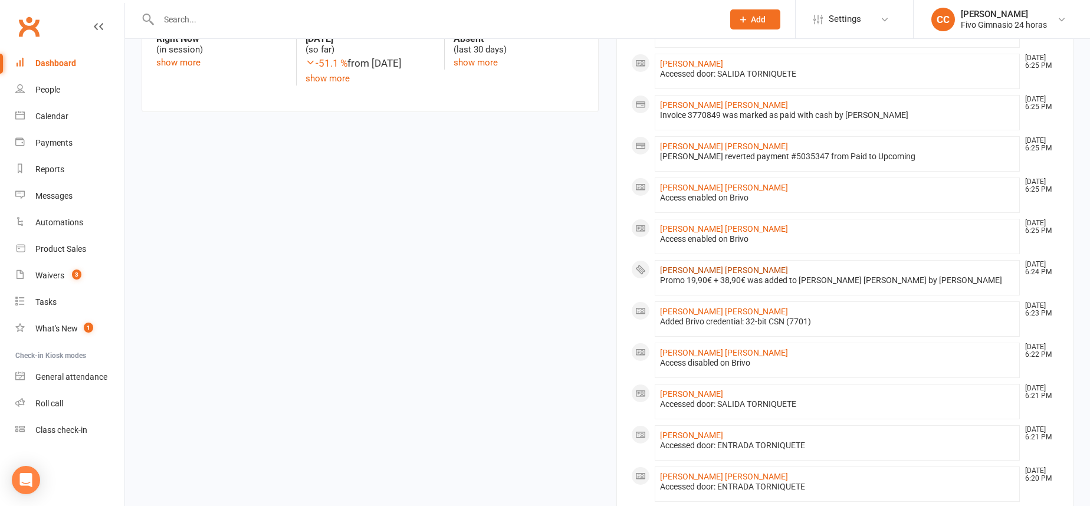
click at [707, 267] on link "[PERSON_NAME] [PERSON_NAME]" at bounding box center [724, 269] width 128 height 9
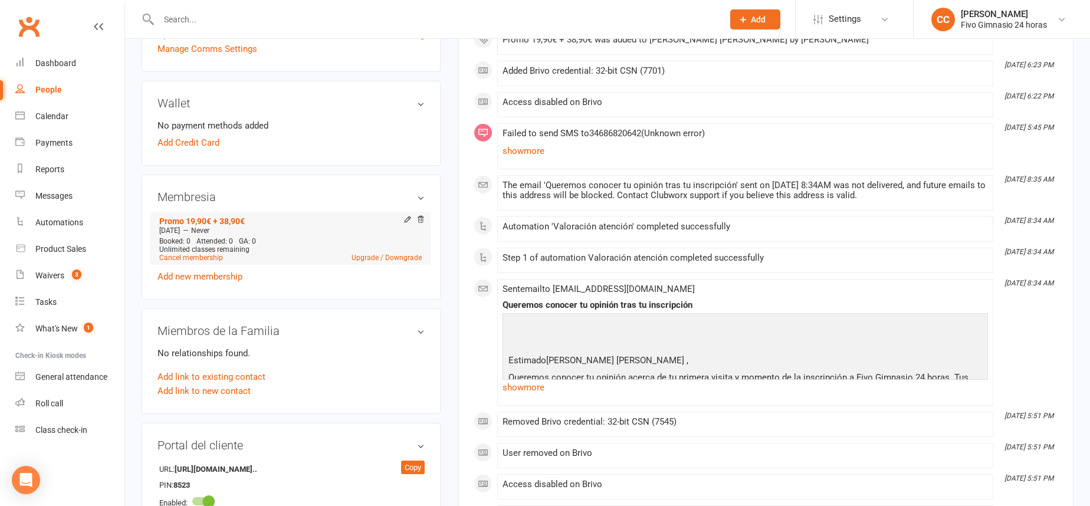
scroll to position [304, 0]
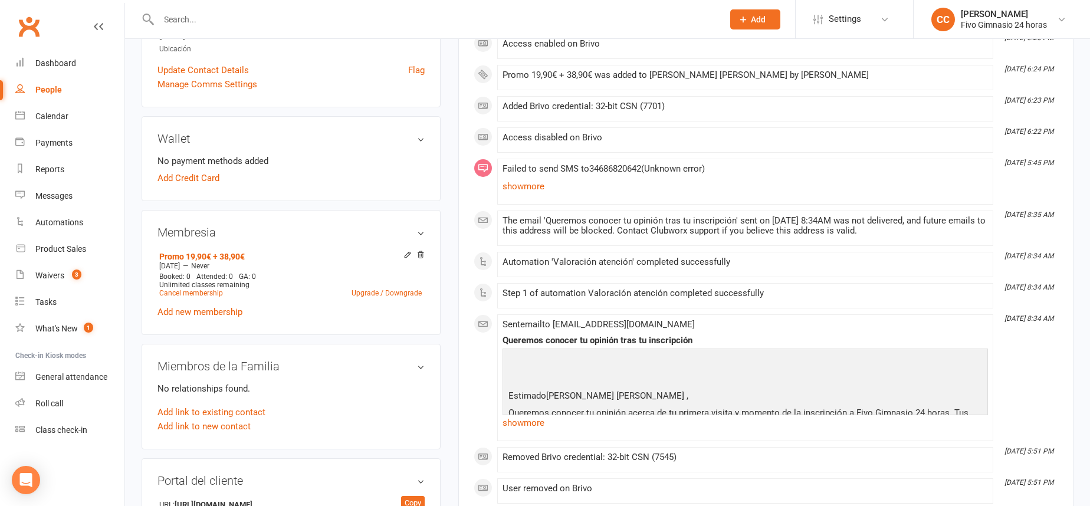
click at [205, 26] on input "text" at bounding box center [435, 19] width 560 height 17
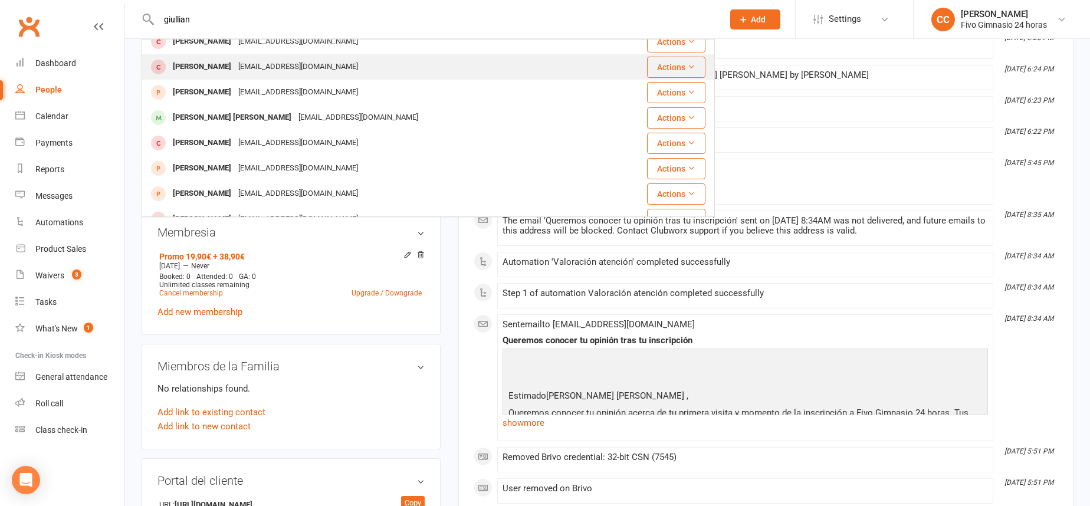
scroll to position [0, 0]
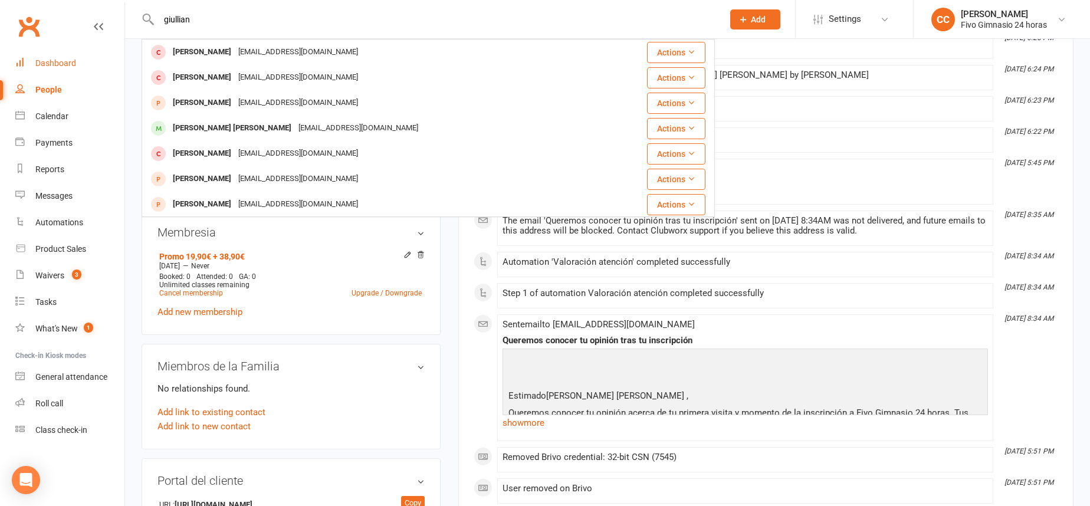
type input "giullian"
click at [68, 67] on div "Dashboard" at bounding box center [55, 62] width 41 height 9
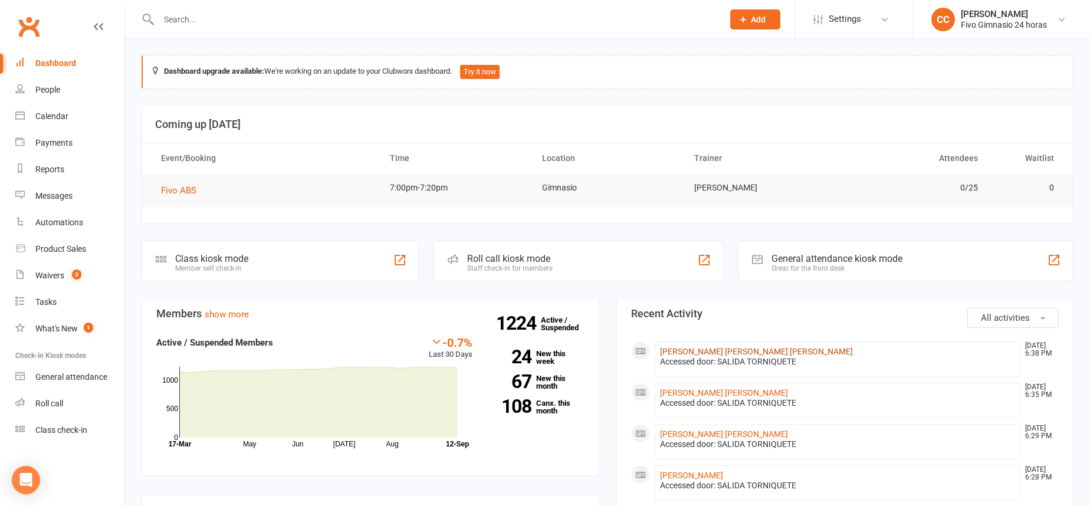
click at [704, 351] on link "Jose Antonio Ona Nchama" at bounding box center [756, 351] width 193 height 9
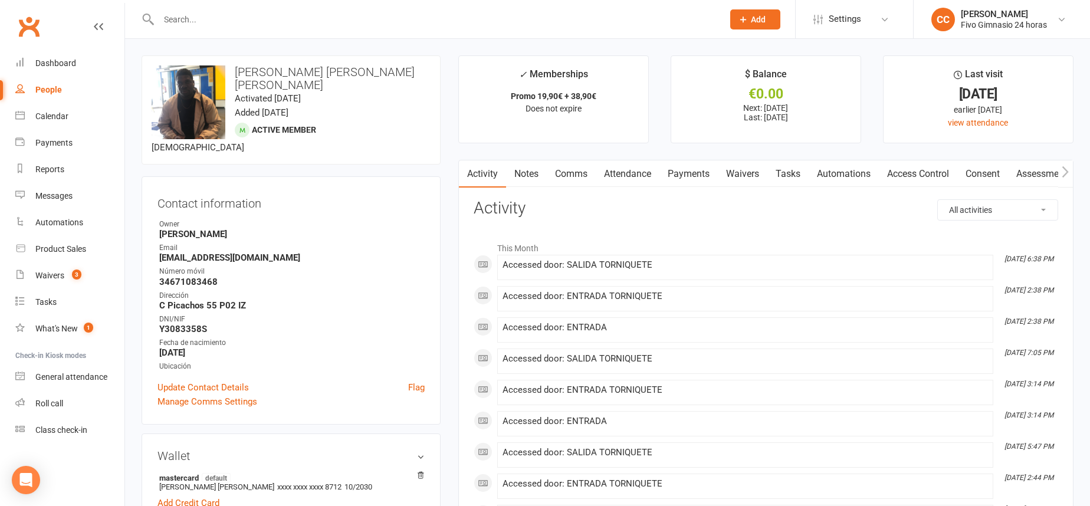
click at [921, 167] on link "Access Control" at bounding box center [918, 173] width 78 height 27
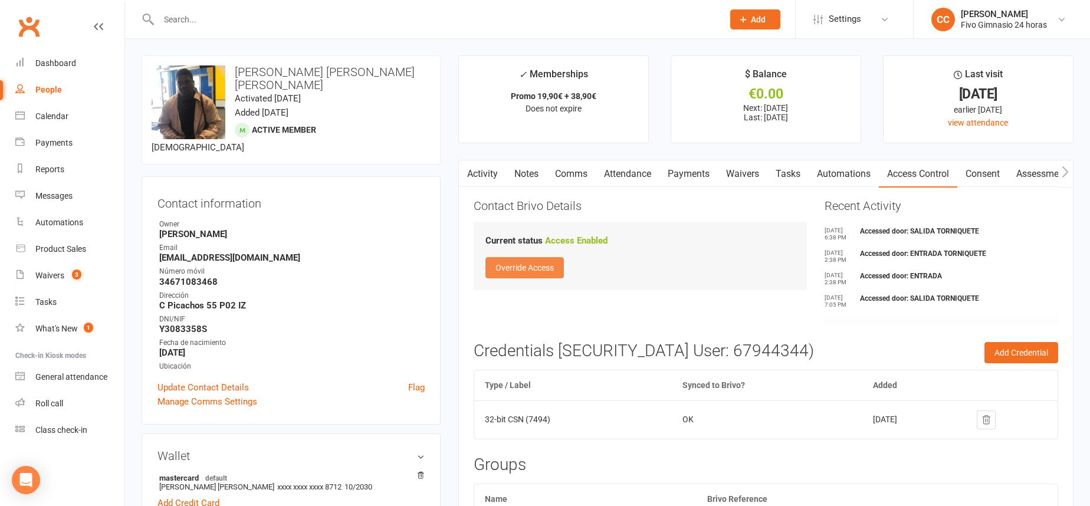
click at [540, 268] on button "Override Access" at bounding box center [524, 267] width 78 height 21
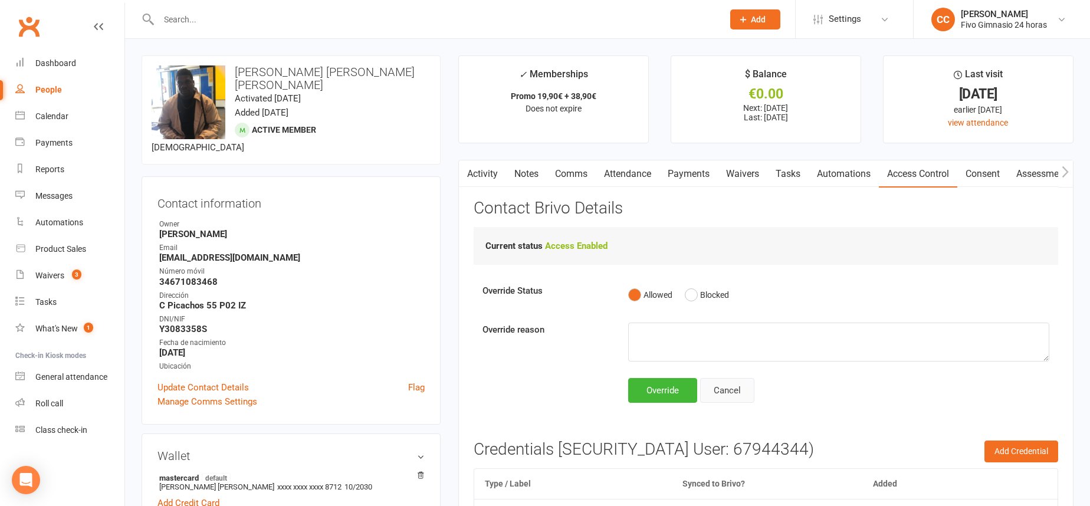
click at [737, 393] on div "Cancel" at bounding box center [727, 390] width 54 height 25
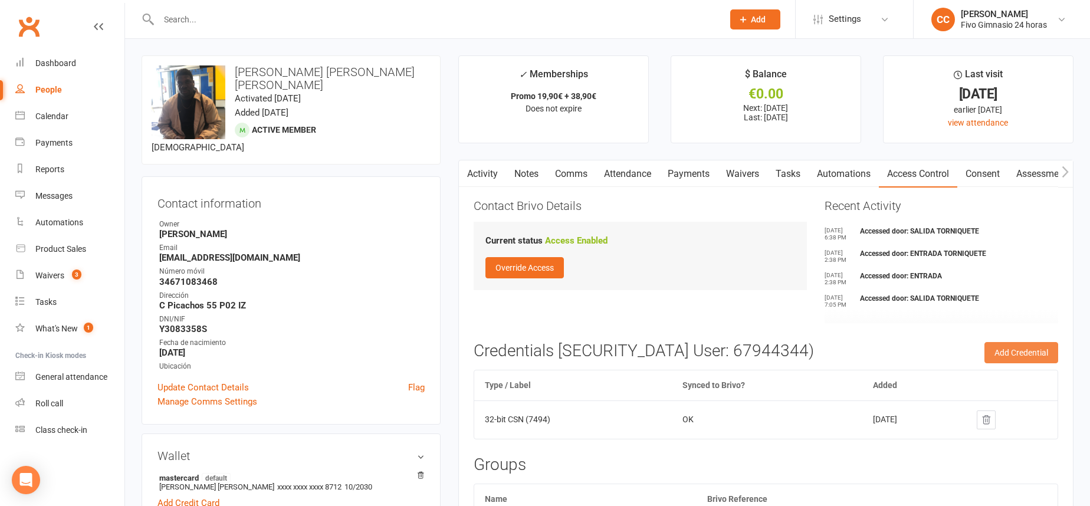
click at [1014, 346] on button "Add Credential" at bounding box center [1021, 352] width 74 height 21
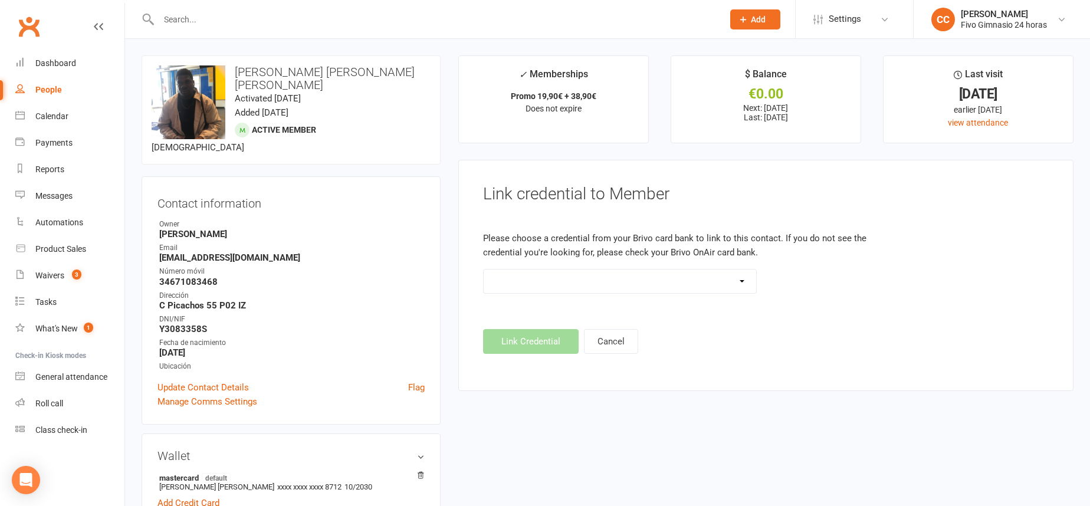
click at [606, 281] on select "Standard 26 Bit (54268) Standard 26 Bit (54269) Standard 26 Bit (54270) Standar…" at bounding box center [620, 281] width 273 height 24
click at [37, 55] on link "Dashboard" at bounding box center [69, 63] width 109 height 27
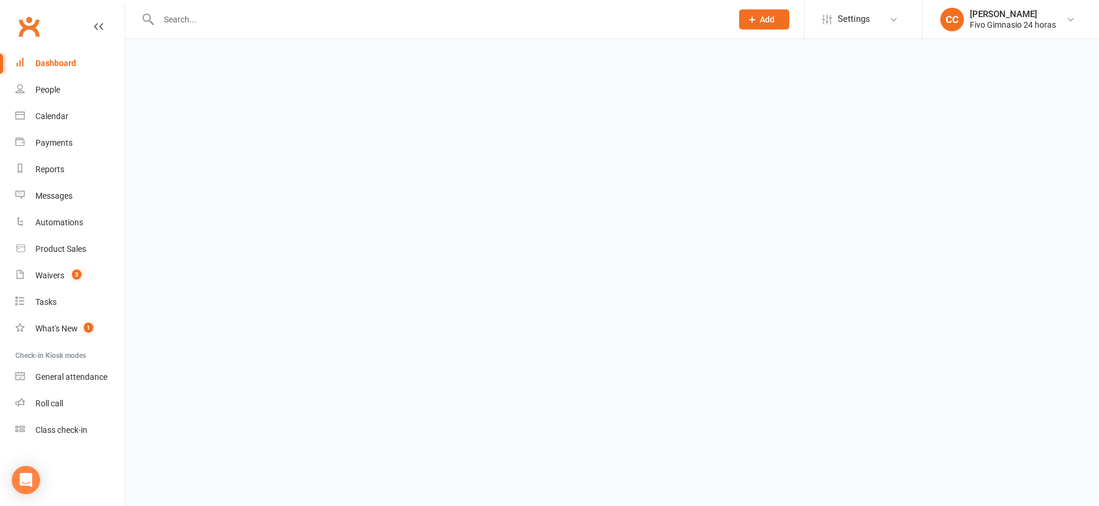
click at [47, 58] on div "Dashboard" at bounding box center [55, 62] width 41 height 9
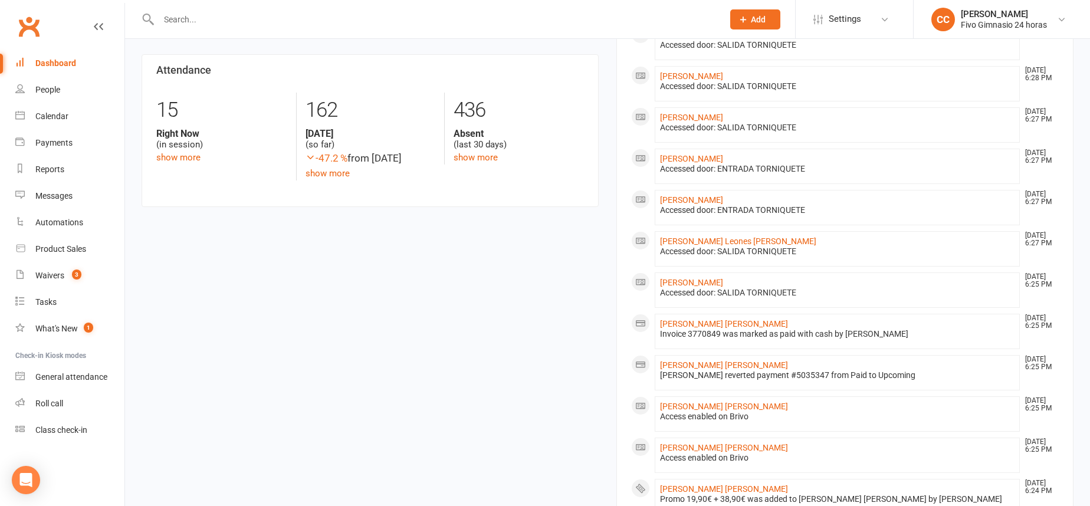
scroll to position [568, 0]
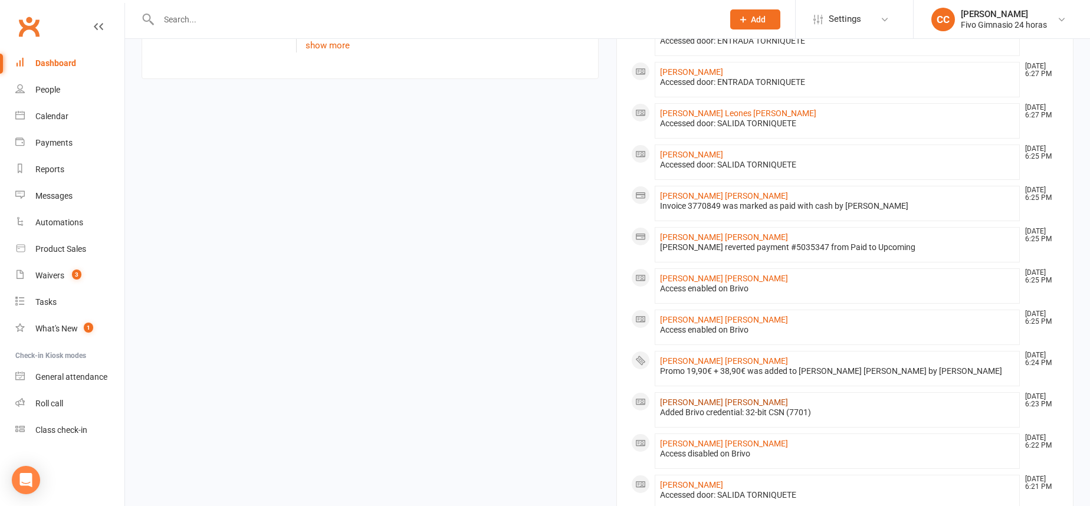
click at [716, 401] on link "[PERSON_NAME] [PERSON_NAME]" at bounding box center [724, 401] width 128 height 9
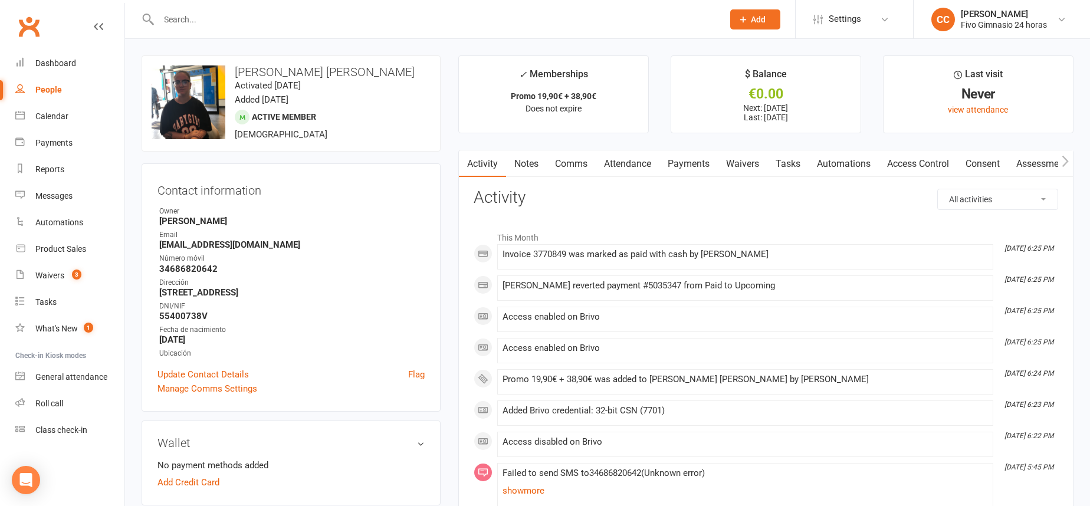
click at [900, 162] on link "Access Control" at bounding box center [918, 163] width 78 height 27
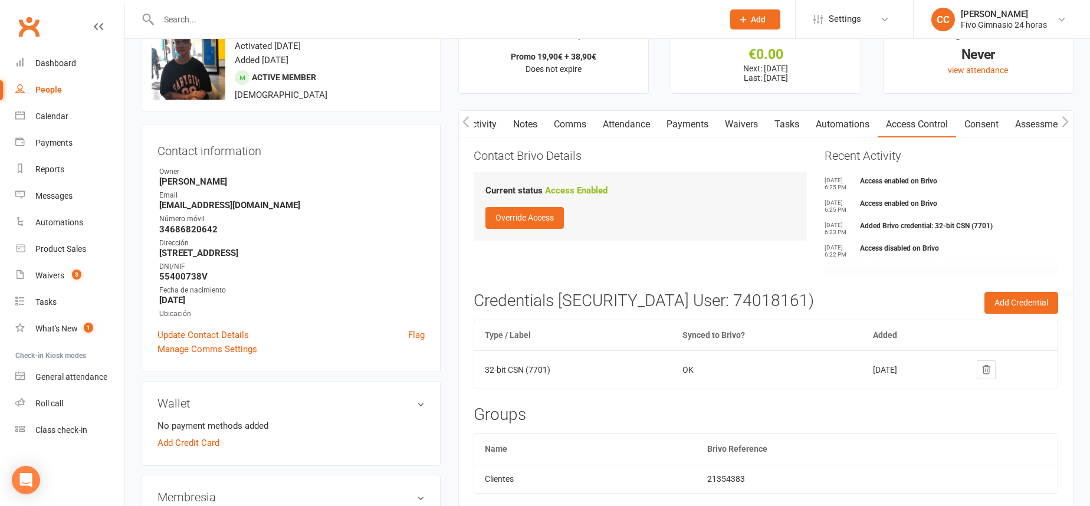
scroll to position [229, 0]
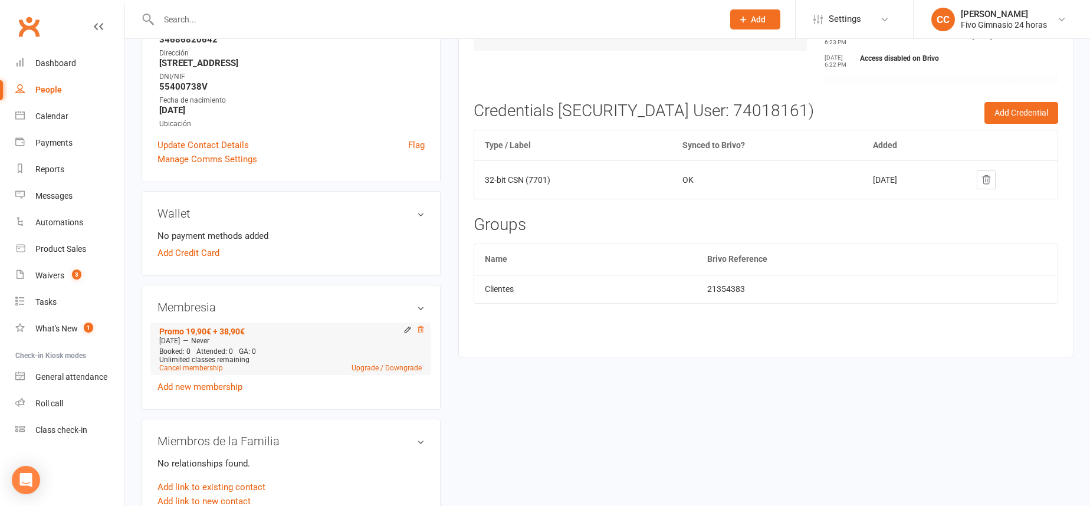
click at [418, 330] on icon at bounding box center [420, 330] width 8 height 8
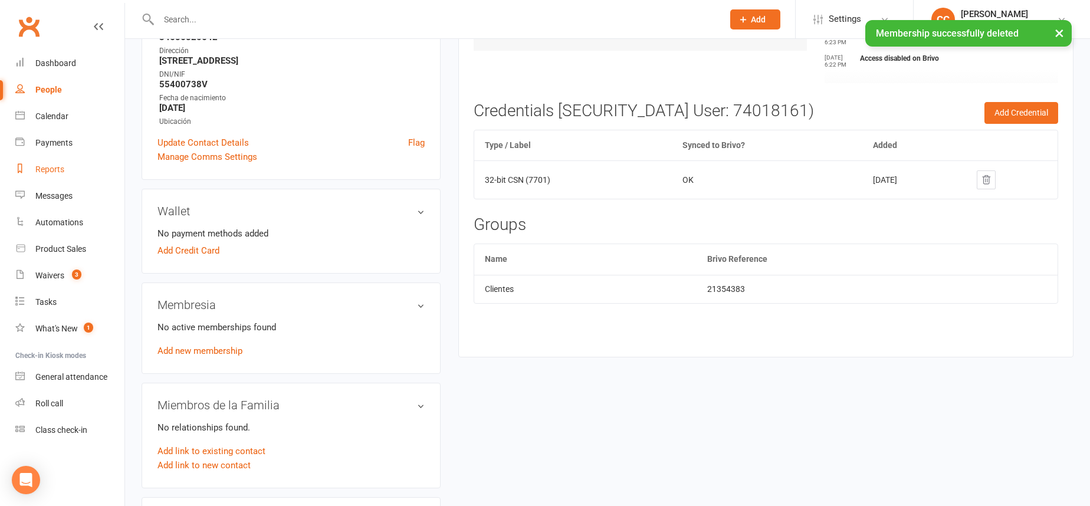
scroll to position [227, 0]
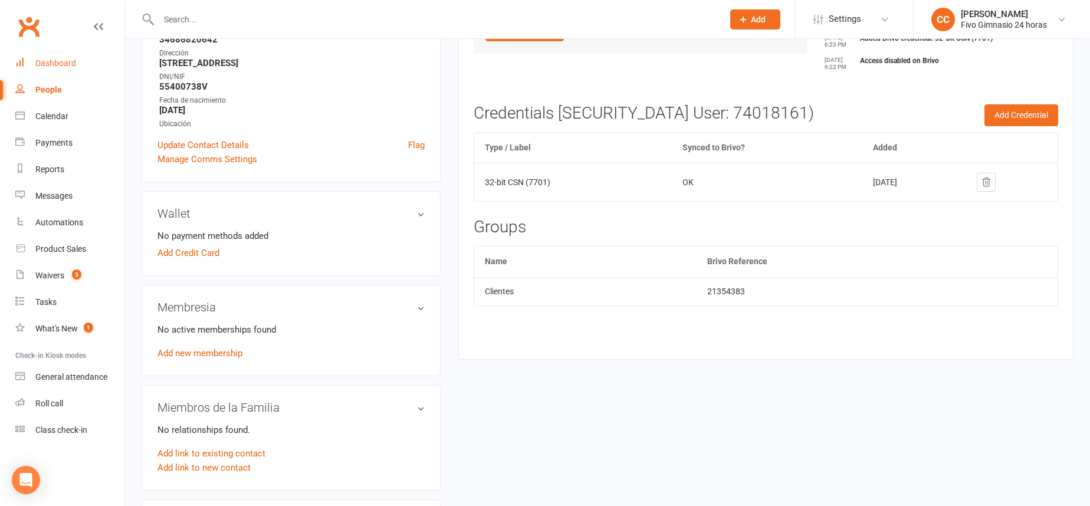
click at [62, 65] on div "Dashboard" at bounding box center [55, 62] width 41 height 9
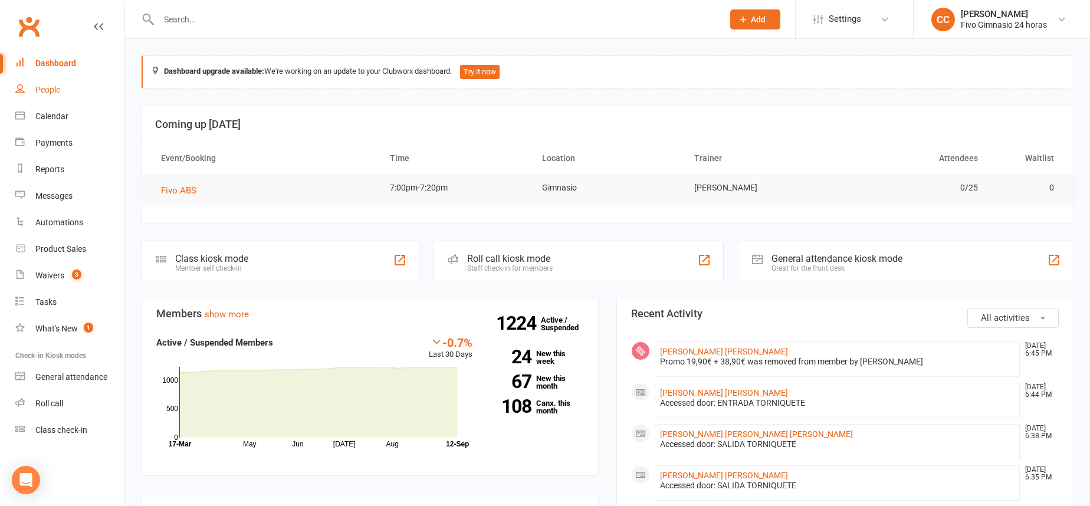
click at [49, 93] on div "People" at bounding box center [47, 89] width 25 height 9
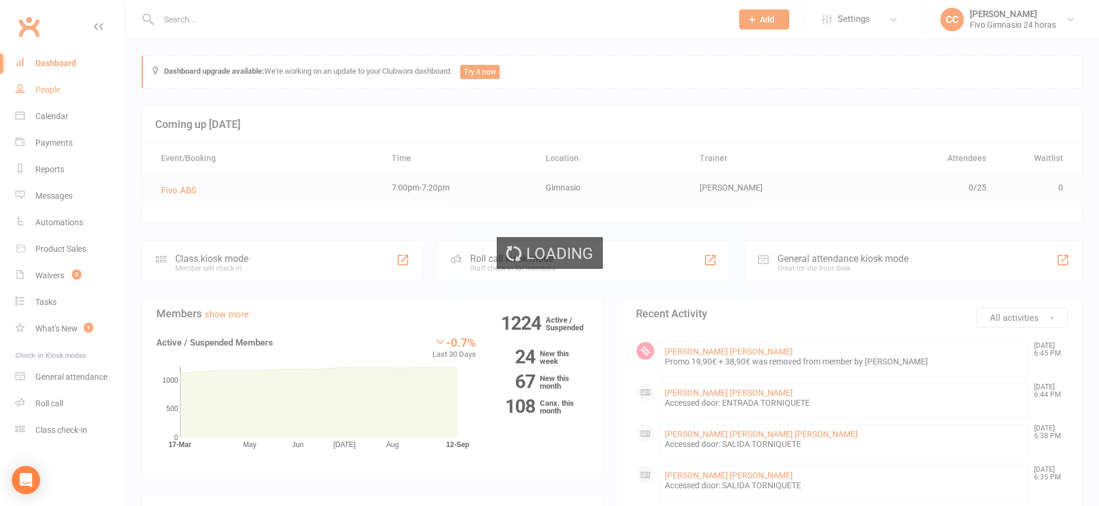
select select "100"
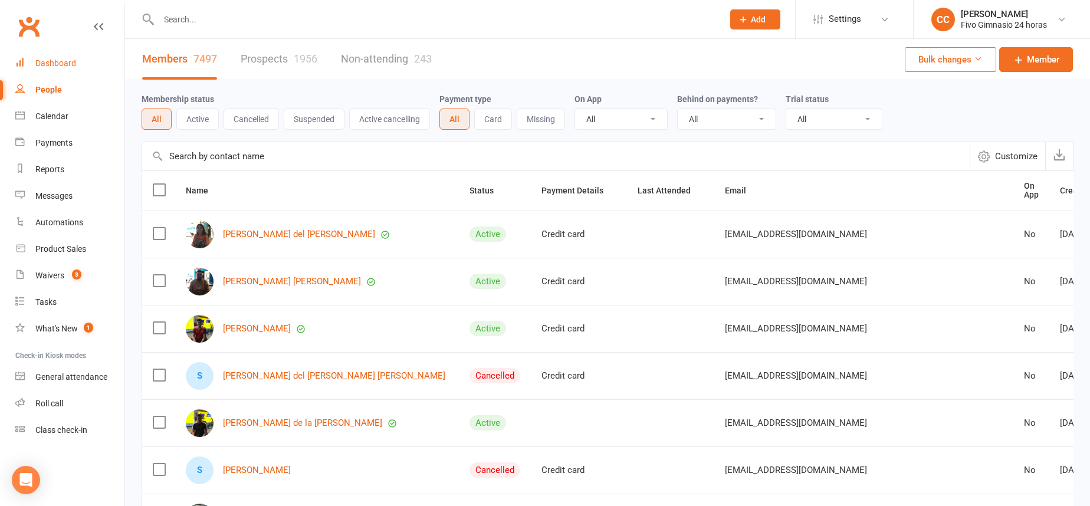
click at [82, 68] on link "Dashboard" at bounding box center [69, 63] width 109 height 27
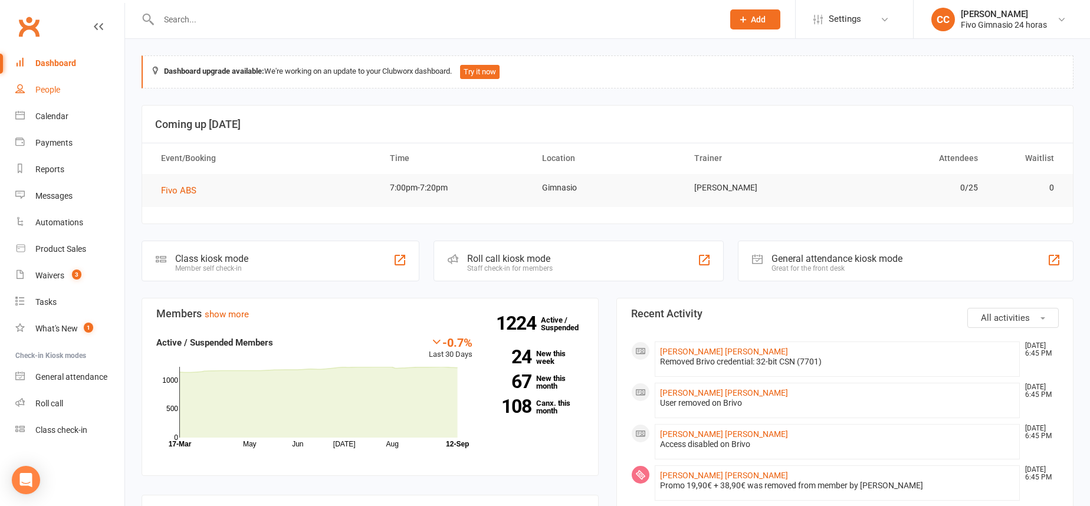
click at [46, 88] on div "People" at bounding box center [47, 89] width 25 height 9
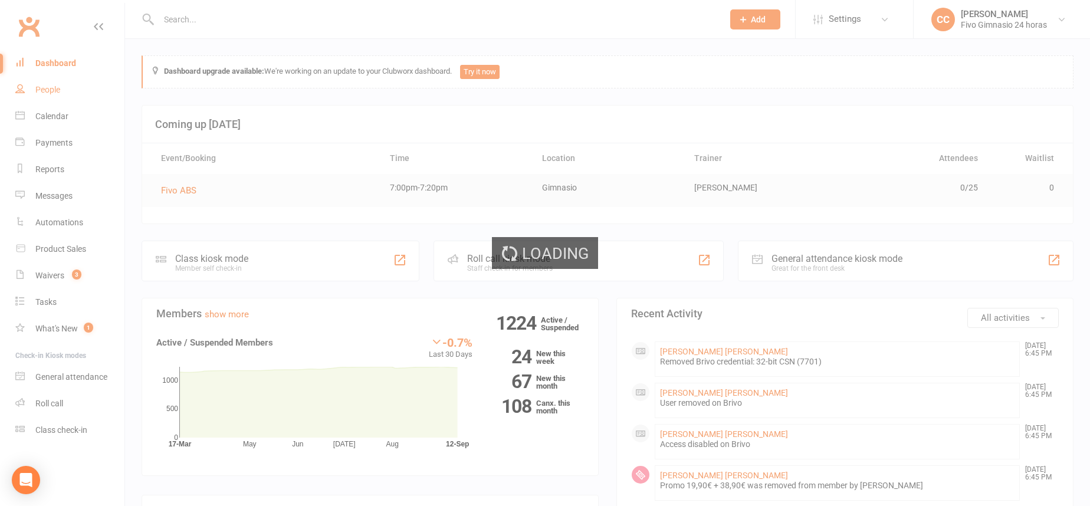
select select "100"
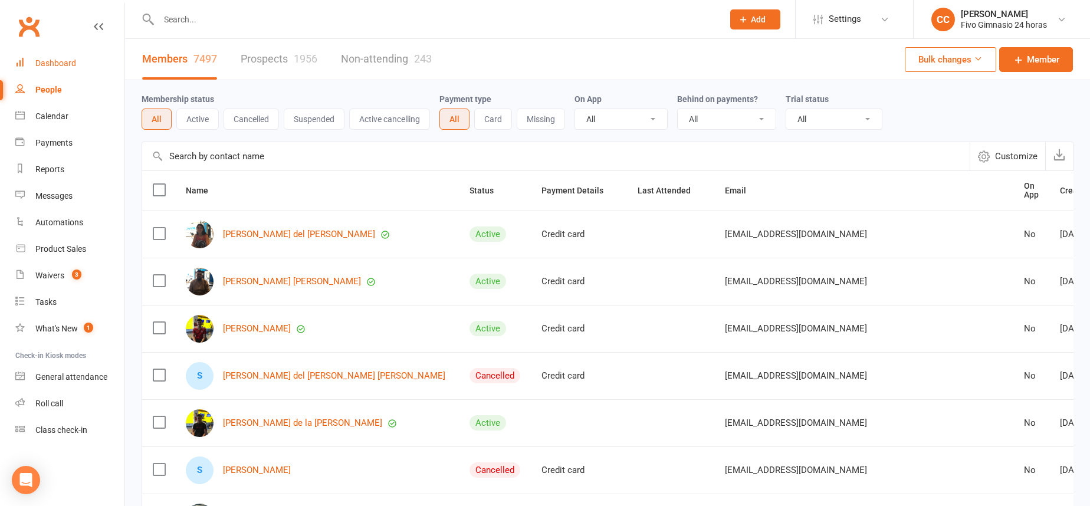
click at [90, 59] on link "Dashboard" at bounding box center [69, 63] width 109 height 27
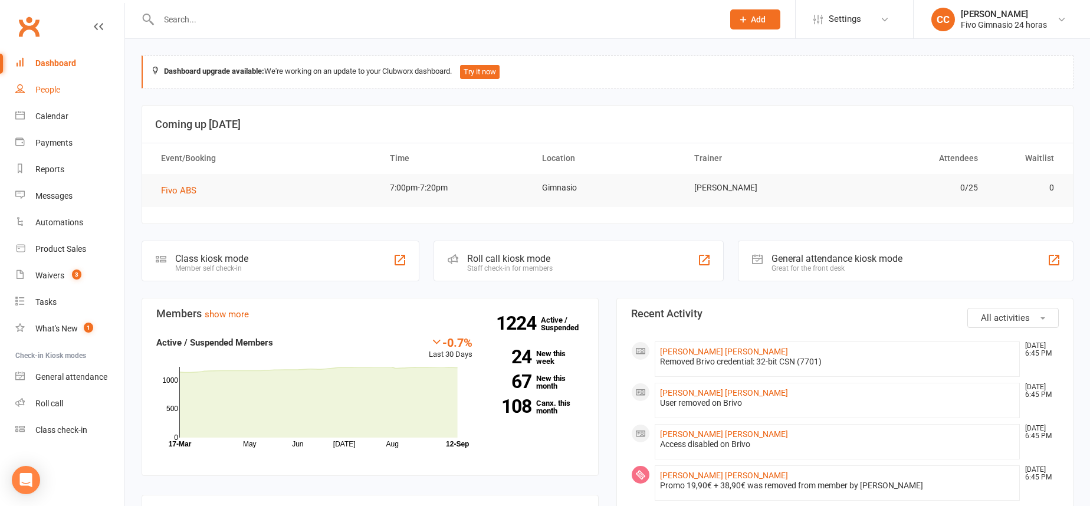
click at [61, 84] on link "People" at bounding box center [69, 90] width 109 height 27
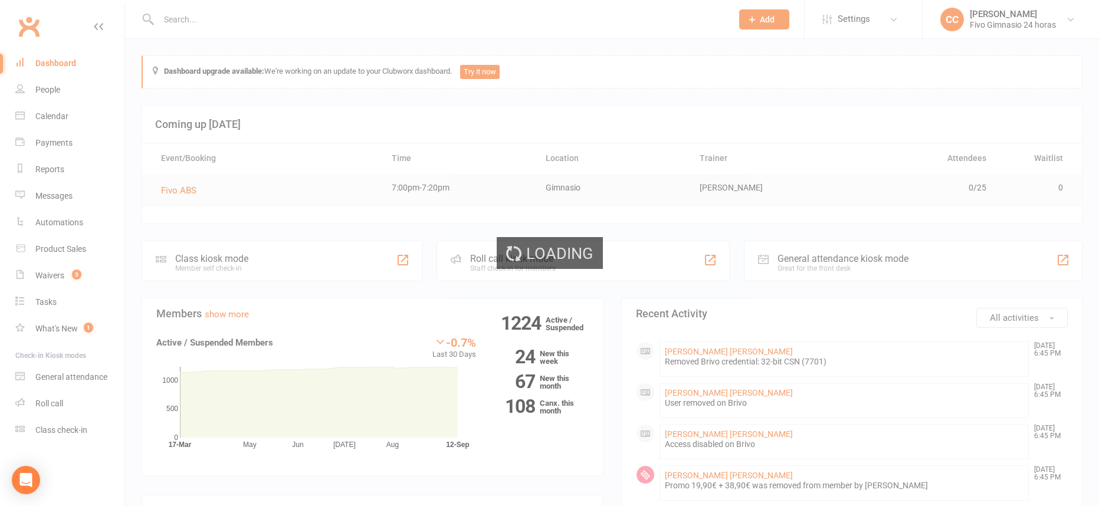
select select "100"
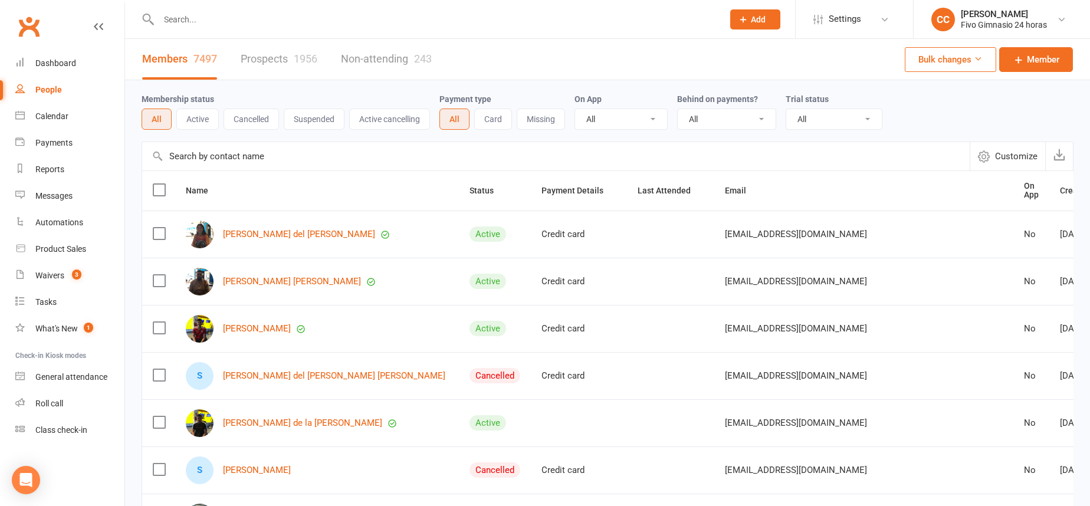
click at [403, 54] on link "Non-attending 243" at bounding box center [386, 59] width 91 height 41
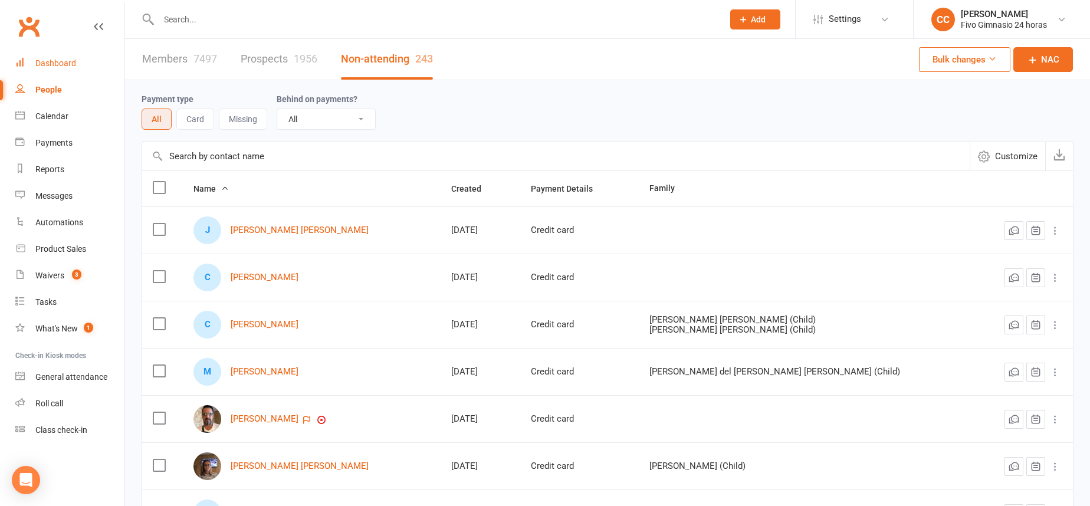
click at [66, 66] on div "Dashboard" at bounding box center [55, 62] width 41 height 9
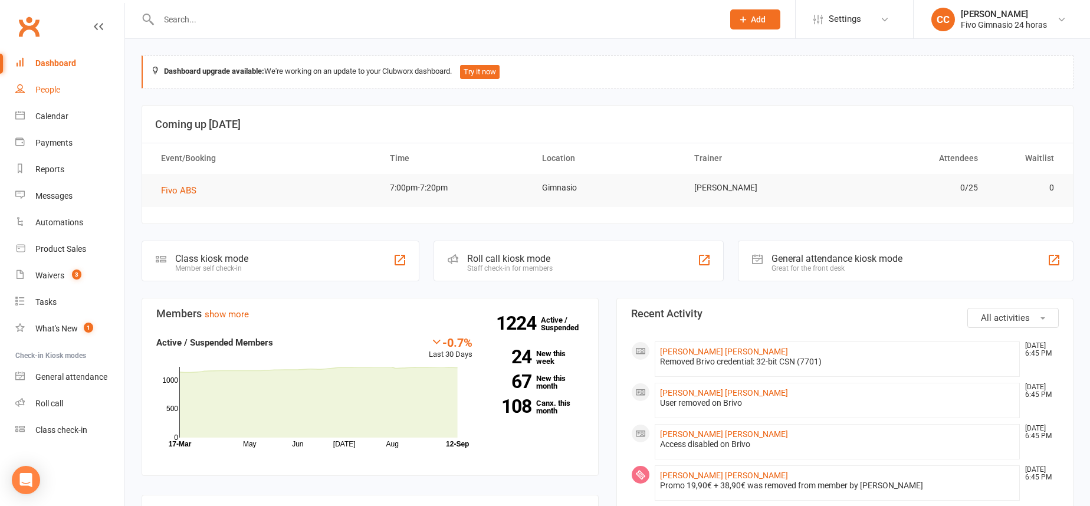
click at [83, 96] on link "People" at bounding box center [69, 90] width 109 height 27
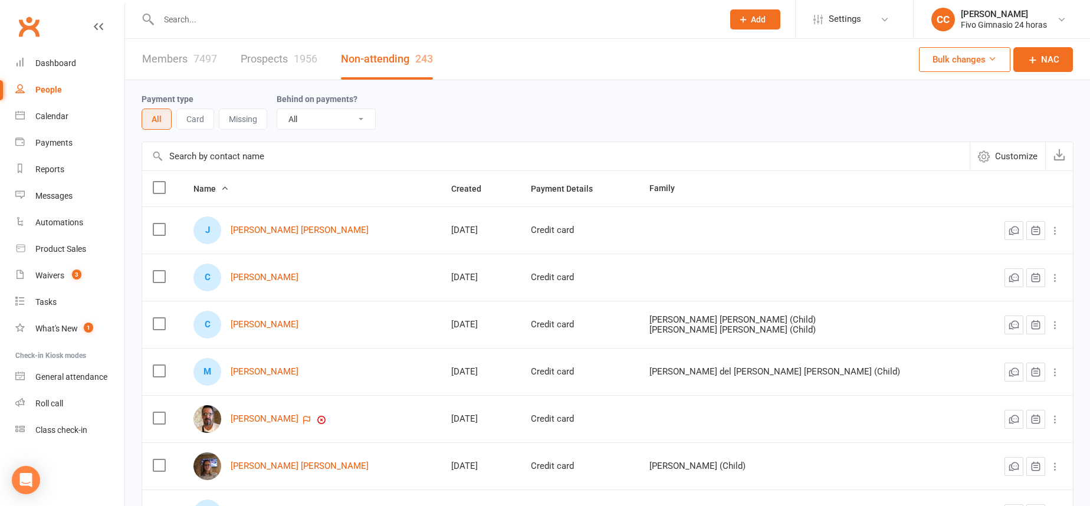
click at [773, 332] on div "Rocio Rodriguez Alejandro (Child)" at bounding box center [806, 330] width 315 height 10
click at [52, 69] on link "Dashboard" at bounding box center [69, 63] width 109 height 27
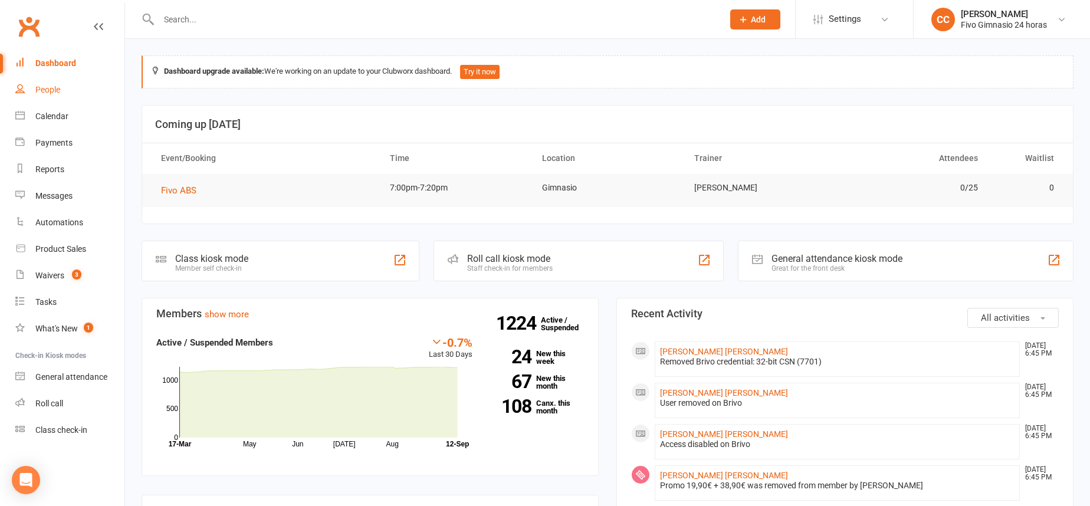
click at [62, 100] on link "People" at bounding box center [69, 90] width 109 height 27
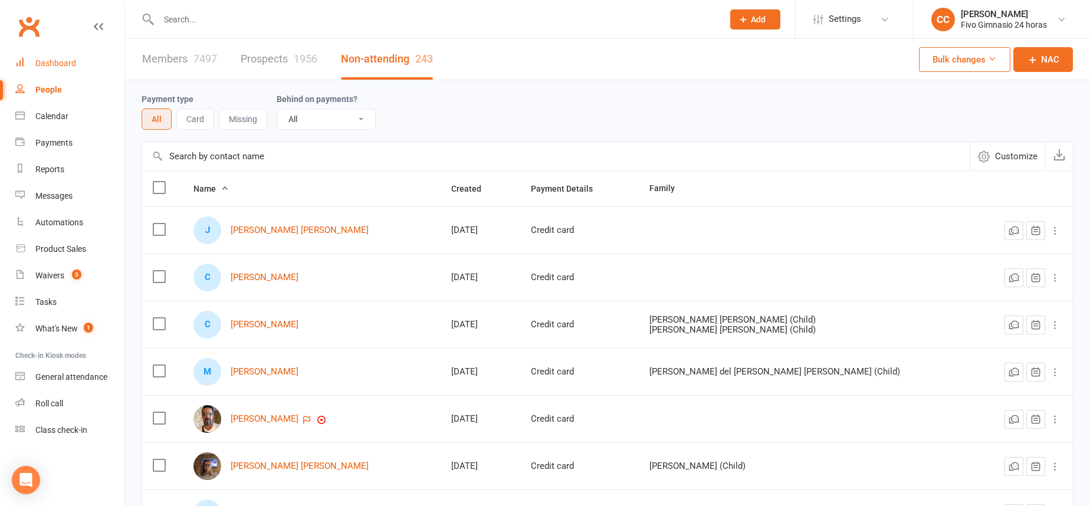
click at [60, 69] on link "Dashboard" at bounding box center [69, 63] width 109 height 27
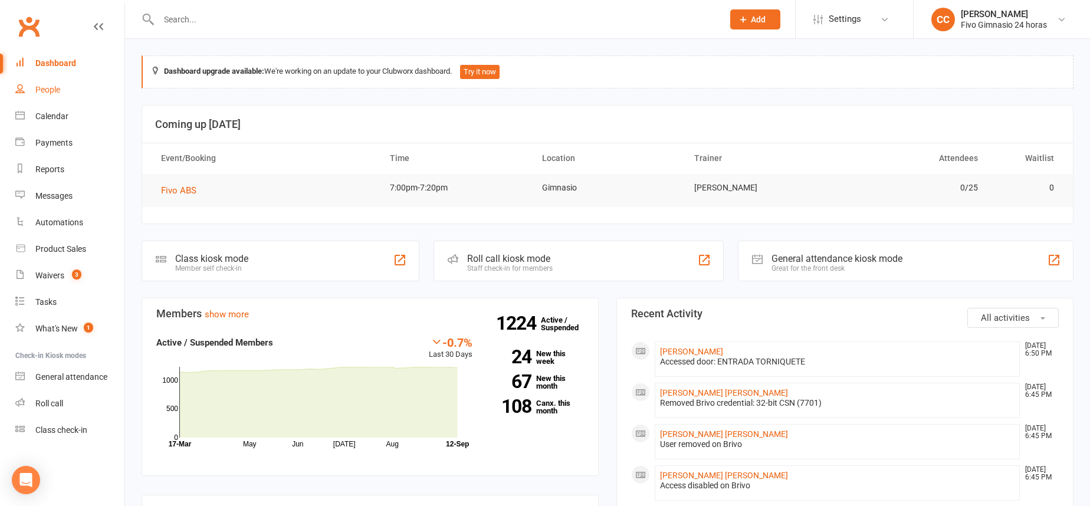
click at [60, 81] on link "People" at bounding box center [69, 90] width 109 height 27
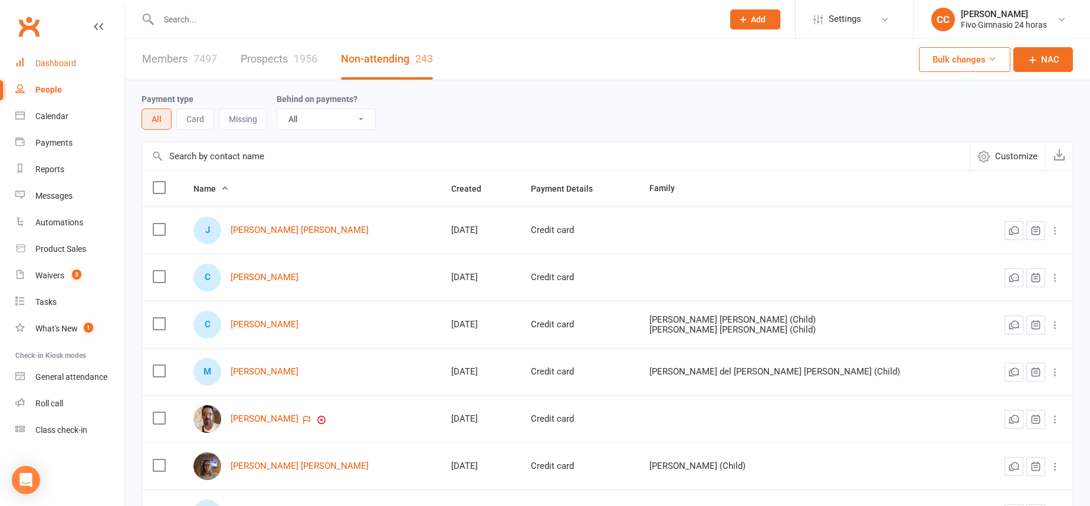
click at [47, 61] on div "Dashboard" at bounding box center [55, 62] width 41 height 9
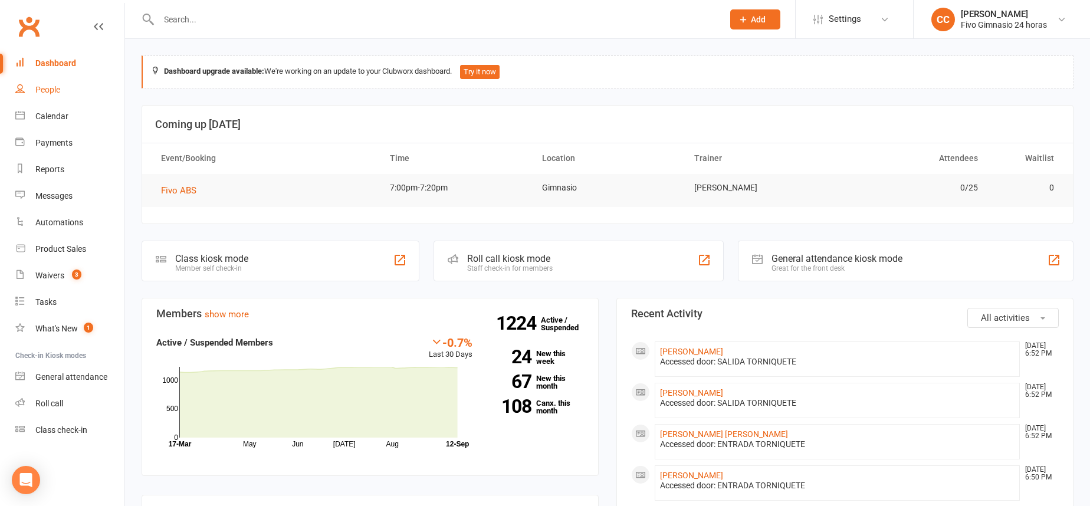
click at [101, 95] on link "People" at bounding box center [69, 90] width 109 height 27
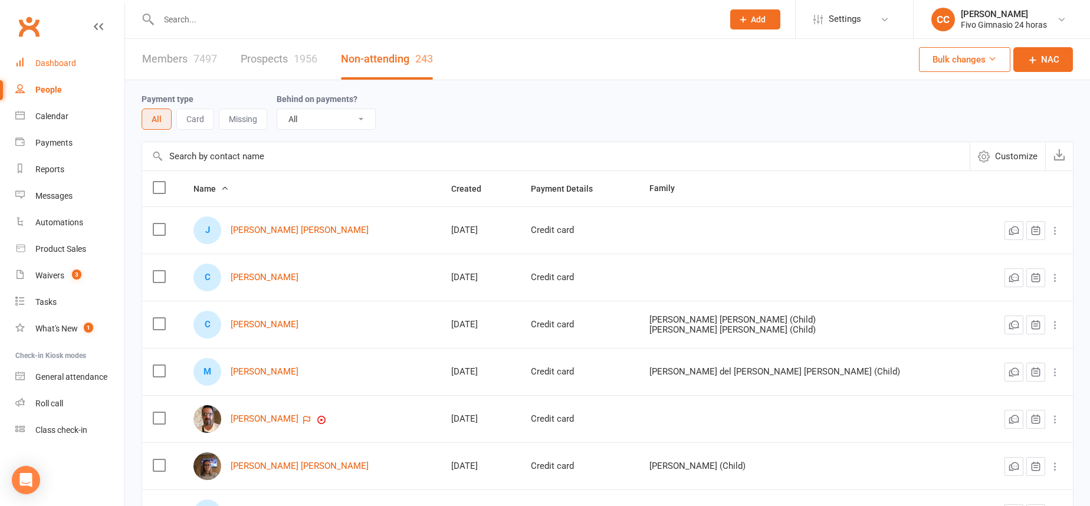
click at [59, 74] on link "Dashboard" at bounding box center [69, 63] width 109 height 27
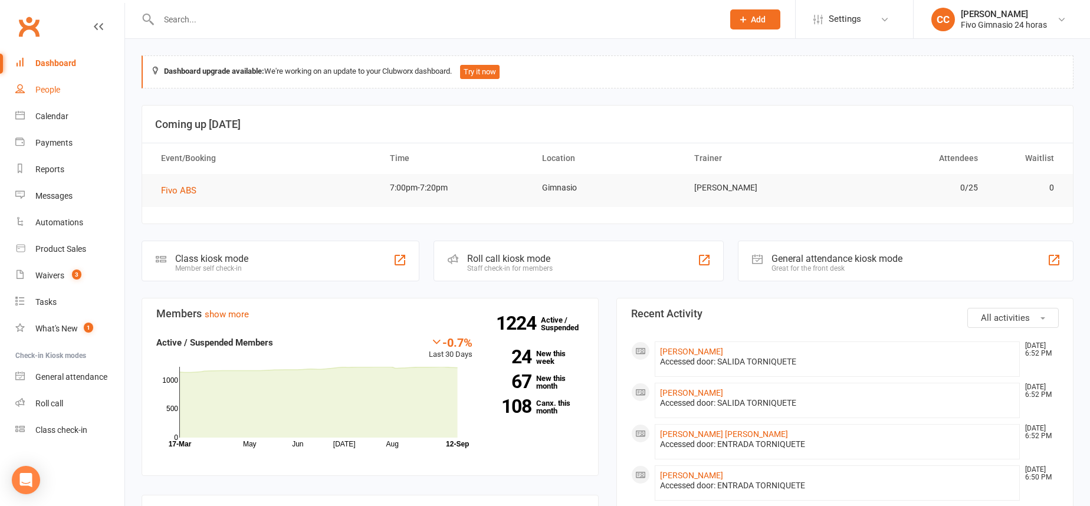
click at [57, 77] on link "People" at bounding box center [69, 90] width 109 height 27
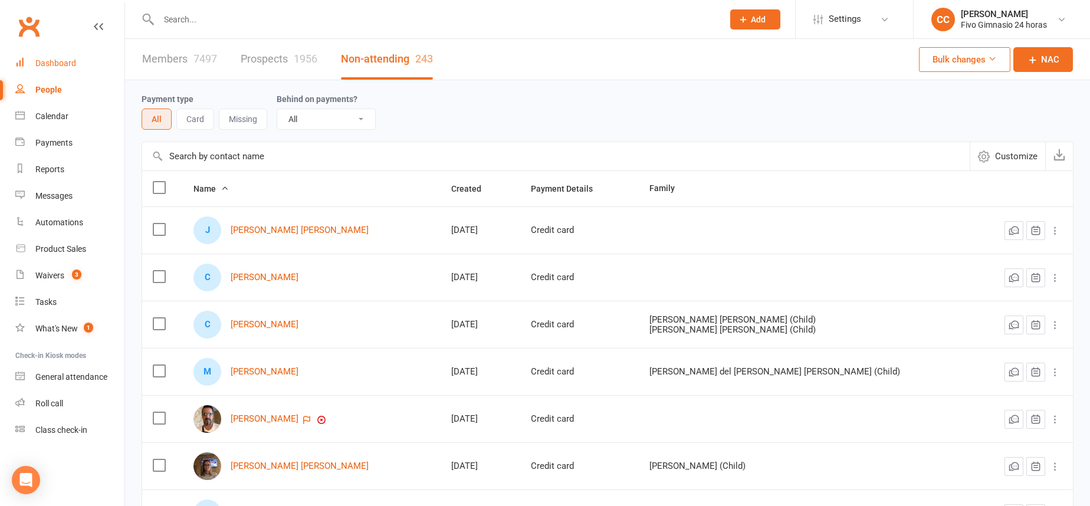
click at [60, 63] on div "Dashboard" at bounding box center [55, 62] width 41 height 9
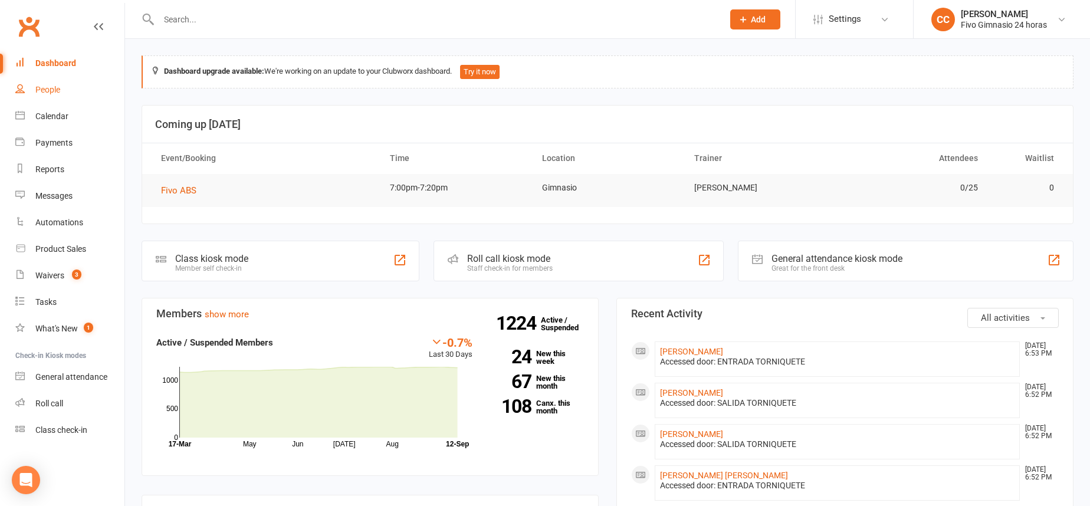
click at [61, 80] on link "People" at bounding box center [69, 90] width 109 height 27
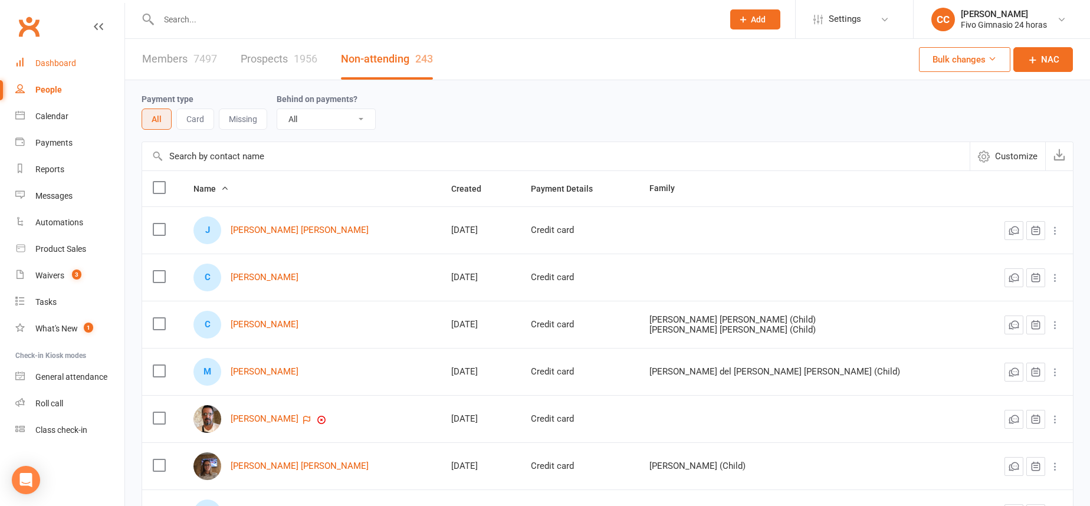
click at [61, 64] on div "Dashboard" at bounding box center [55, 62] width 41 height 9
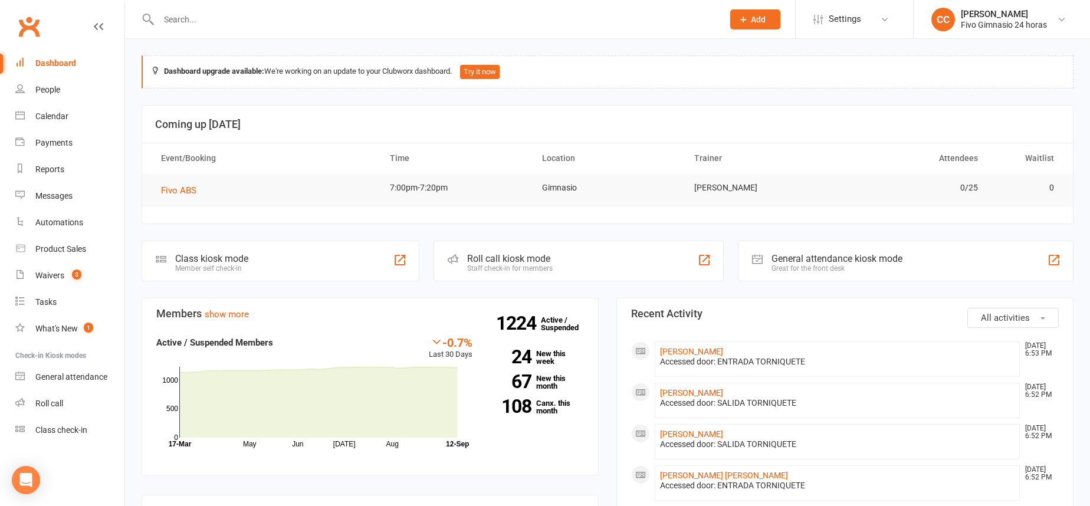
click at [261, 22] on input "text" at bounding box center [435, 19] width 560 height 17
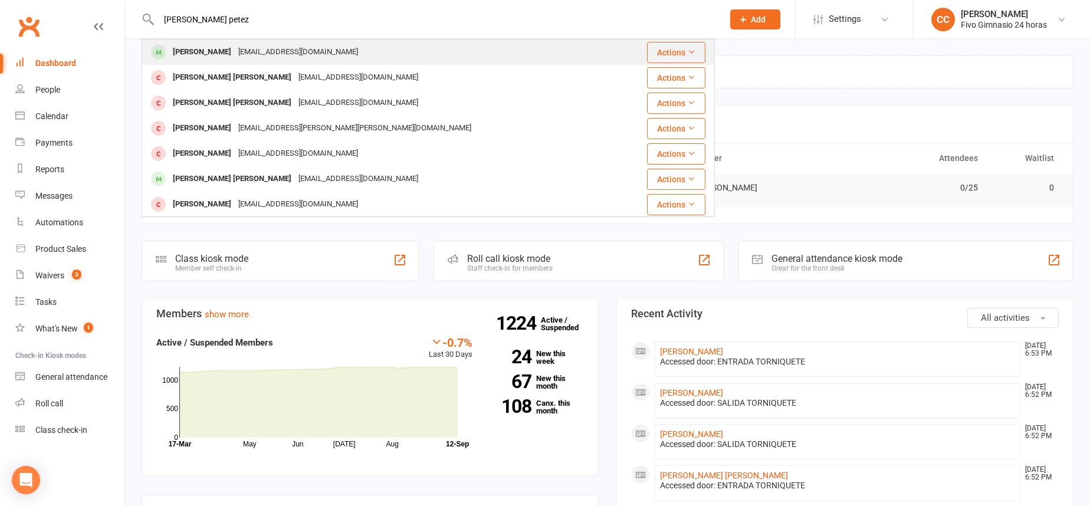
type input "leite petez"
click at [272, 44] on div "[EMAIL_ADDRESS][DOMAIN_NAME]" at bounding box center [298, 52] width 127 height 17
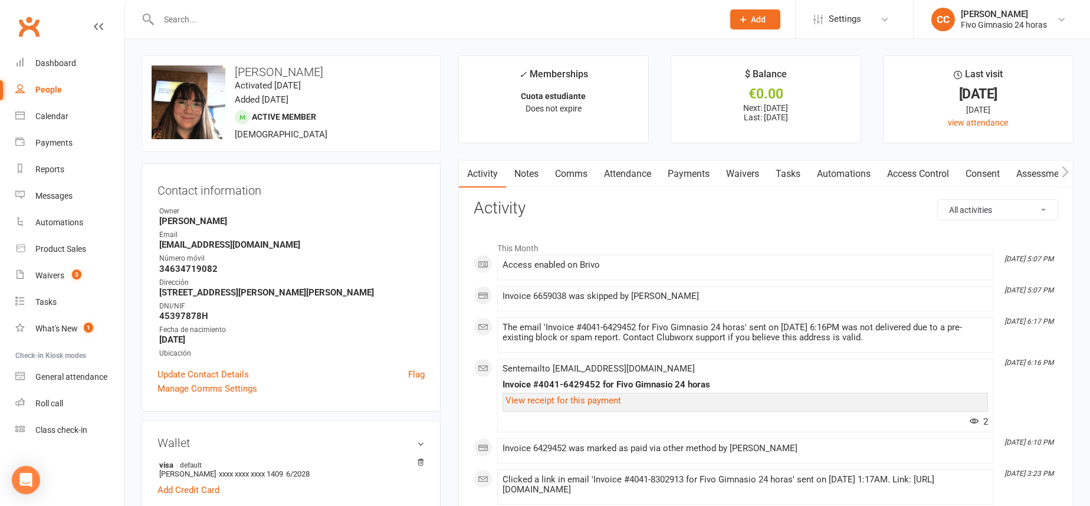
click at [951, 175] on link "Access Control" at bounding box center [918, 173] width 78 height 27
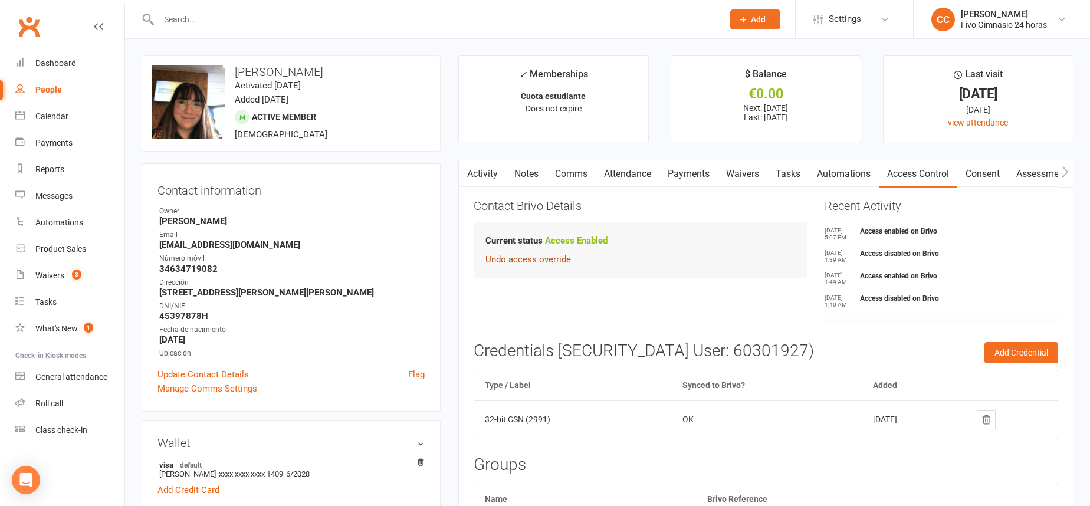
click at [538, 259] on link "Undo access override" at bounding box center [528, 259] width 86 height 11
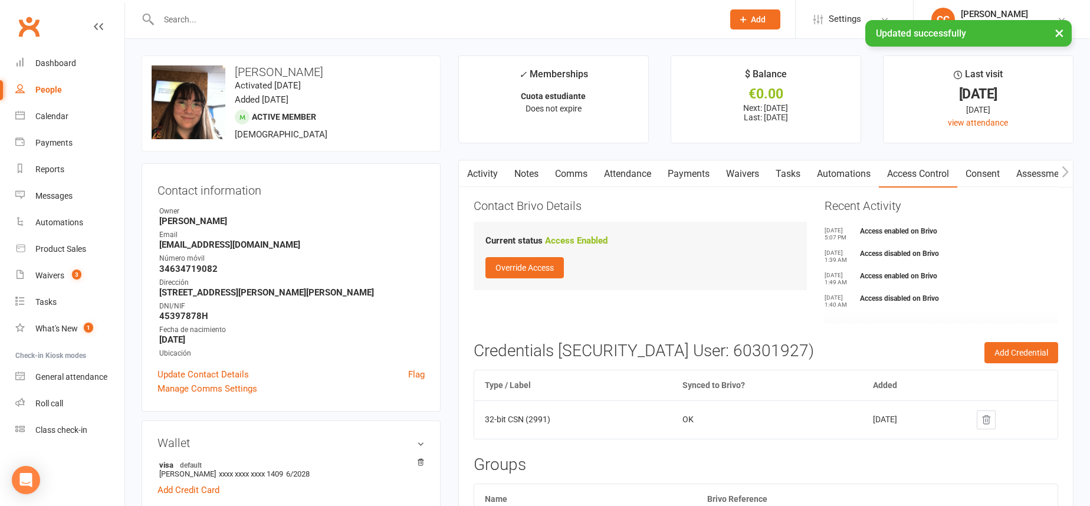
click at [991, 418] on icon at bounding box center [986, 420] width 11 height 11
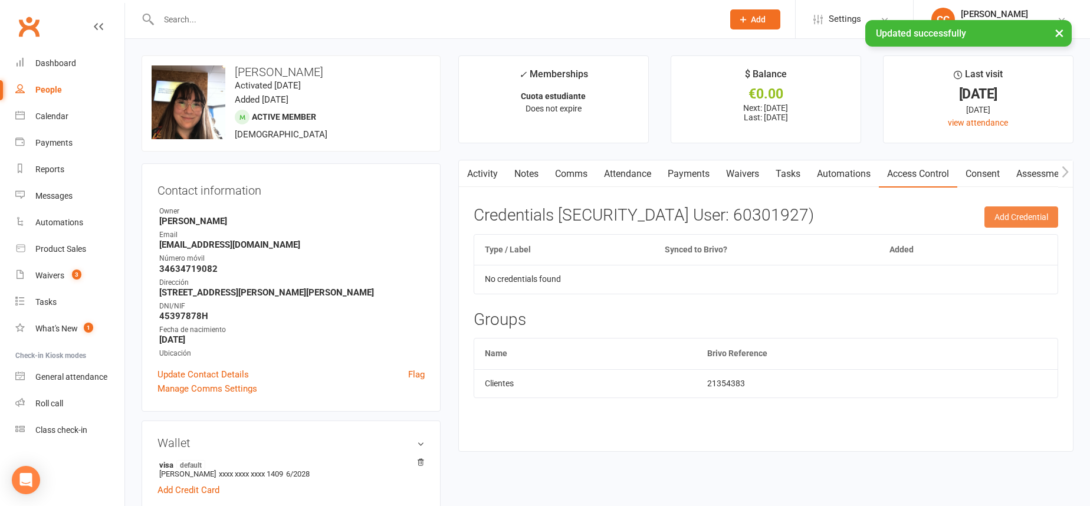
click at [1053, 216] on button "Add Credential" at bounding box center [1021, 216] width 74 height 21
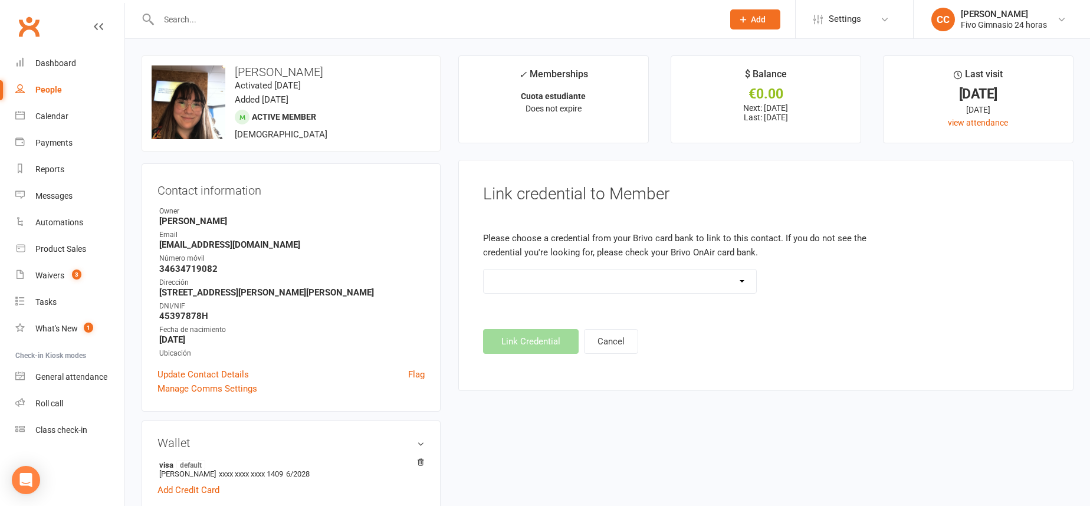
click at [677, 282] on select "Standard 26 Bit (54268) Standard 26 Bit (54269) Standard 26 Bit (54270) Standar…" at bounding box center [620, 281] width 273 height 24
select select "8752"
click at [543, 342] on button "Link Credential" at bounding box center [531, 341] width 96 height 25
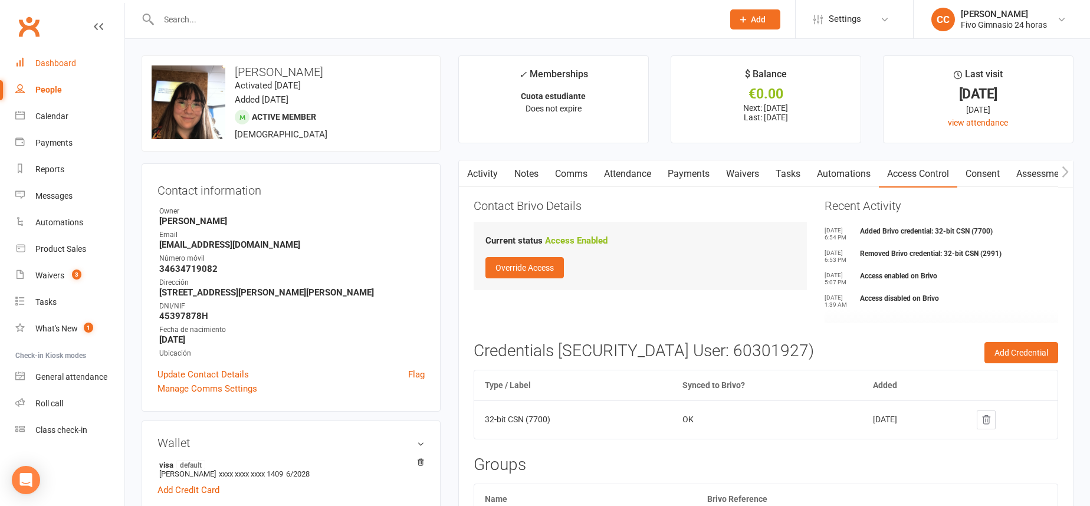
click at [46, 59] on div "Dashboard" at bounding box center [55, 62] width 41 height 9
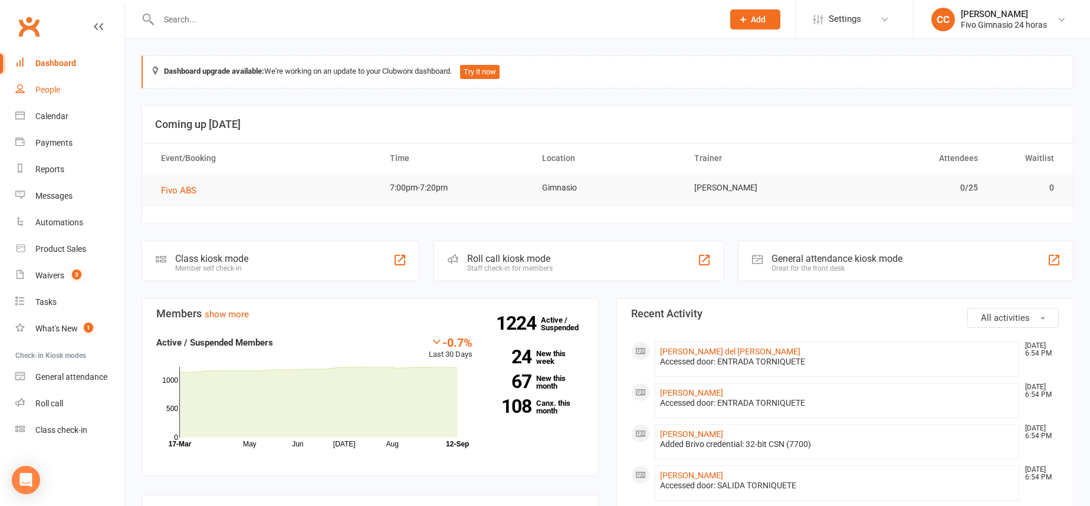
drag, startPoint x: 60, startPoint y: 93, endPoint x: 80, endPoint y: 81, distance: 23.3
click at [60, 94] on div "People" at bounding box center [47, 89] width 25 height 9
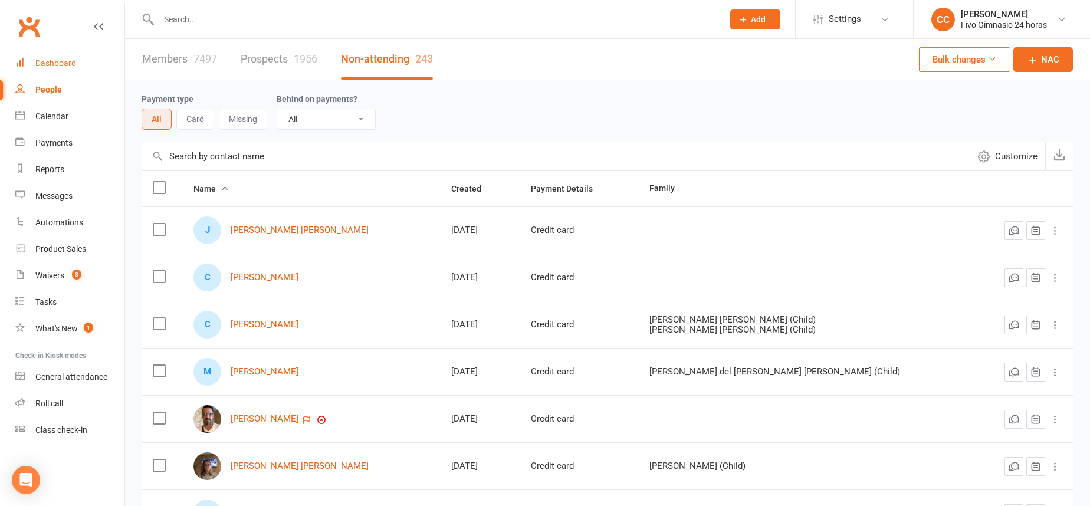
click at [63, 63] on div "Dashboard" at bounding box center [55, 62] width 41 height 9
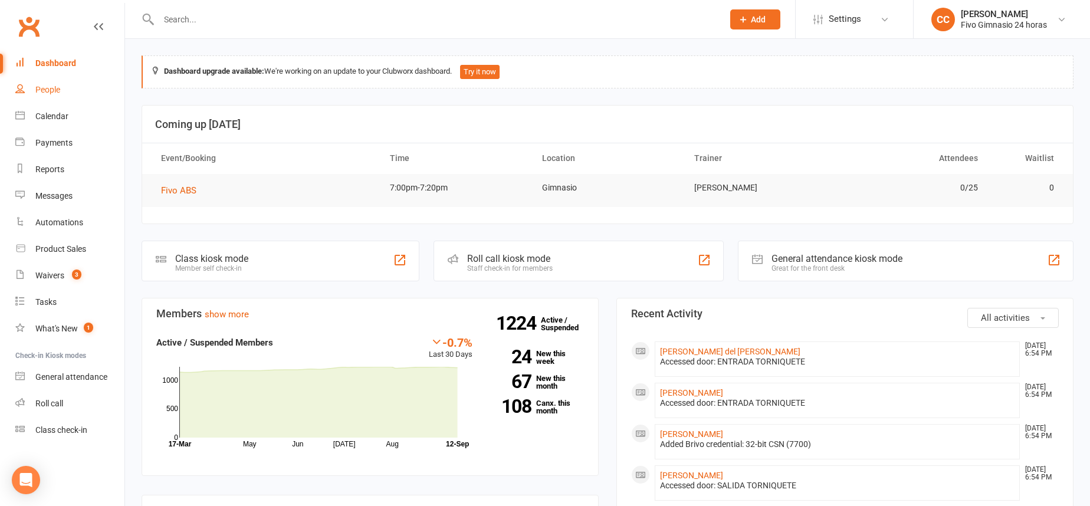
click at [64, 87] on link "People" at bounding box center [69, 90] width 109 height 27
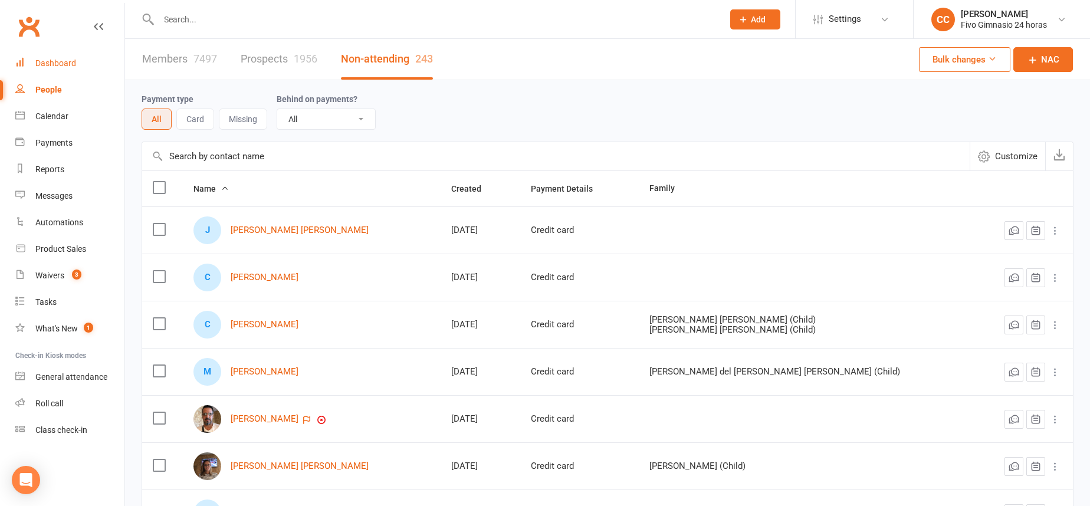
click at [41, 68] on link "Dashboard" at bounding box center [69, 63] width 109 height 27
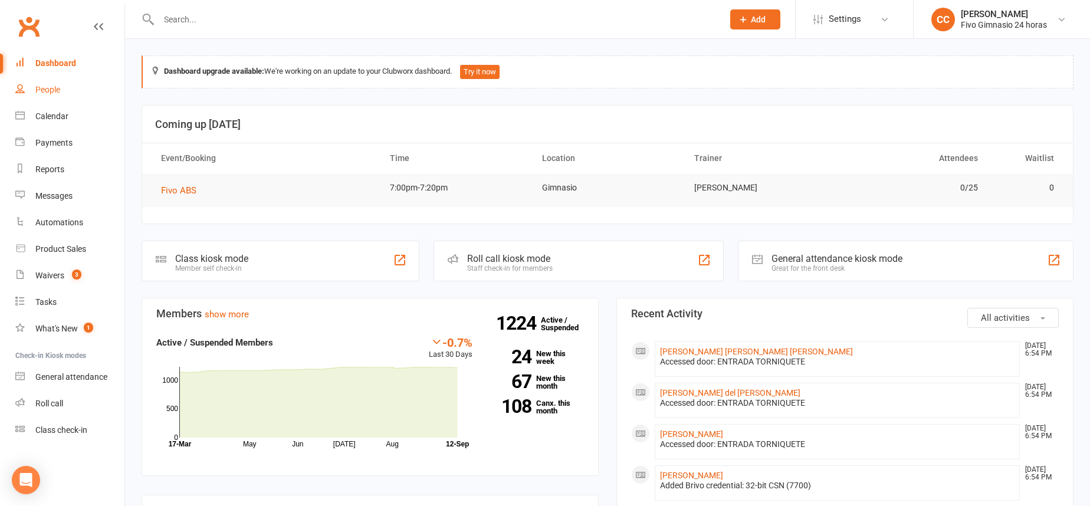
click at [88, 84] on link "People" at bounding box center [69, 90] width 109 height 27
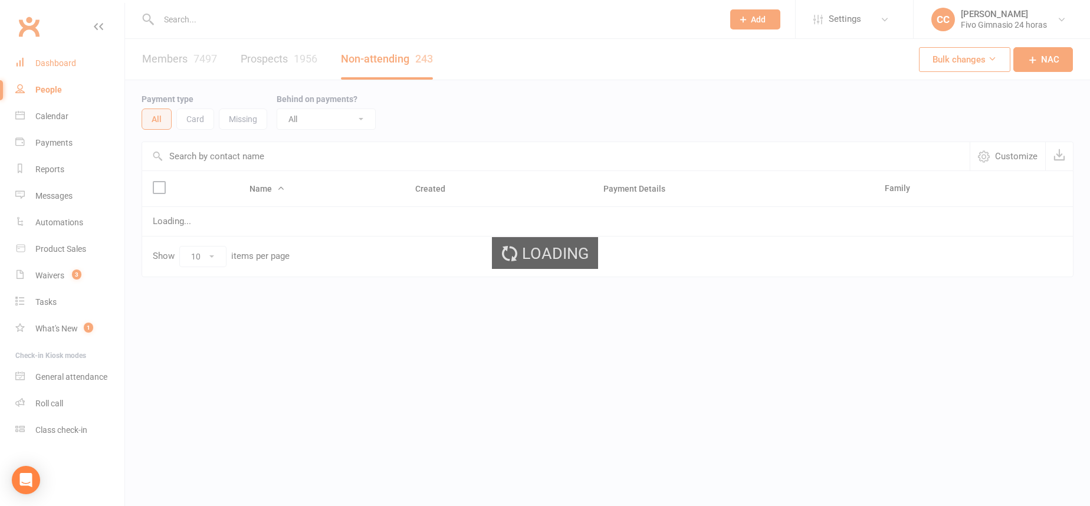
click at [73, 67] on div "Dashboard" at bounding box center [55, 62] width 41 height 9
